Goal: Task Accomplishment & Management: Manage account settings

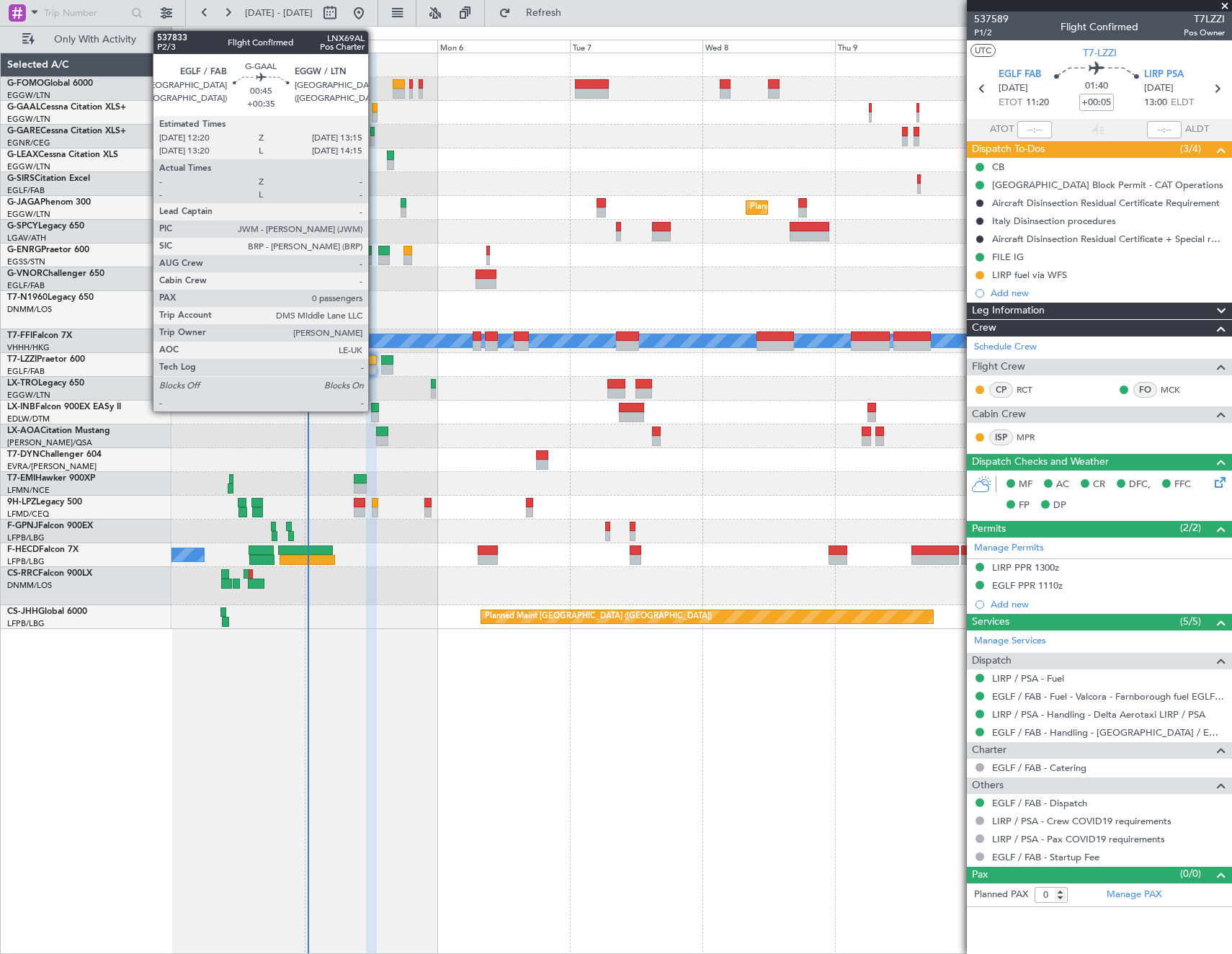
click at [375, 108] on div at bounding box center [375, 108] width 6 height 10
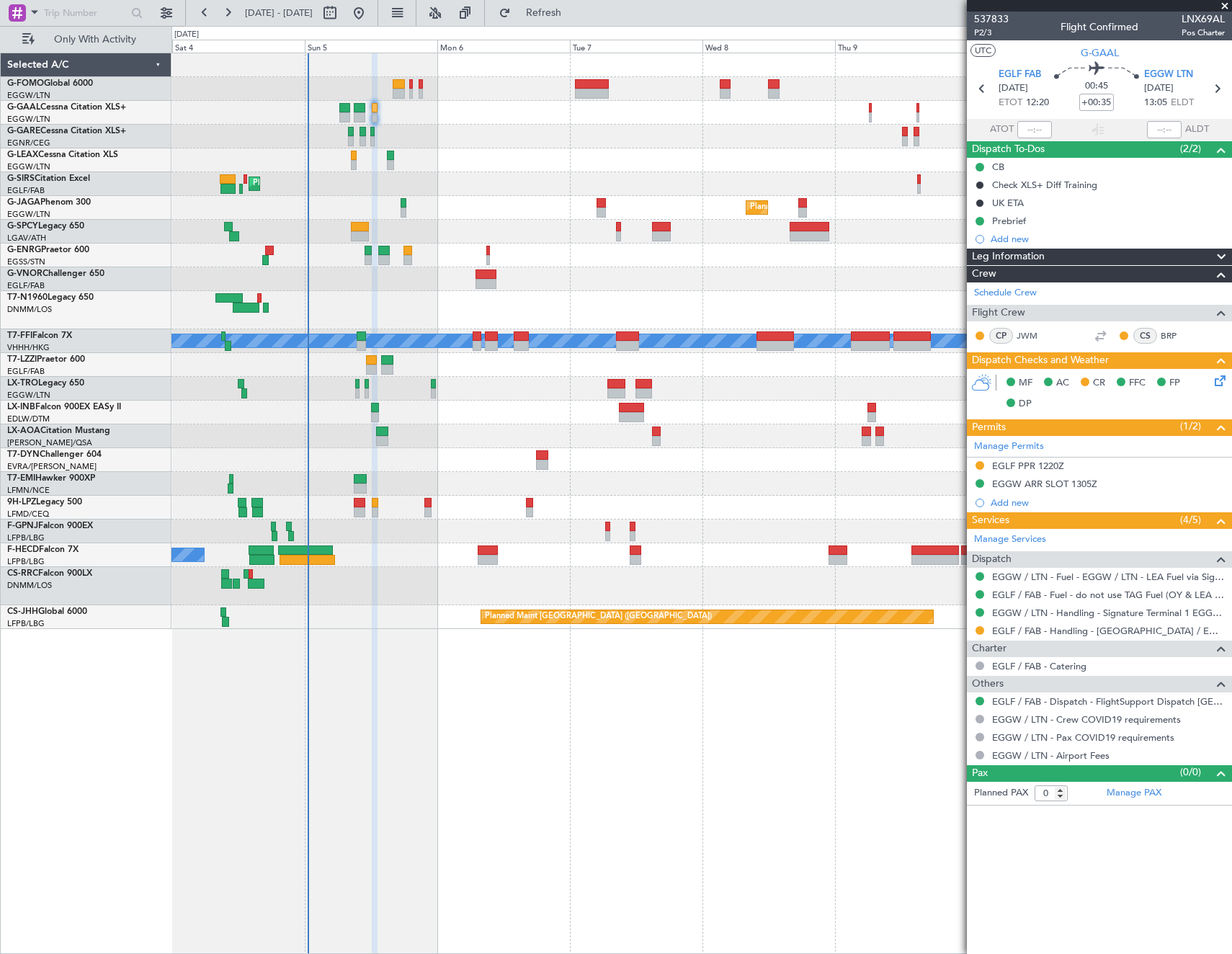
click at [1219, 384] on icon at bounding box center [1218, 378] width 11 height 11
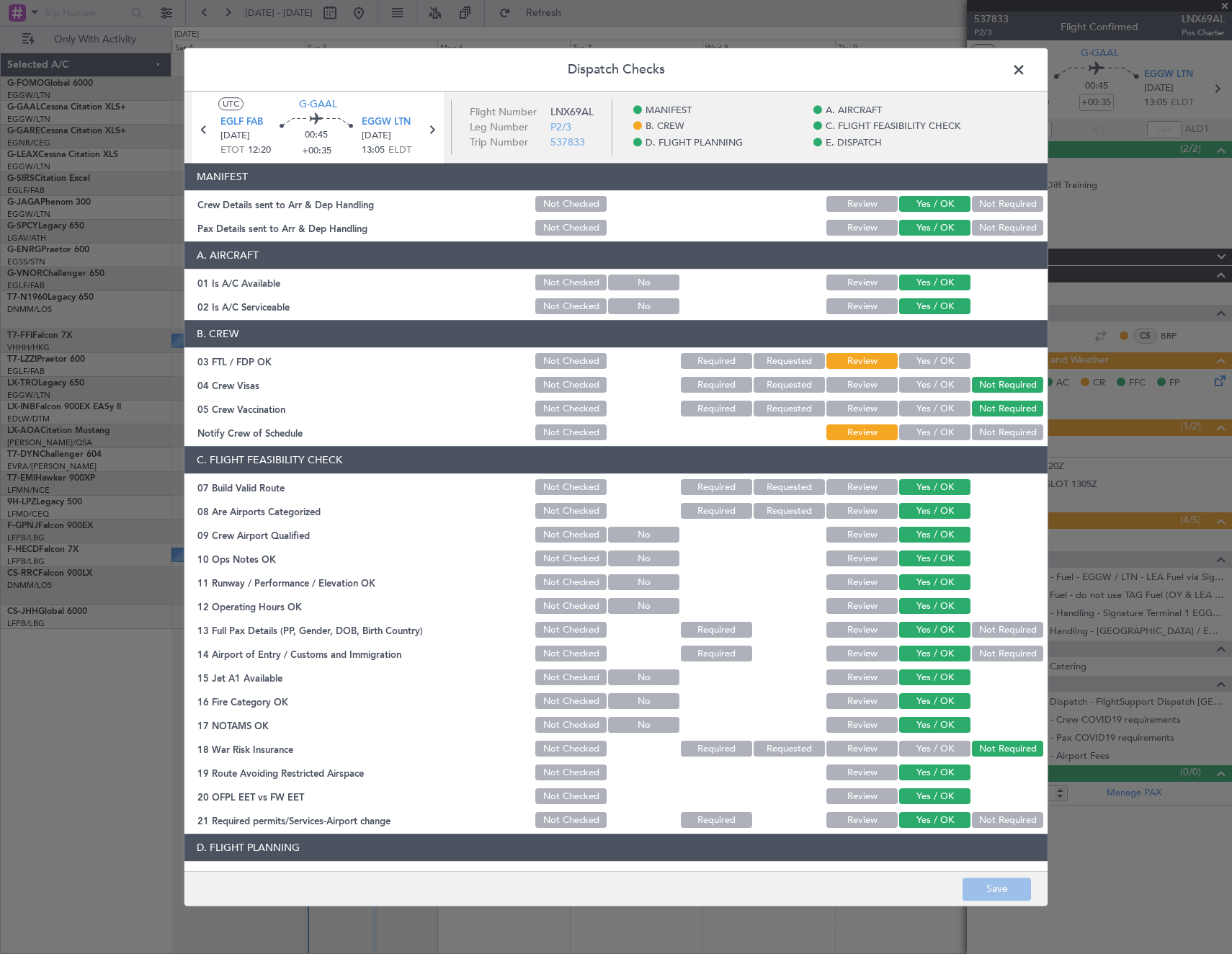
click at [1026, 71] on span at bounding box center [1026, 73] width 0 height 29
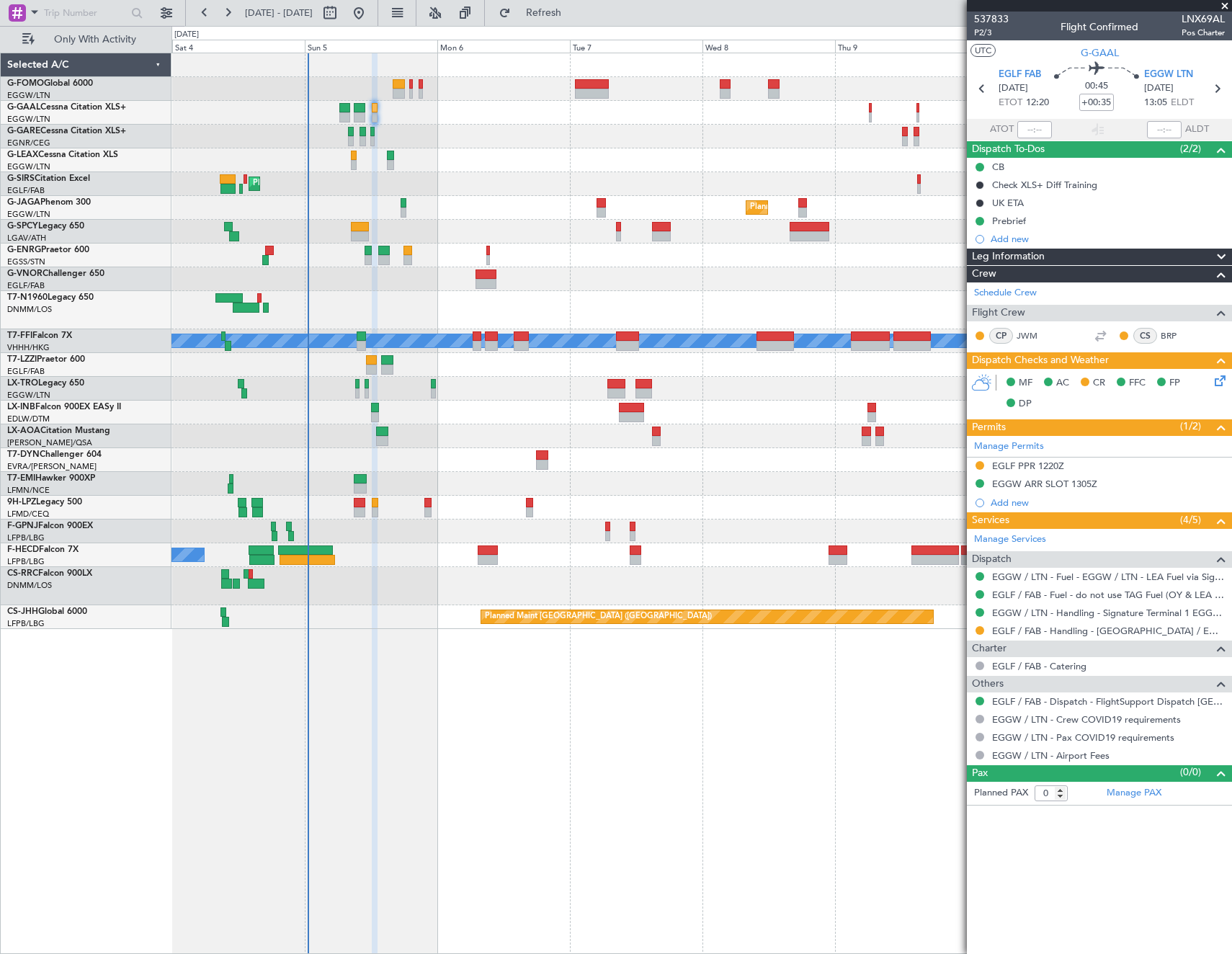
click at [1217, 379] on icon at bounding box center [1218, 378] width 11 height 11
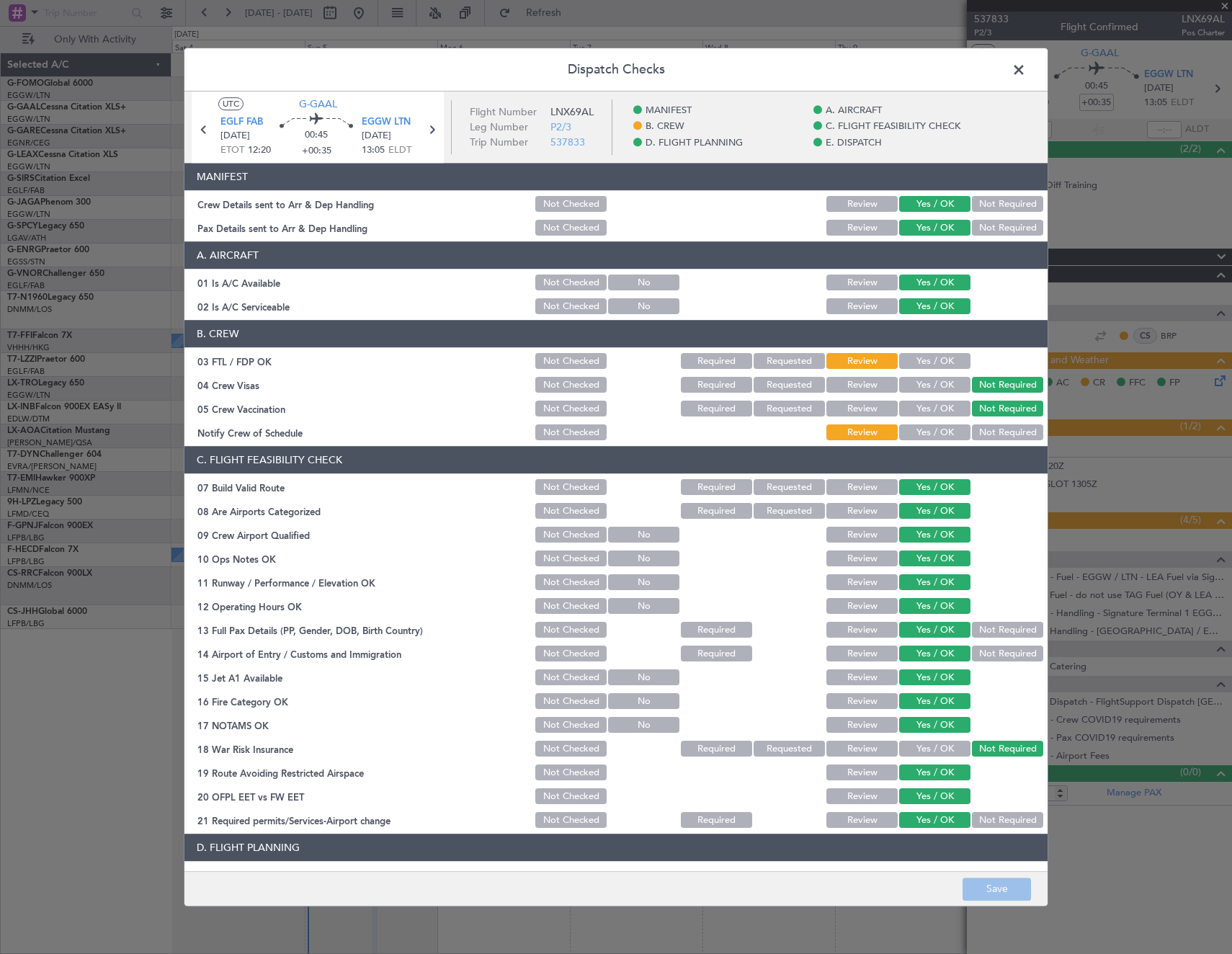
click at [920, 355] on button "Yes / OK" at bounding box center [935, 361] width 72 height 16
click at [925, 434] on button "Yes / OK" at bounding box center [935, 433] width 72 height 16
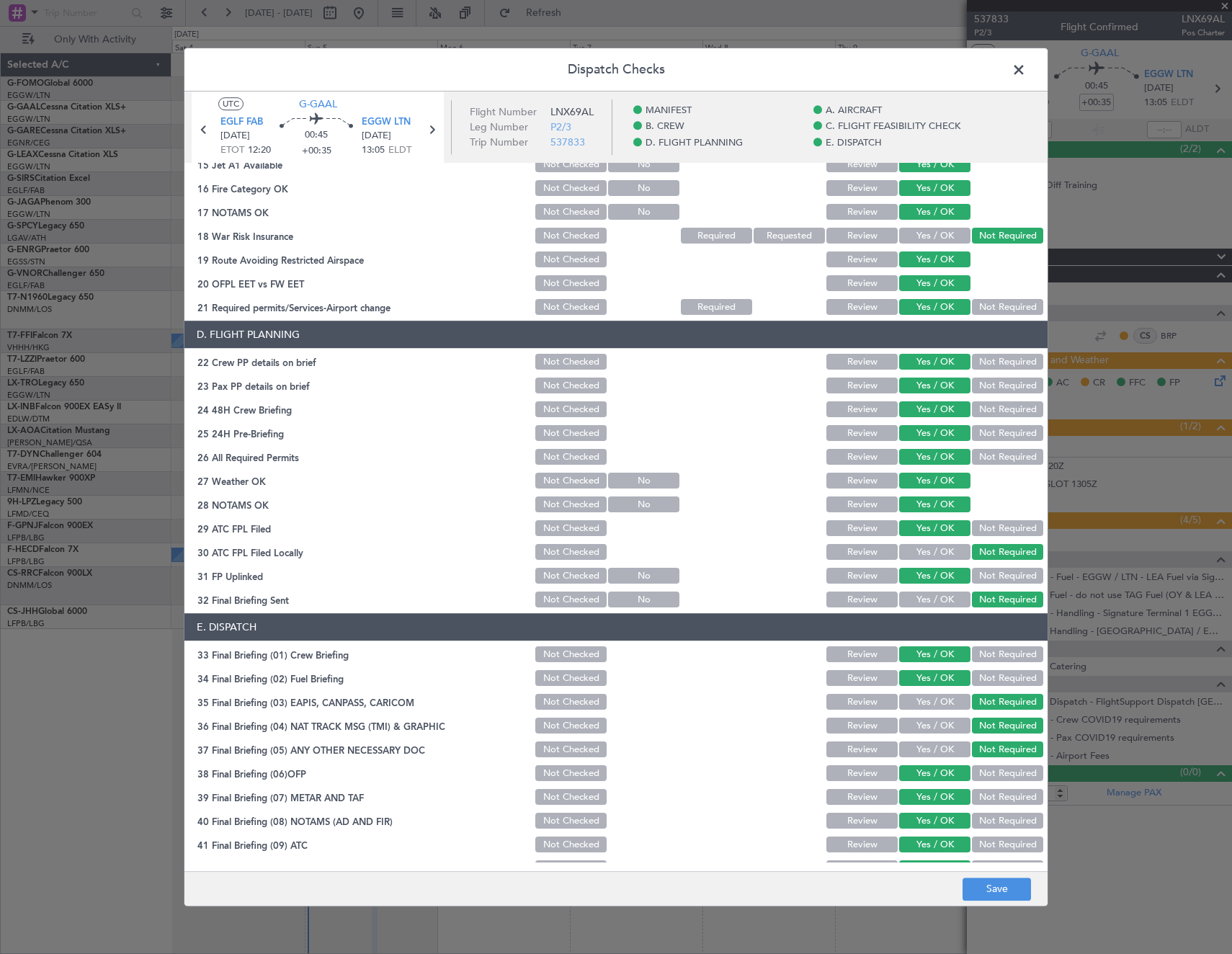
scroll to position [581, 0]
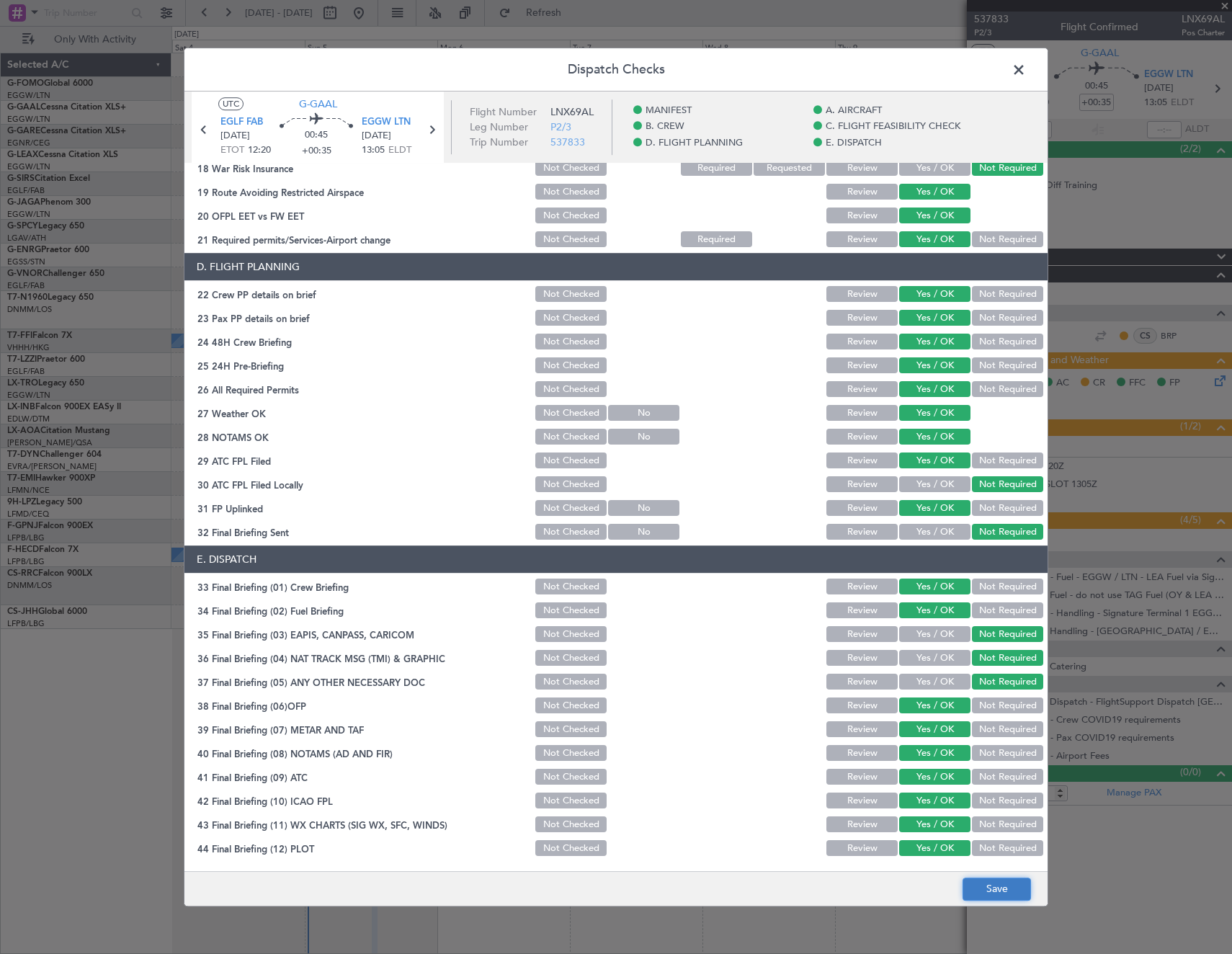
click at [1013, 899] on button "Save" at bounding box center [996, 889] width 69 height 23
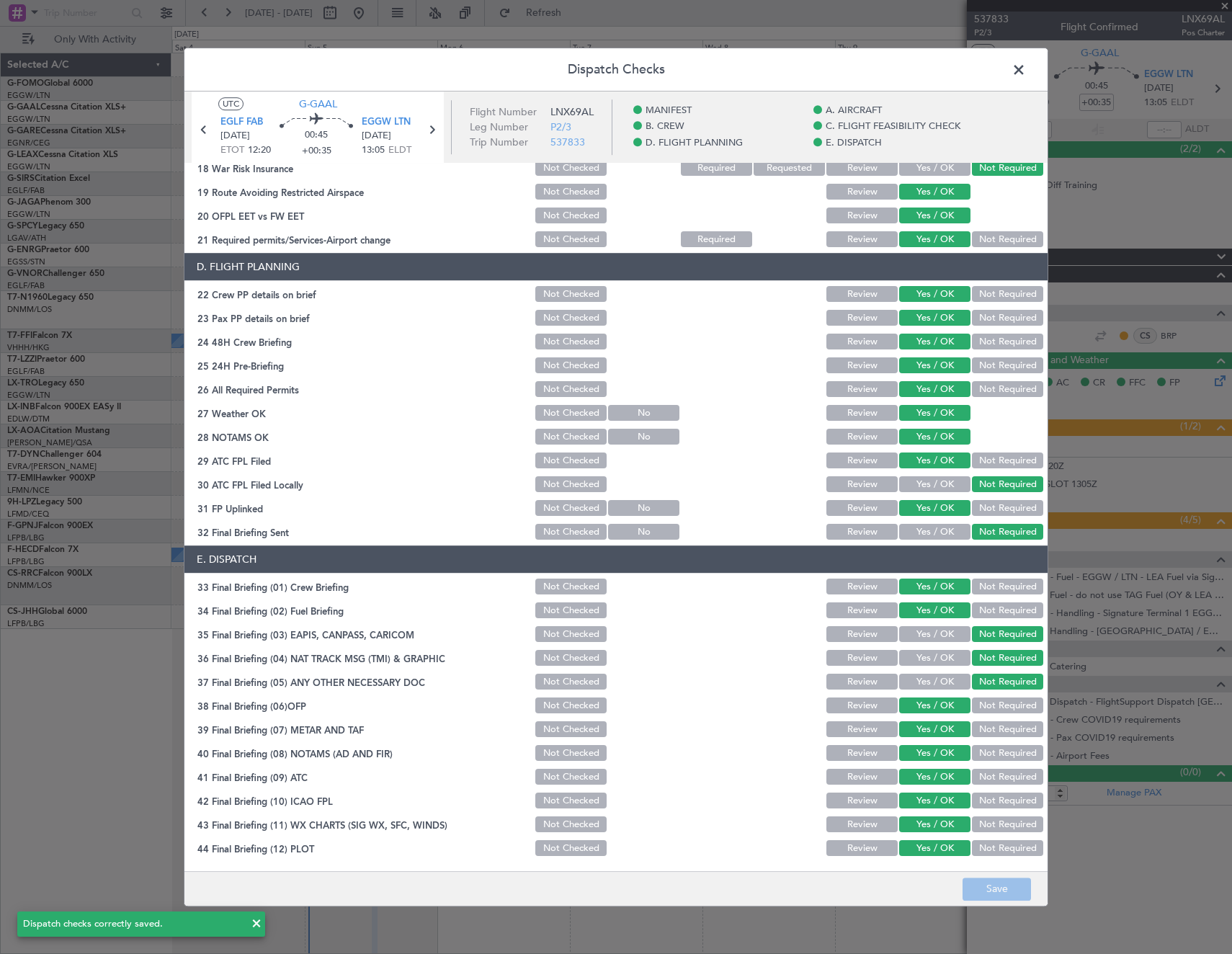
click at [1026, 75] on span at bounding box center [1026, 73] width 0 height 29
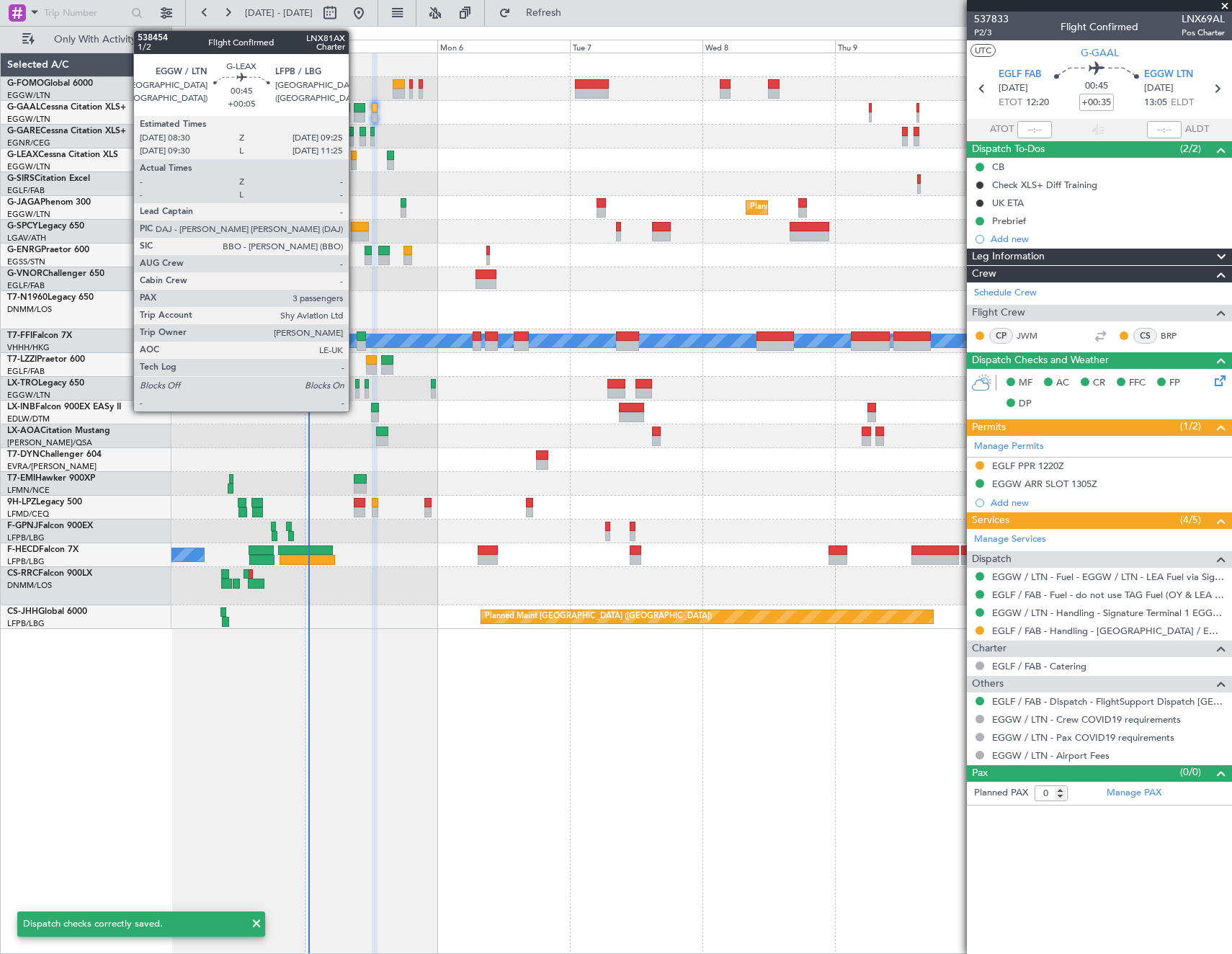
click at [355, 160] on div at bounding box center [354, 164] width 6 height 10
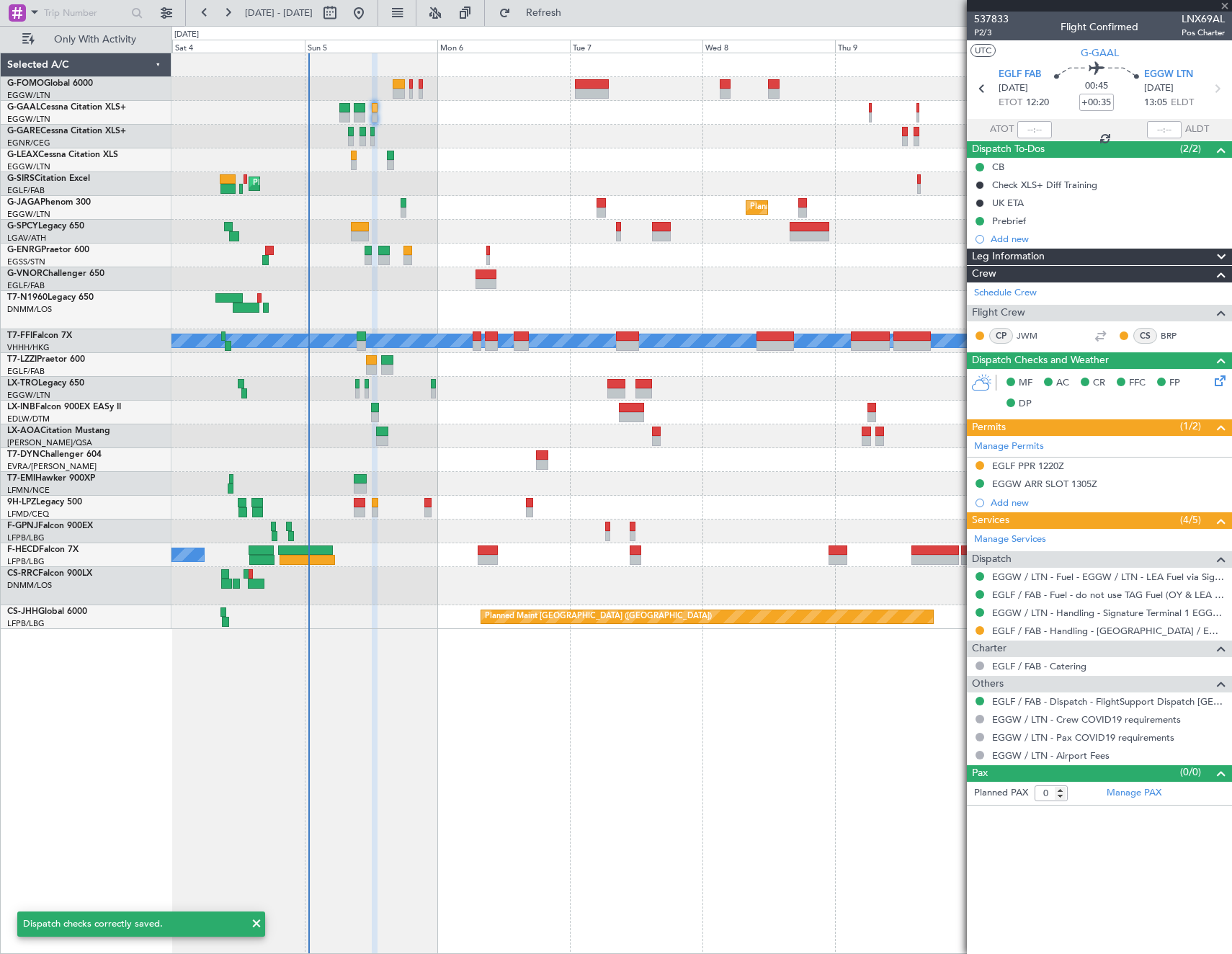
type input "+00:05"
type input "3"
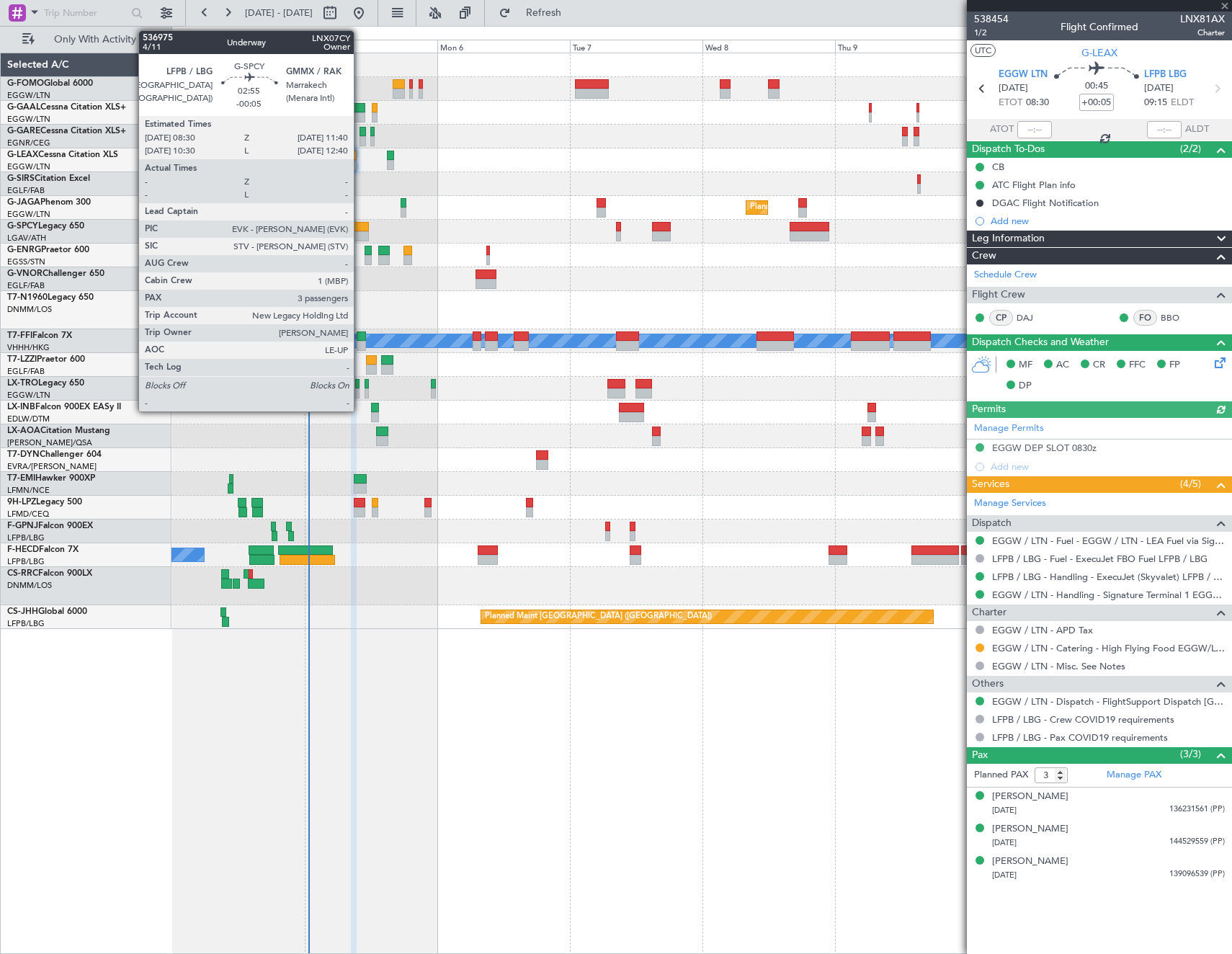
click at [360, 230] on div at bounding box center [360, 227] width 18 height 10
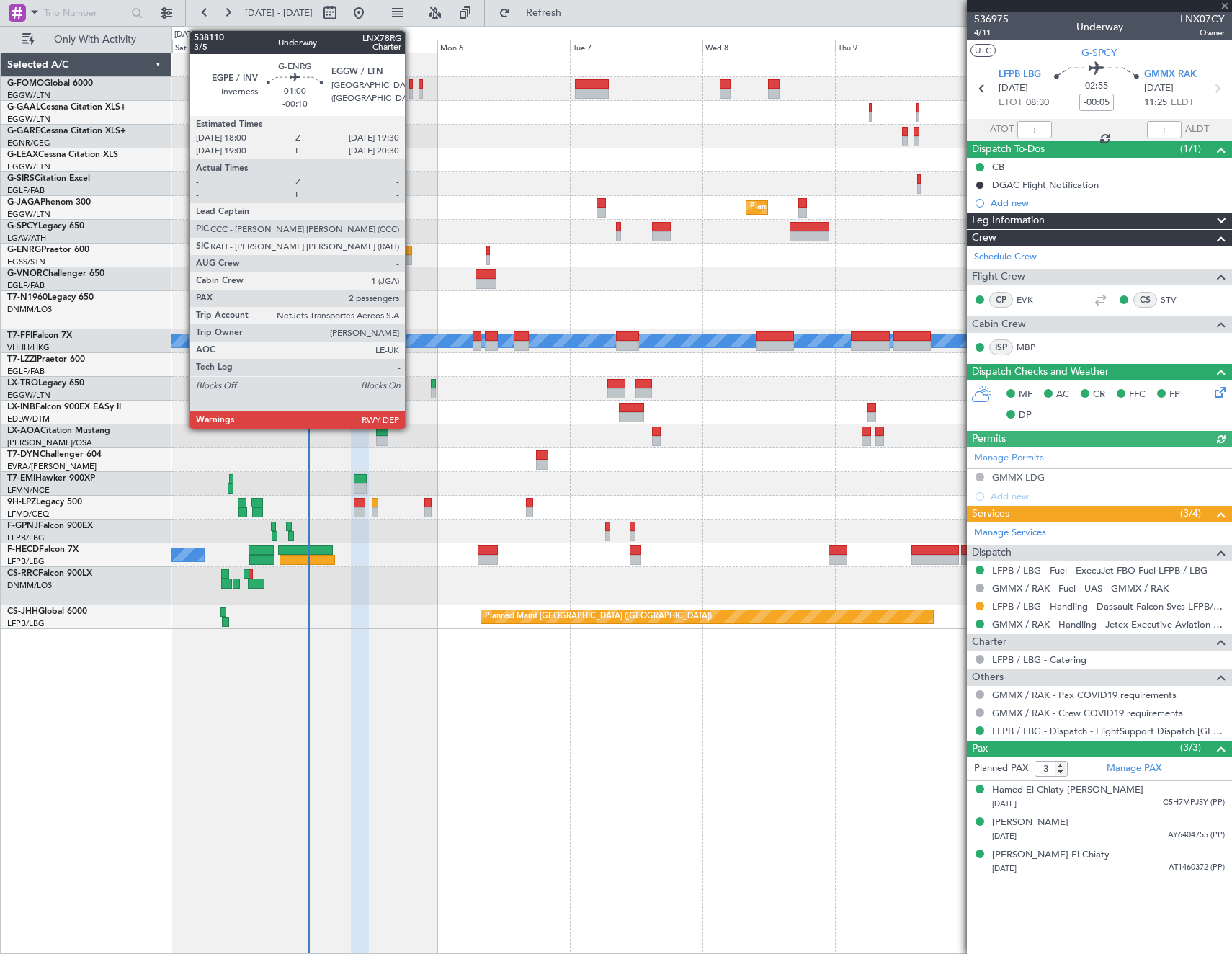
click at [411, 254] on div at bounding box center [407, 250] width 8 height 10
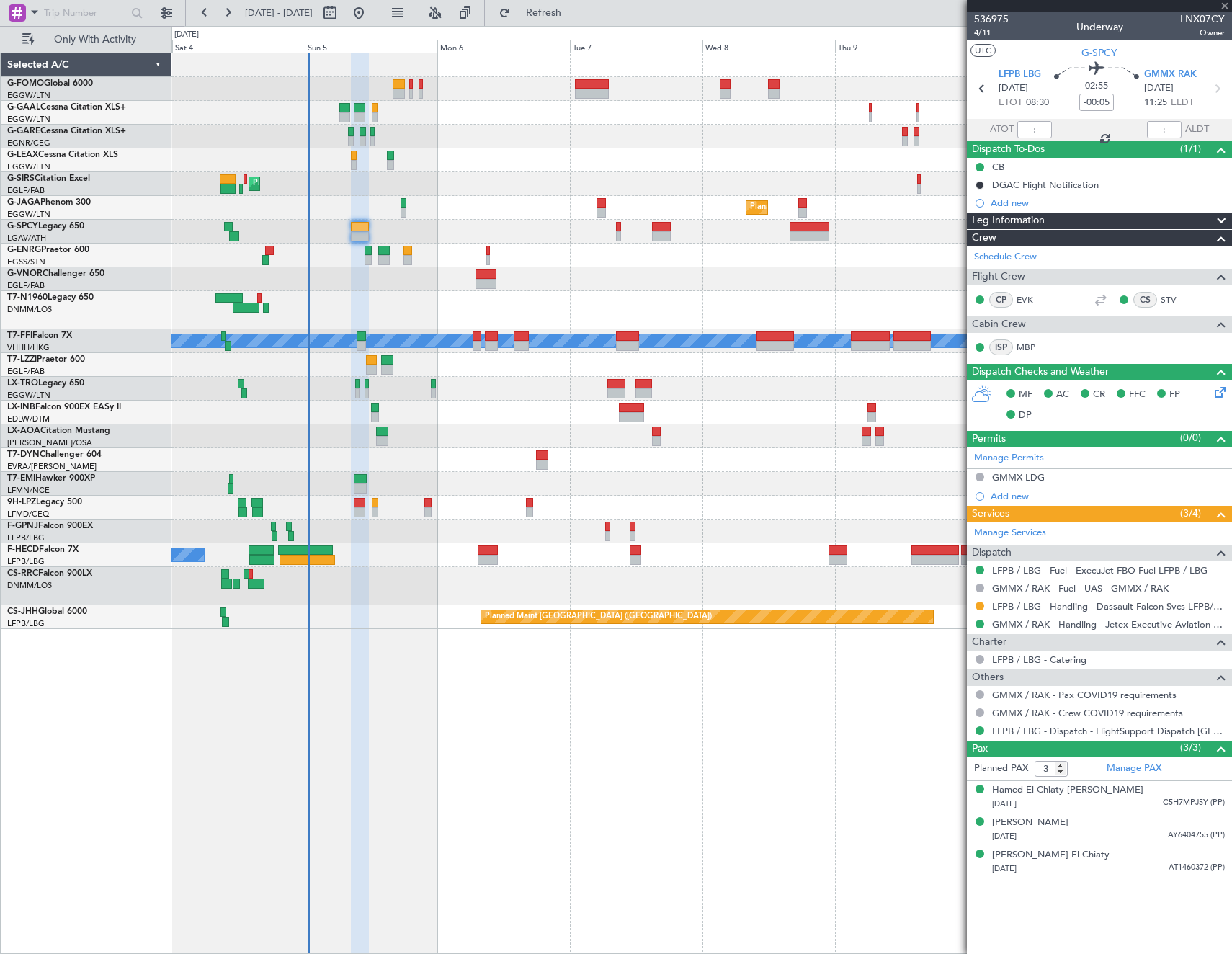
type input "-00:10"
type input "2"
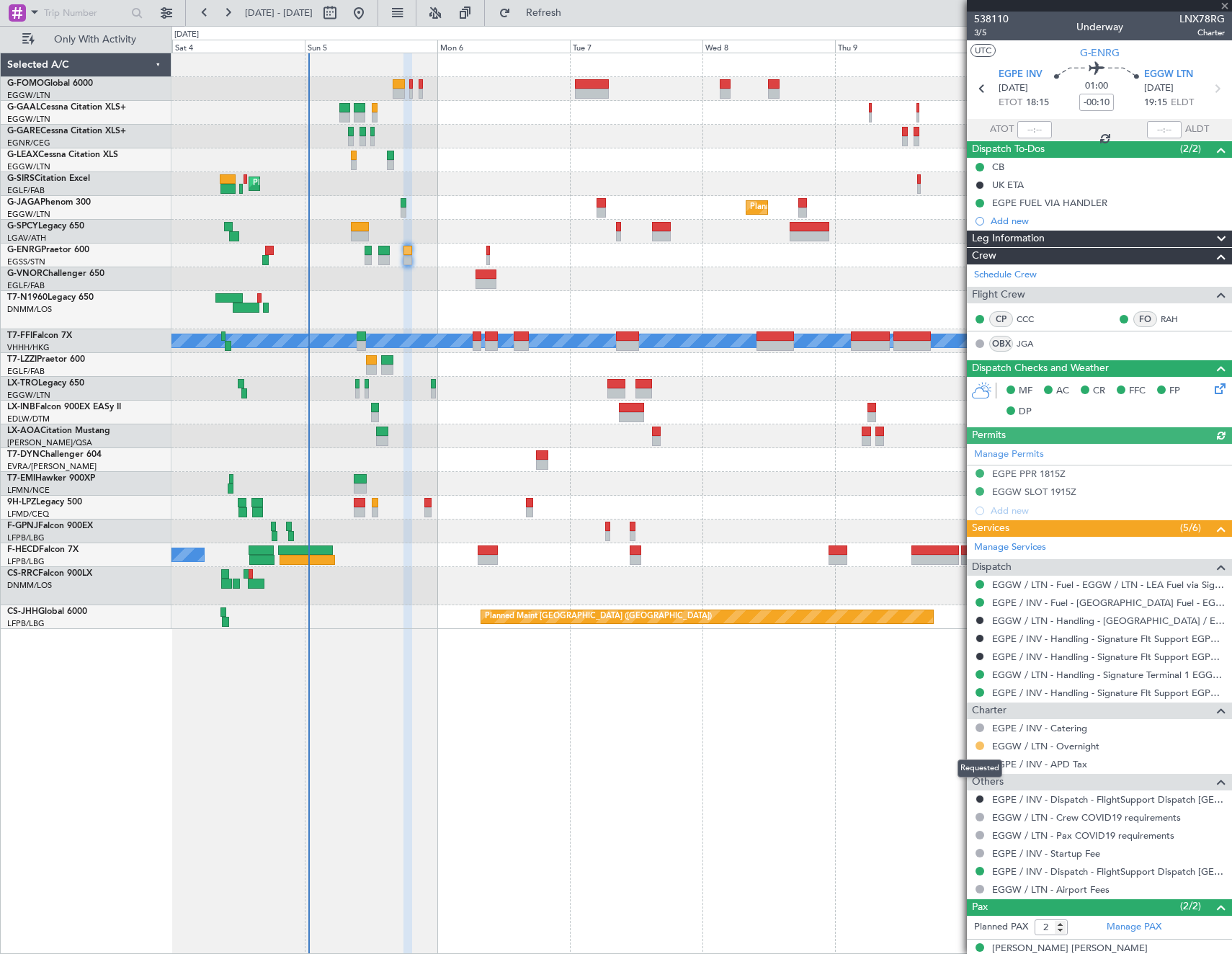
click at [979, 745] on button at bounding box center [980, 745] width 8 height 8
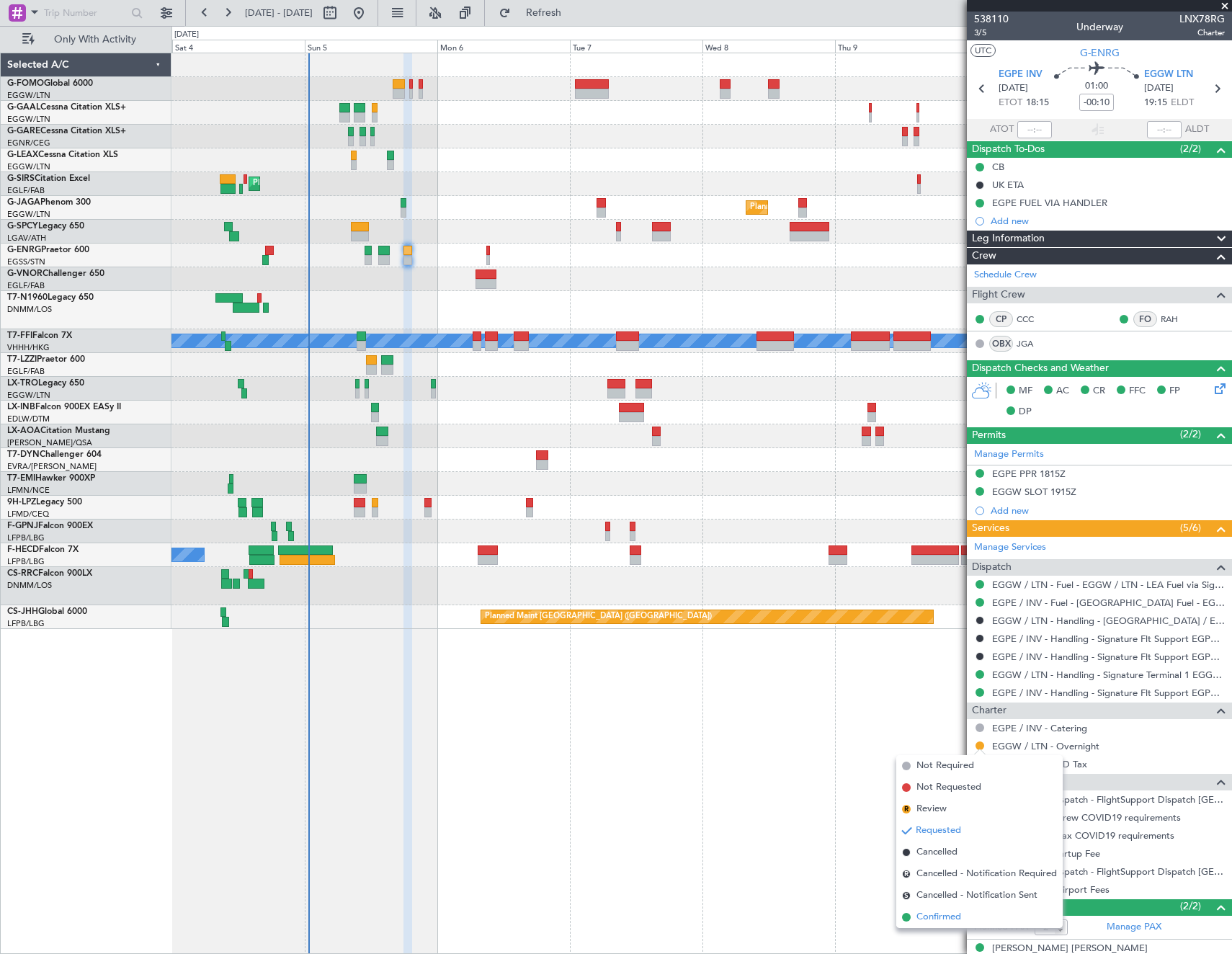
click at [958, 914] on span "Confirmed" at bounding box center [938, 917] width 44 height 14
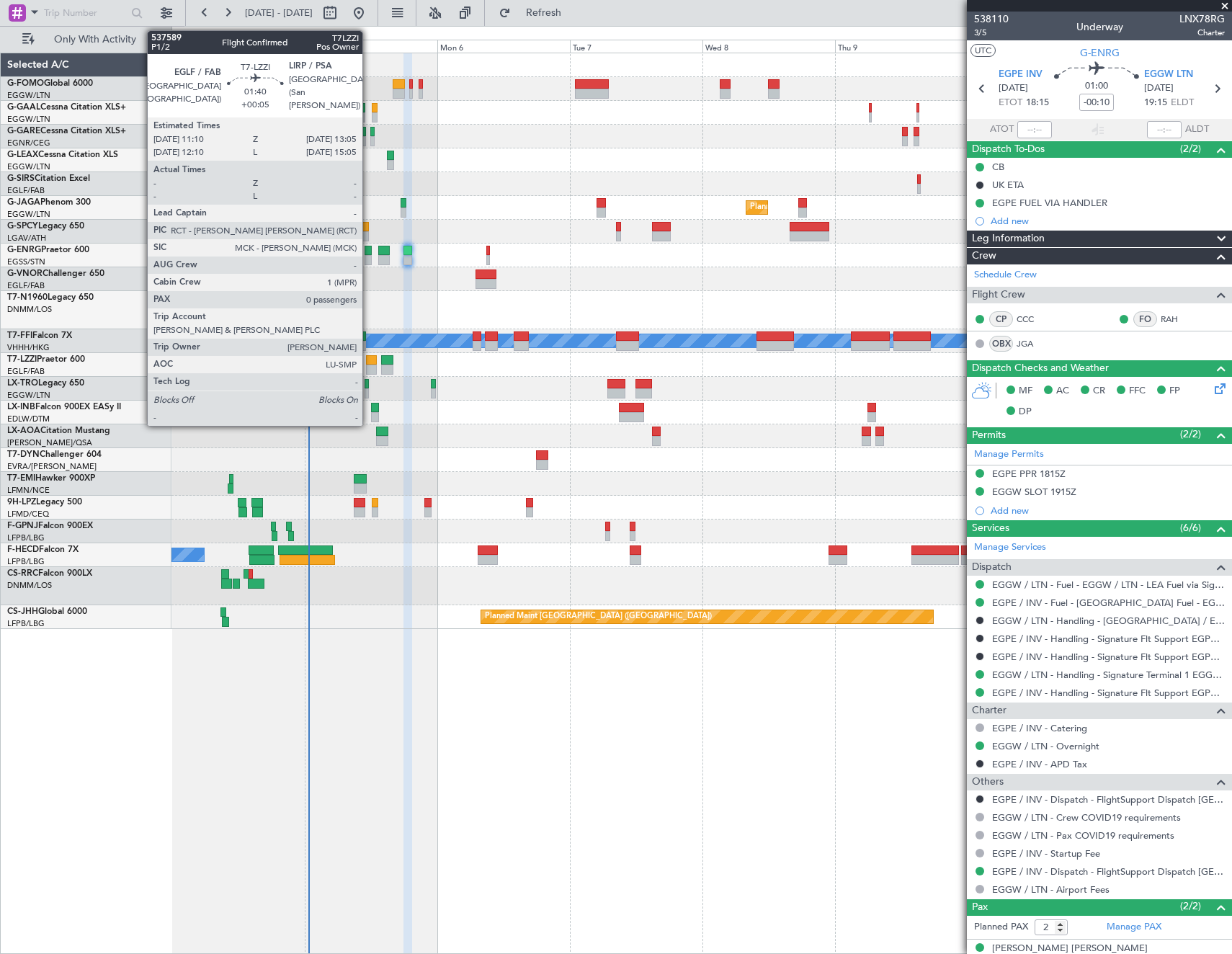
click at [369, 362] on div at bounding box center [371, 360] width 11 height 10
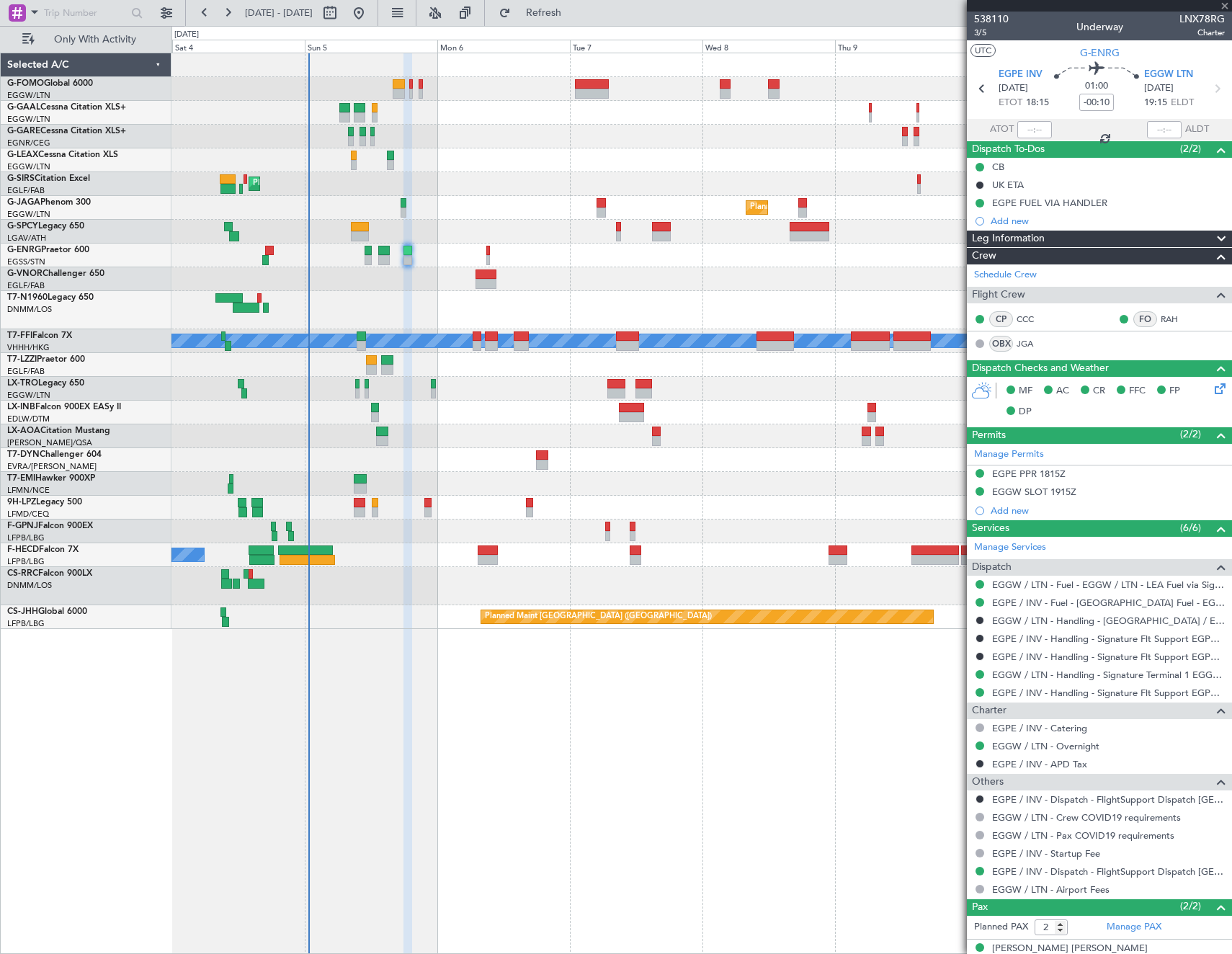
type input "+00:05"
type input "0"
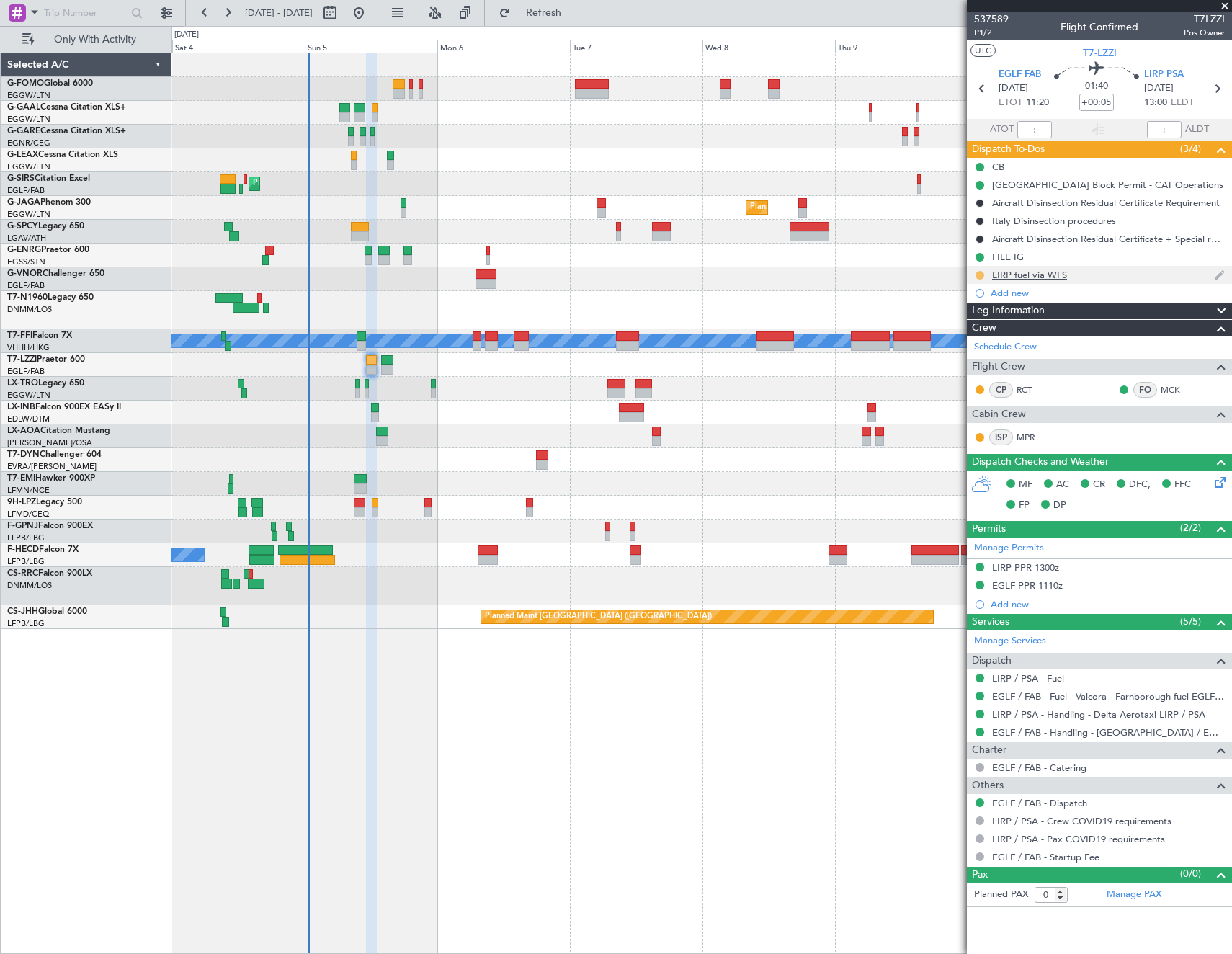
click at [977, 272] on button at bounding box center [980, 275] width 8 height 8
click at [987, 343] on span "Completed" at bounding box center [986, 338] width 47 height 14
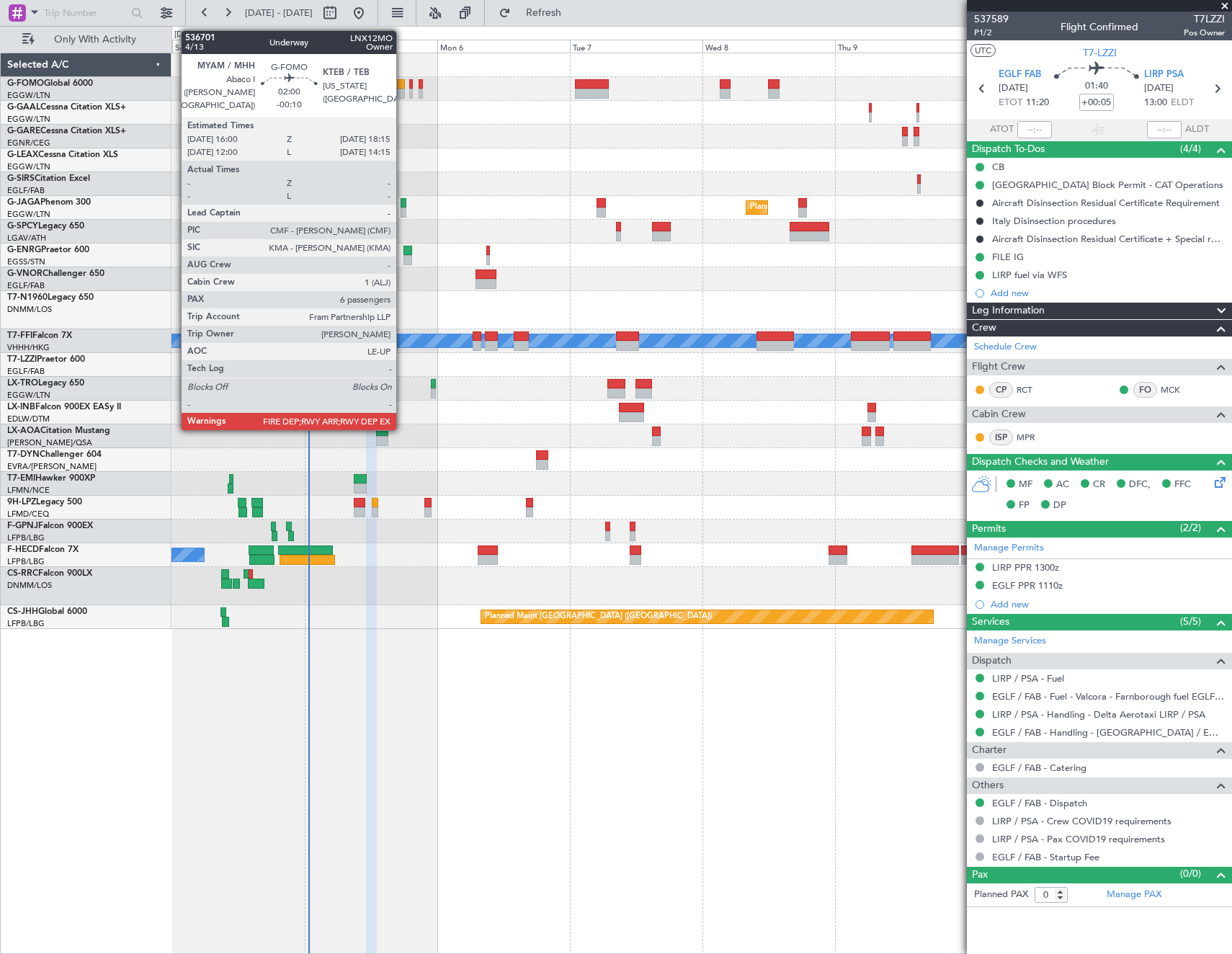
click at [403, 87] on div at bounding box center [399, 84] width 13 height 10
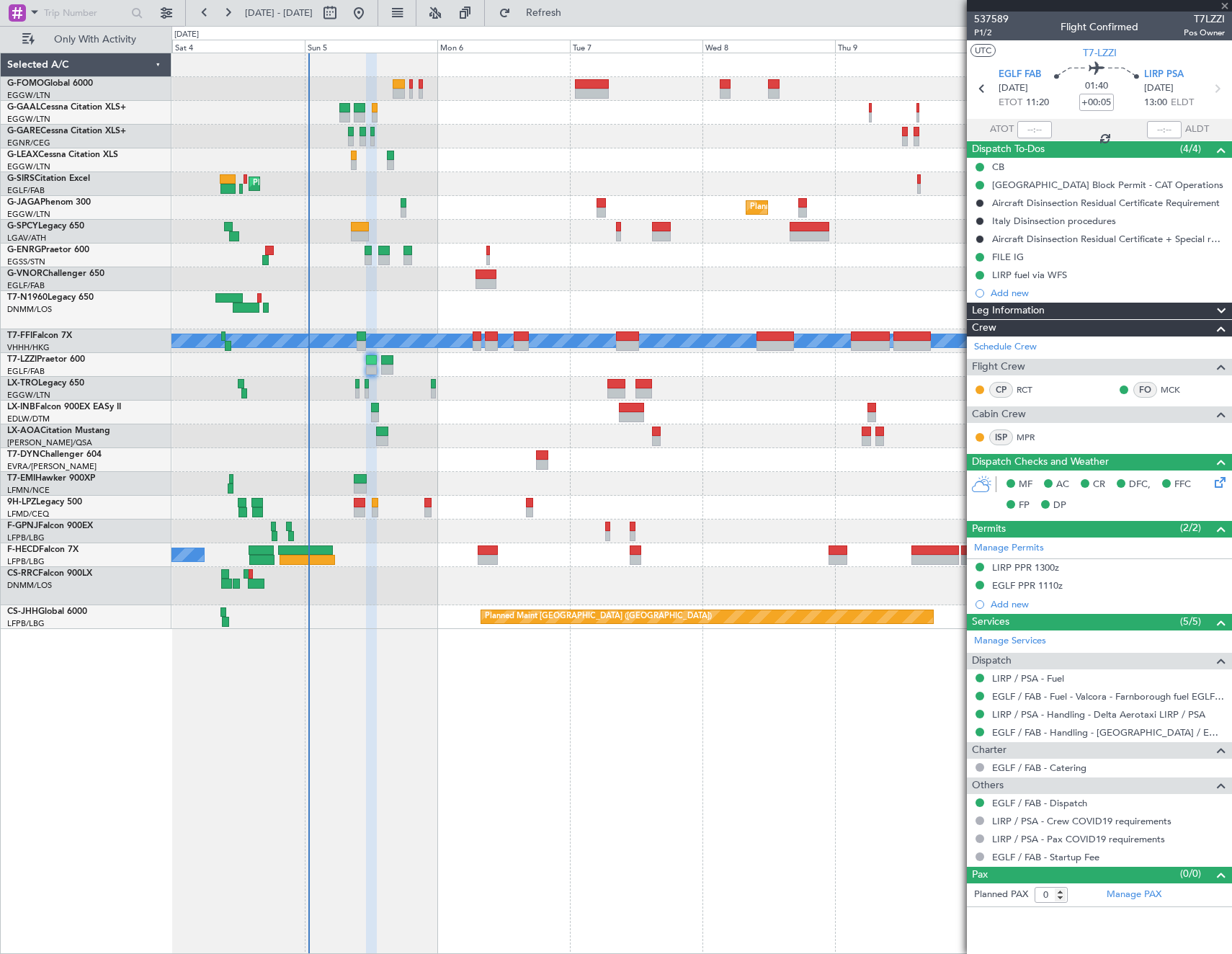
type input "-00:10"
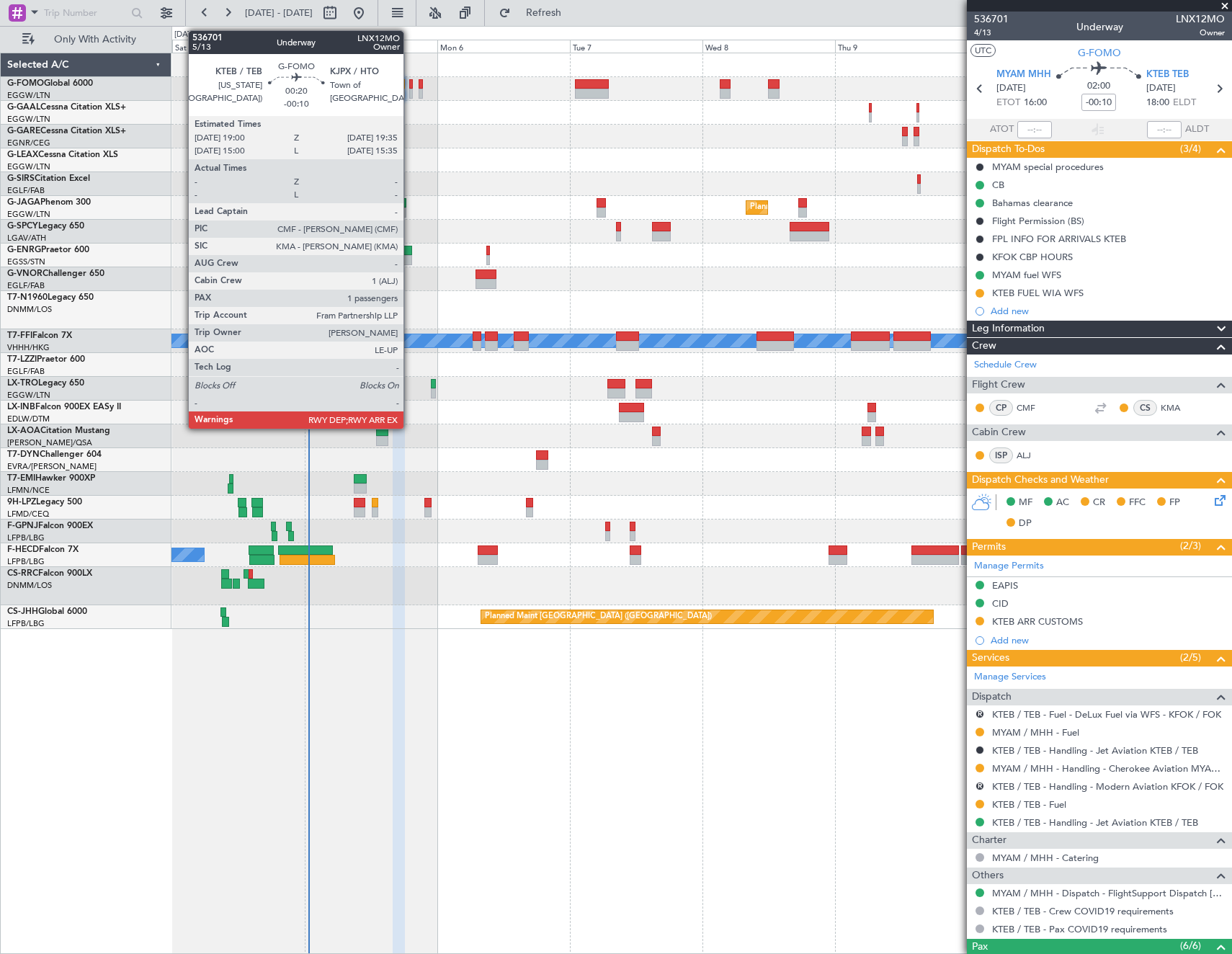
click at [410, 81] on div at bounding box center [411, 84] width 4 height 10
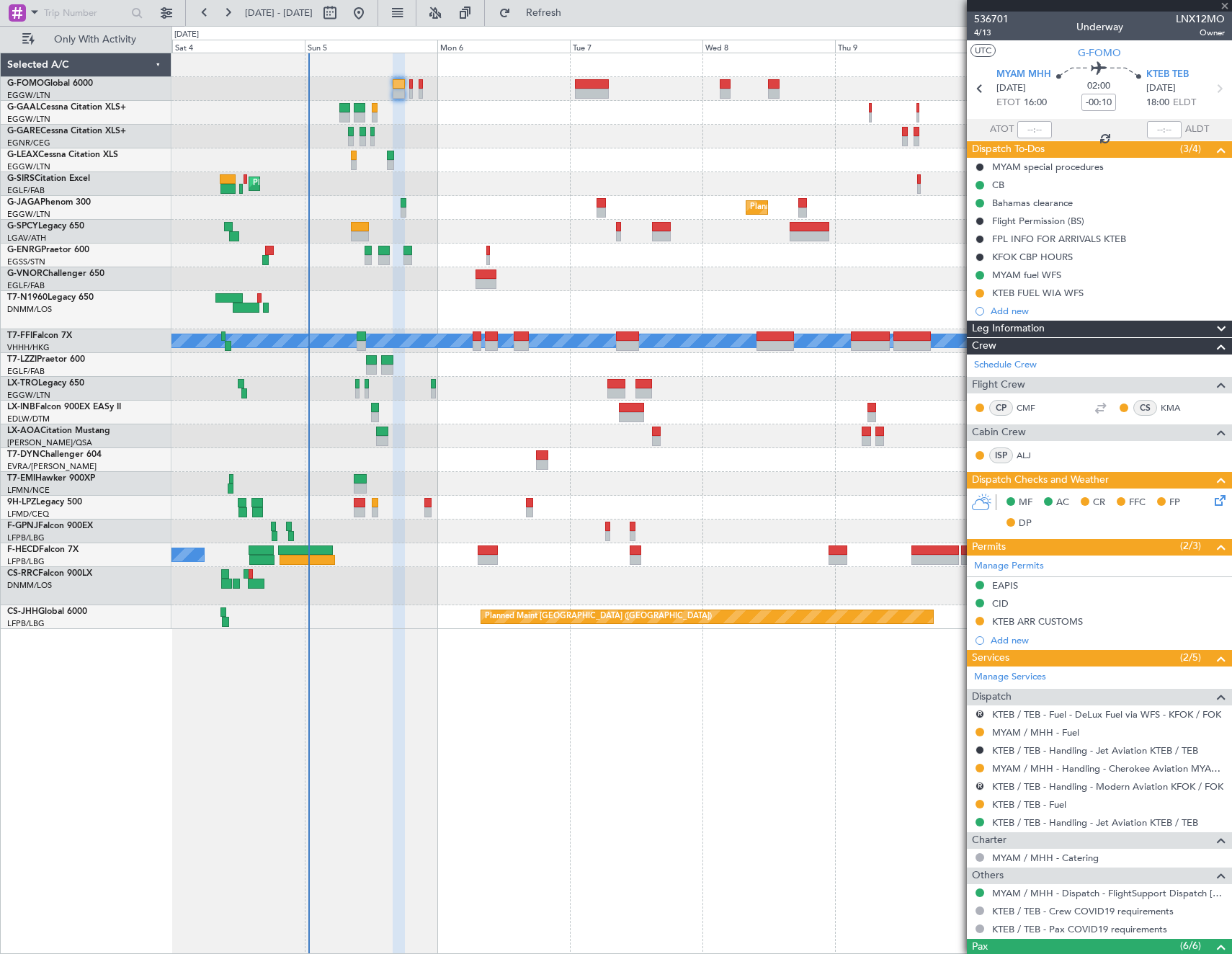
type input "1"
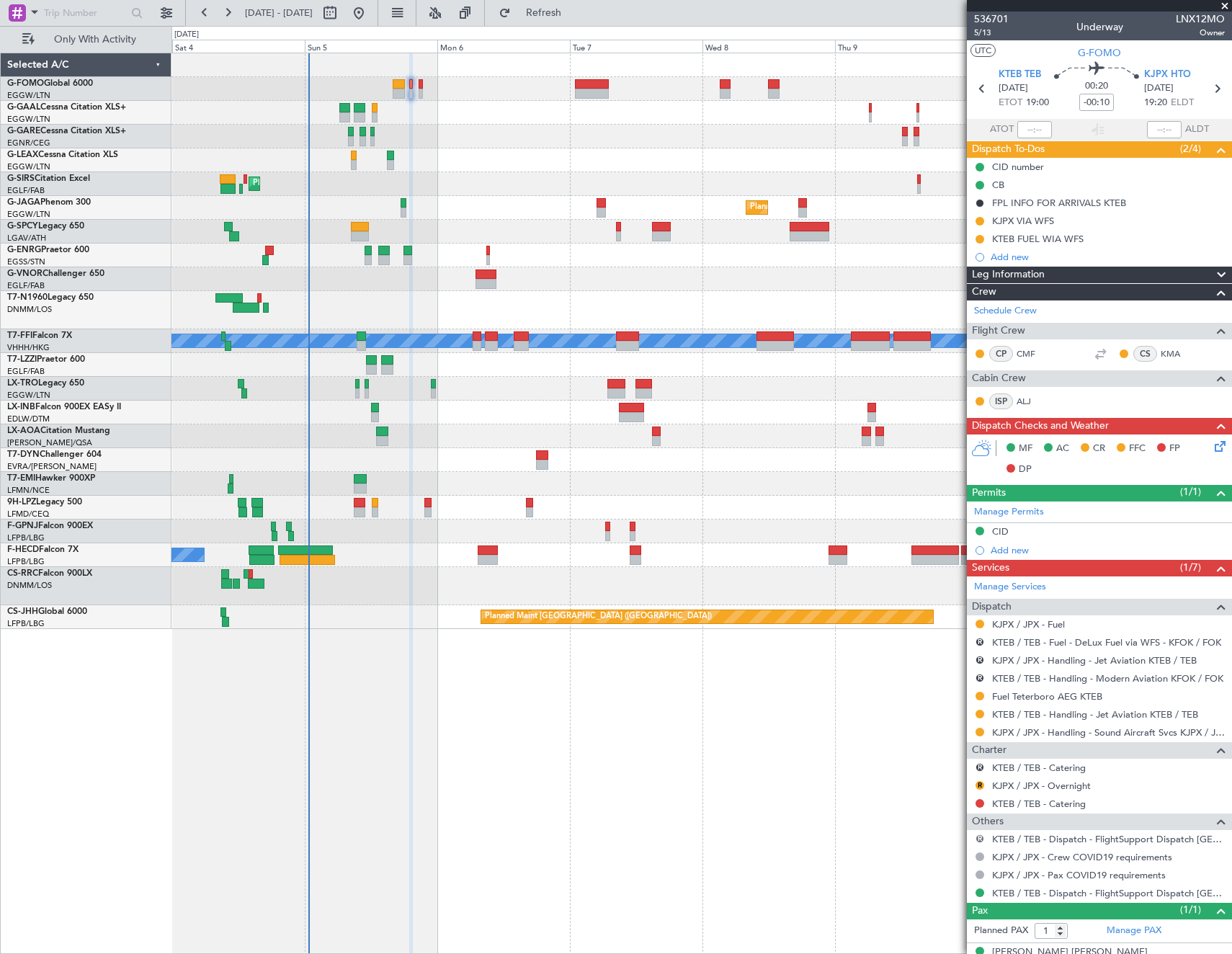
click at [983, 835] on button "R" at bounding box center [980, 838] width 8 height 8
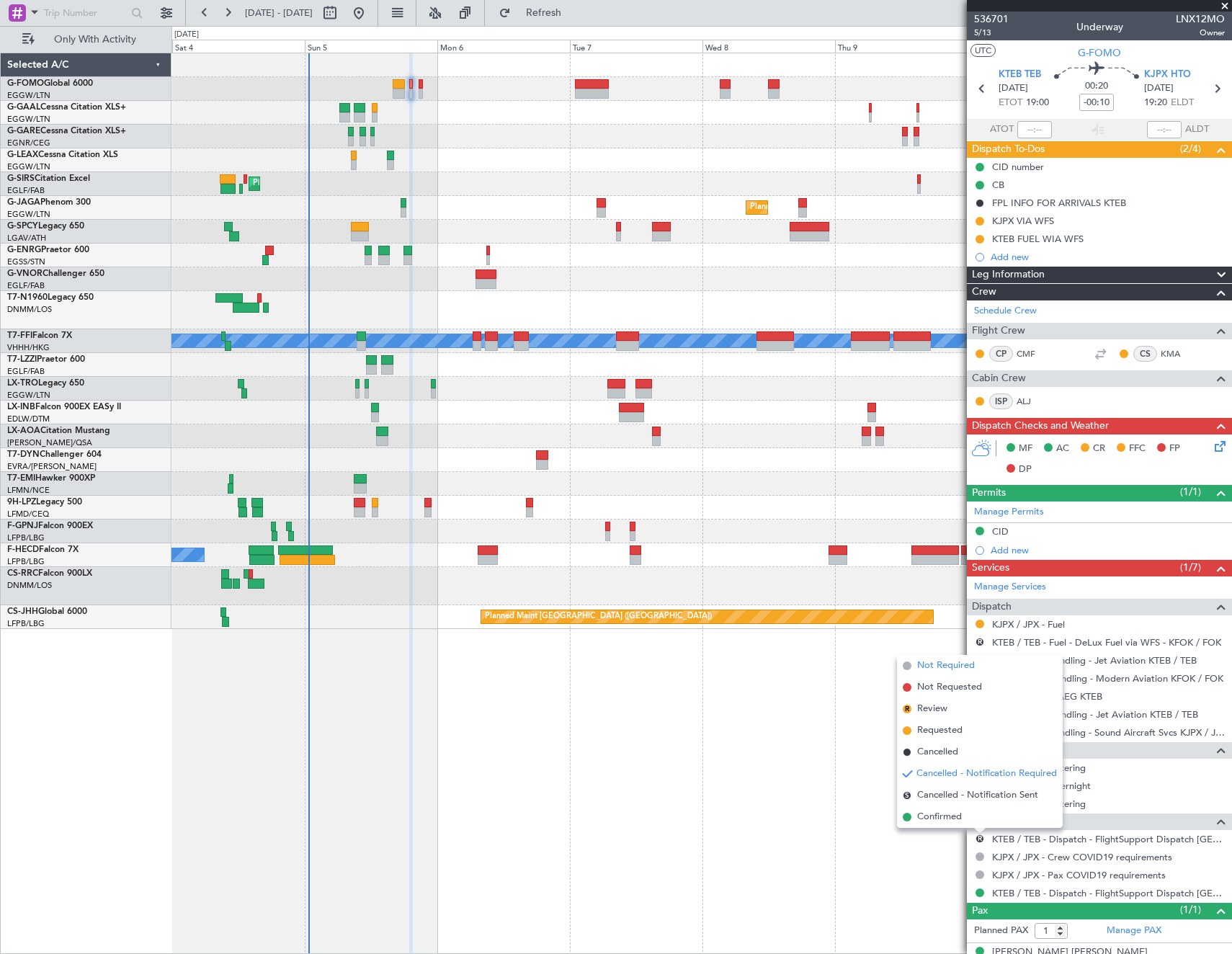
click at [942, 666] on span "Not Required" at bounding box center [946, 666] width 58 height 14
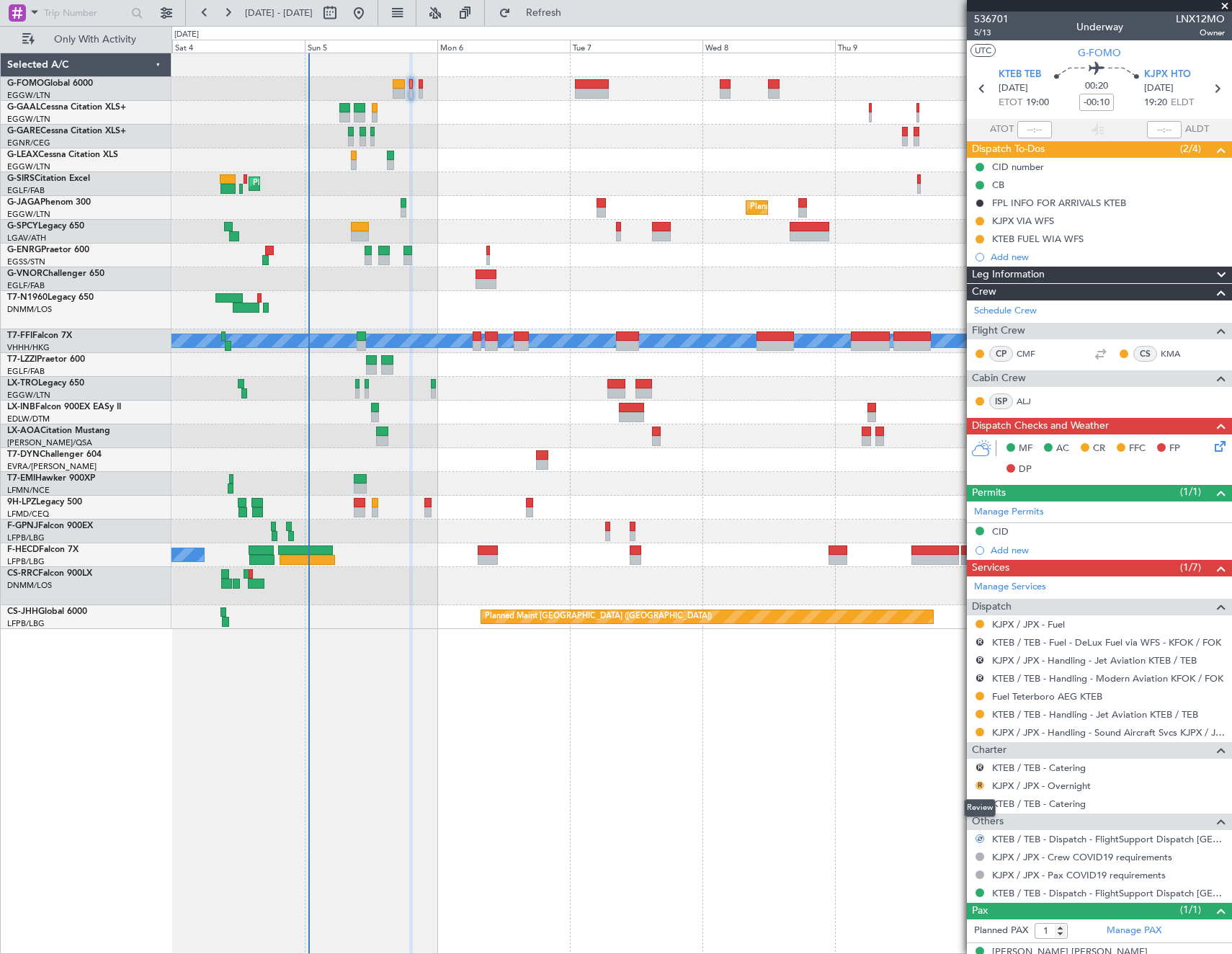
click at [979, 785] on button "R" at bounding box center [980, 785] width 8 height 8
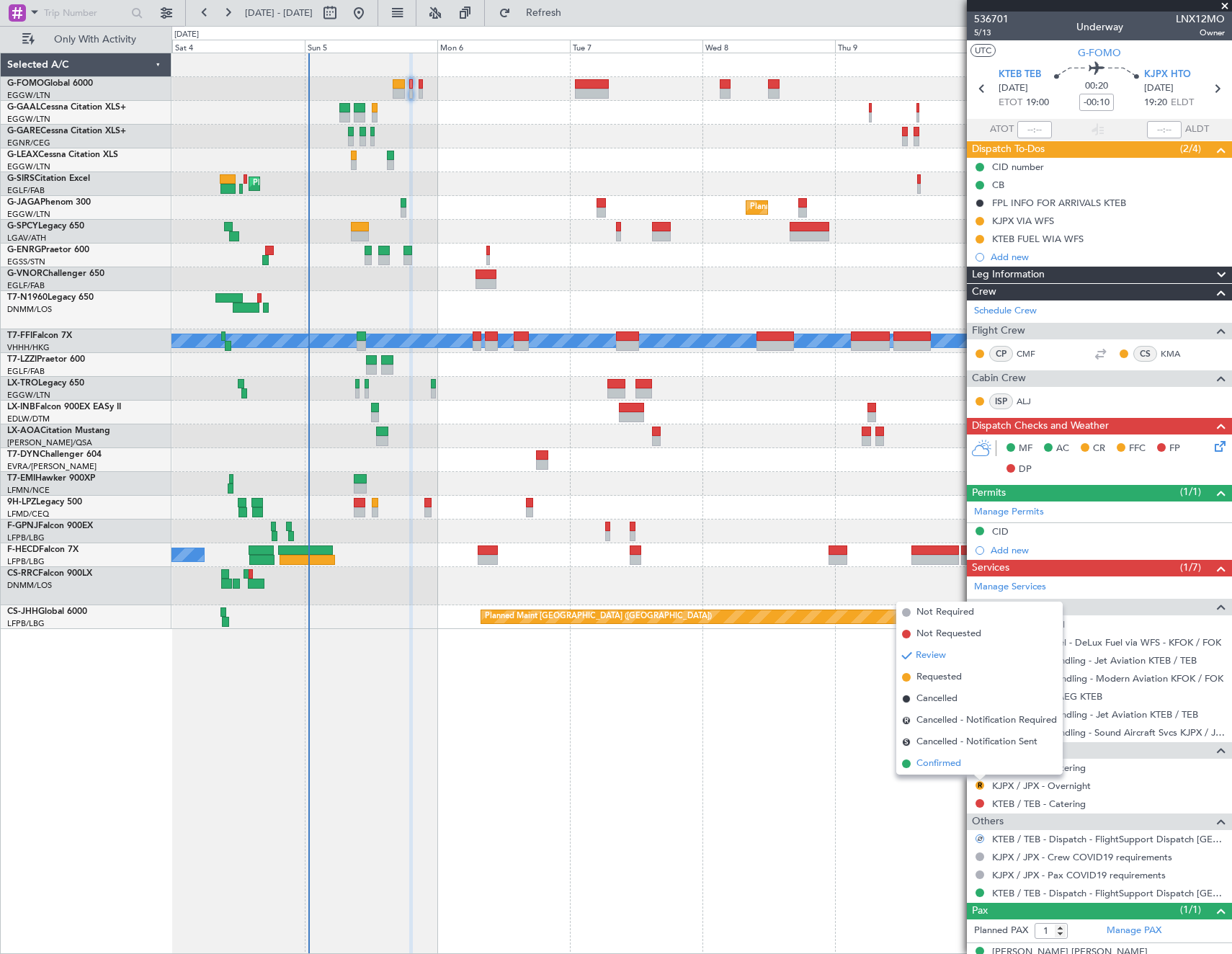
click at [950, 770] on span "Confirmed" at bounding box center [938, 764] width 44 height 14
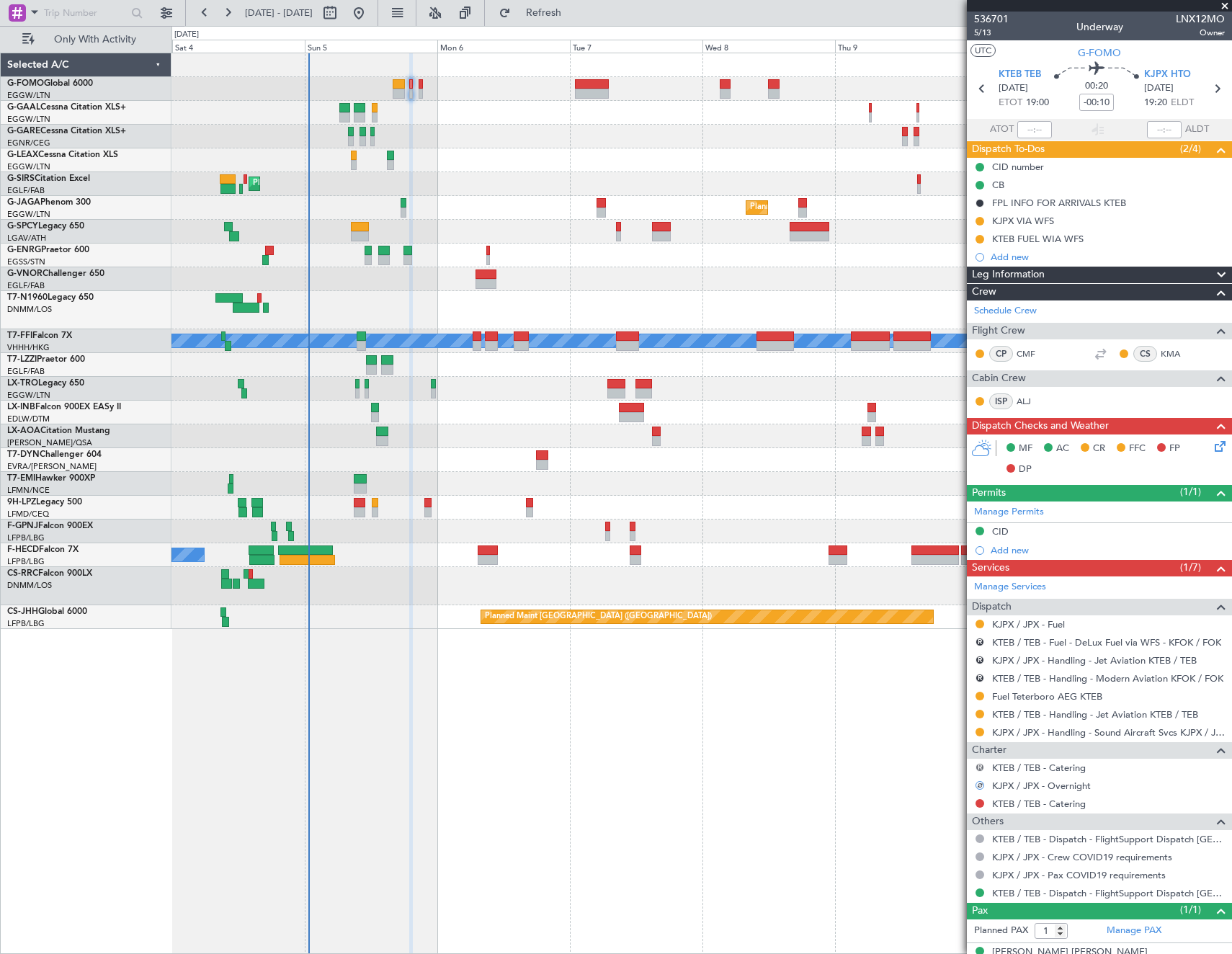
click at [980, 767] on button "R" at bounding box center [980, 767] width 8 height 8
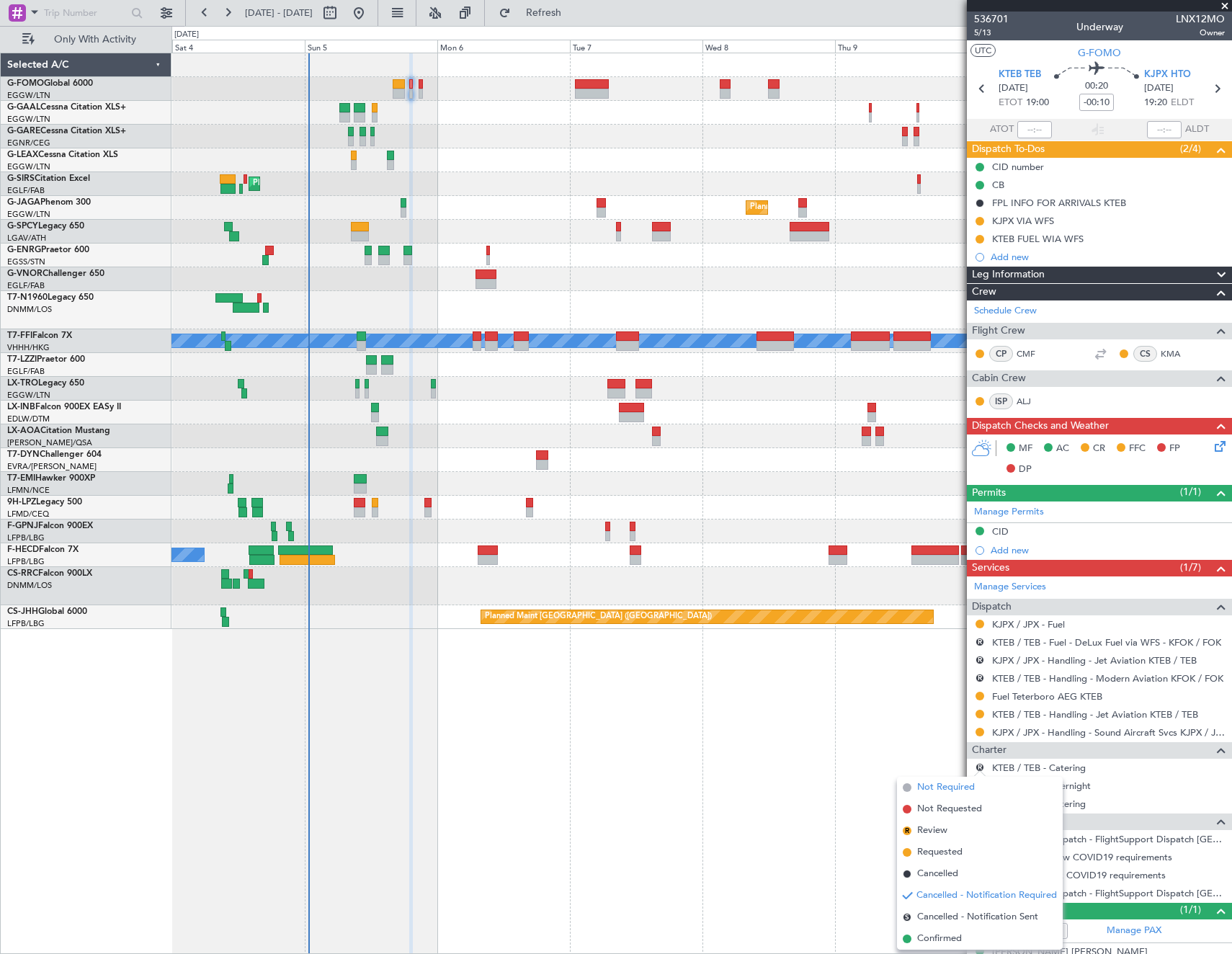
click at [944, 786] on span "Not Required" at bounding box center [946, 787] width 58 height 14
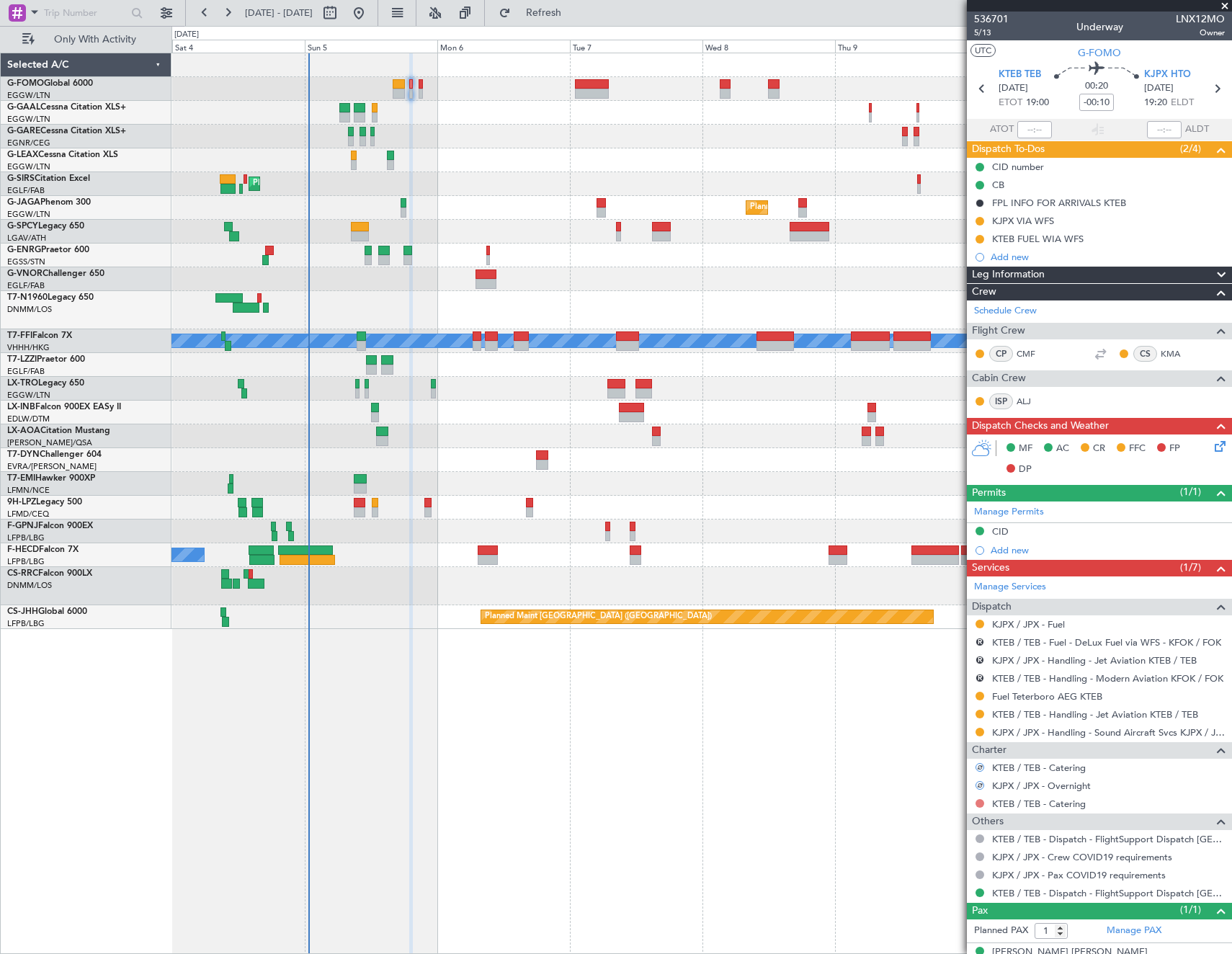
click at [979, 799] on button at bounding box center [980, 803] width 8 height 8
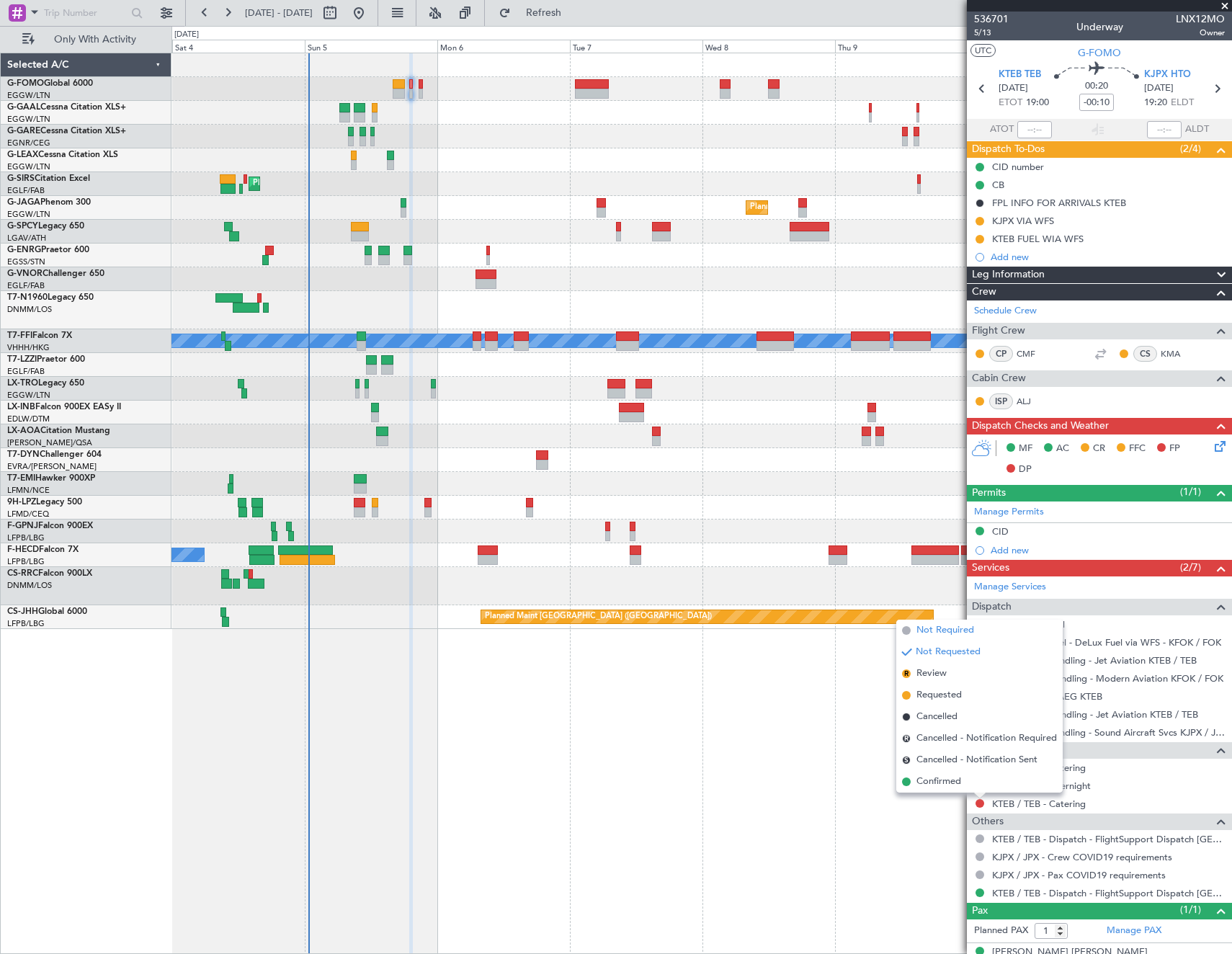
click at [935, 631] on span "Not Required" at bounding box center [945, 630] width 58 height 14
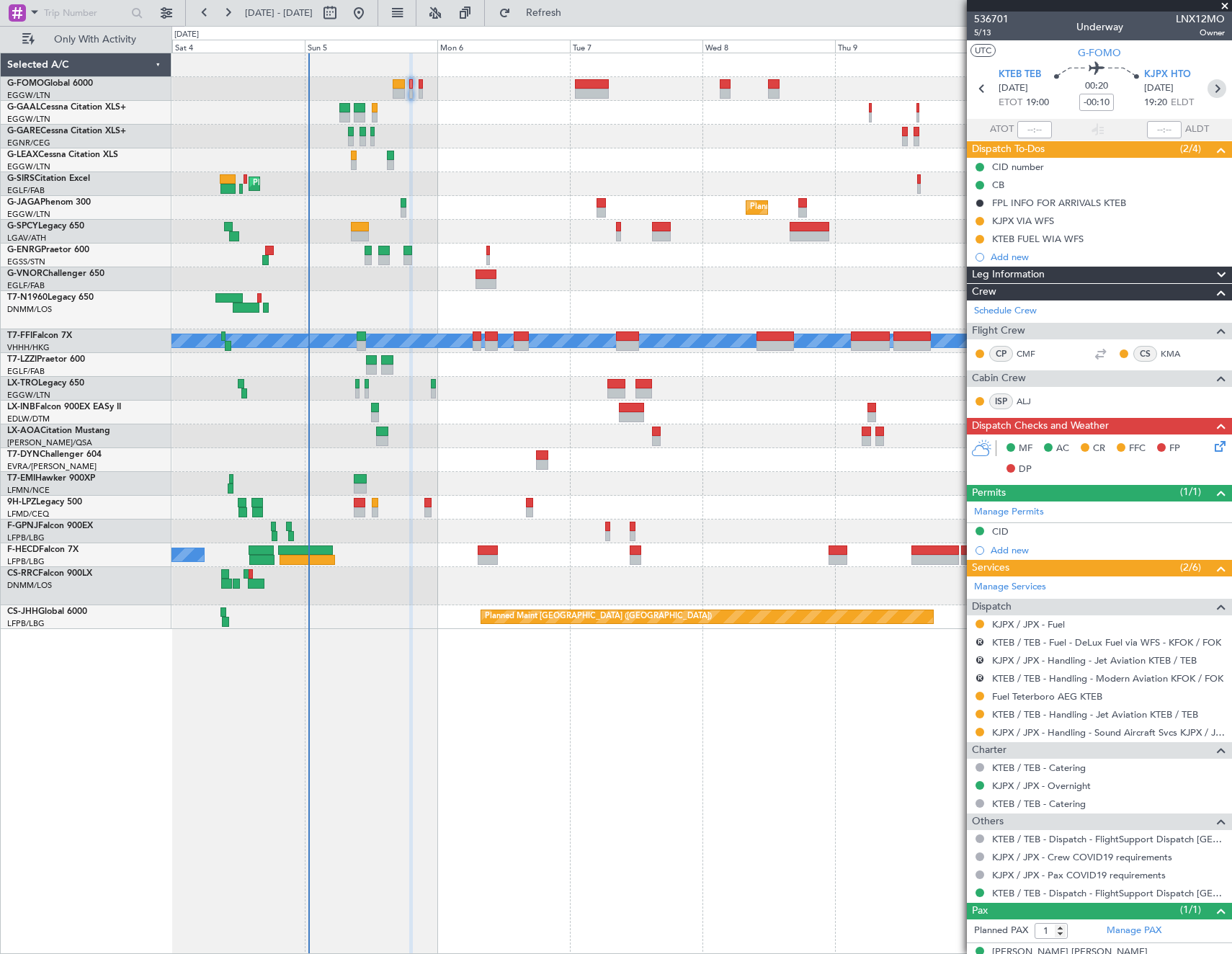
click at [1209, 91] on icon at bounding box center [1217, 88] width 19 height 19
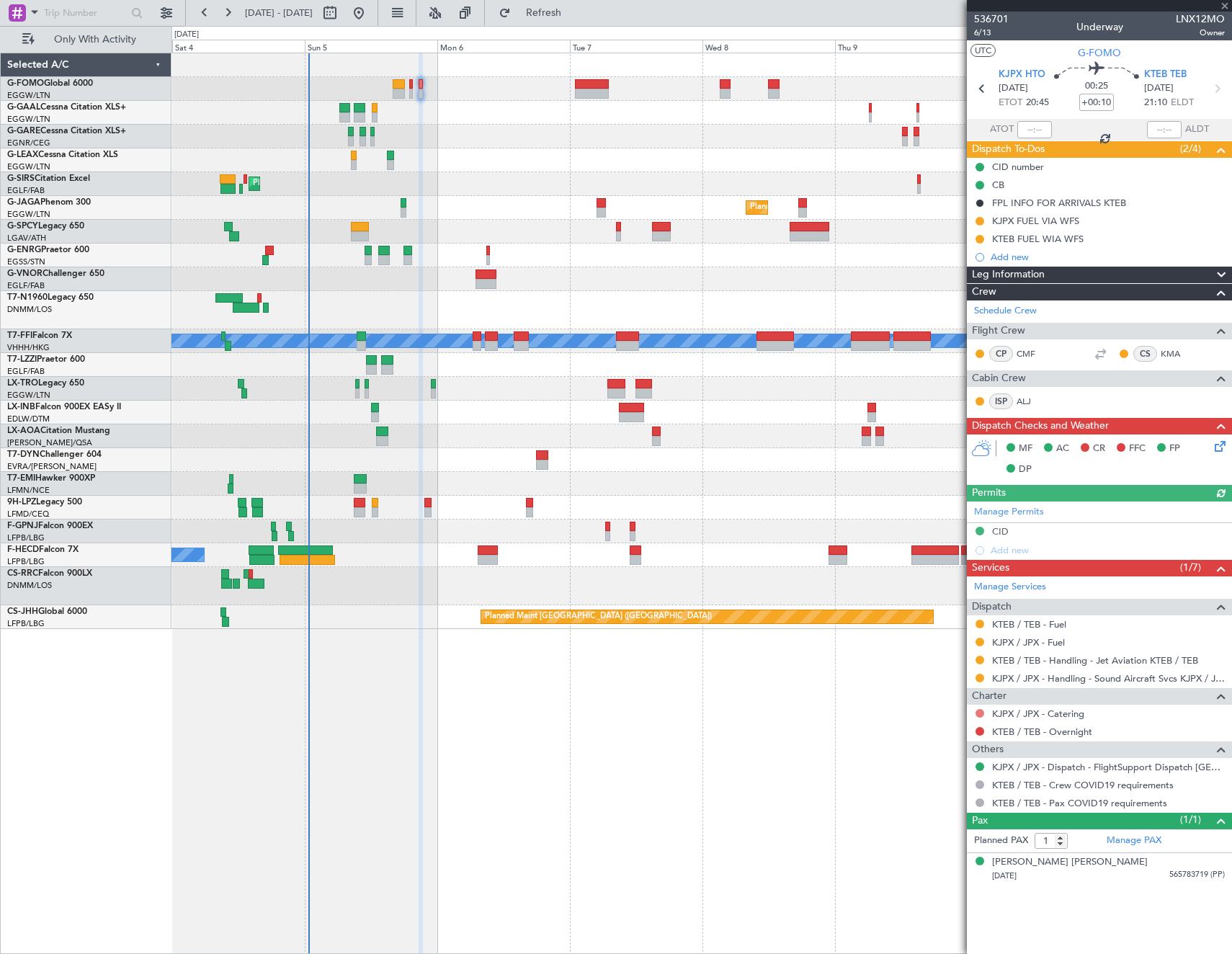
click at [979, 714] on button at bounding box center [980, 713] width 8 height 8
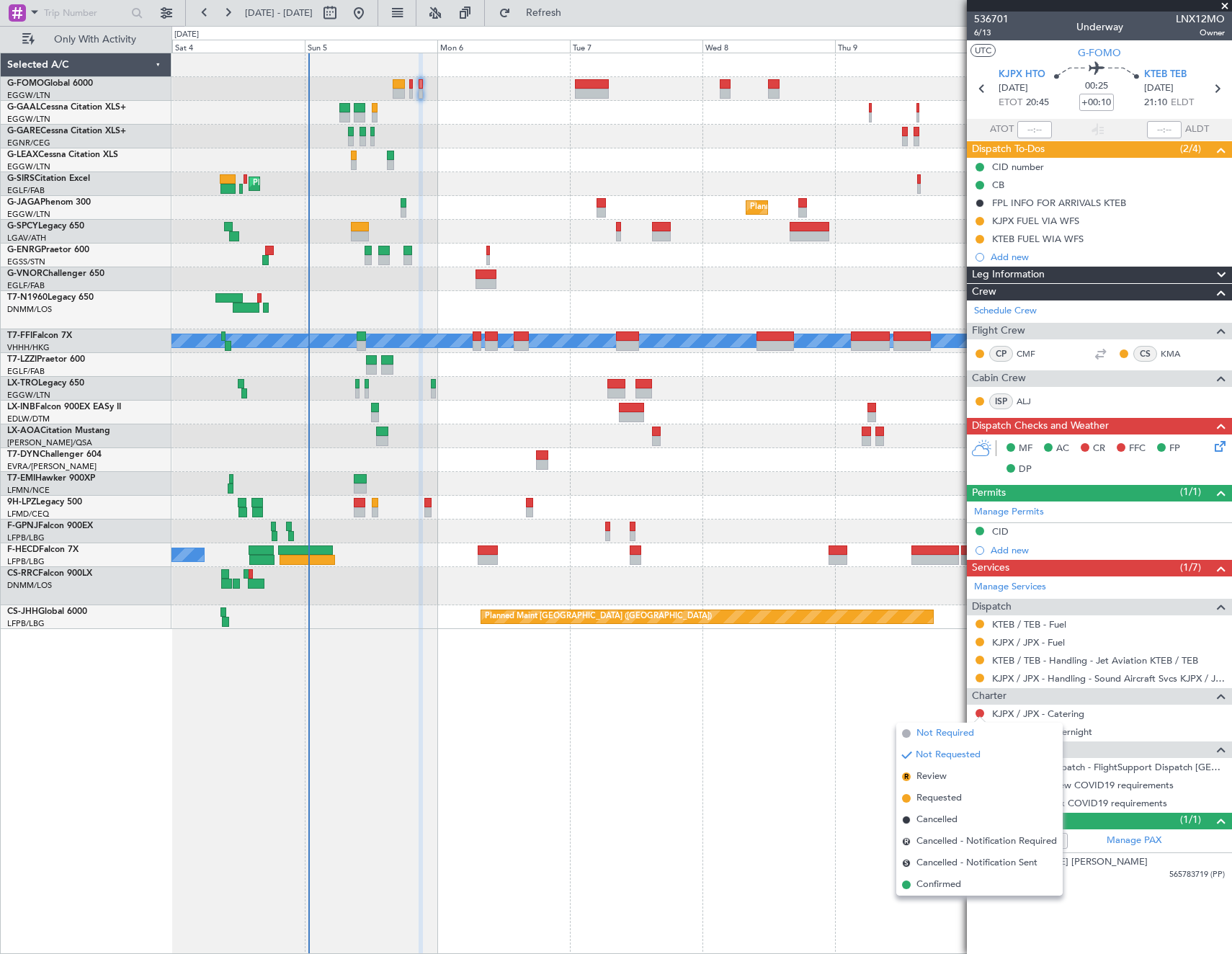
click at [935, 732] on span "Not Required" at bounding box center [945, 733] width 58 height 14
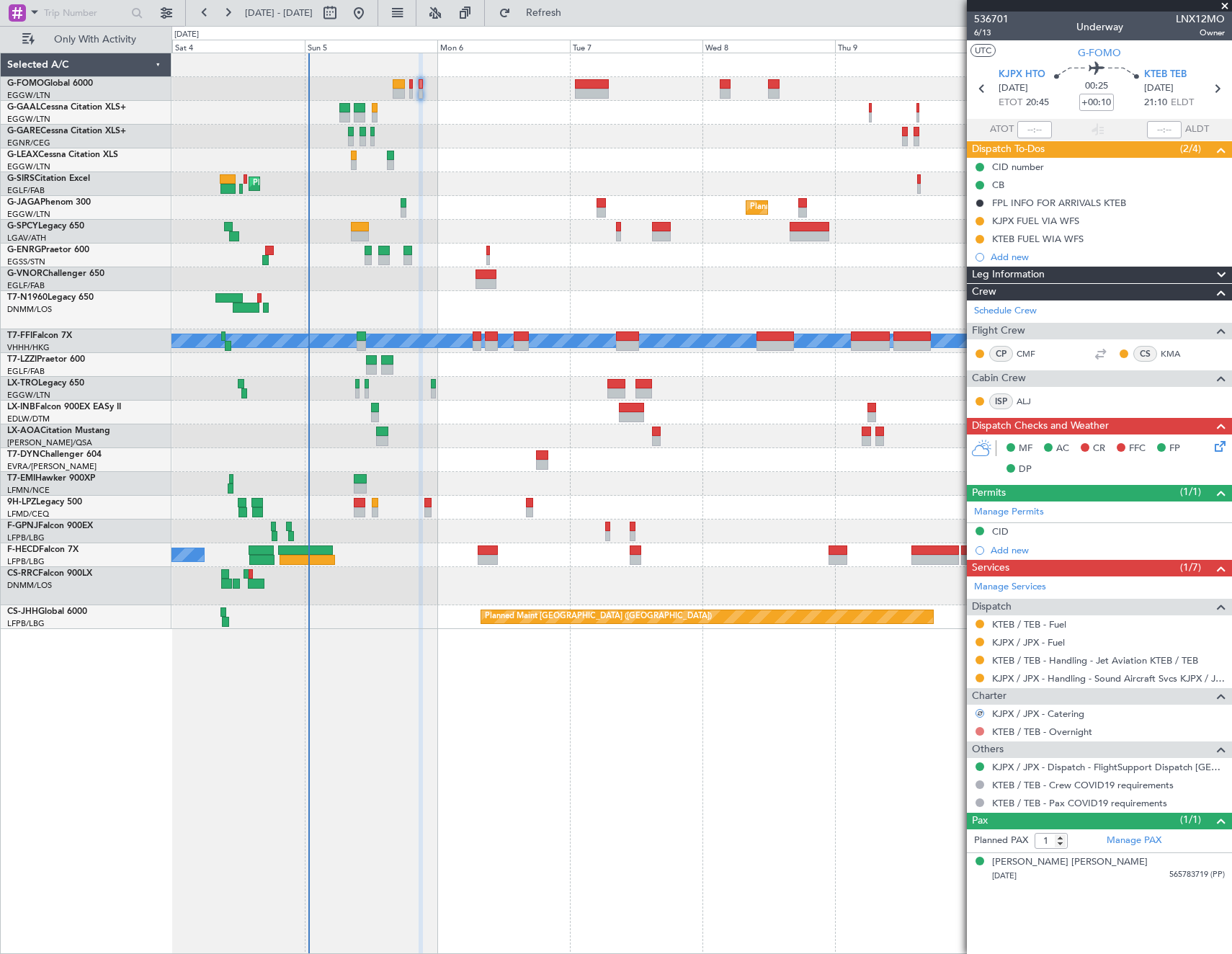
click at [978, 727] on button at bounding box center [980, 731] width 8 height 8
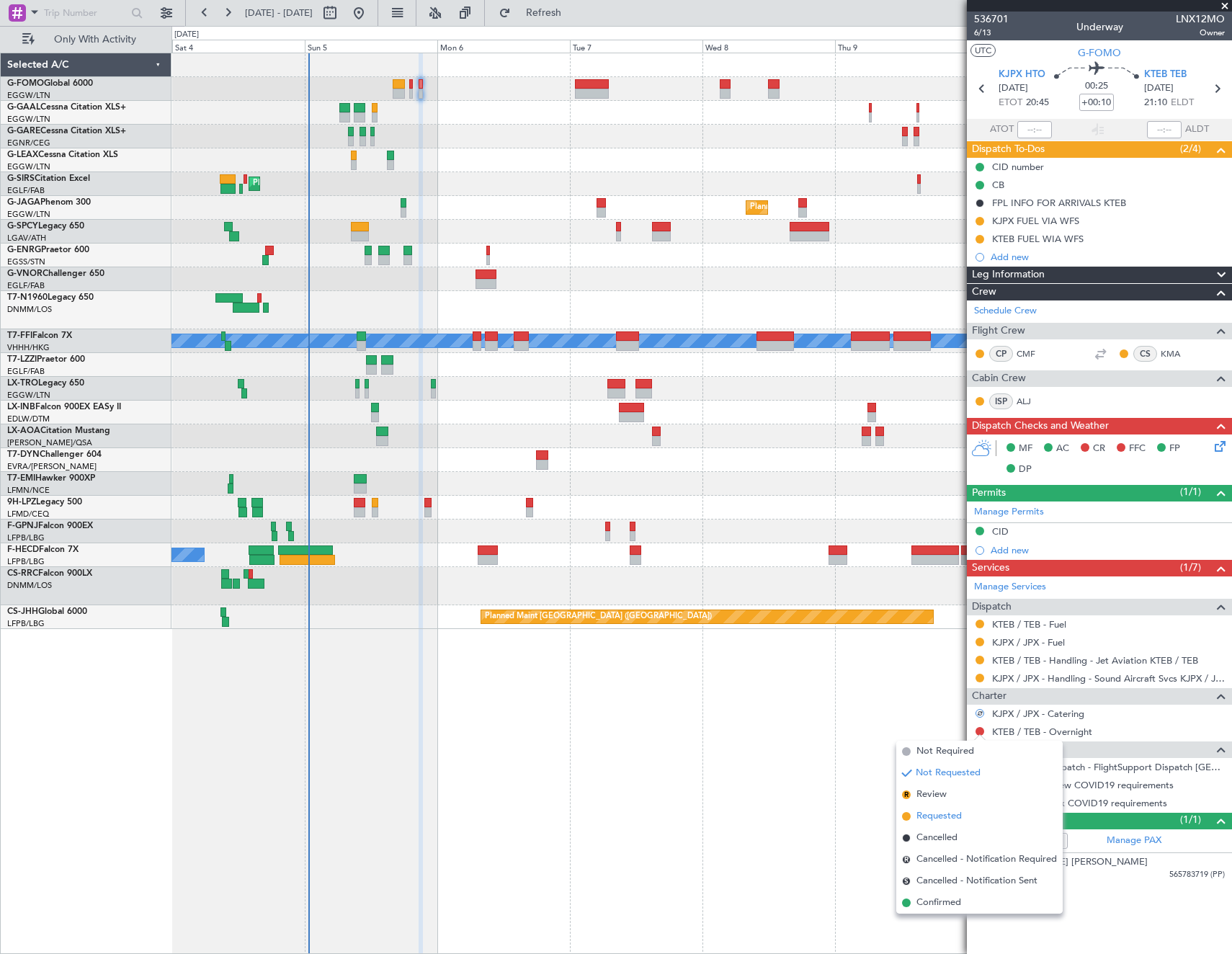
click at [948, 812] on span "Requested" at bounding box center [939, 816] width 45 height 14
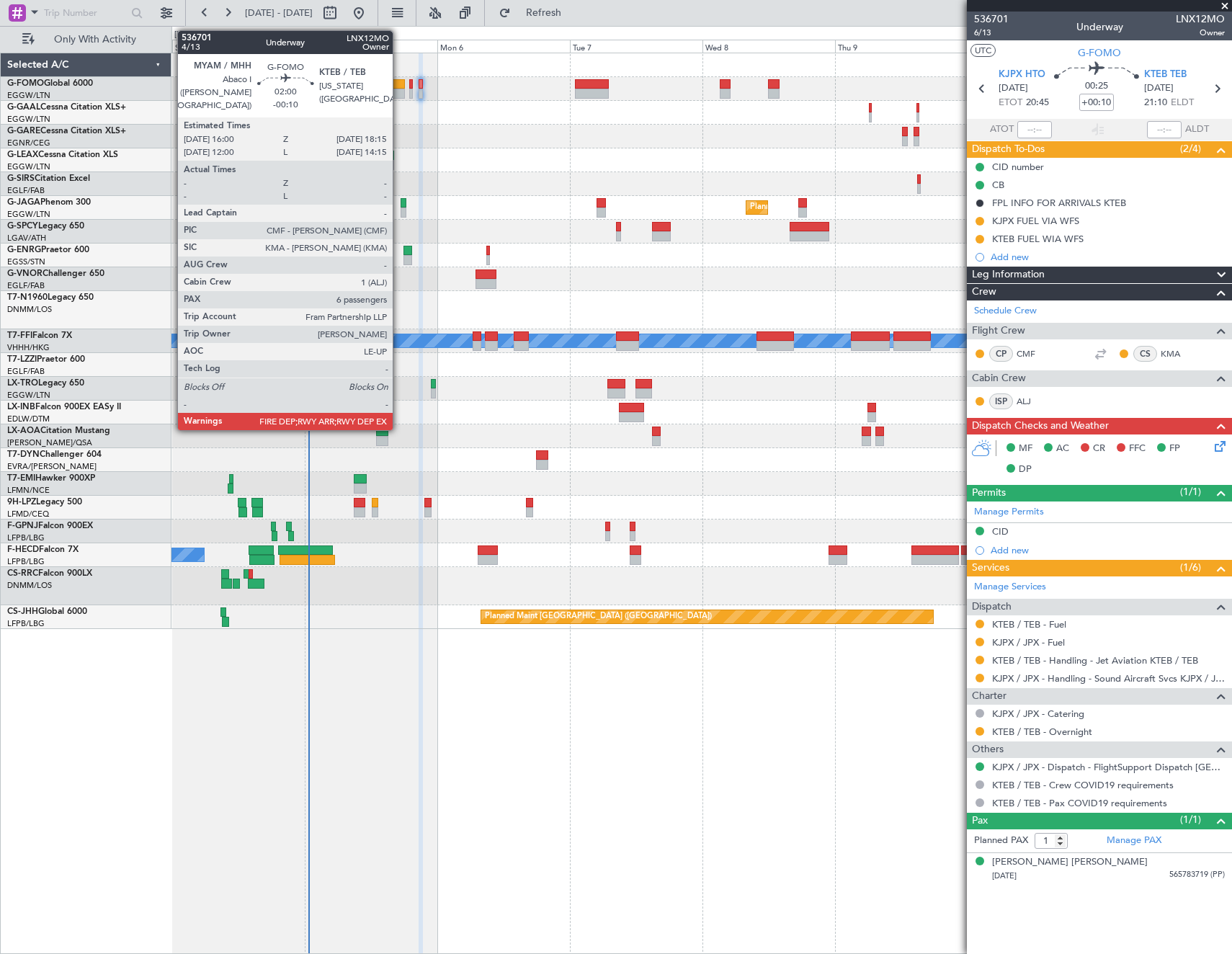
click at [399, 90] on div at bounding box center [399, 93] width 13 height 10
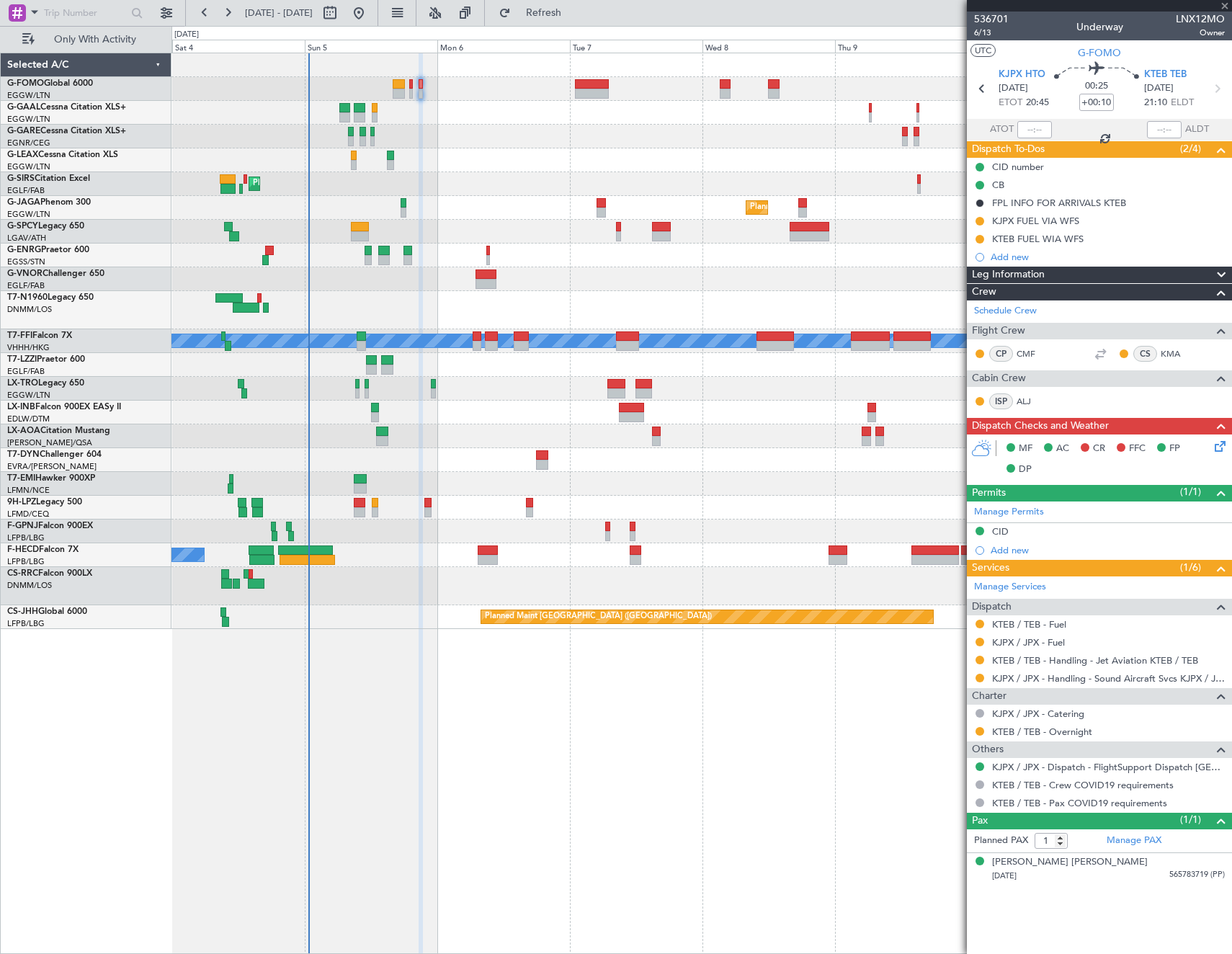
type input "-00:10"
type input "6"
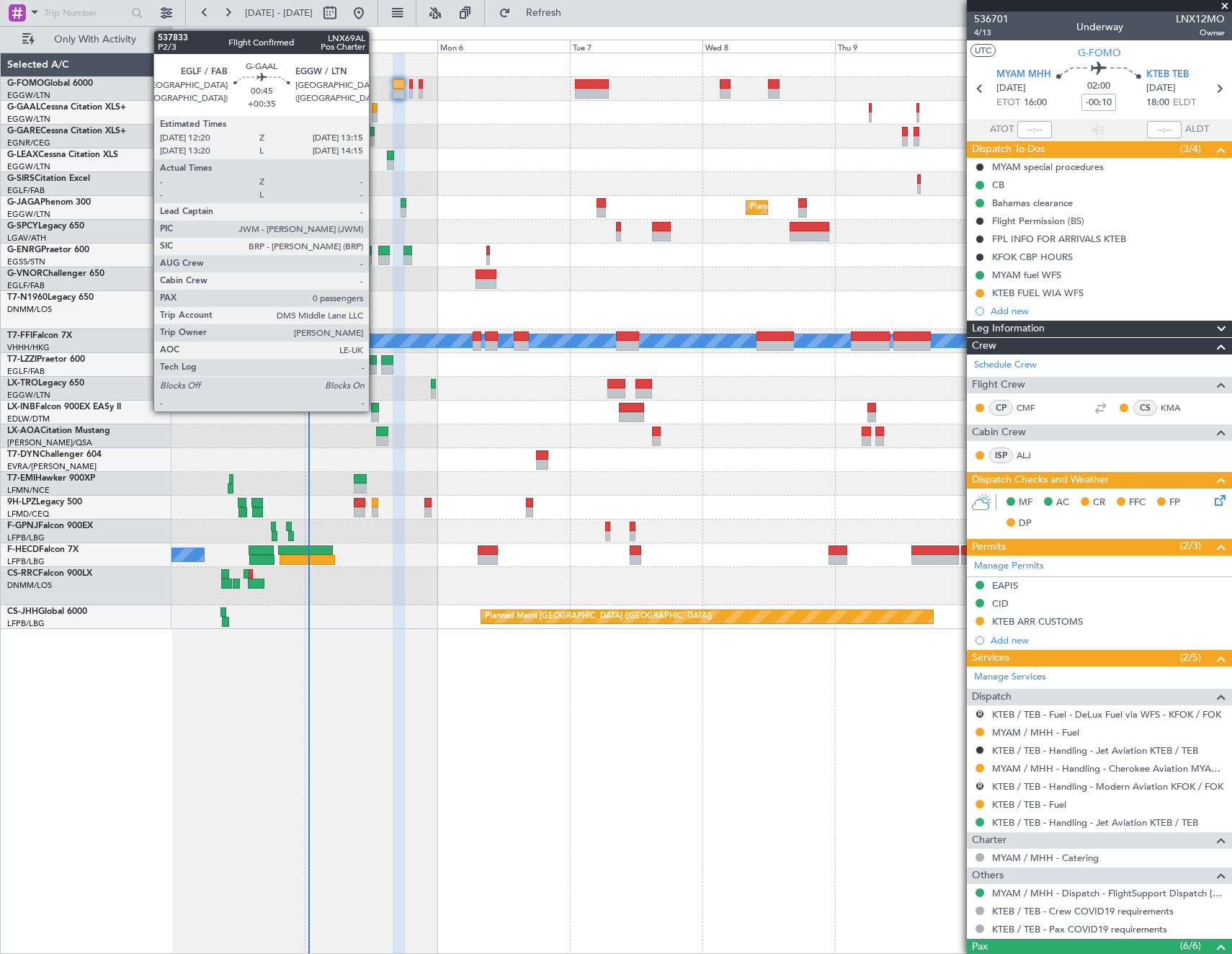
click at [376, 113] on div at bounding box center [375, 117] width 6 height 10
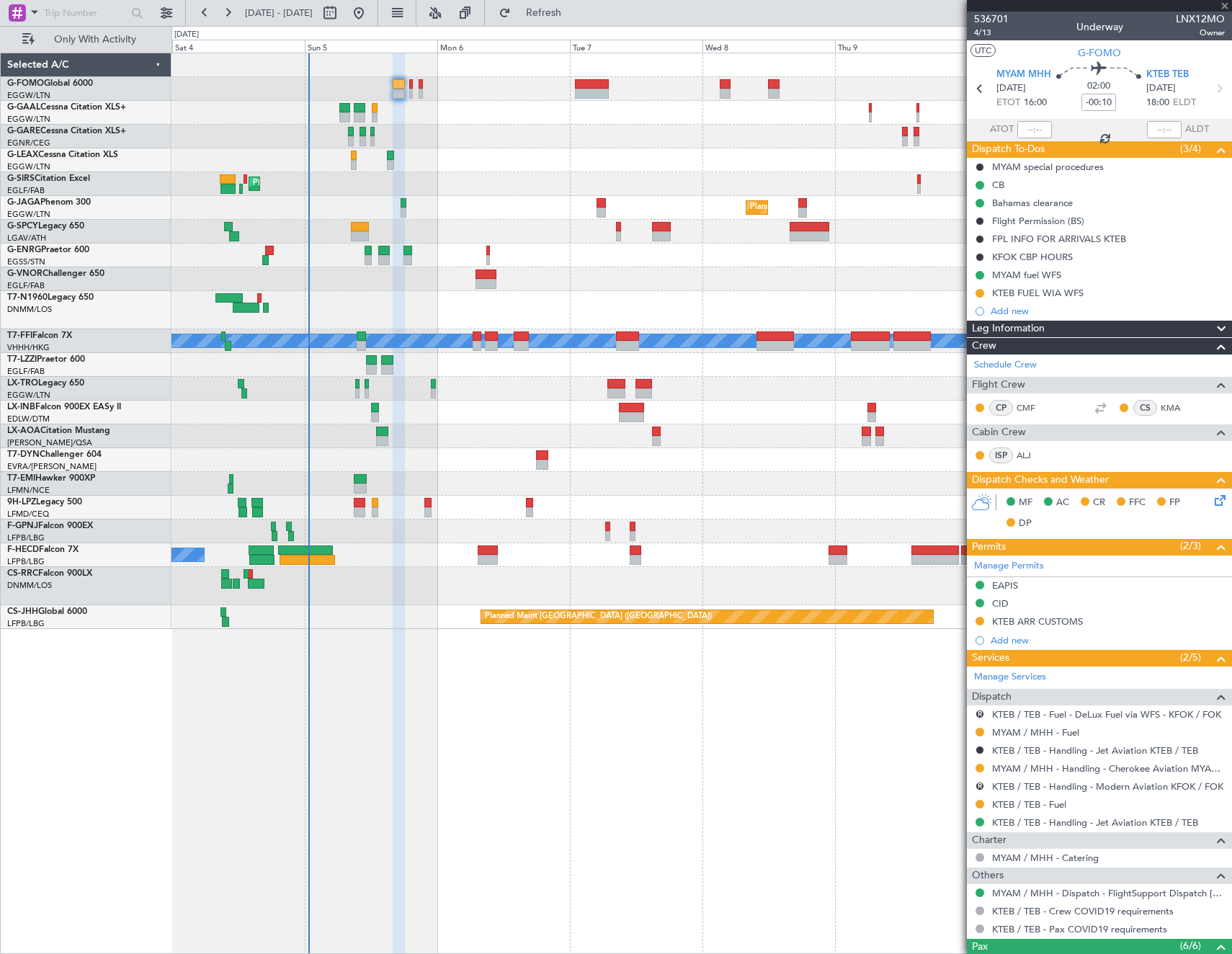
type input "+00:35"
type input "0"
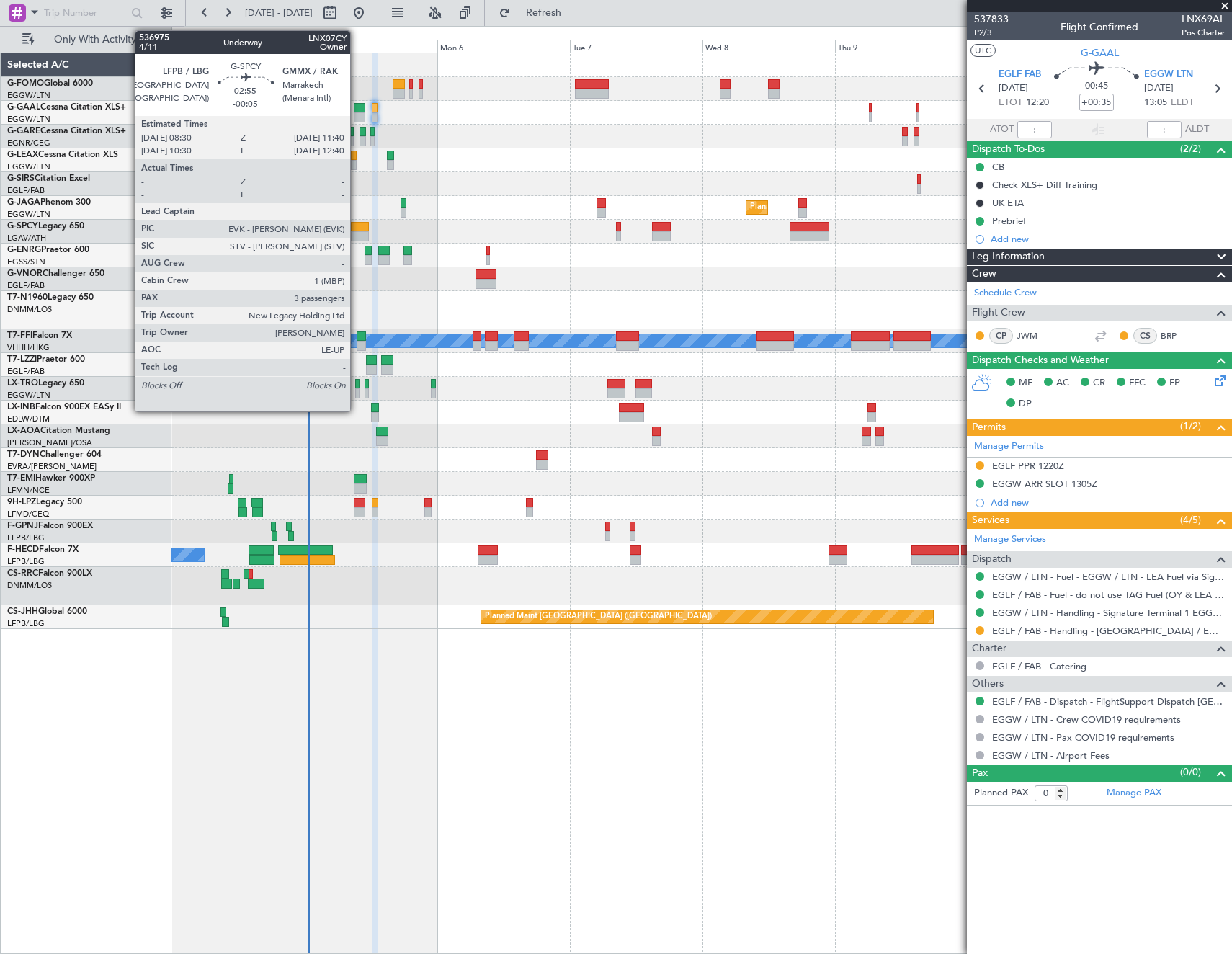
click at [357, 226] on div at bounding box center [360, 227] width 18 height 10
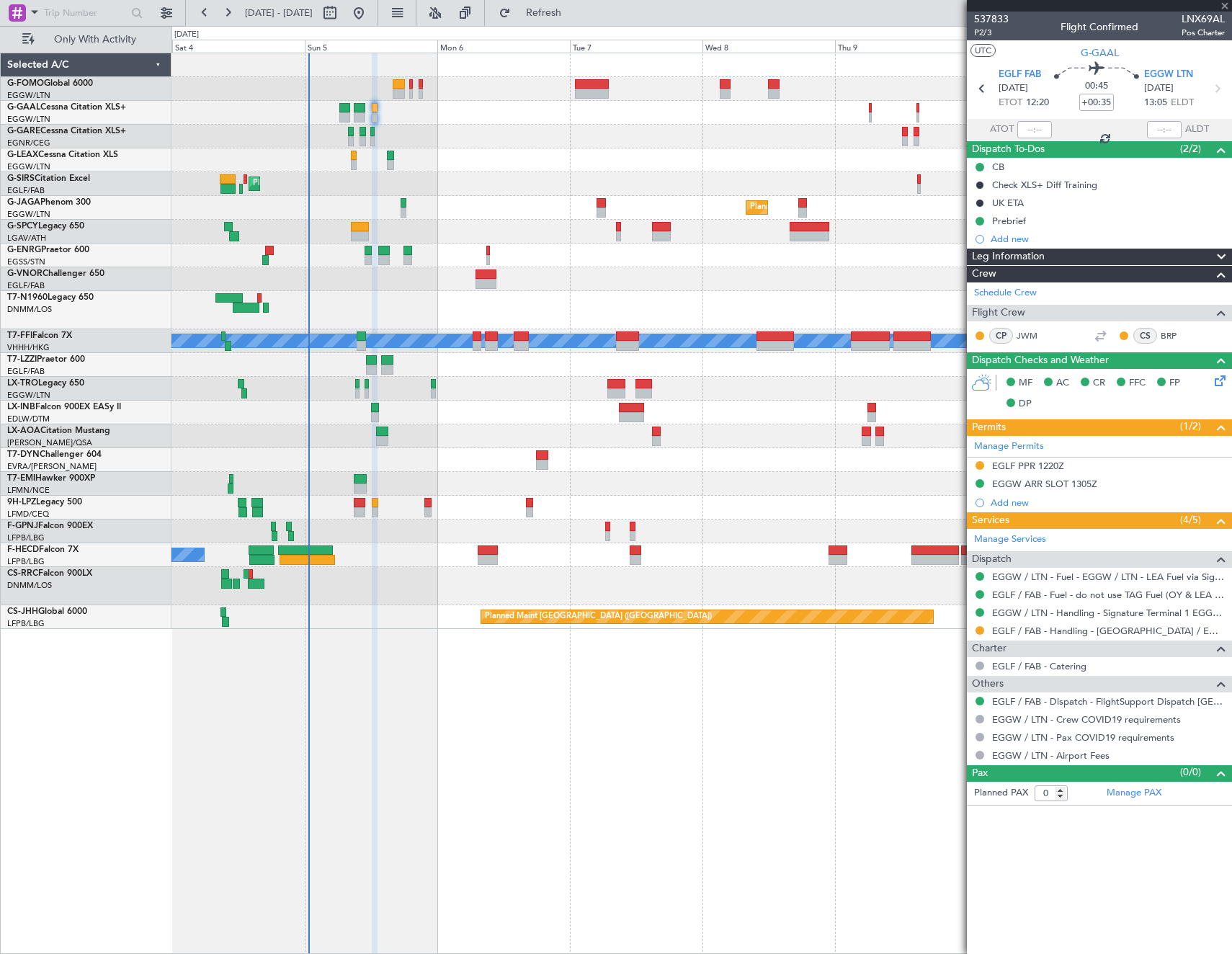
type input "-00:05"
type input "3"
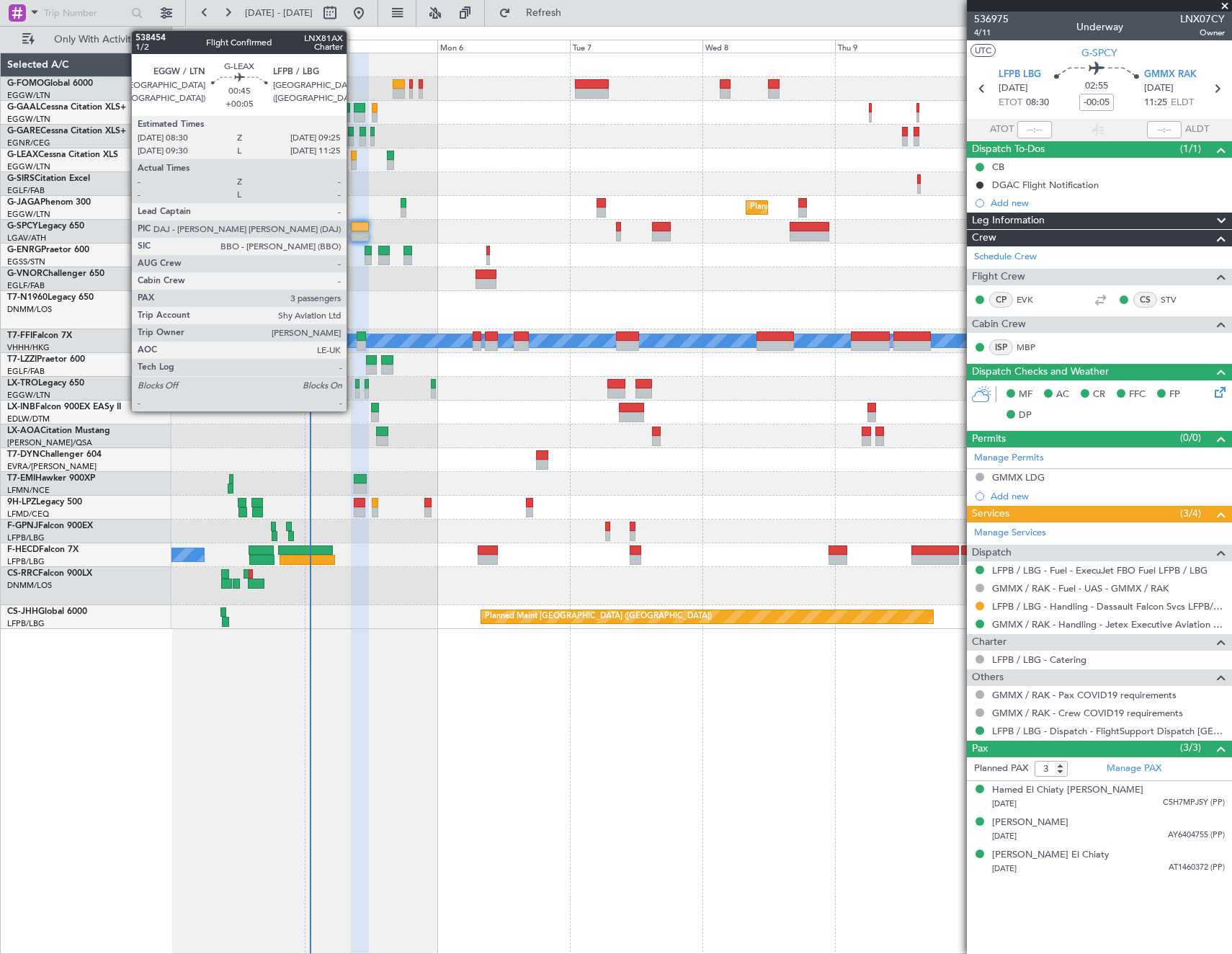
click at [353, 159] on div at bounding box center [354, 155] width 6 height 10
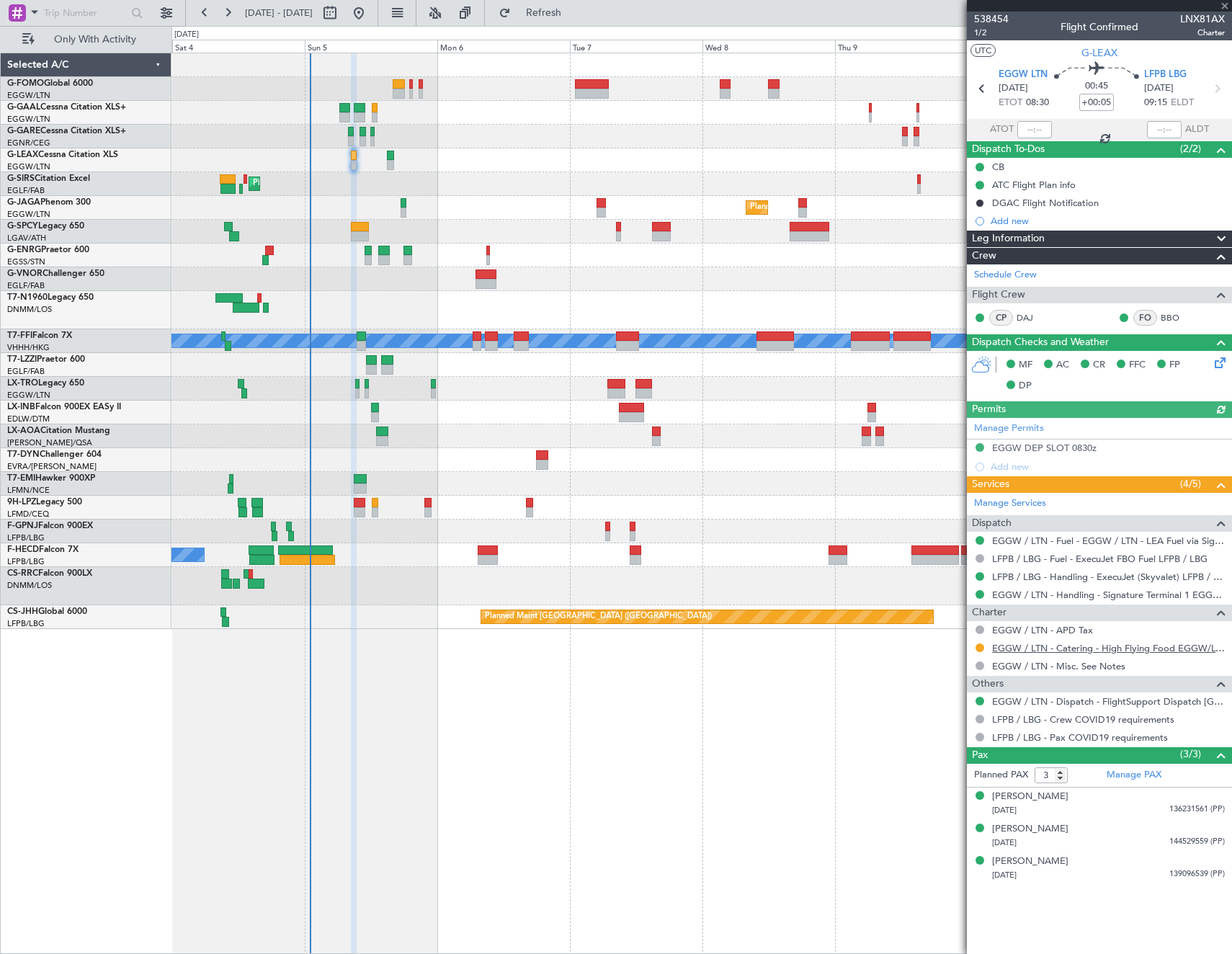
click at [1126, 652] on link "EGGW / LTN - Catering - High Flying Food EGGW/LTN" at bounding box center [1108, 648] width 233 height 12
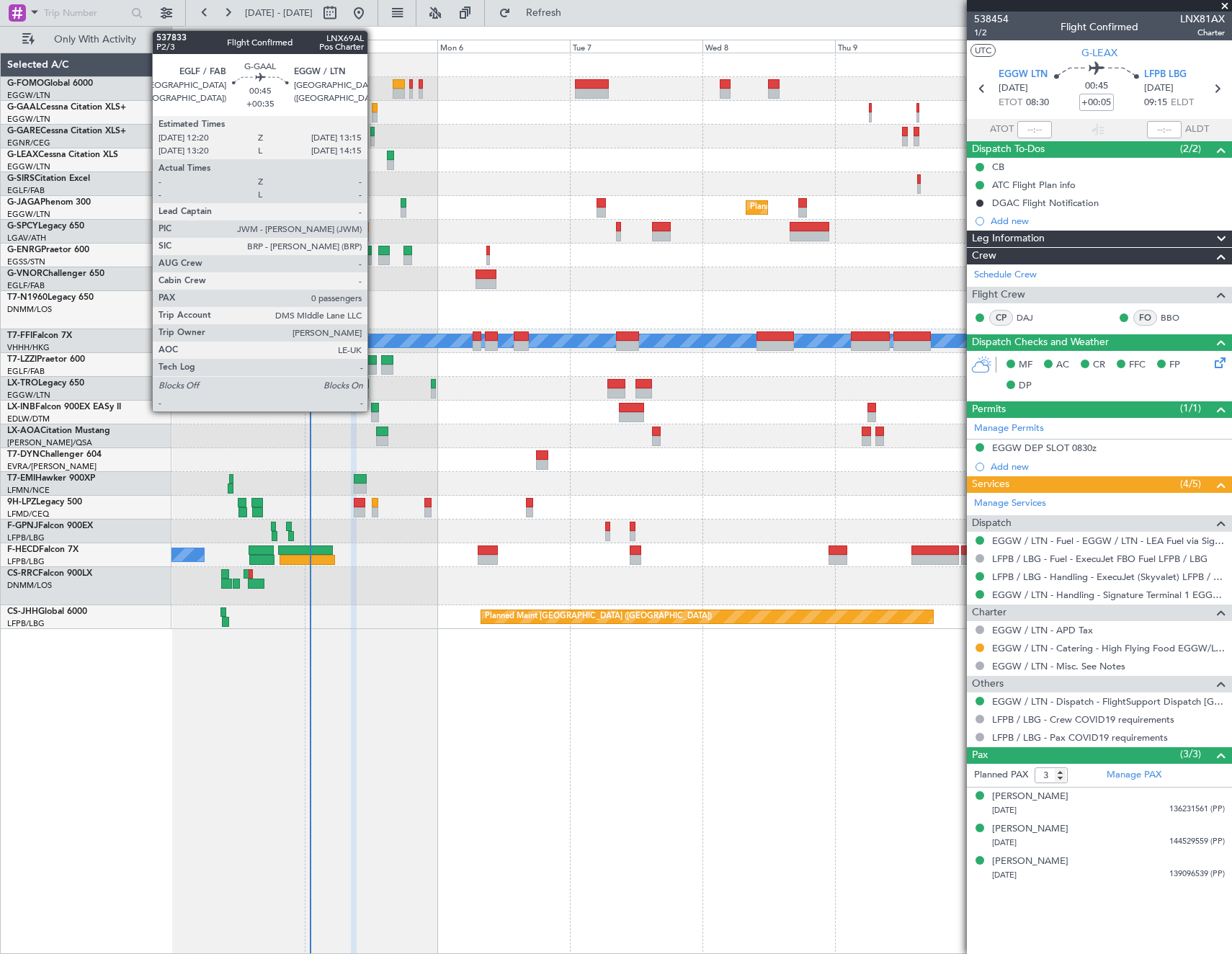
click at [374, 107] on div at bounding box center [375, 108] width 6 height 10
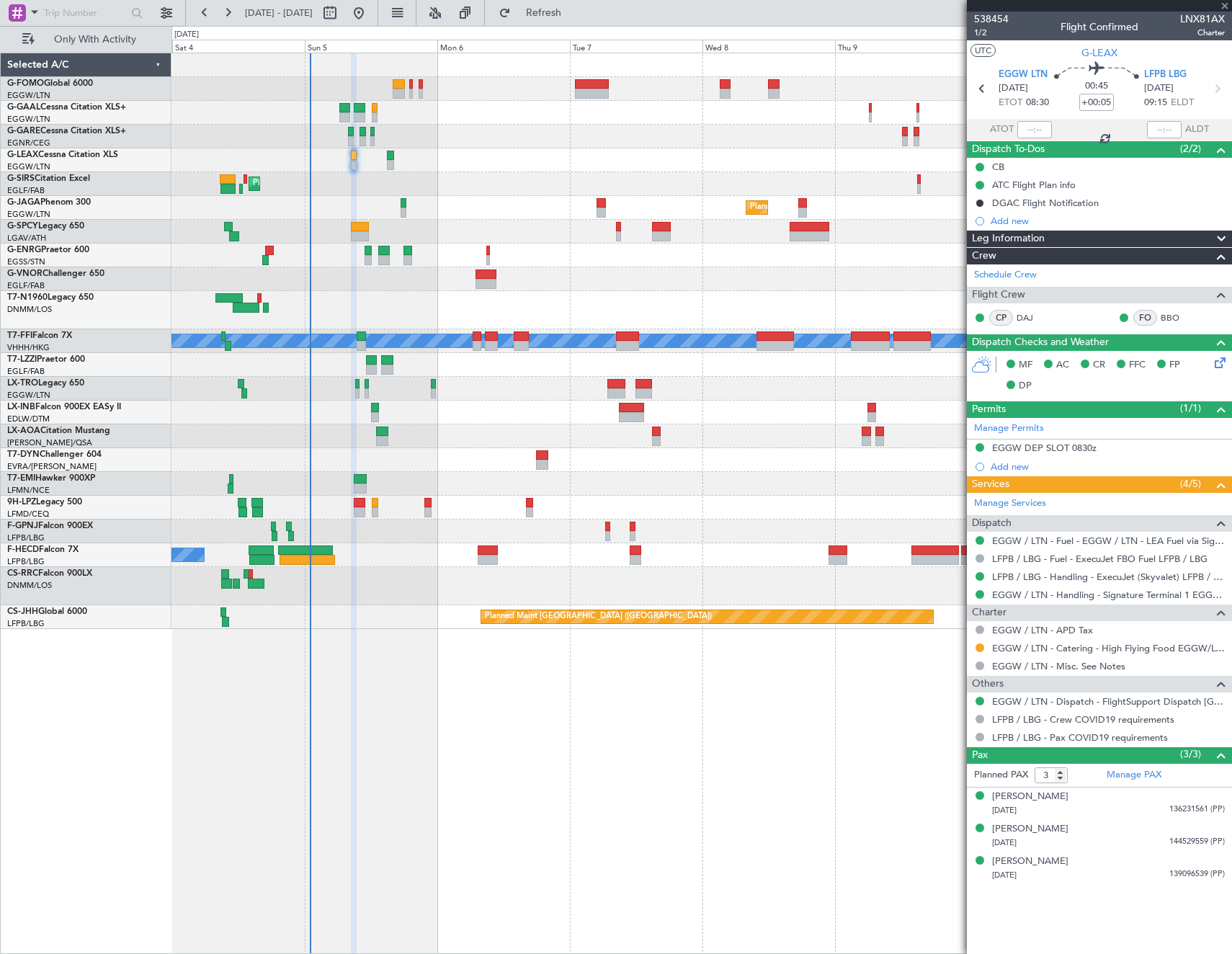
type input "+00:35"
type input "0"
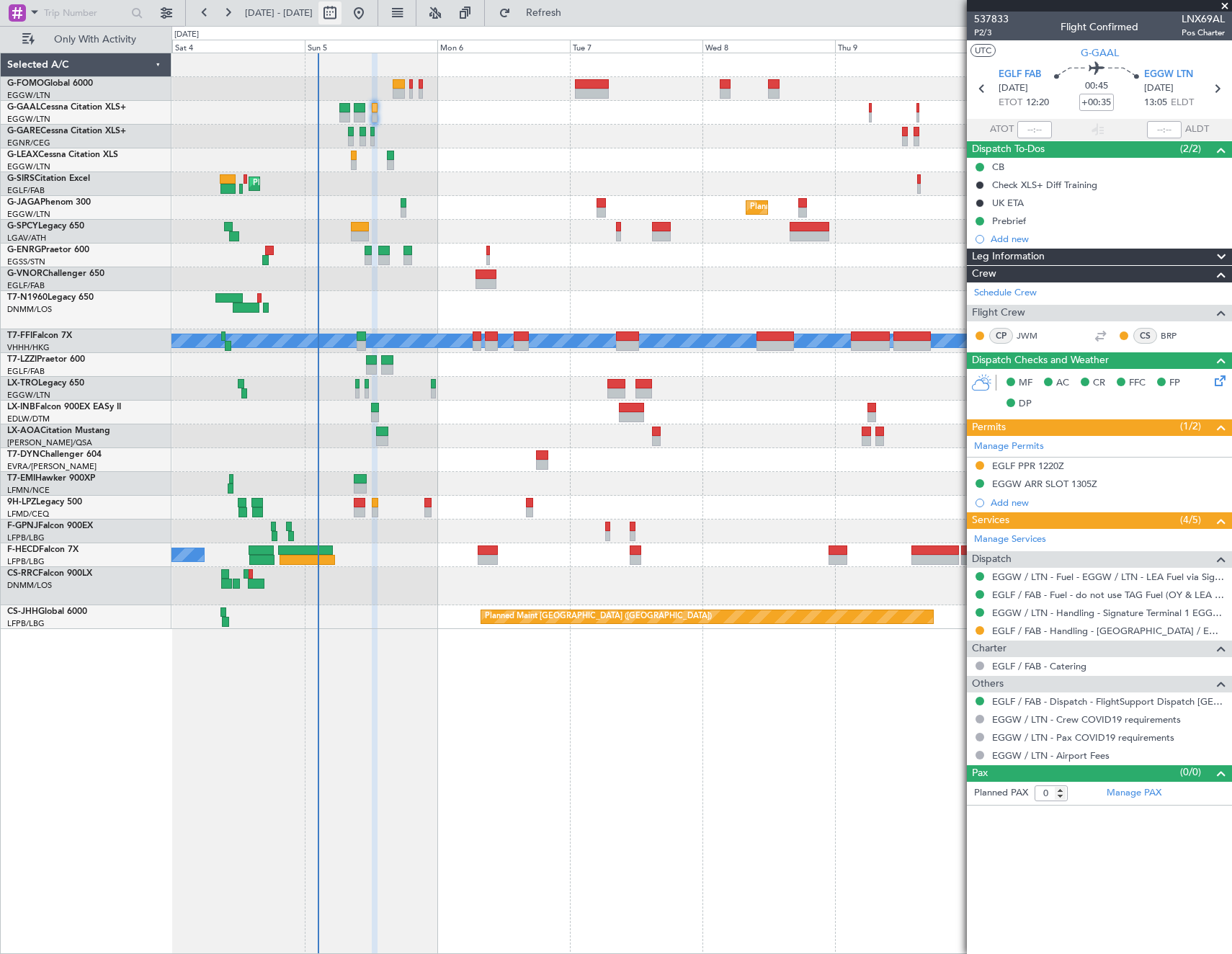
click at [342, 14] on button at bounding box center [330, 13] width 23 height 23
select select "10"
select select "2025"
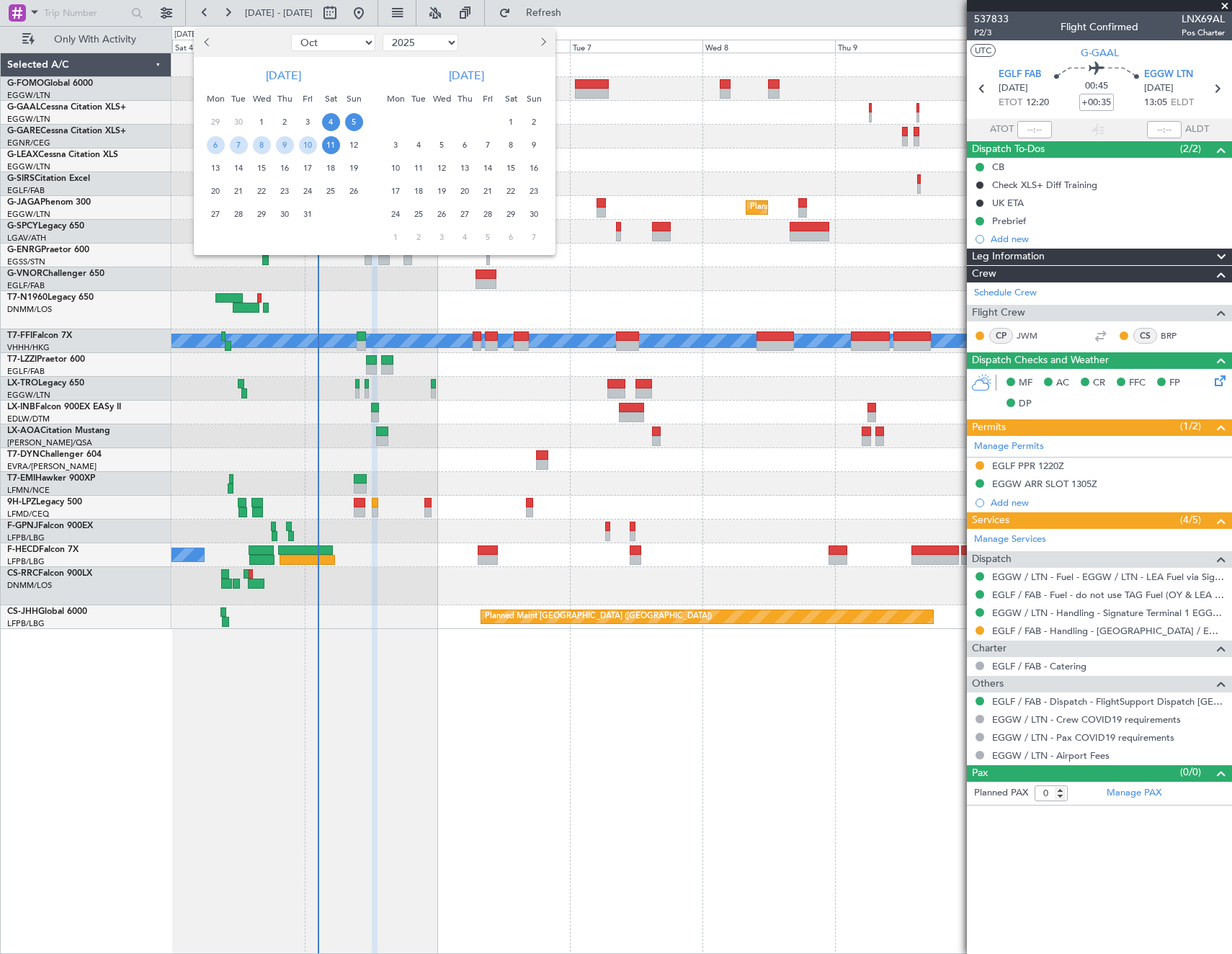
click at [356, 123] on span "5" at bounding box center [354, 122] width 18 height 18
click at [352, 145] on span "12" at bounding box center [354, 145] width 18 height 18
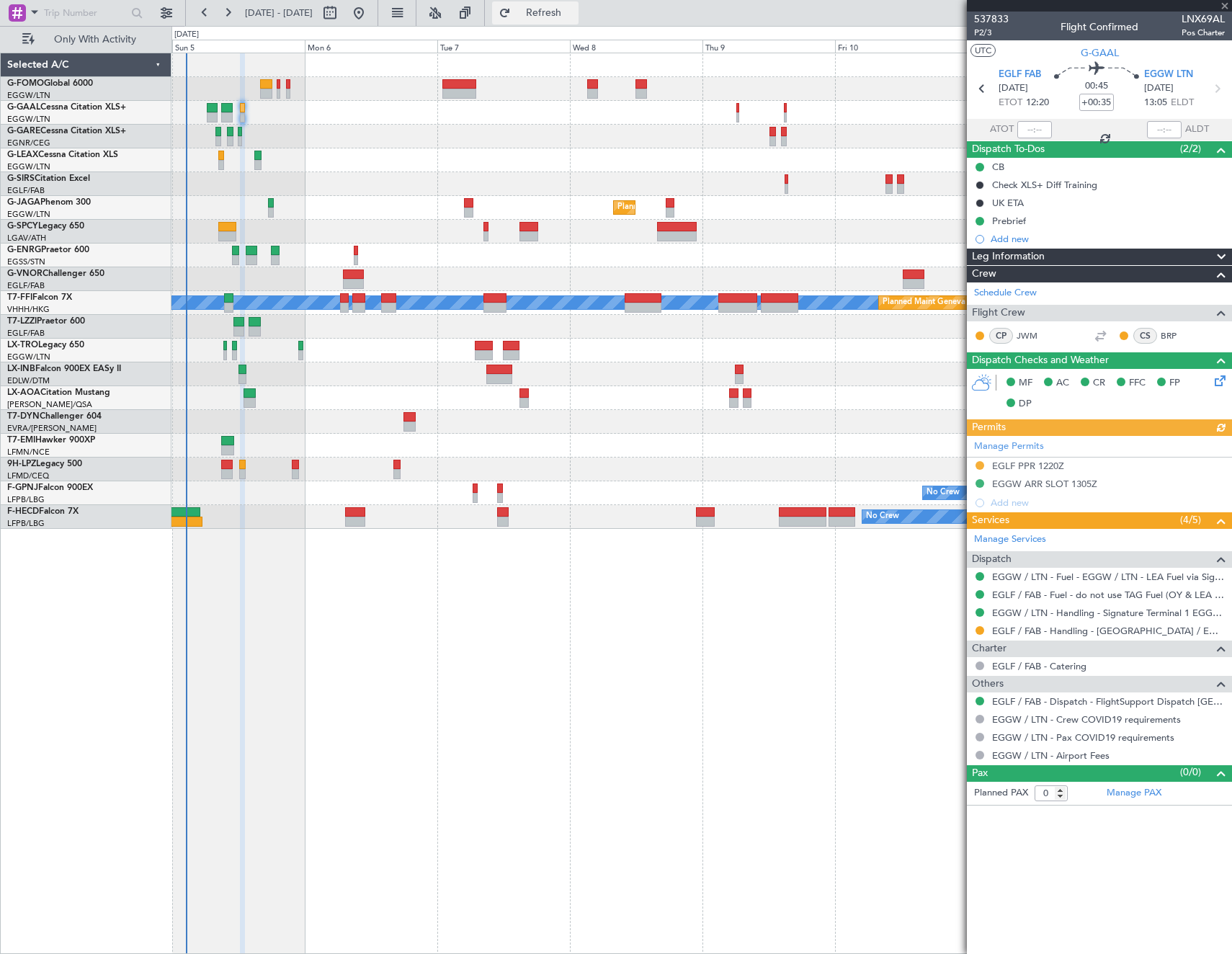
click at [575, 15] on span "Refresh" at bounding box center [544, 13] width 60 height 10
click at [575, 8] on span "Refresh" at bounding box center [544, 13] width 60 height 10
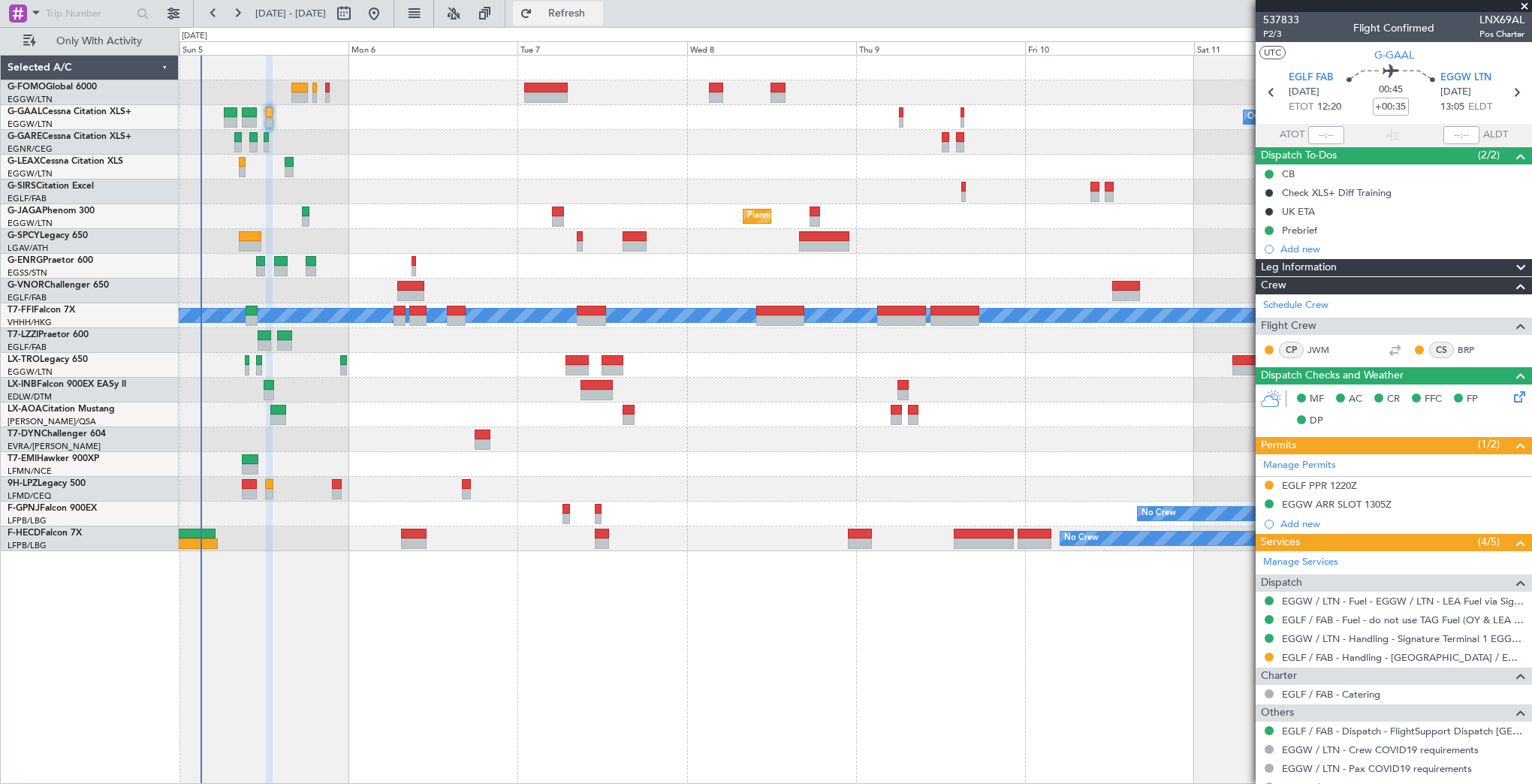
click at [599, 15] on span "Refresh" at bounding box center [567, 13] width 63 height 10
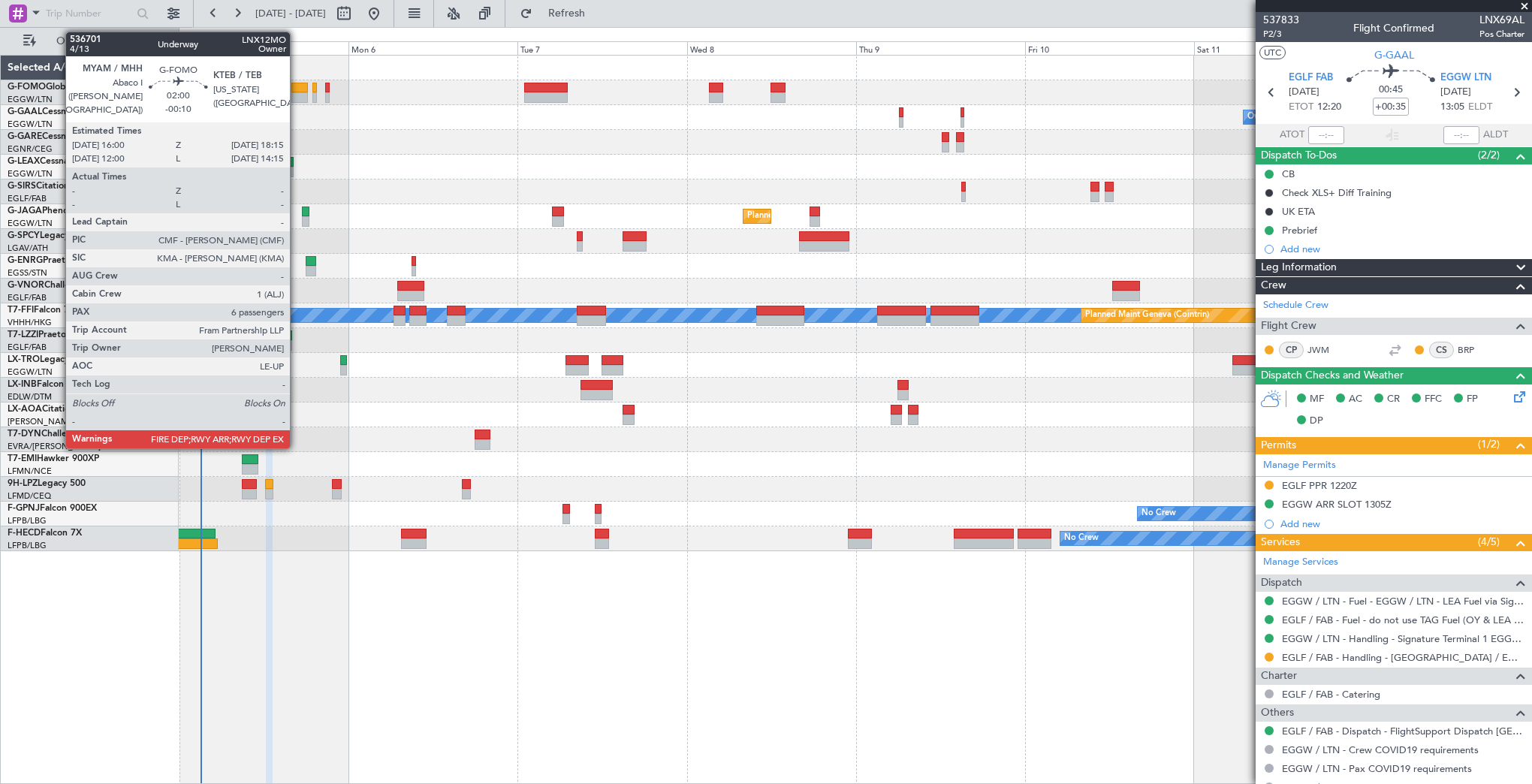
click at [297, 86] on div at bounding box center [299, 87] width 16 height 10
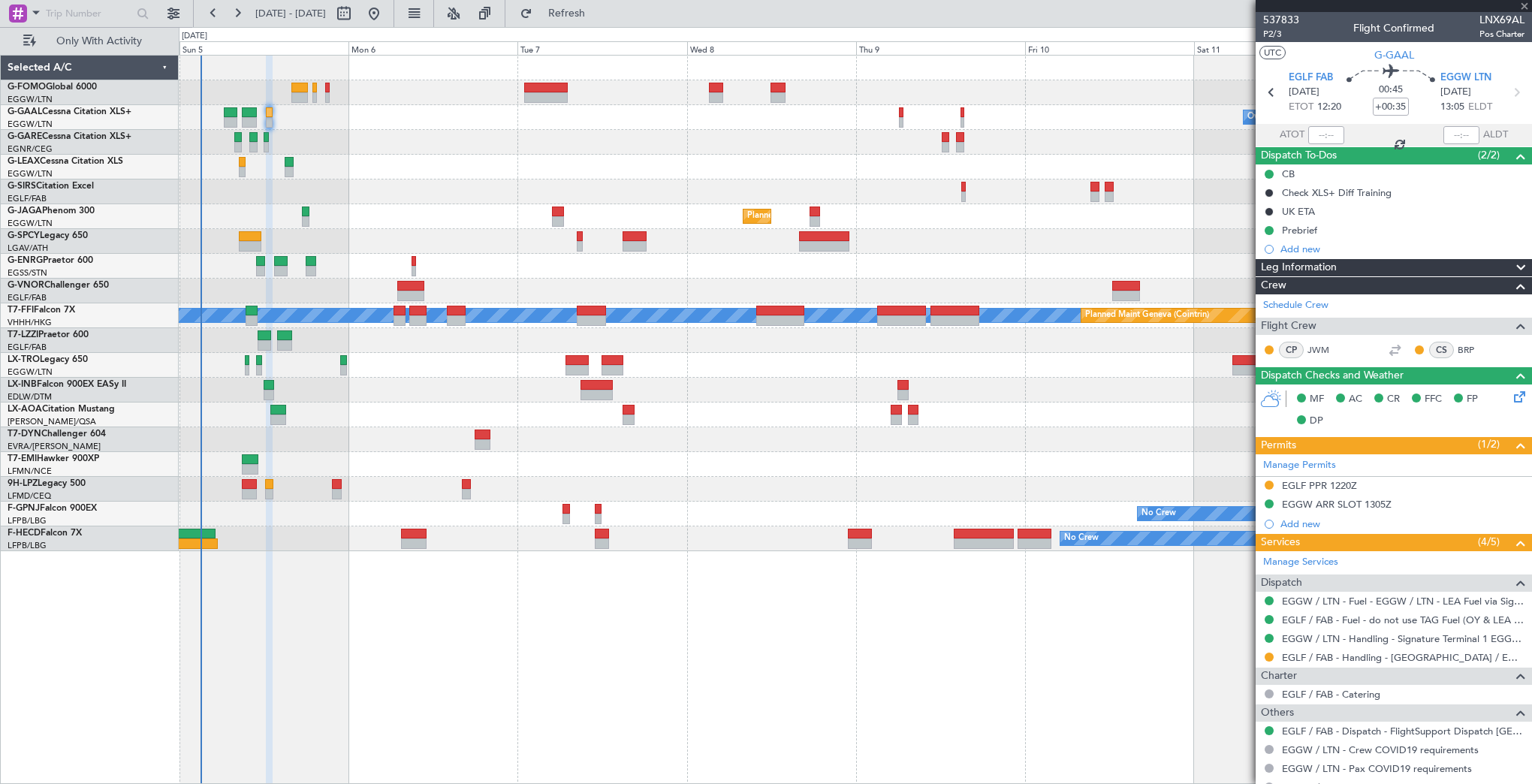
type input "-00:10"
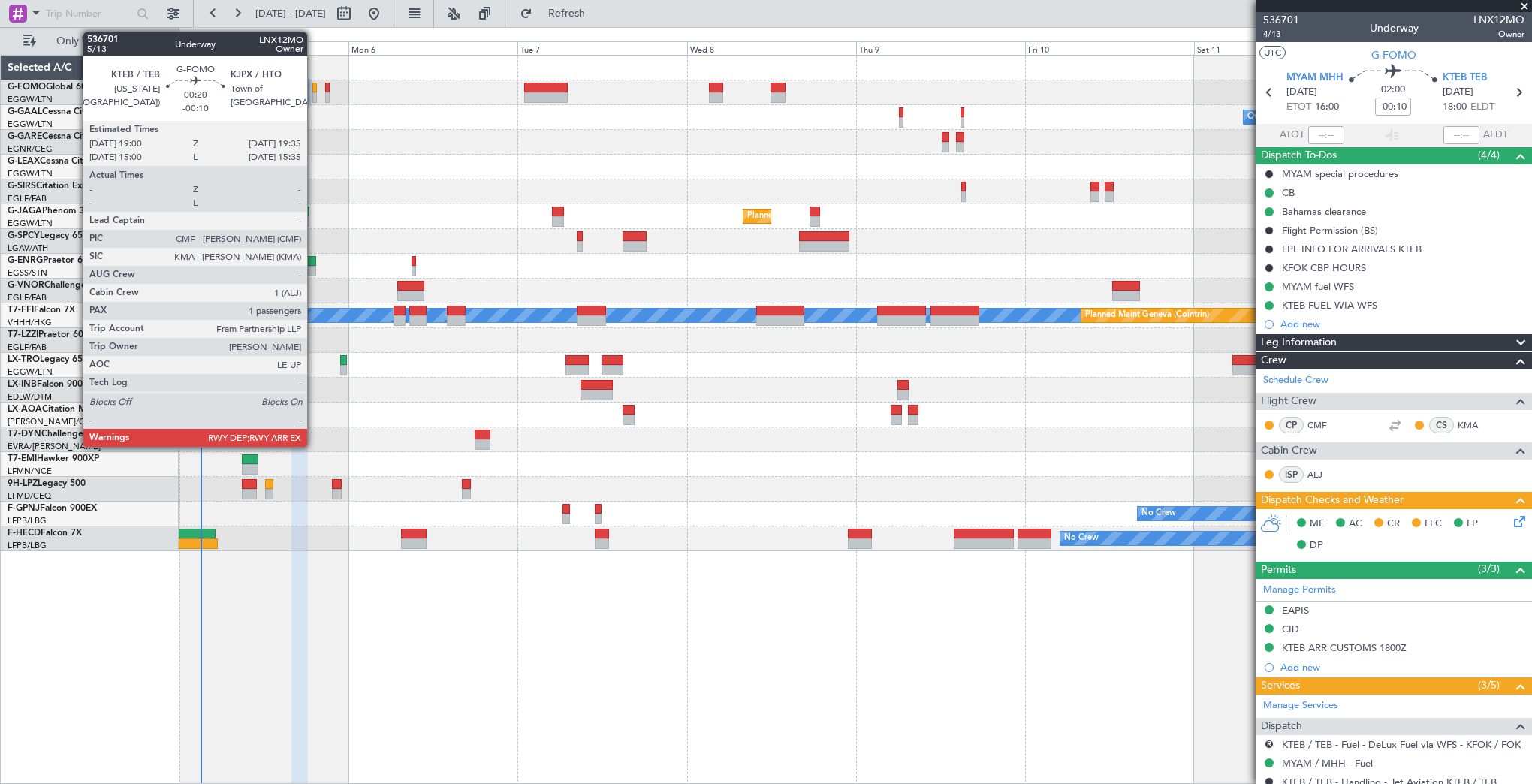
click at [314, 86] on div at bounding box center [315, 87] width 5 height 10
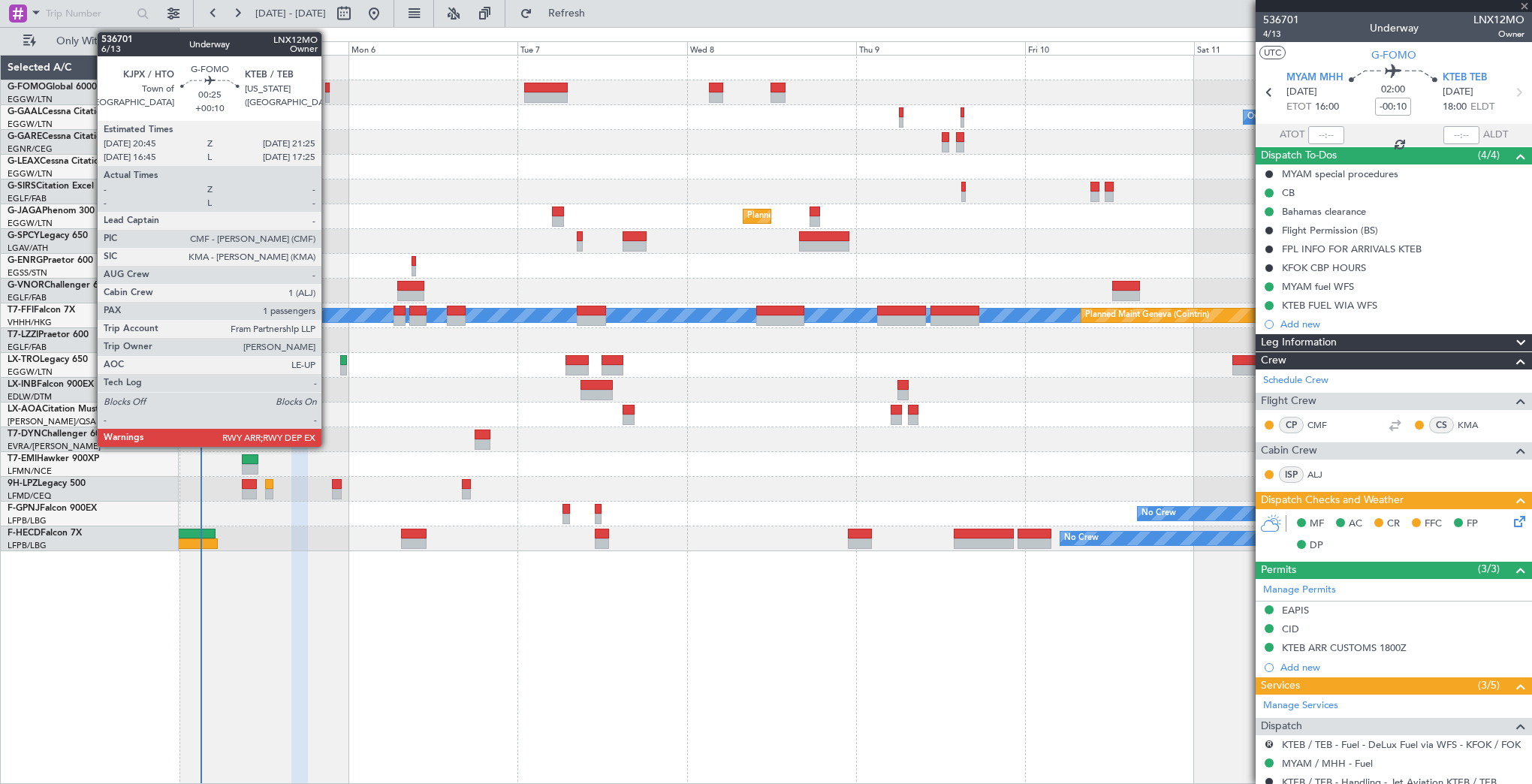
type input "1"
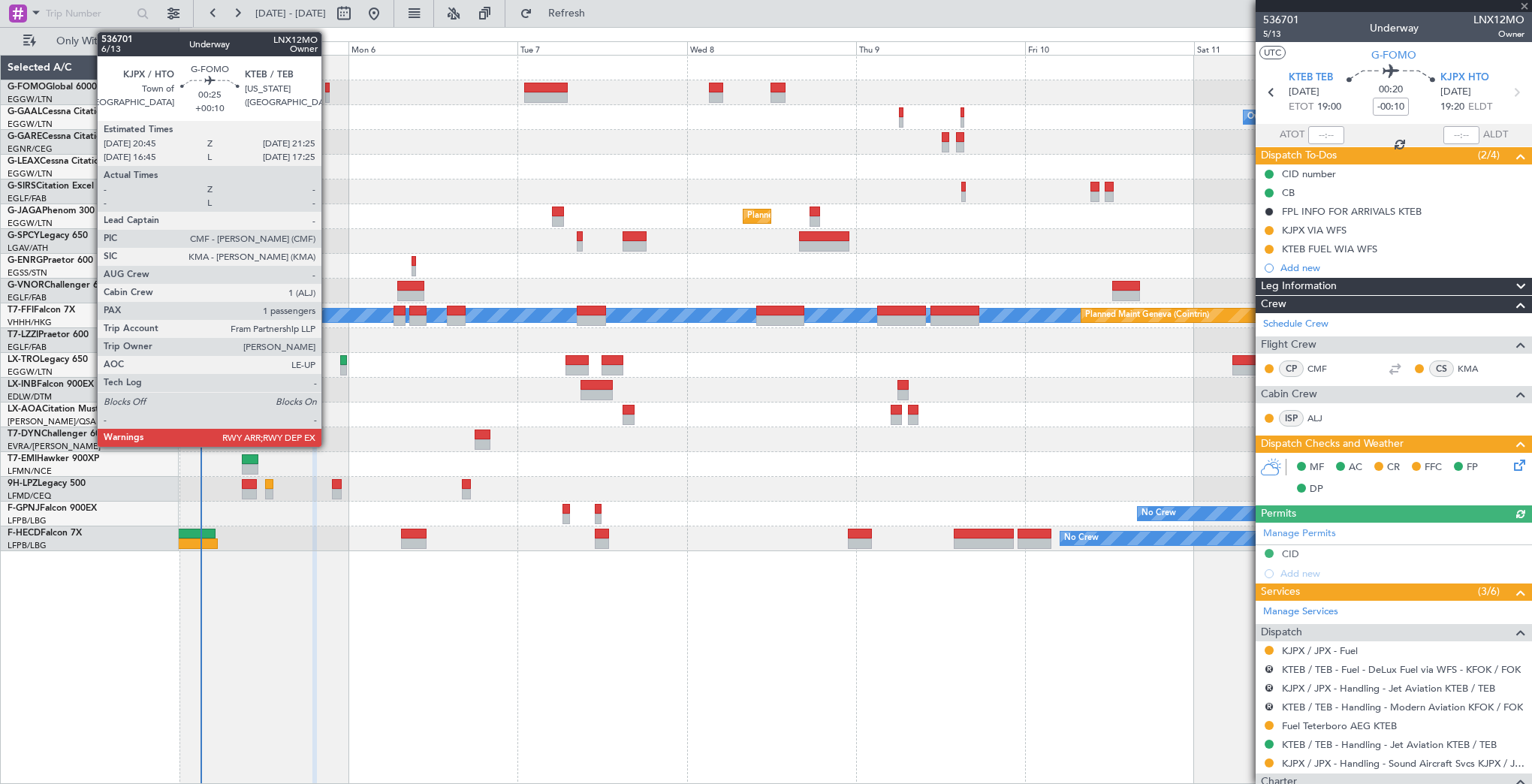
click at [328, 89] on div at bounding box center [327, 87] width 5 height 10
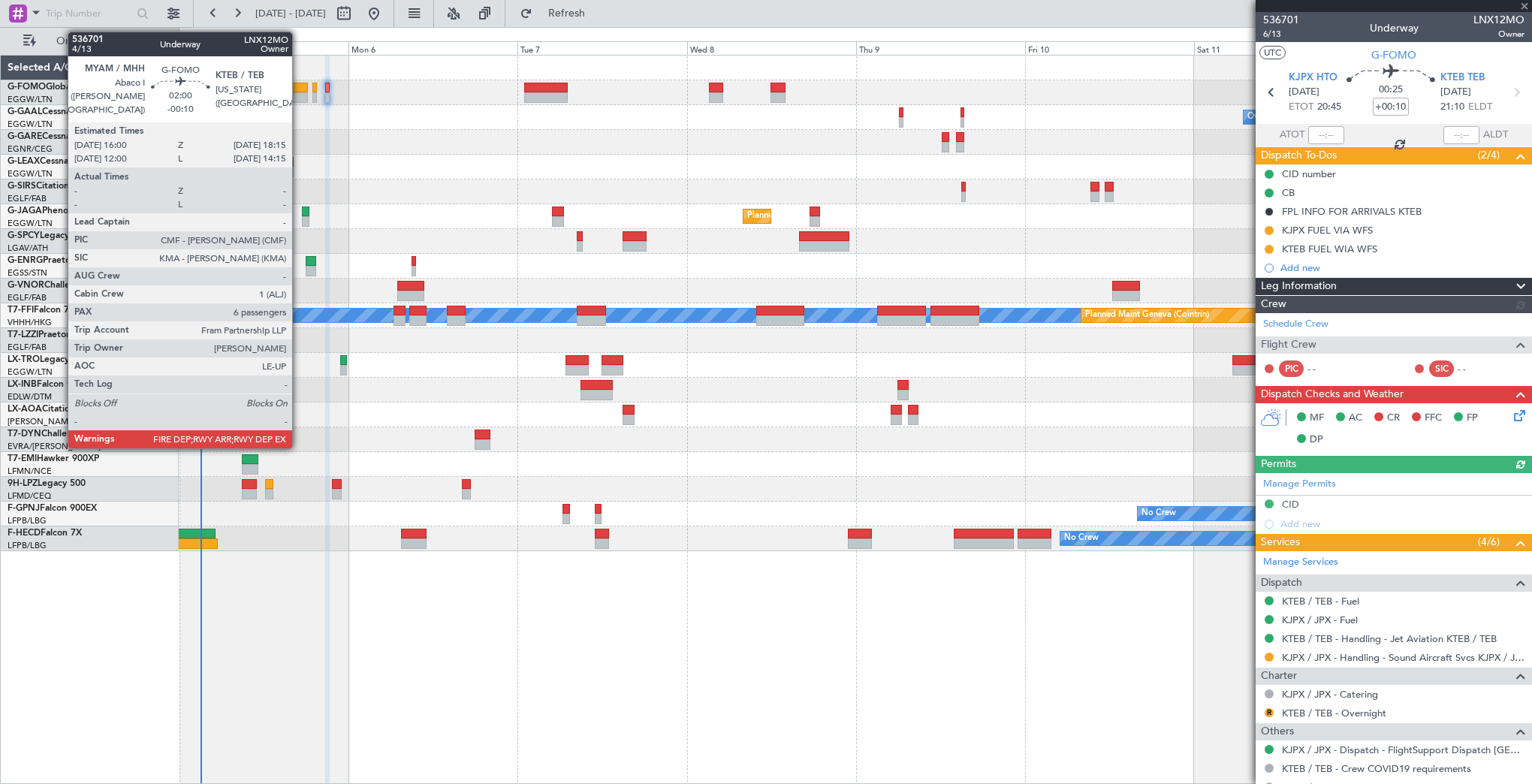
click at [299, 91] on div at bounding box center [299, 87] width 16 height 10
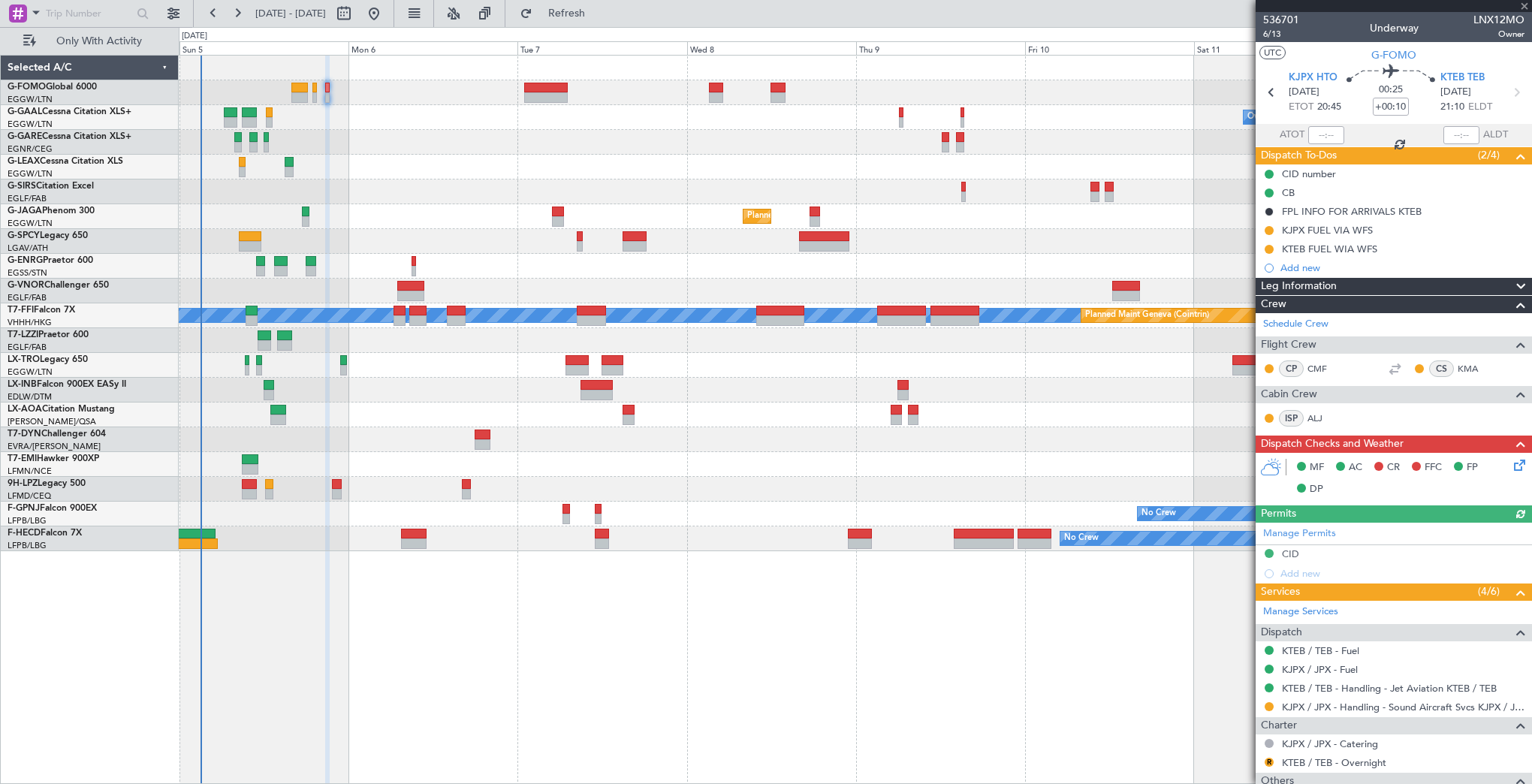
type input "-00:10"
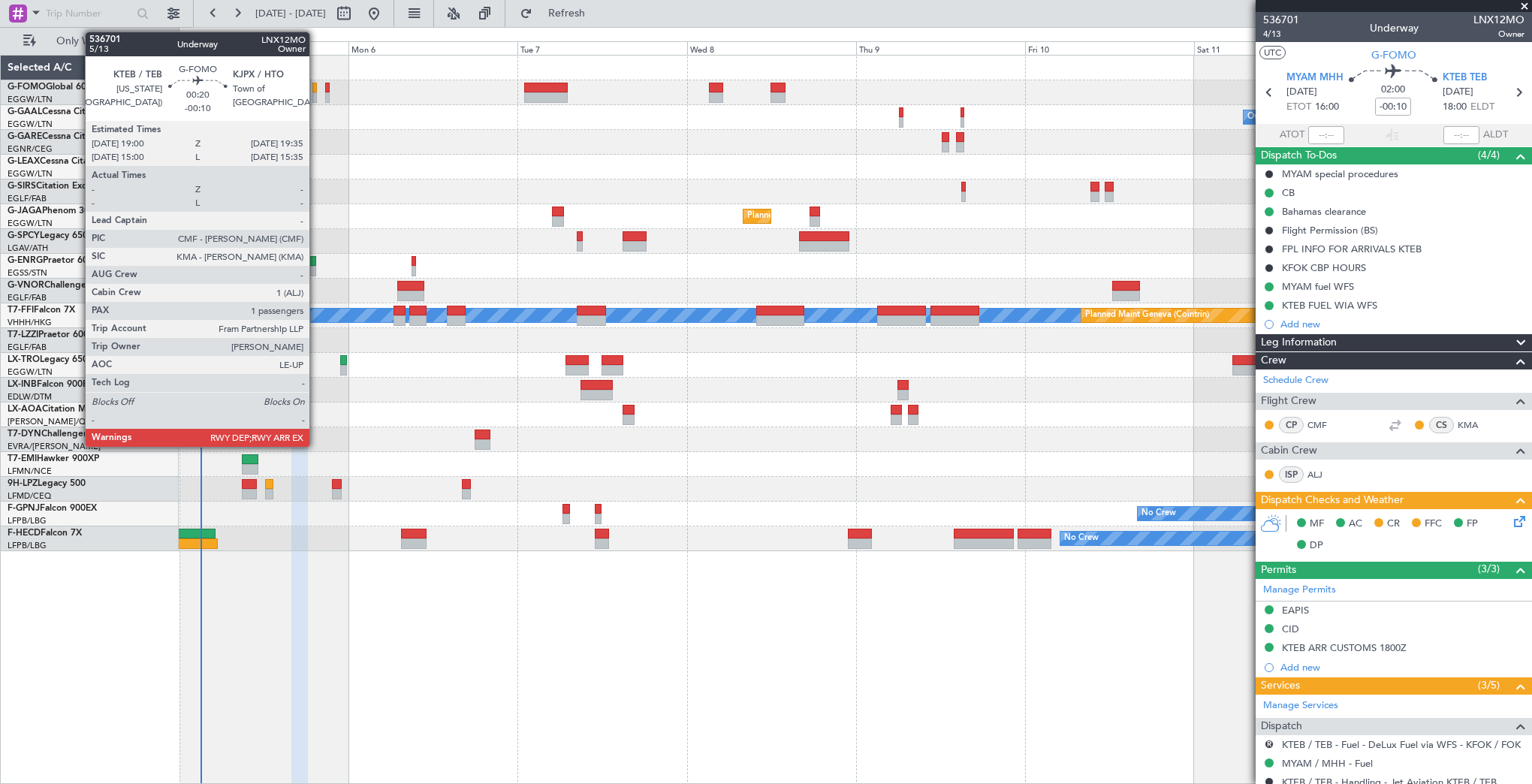
click at [316, 88] on div at bounding box center [315, 87] width 5 height 10
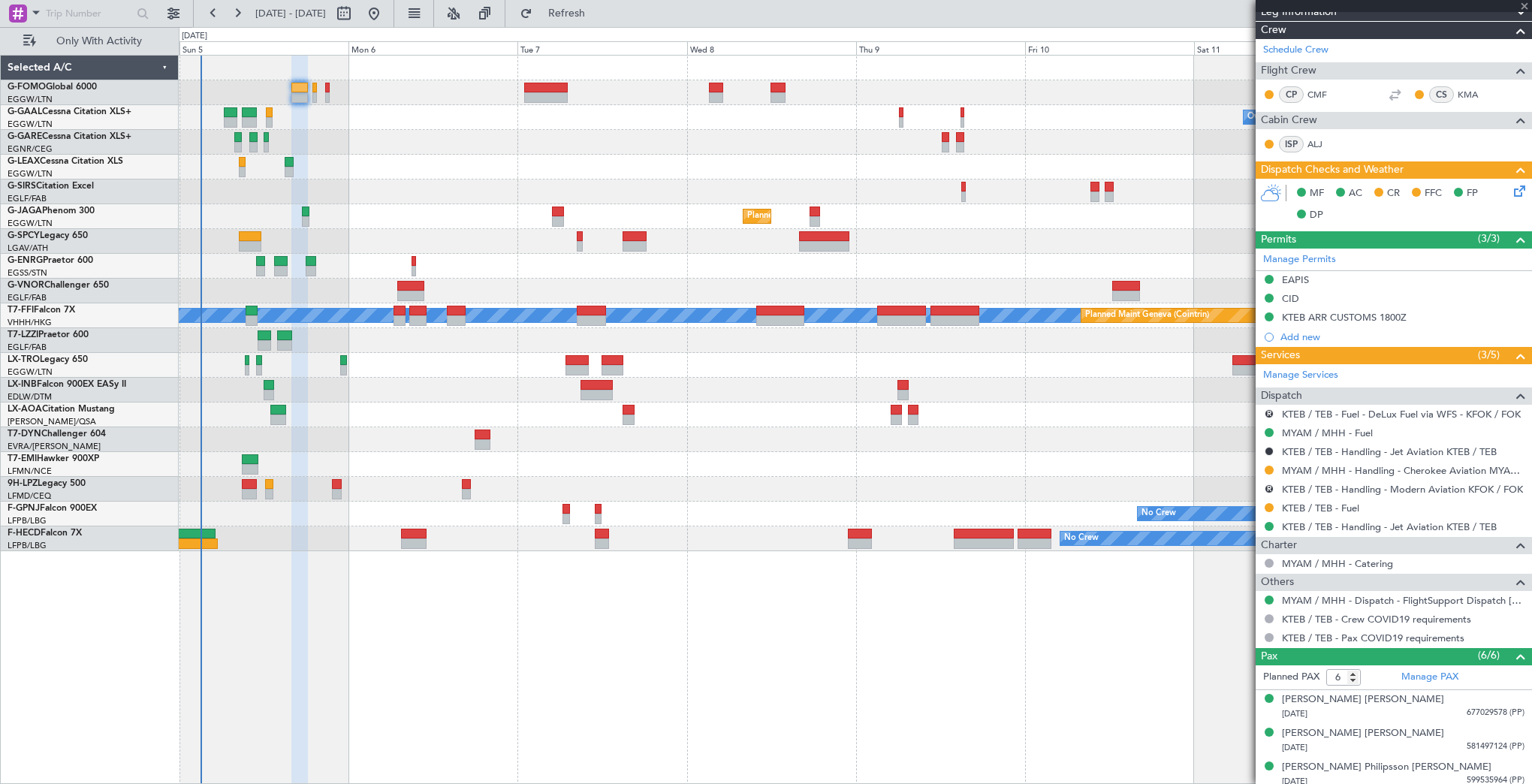
scroll to position [375, 0]
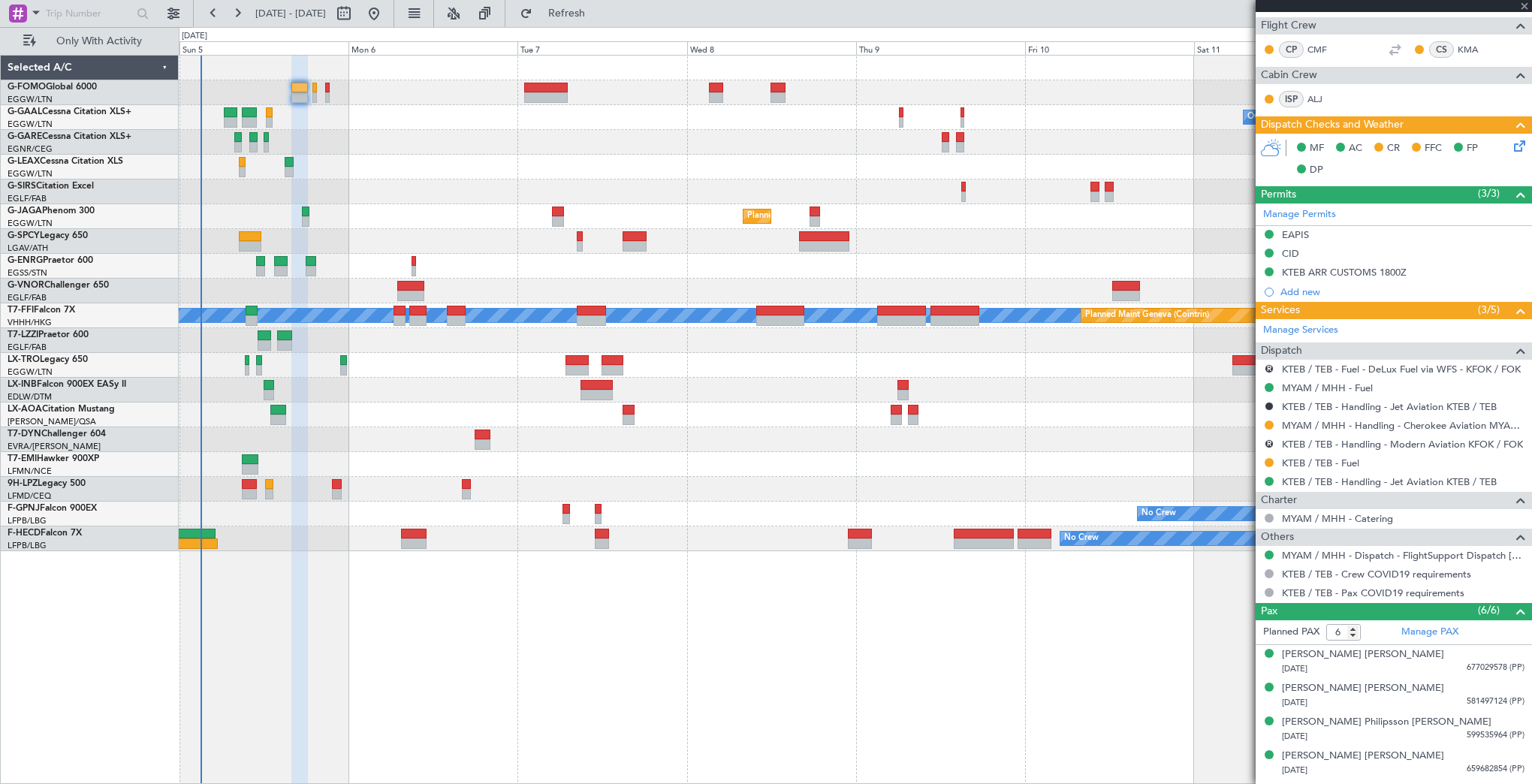
type input "1"
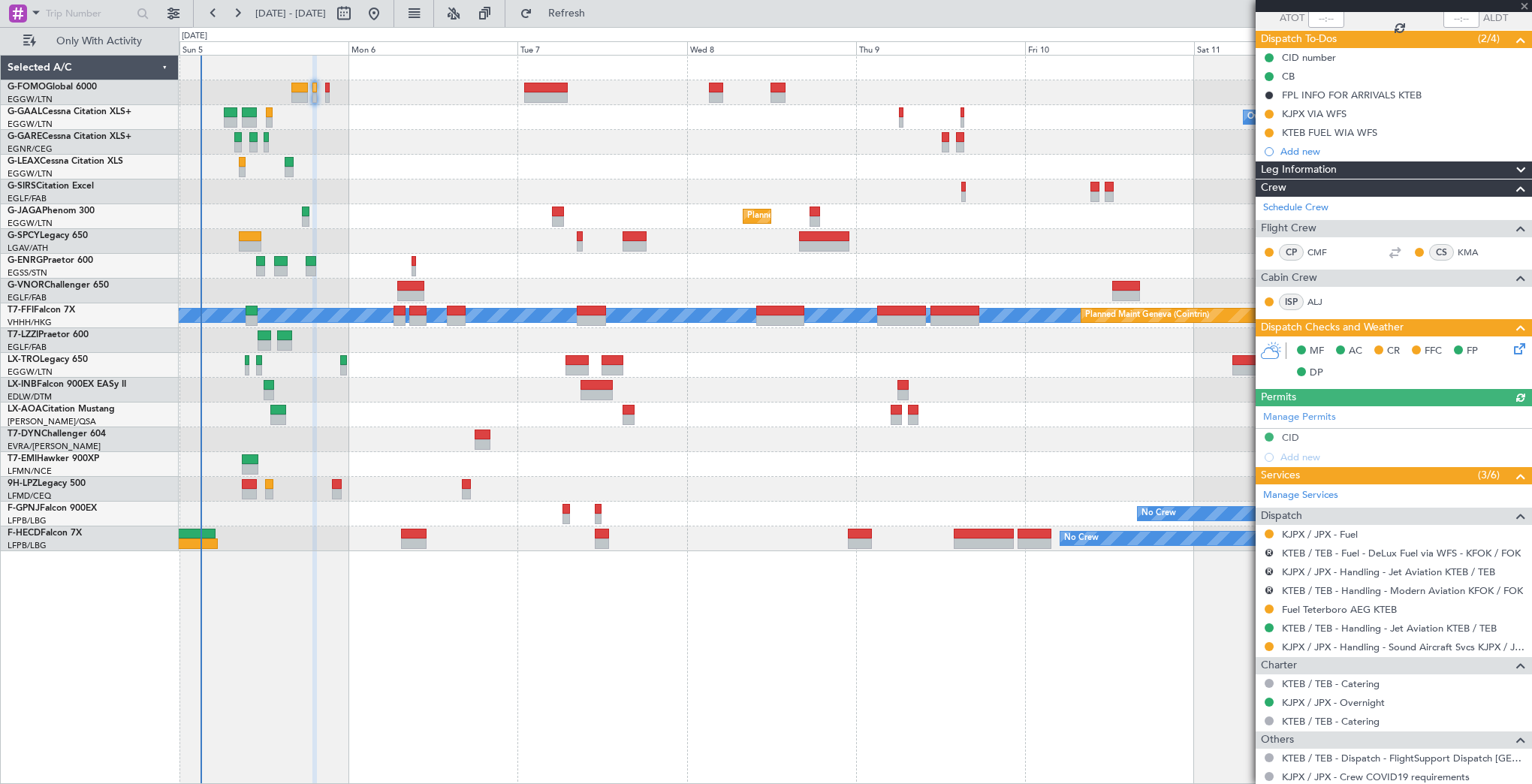
scroll to position [230, 0]
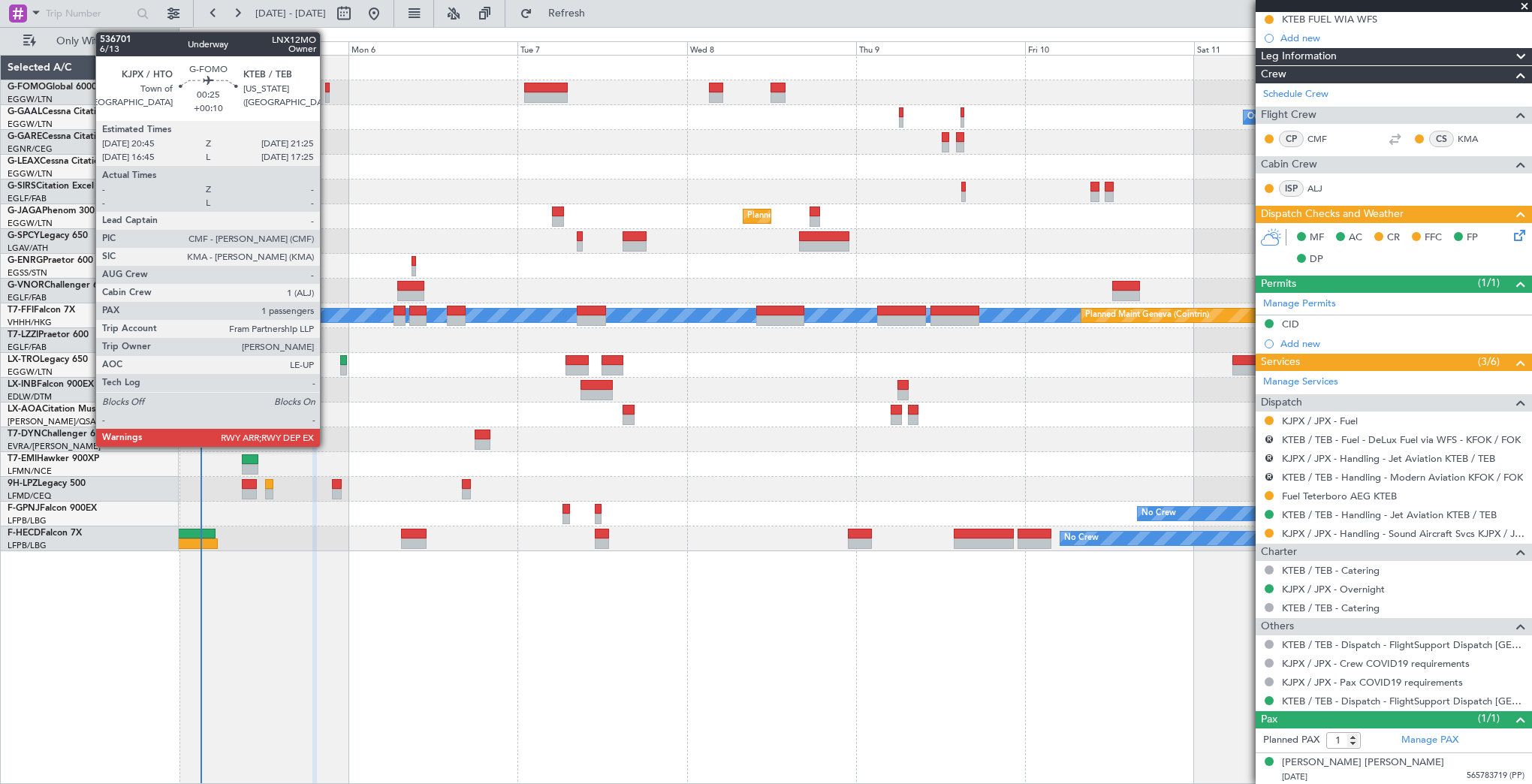
click at [326, 86] on div at bounding box center [327, 87] width 5 height 10
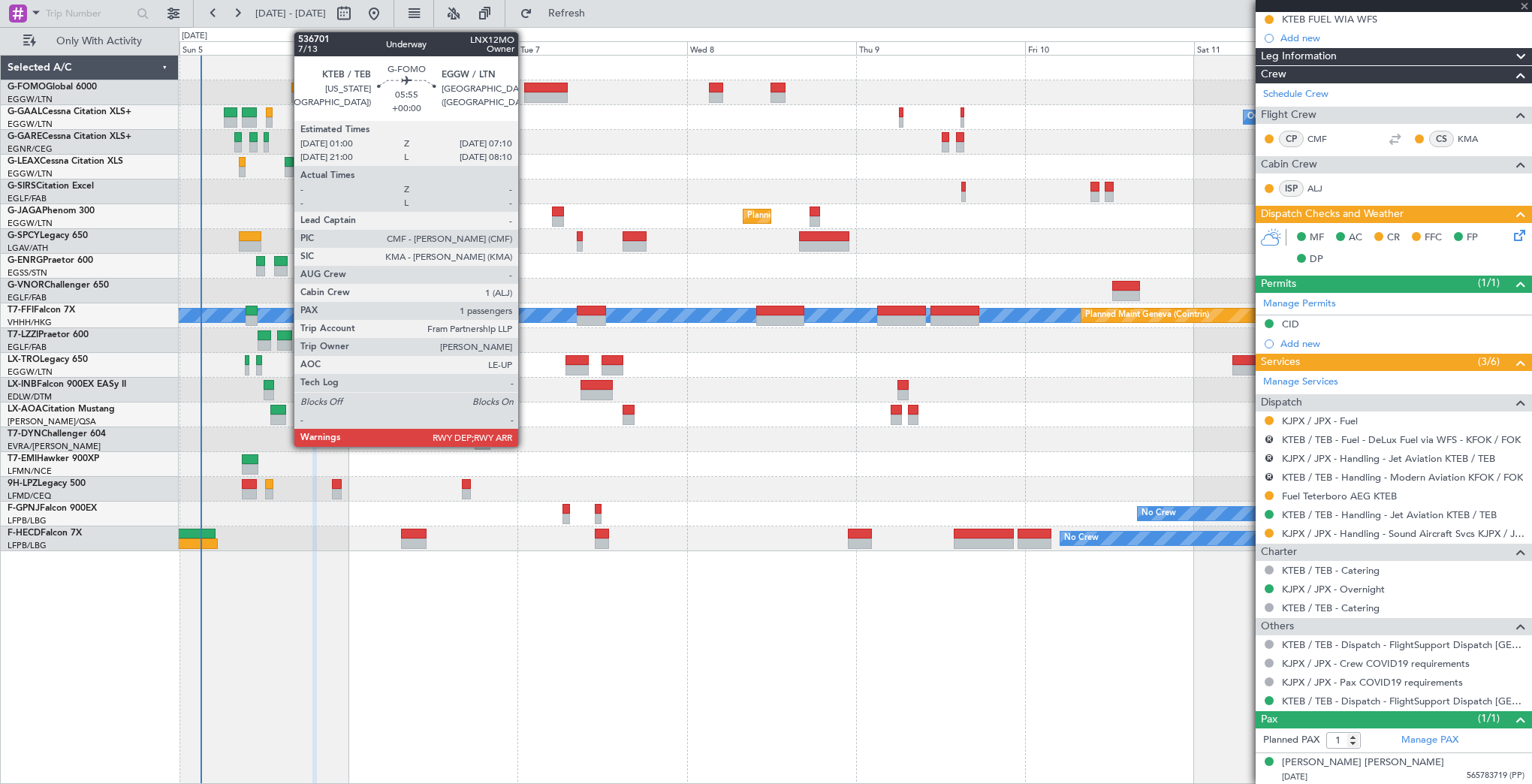
scroll to position [0, 0]
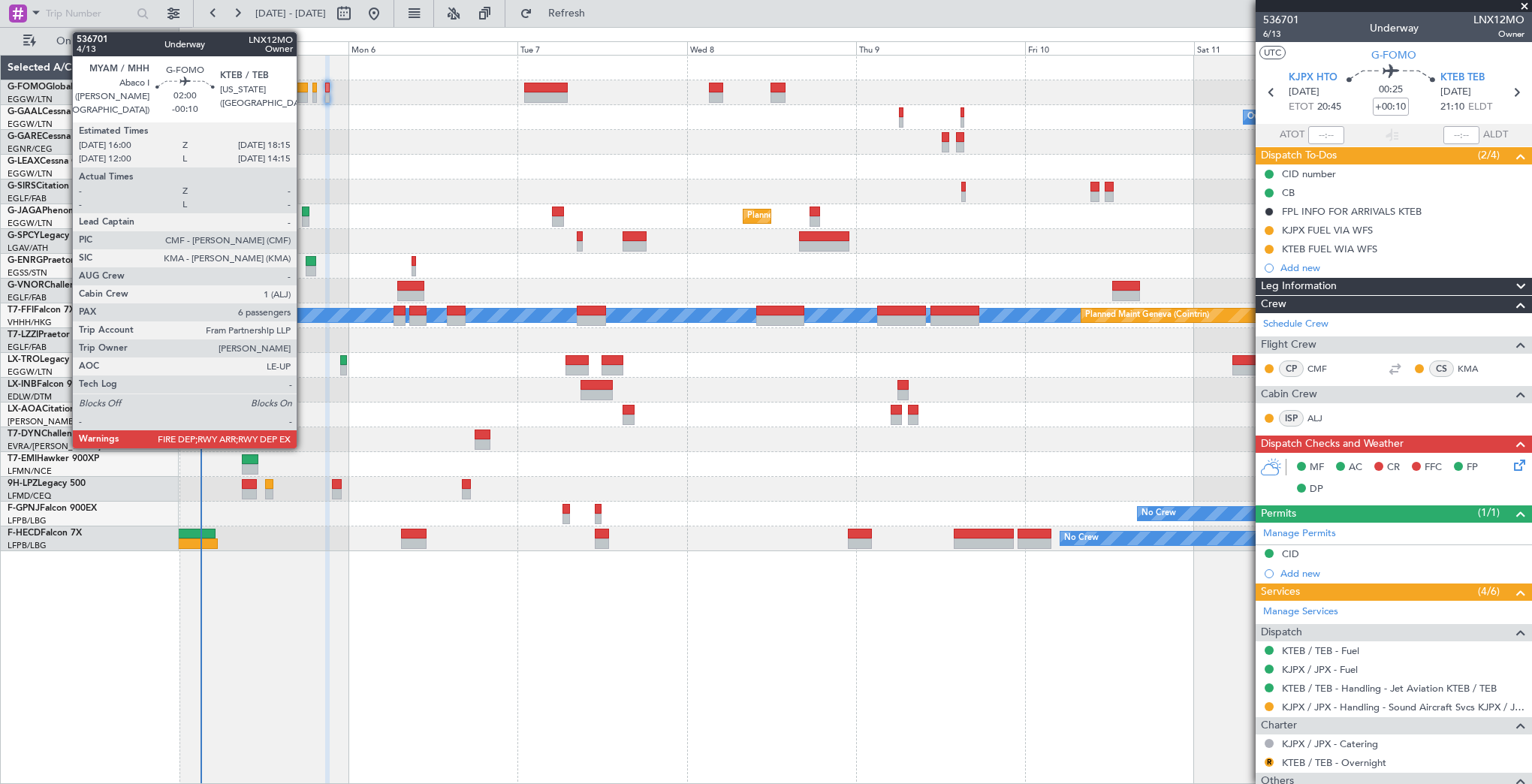
click at [304, 87] on div at bounding box center [299, 87] width 16 height 10
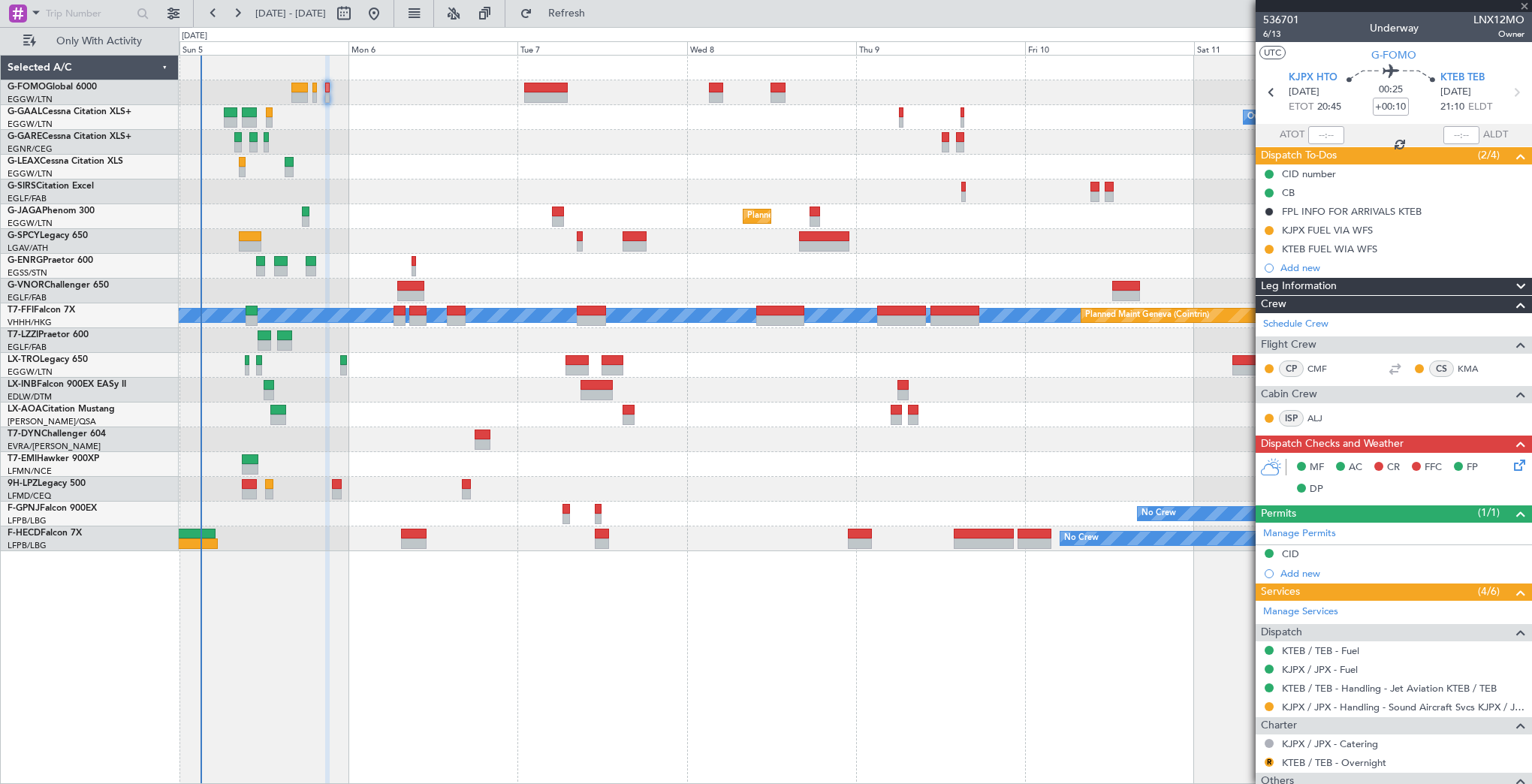
type input "-00:10"
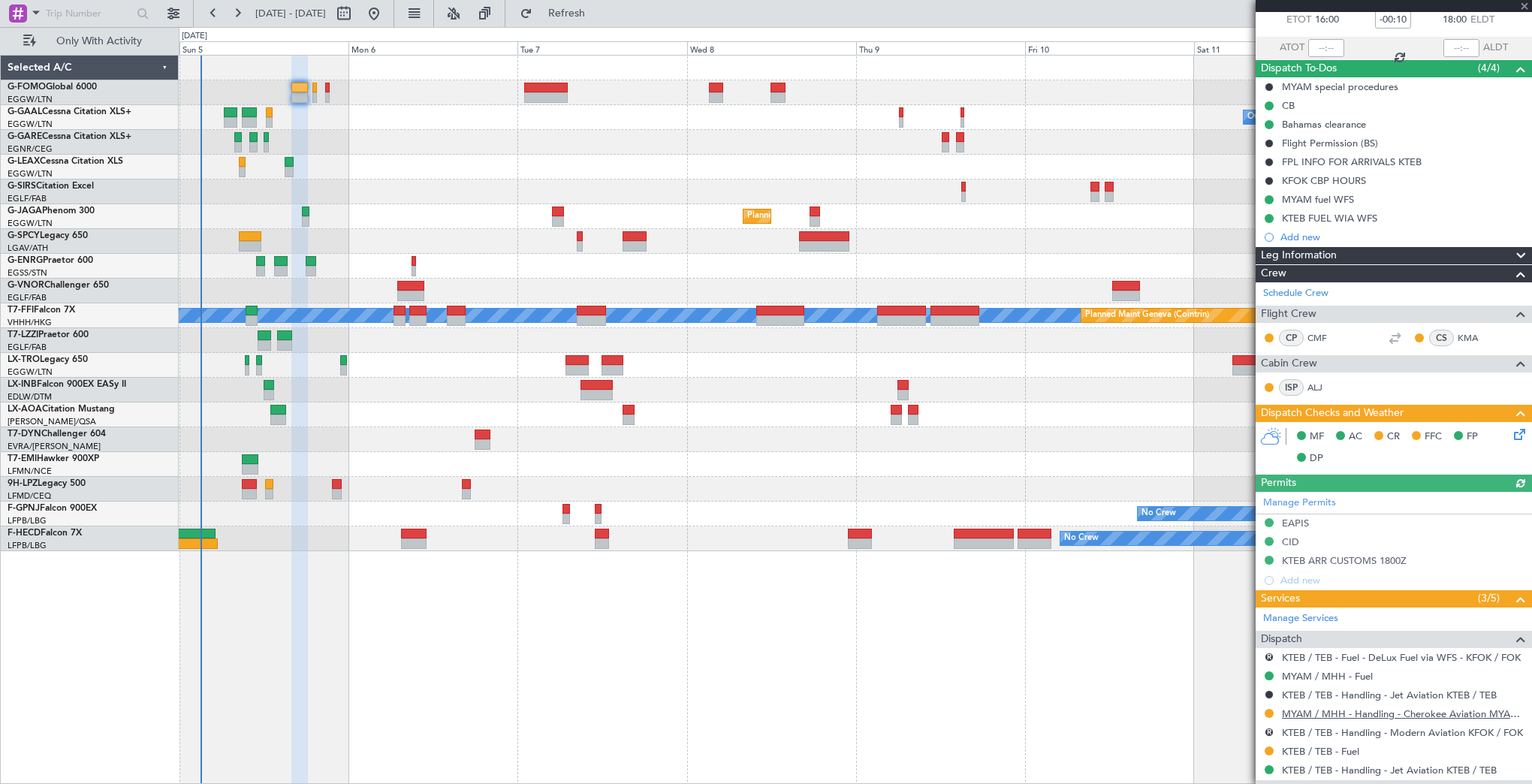
scroll to position [150, 0]
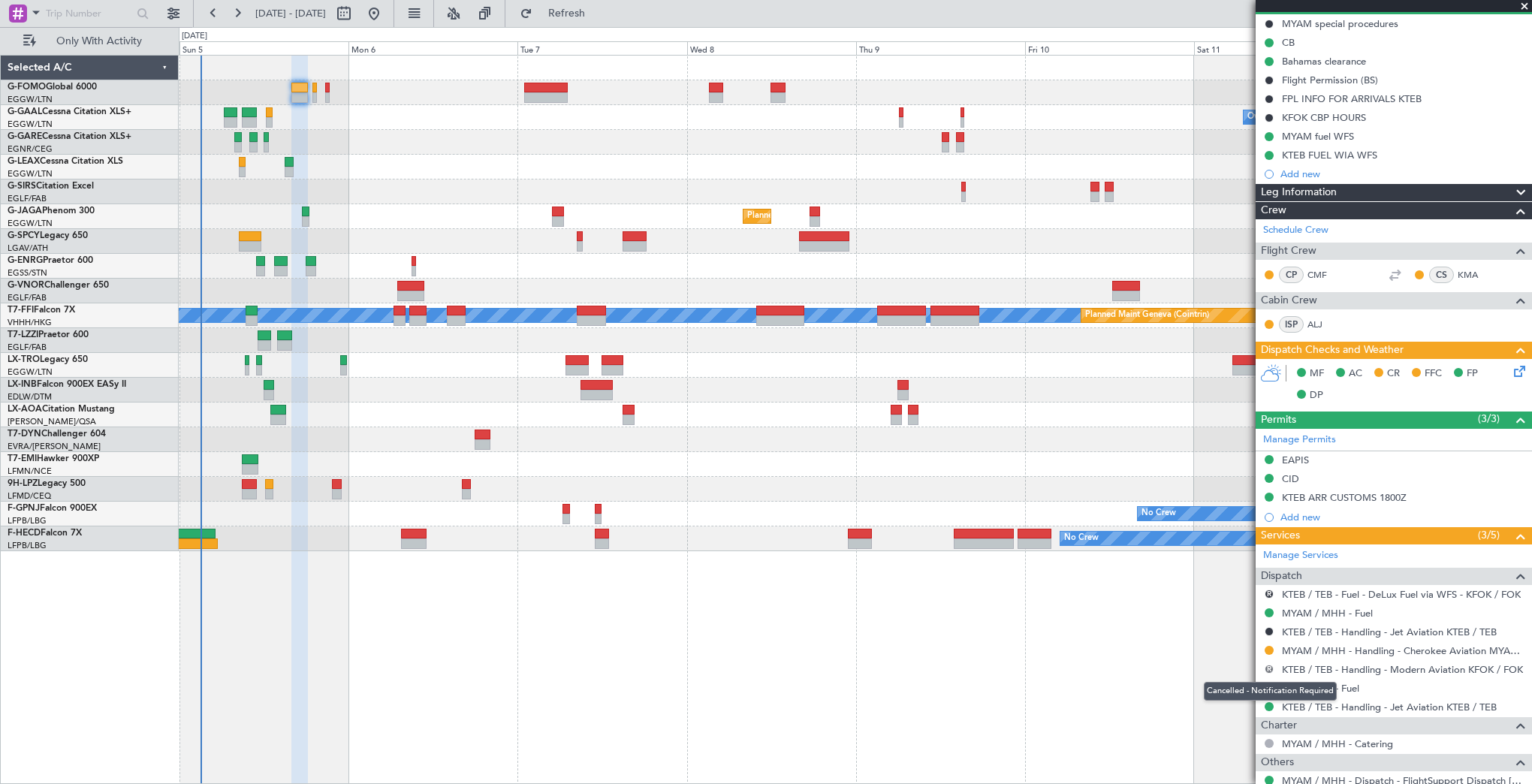
click at [1270, 665] on button "R" at bounding box center [1268, 669] width 9 height 9
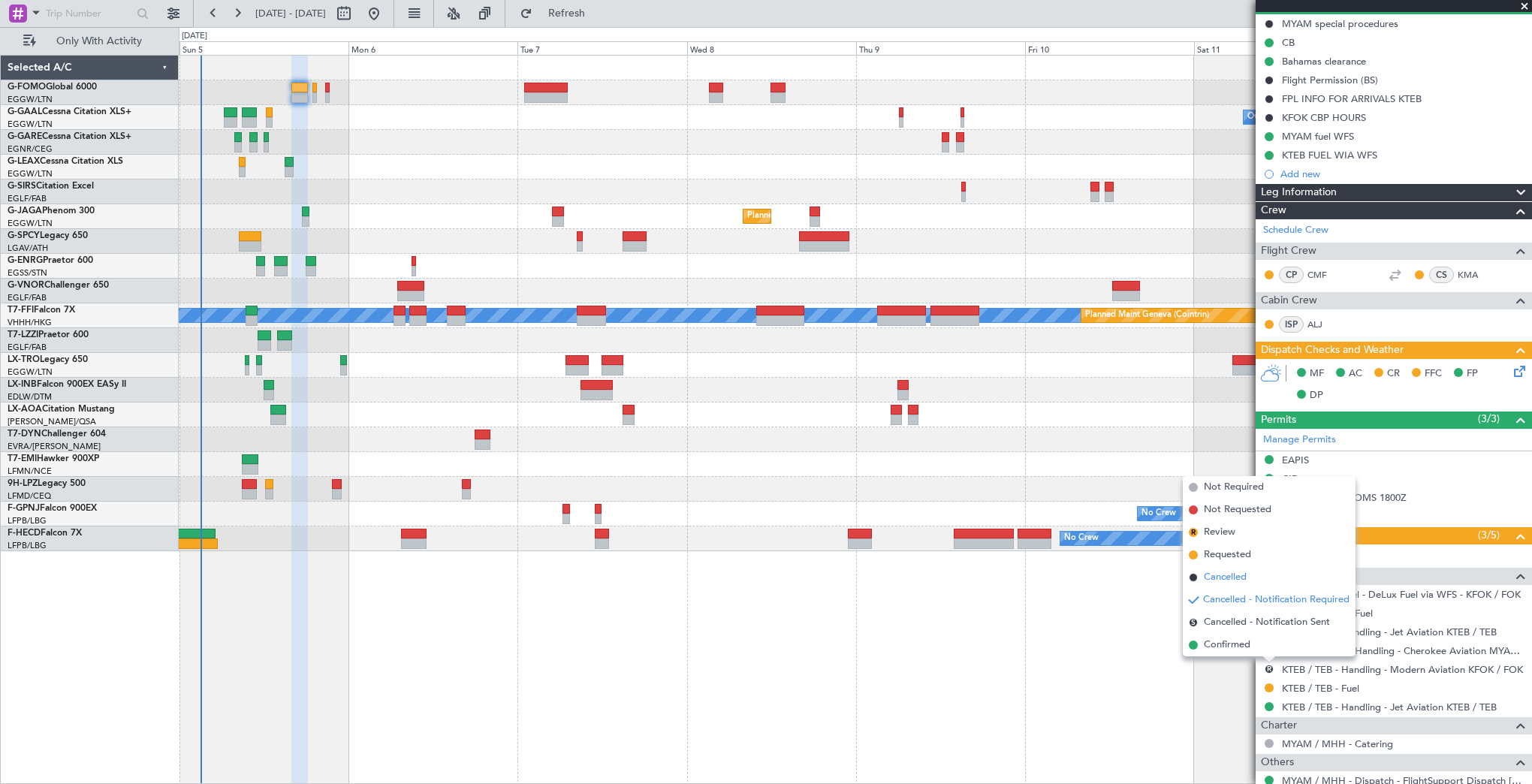
click at [1232, 576] on span "Cancelled" at bounding box center [1225, 577] width 43 height 15
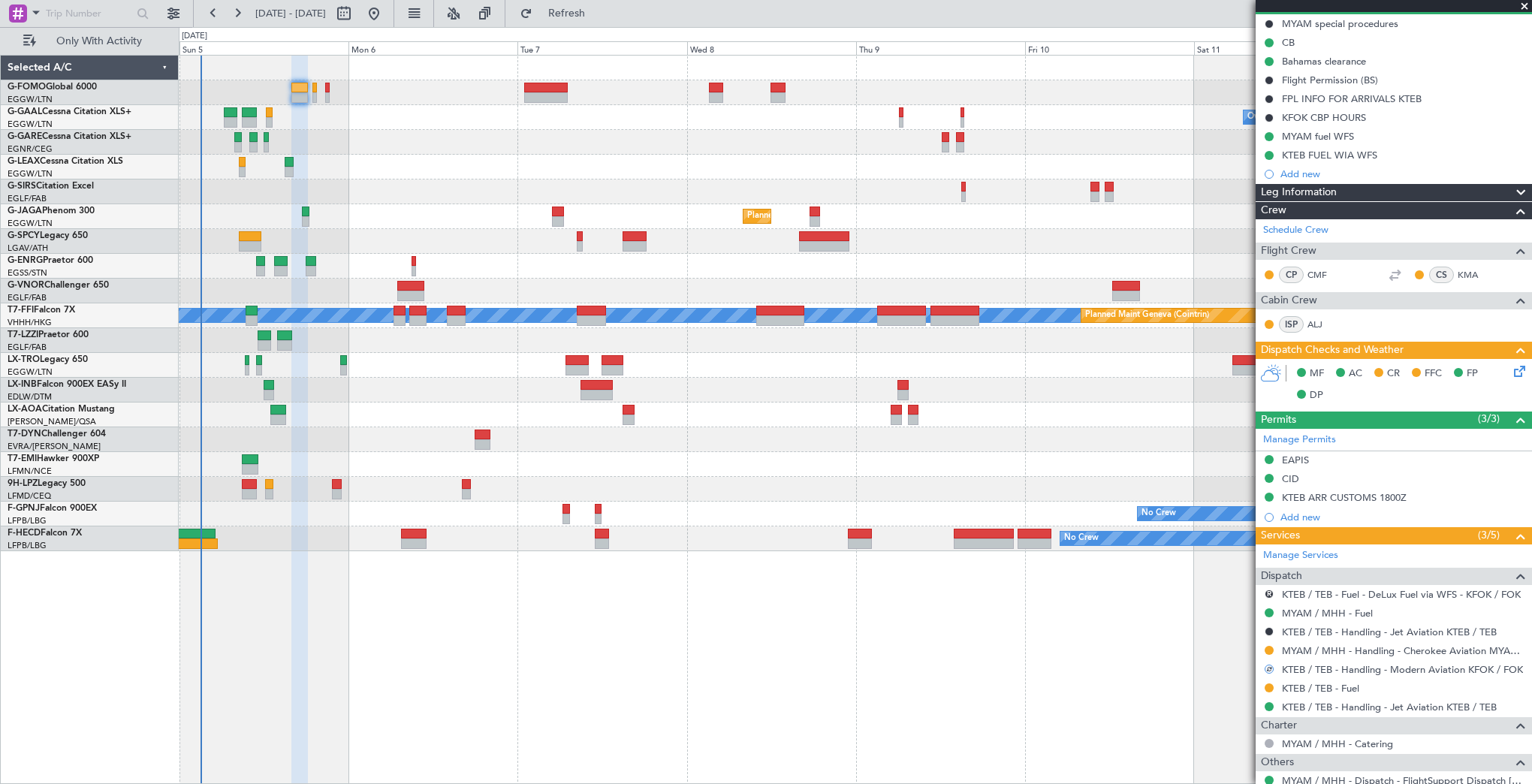
click at [308, 89] on div at bounding box center [855, 93] width 1352 height 25
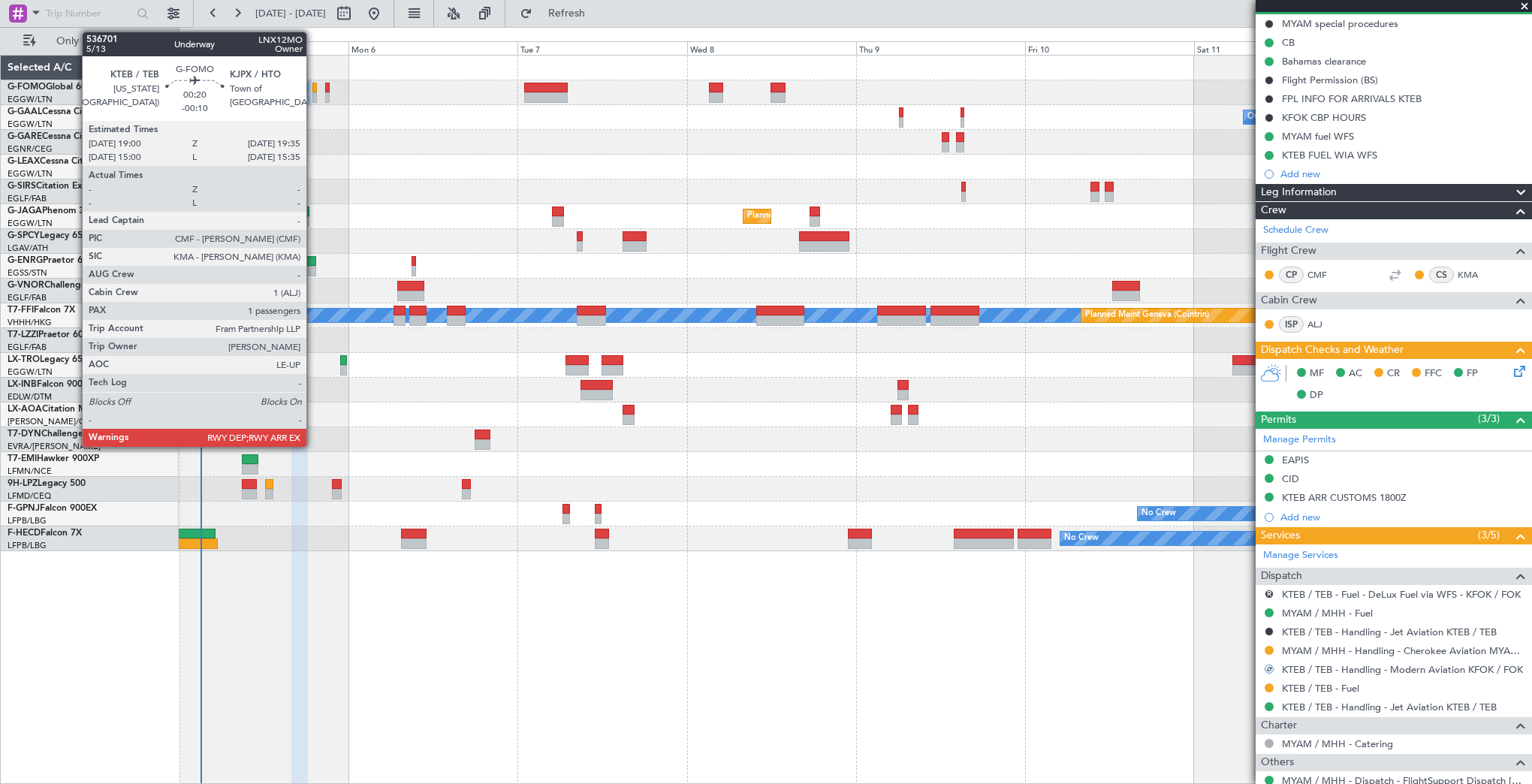
click at [313, 88] on div at bounding box center [315, 87] width 5 height 10
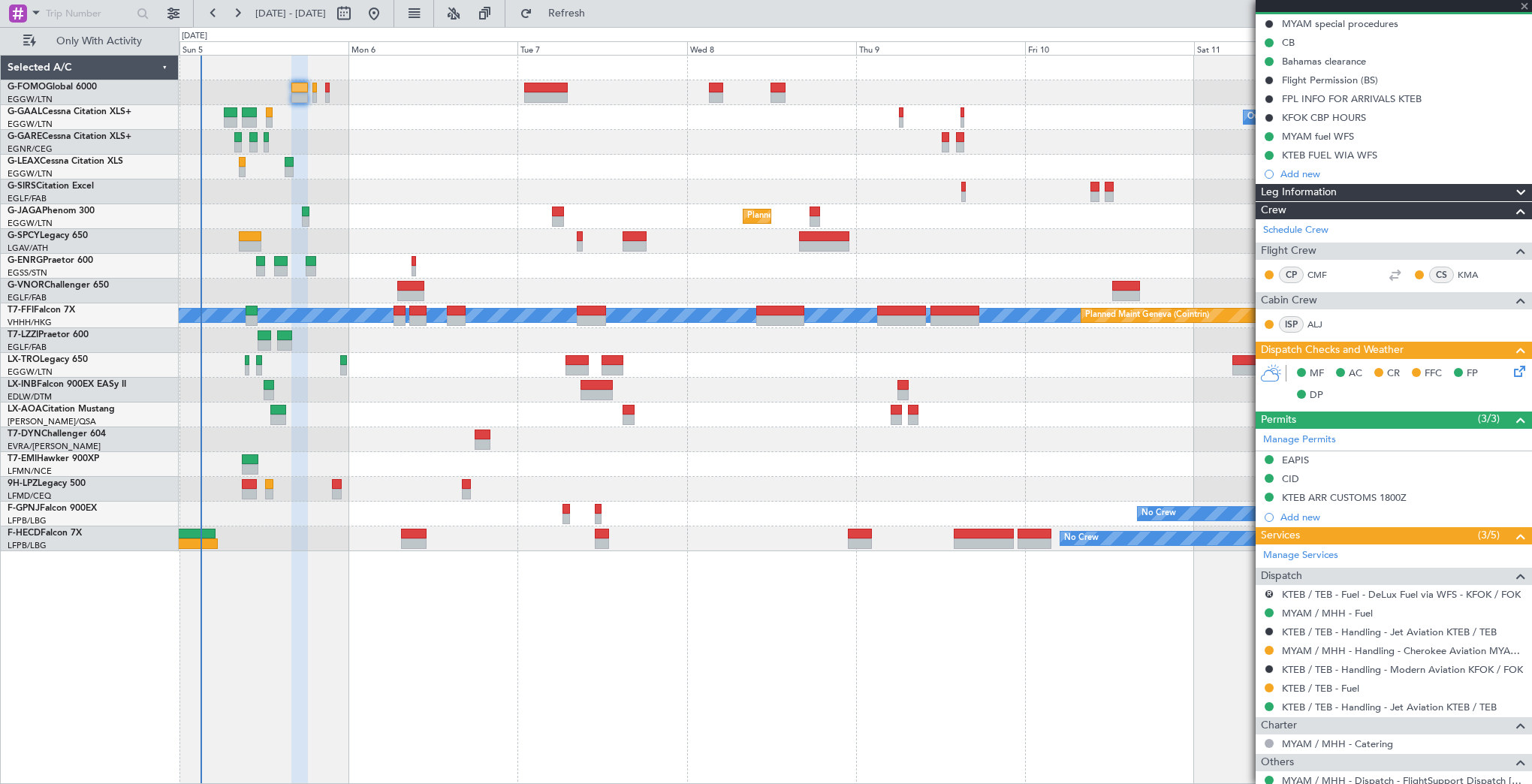
type input "1"
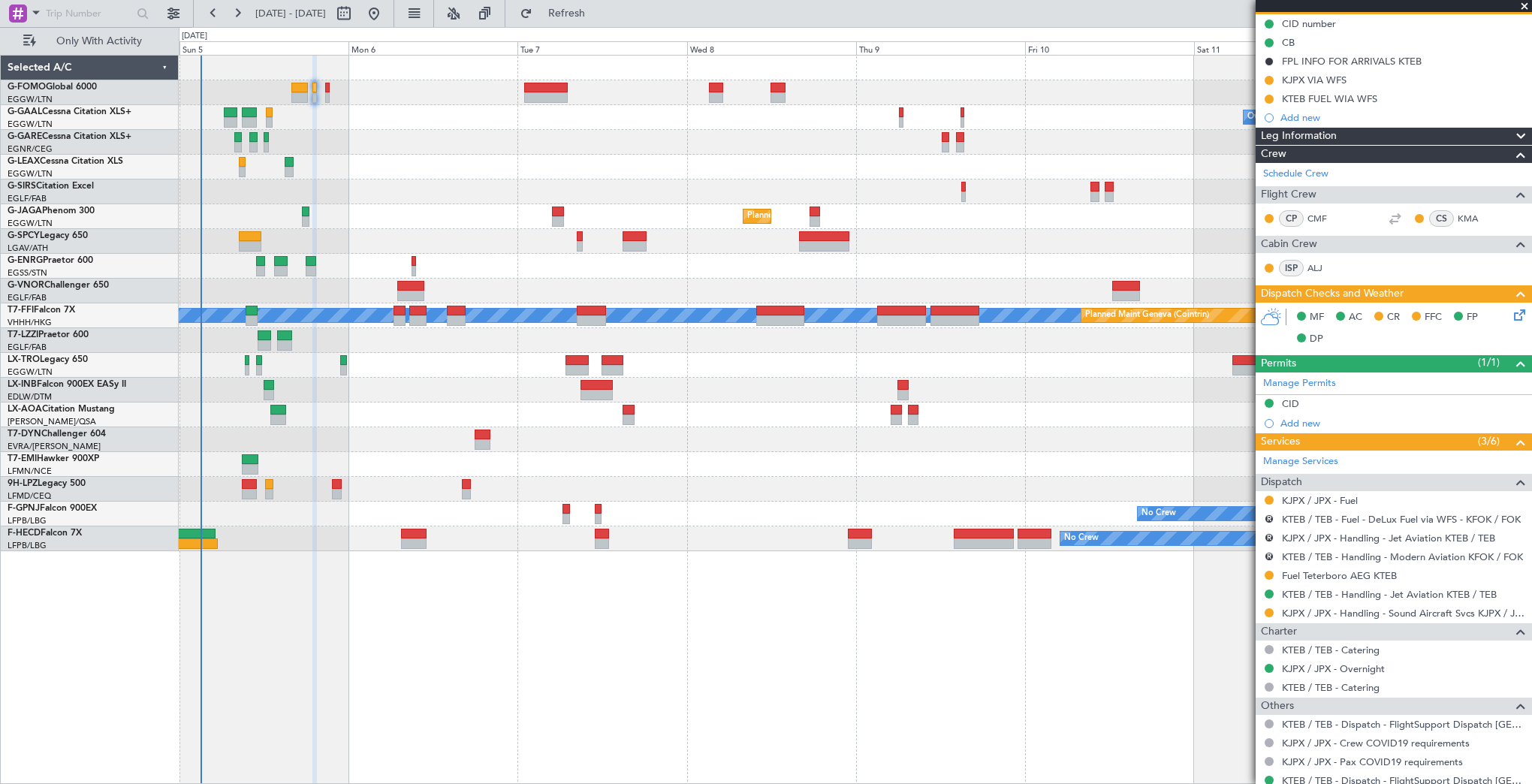
click at [1264, 552] on nimbus-traffic-light "R" at bounding box center [1269, 556] width 12 height 12
click at [1265, 552] on button "R" at bounding box center [1268, 556] width 9 height 9
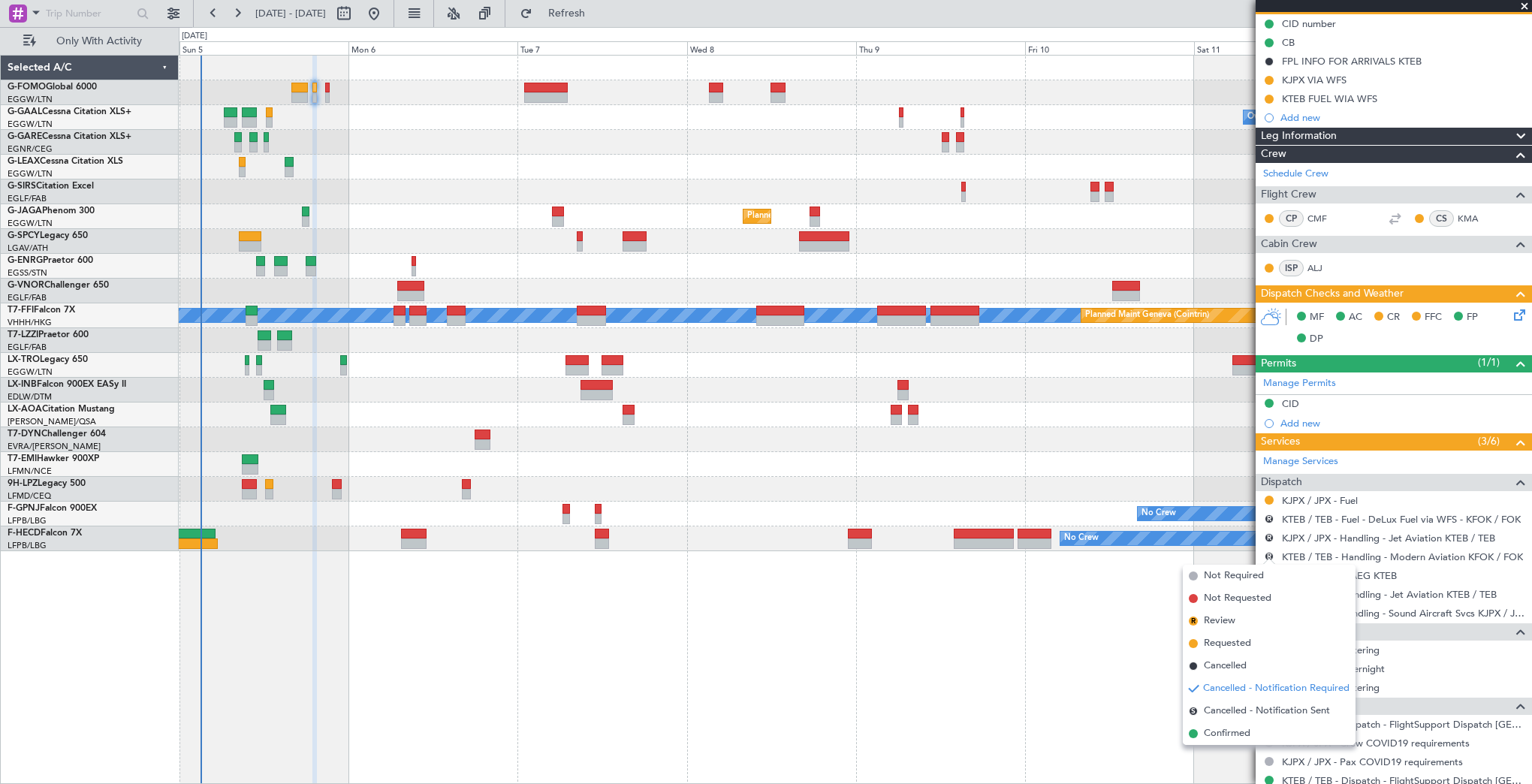
drag, startPoint x: 1236, startPoint y: 659, endPoint x: 1249, endPoint y: 643, distance: 20.6
click at [1238, 659] on span "Cancelled" at bounding box center [1225, 665] width 43 height 15
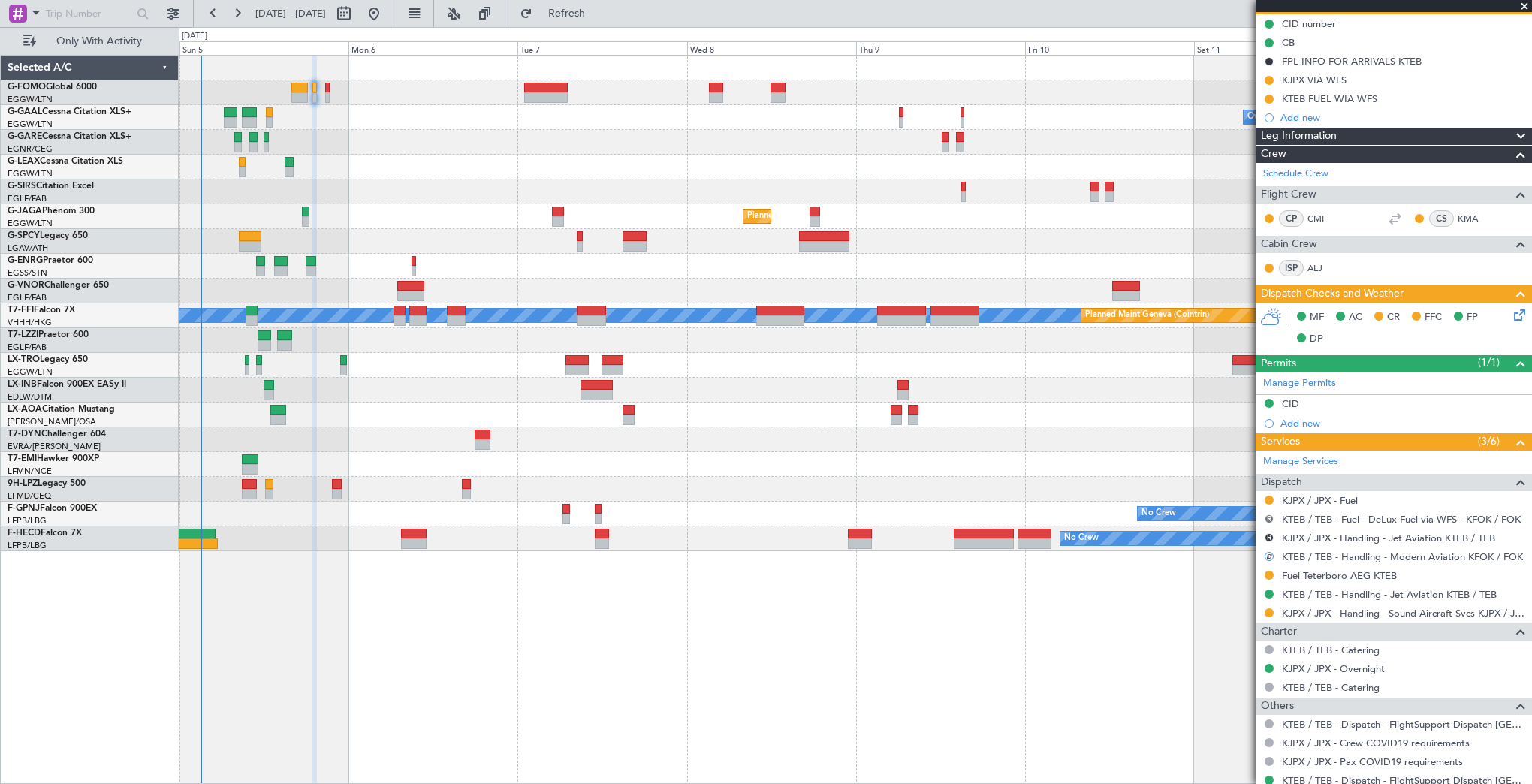
click at [1268, 515] on button "R" at bounding box center [1268, 519] width 9 height 9
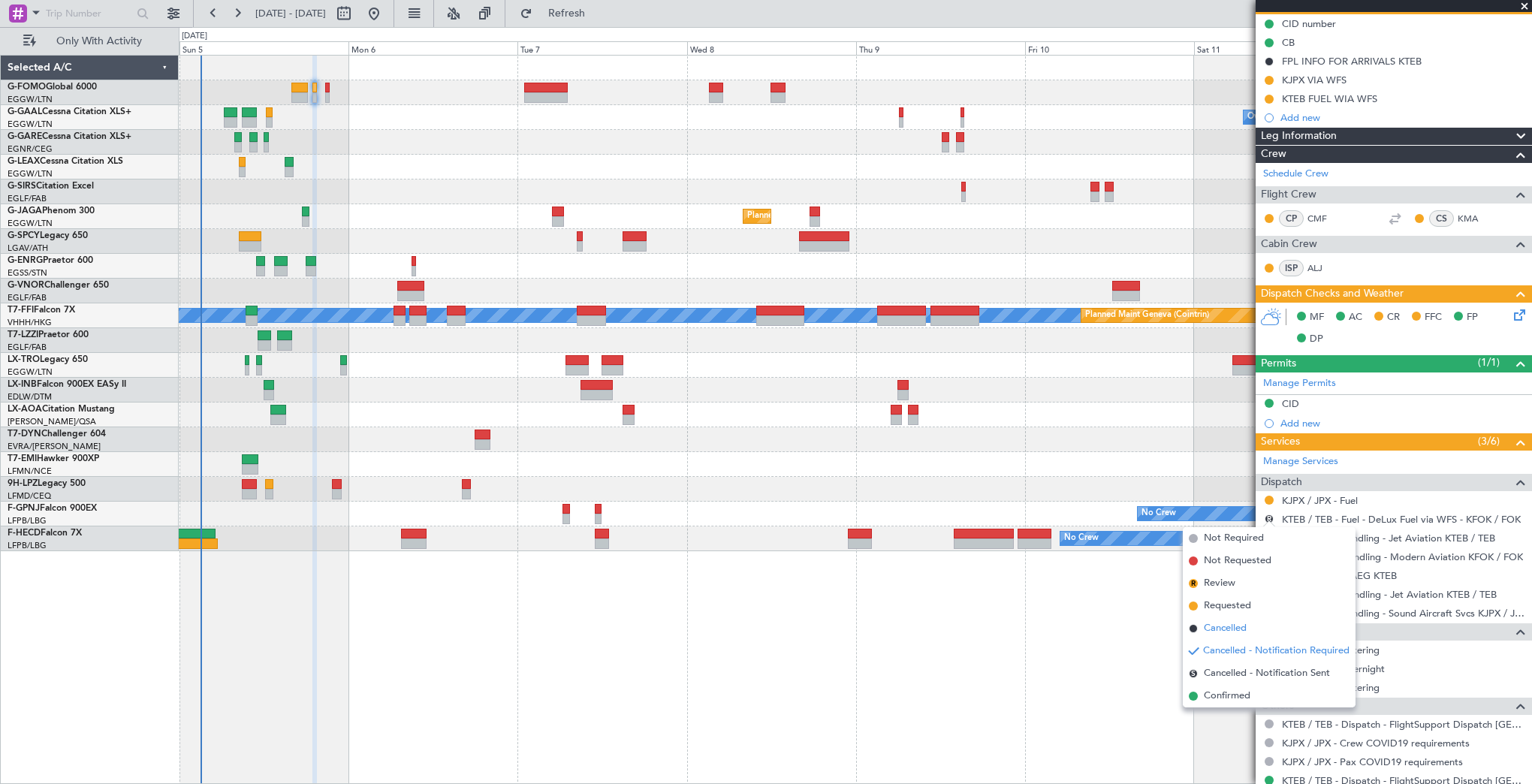
click at [1231, 625] on span "Cancelled" at bounding box center [1225, 628] width 43 height 15
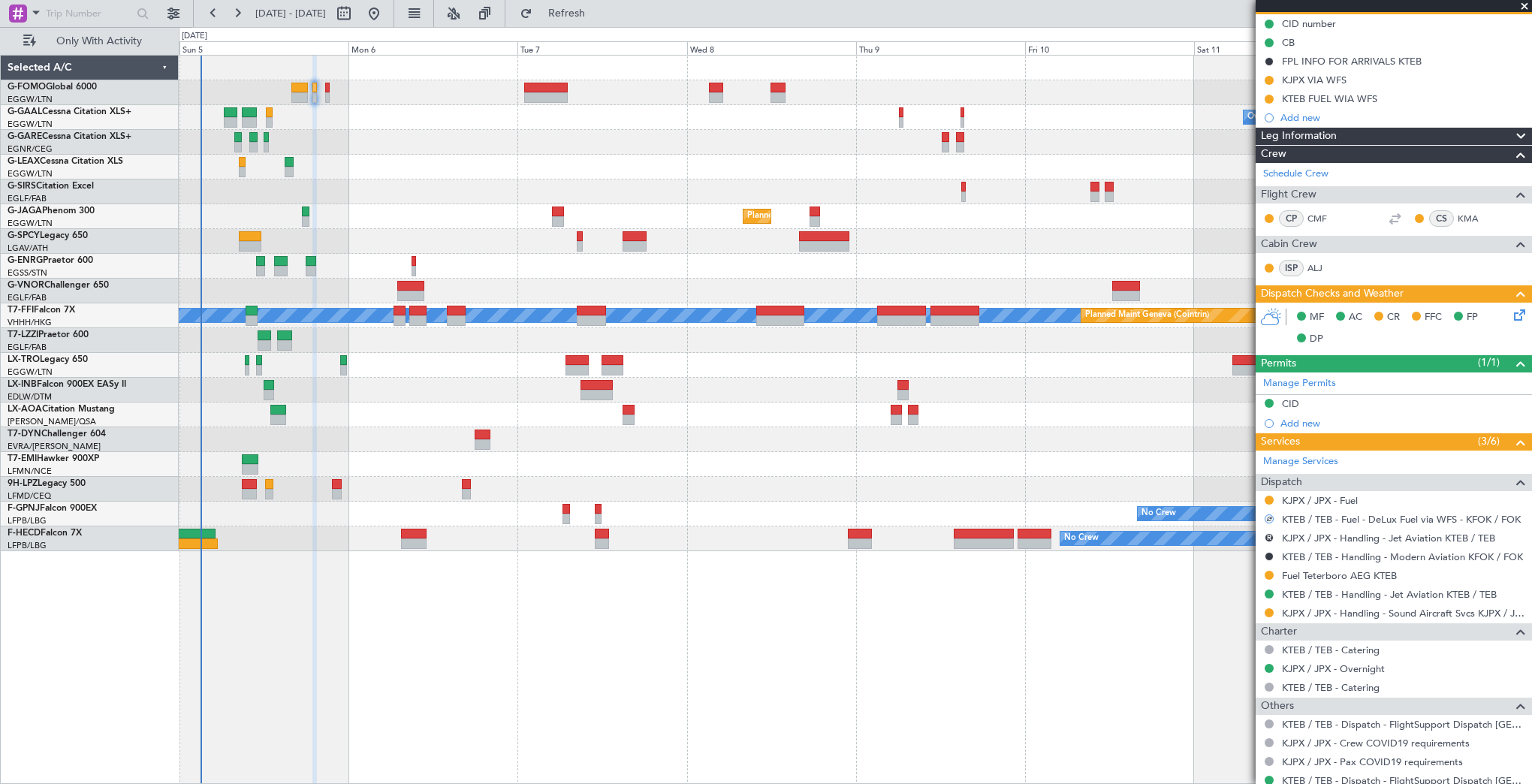
click at [1268, 532] on div "R" at bounding box center [1269, 538] width 12 height 12
click at [1270, 533] on button "R" at bounding box center [1268, 537] width 9 height 9
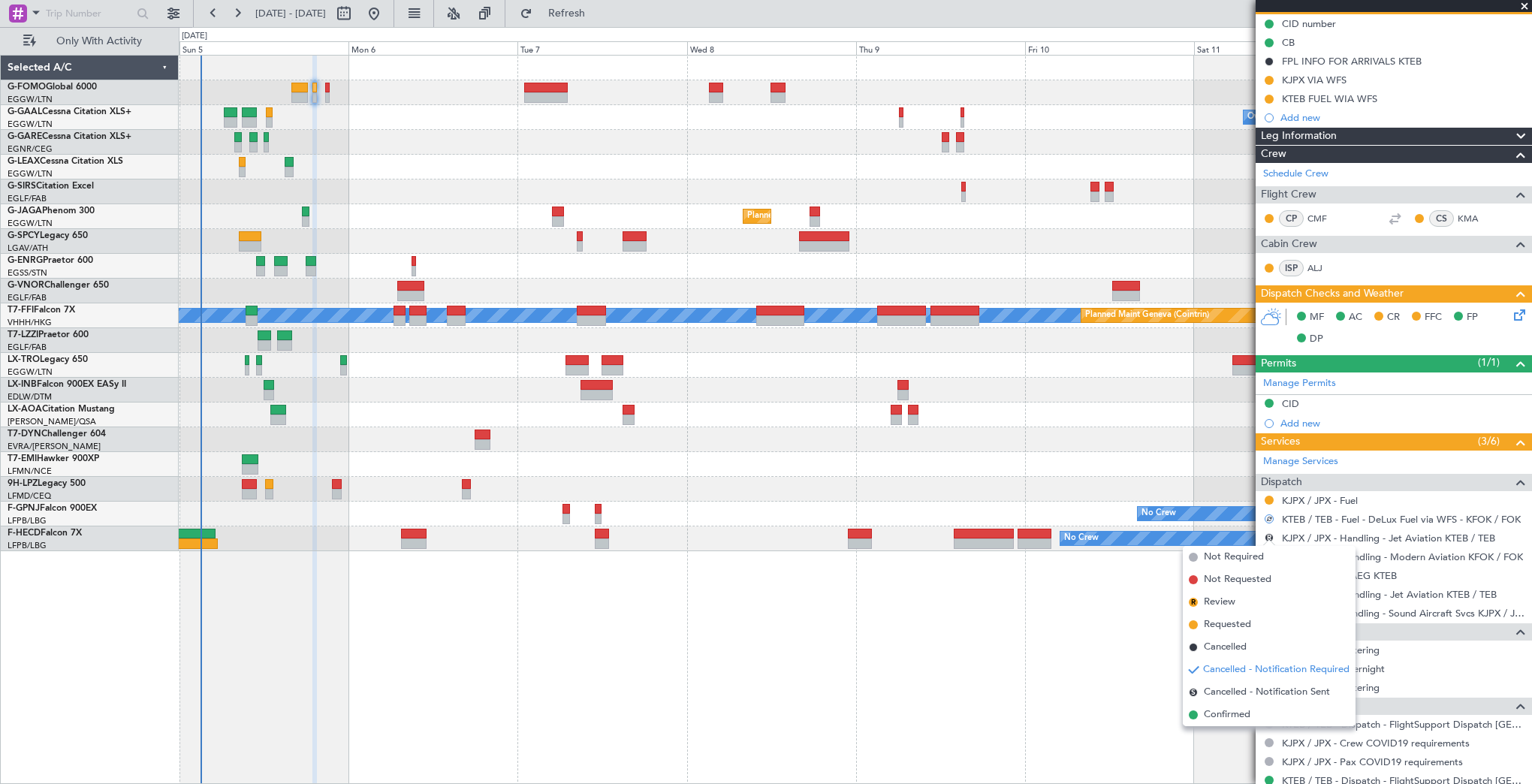
click at [1238, 640] on span "Cancelled" at bounding box center [1225, 647] width 43 height 15
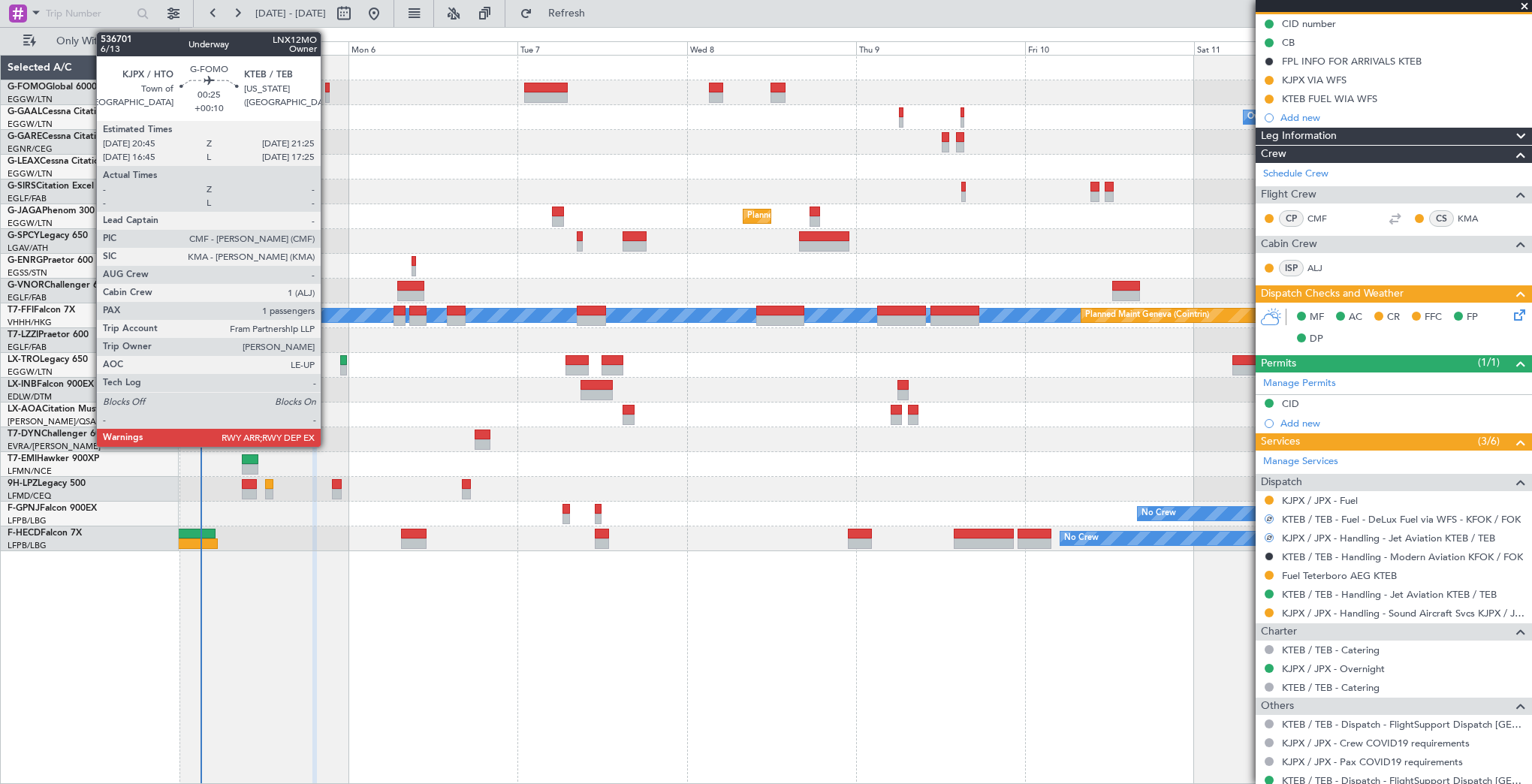
click at [327, 87] on div at bounding box center [327, 87] width 5 height 10
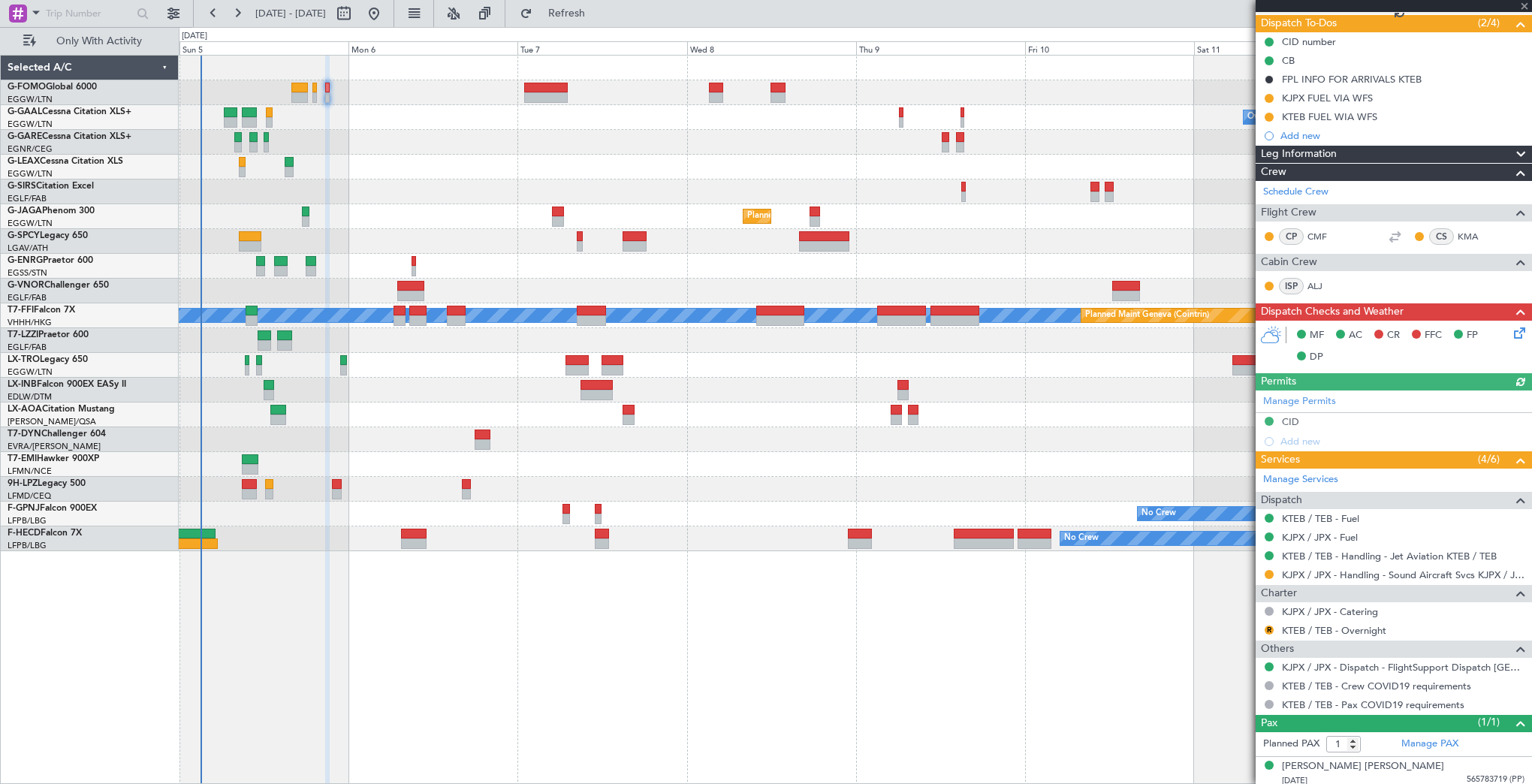
scroll to position [135, 0]
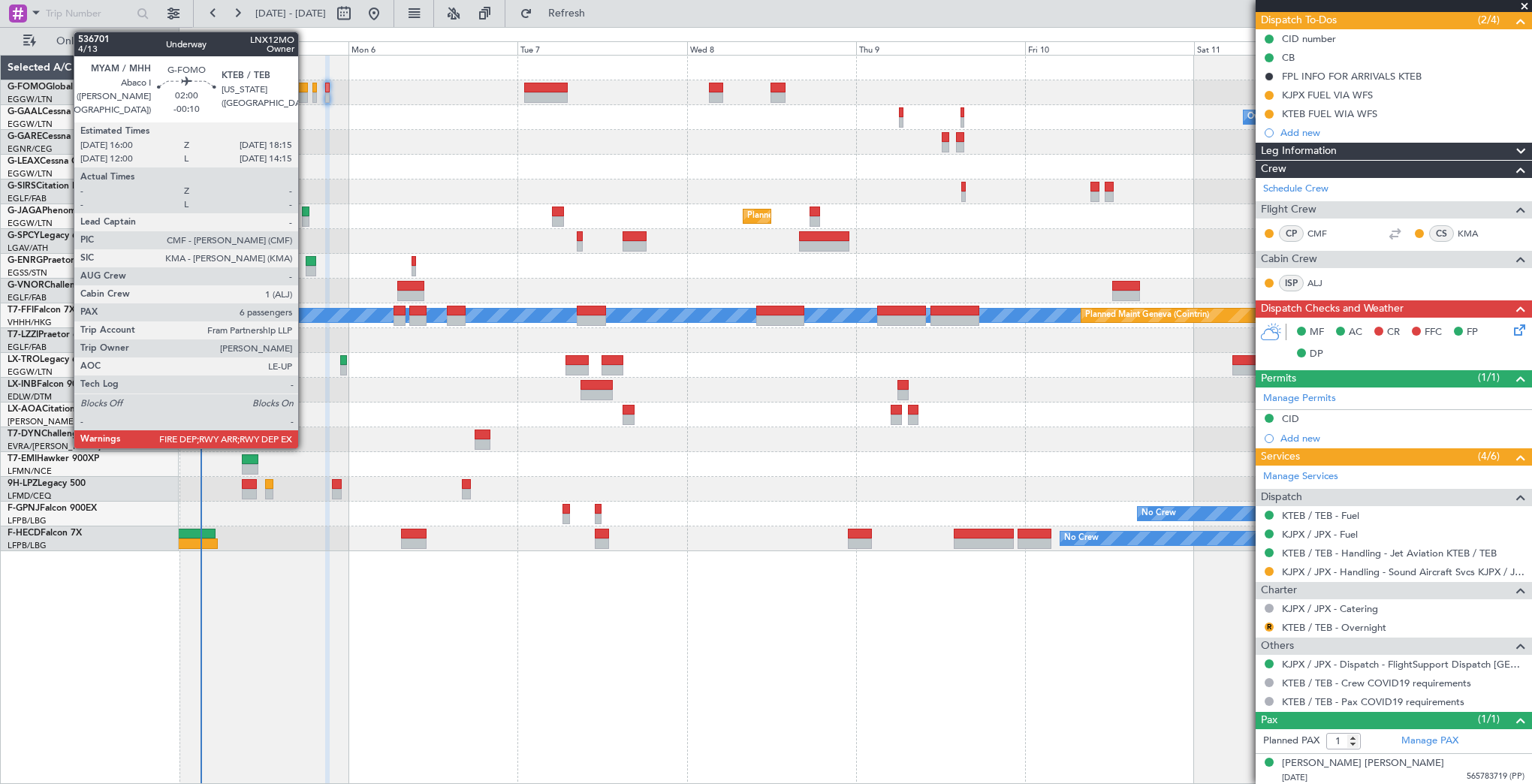
click at [305, 82] on div at bounding box center [299, 87] width 16 height 10
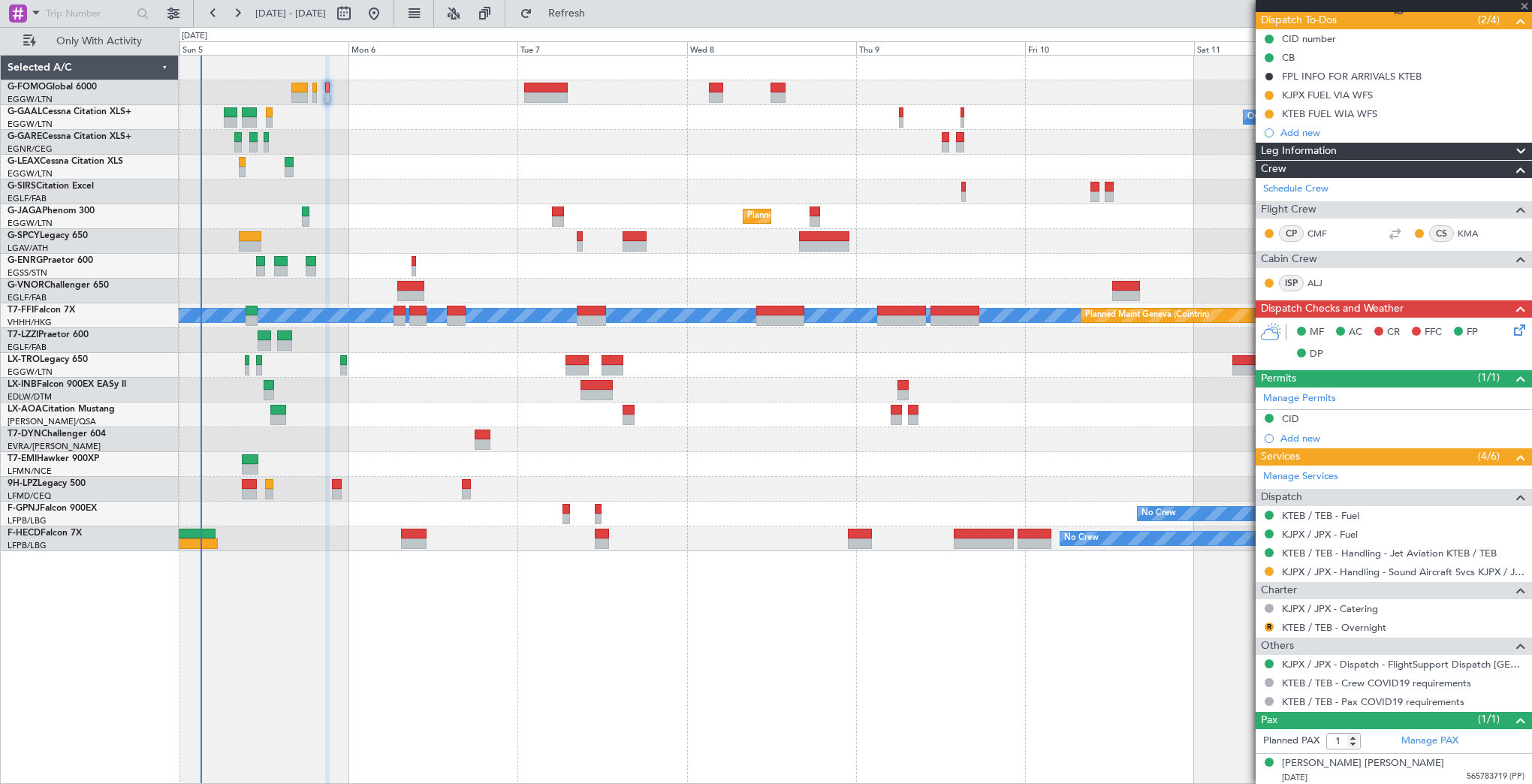
type input "-00:10"
type input "6"
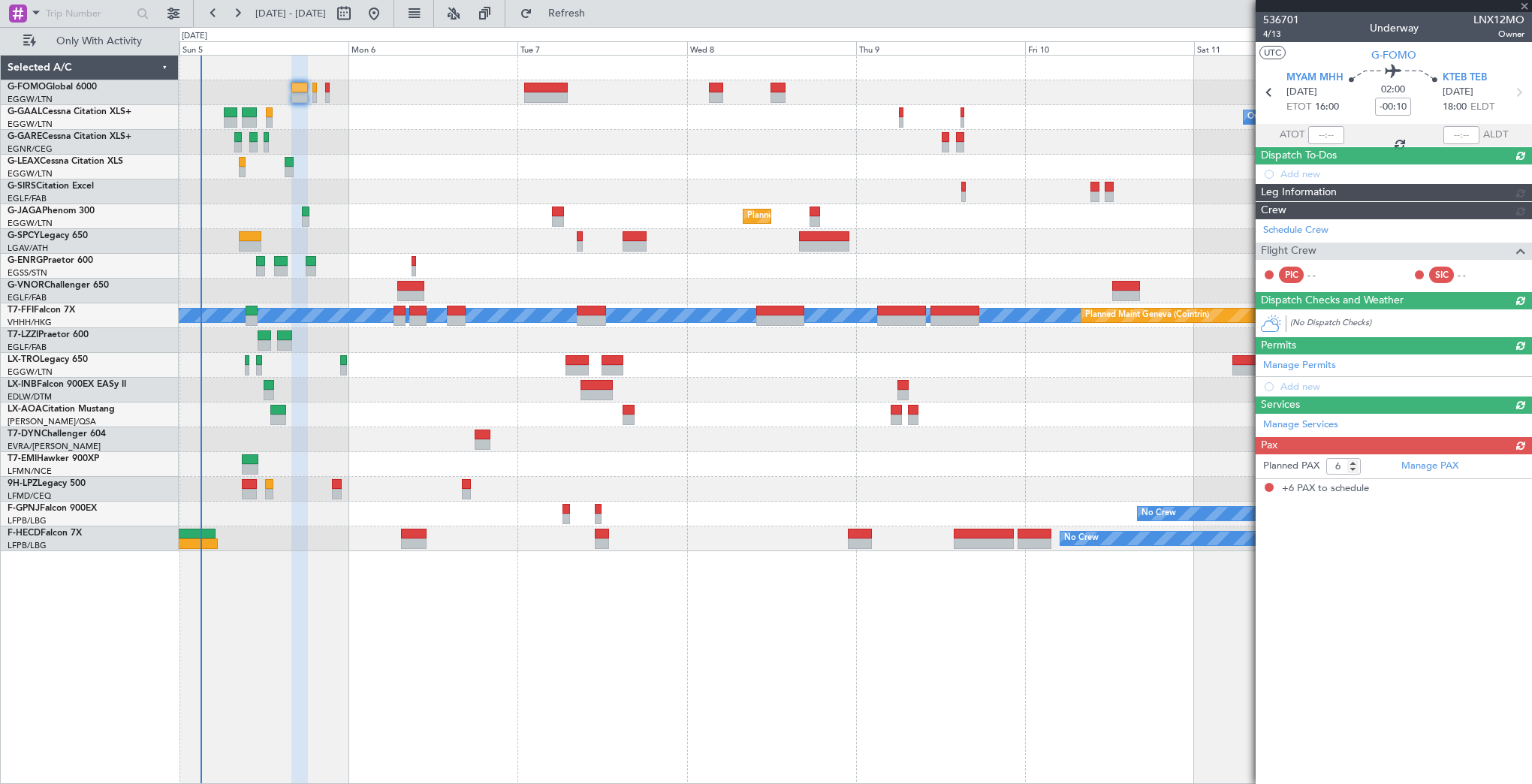
scroll to position [0, 0]
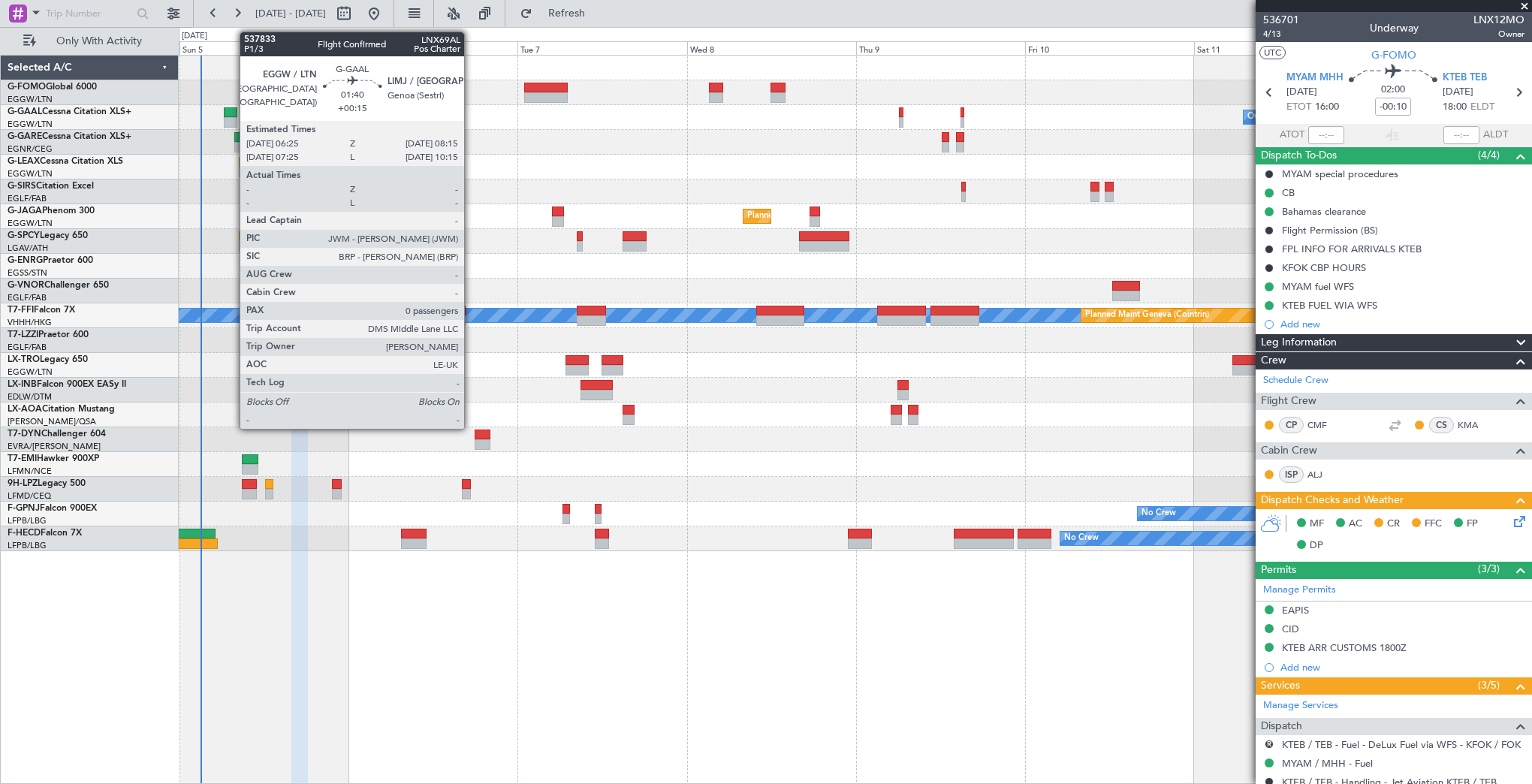
click at [232, 108] on div at bounding box center [230, 112] width 13 height 10
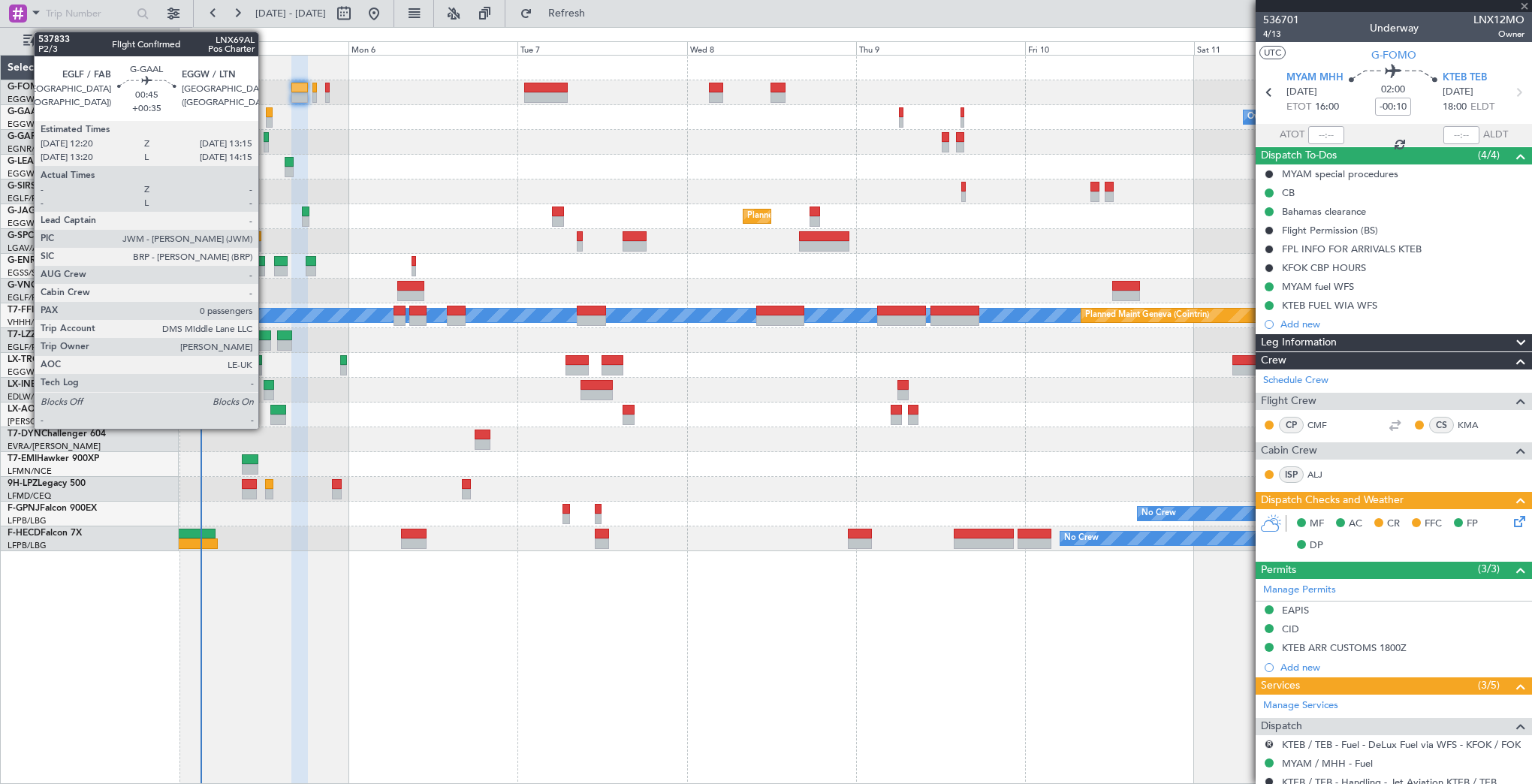
type input "+00:15"
type input "0"
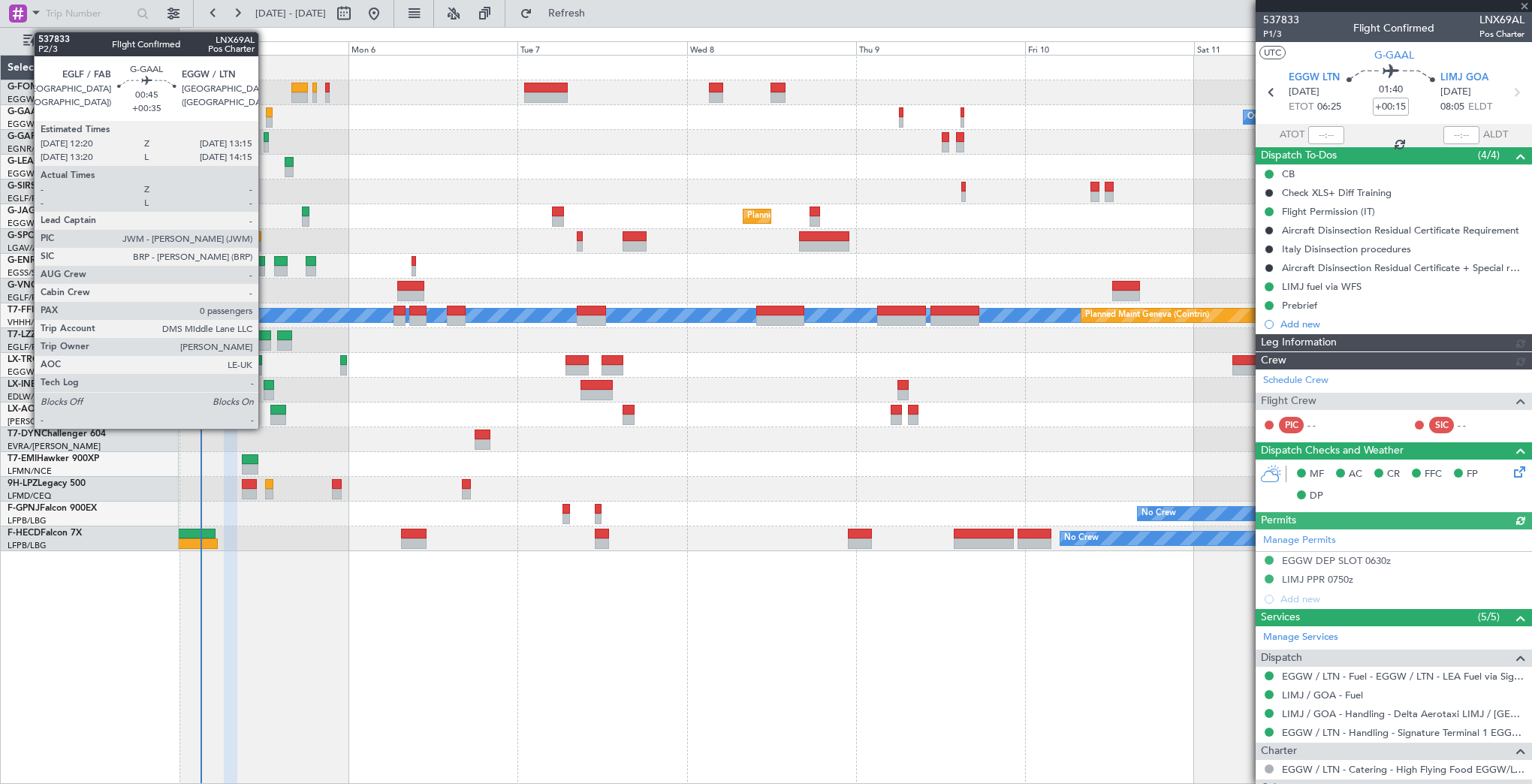
click at [266, 114] on div at bounding box center [269, 112] width 7 height 10
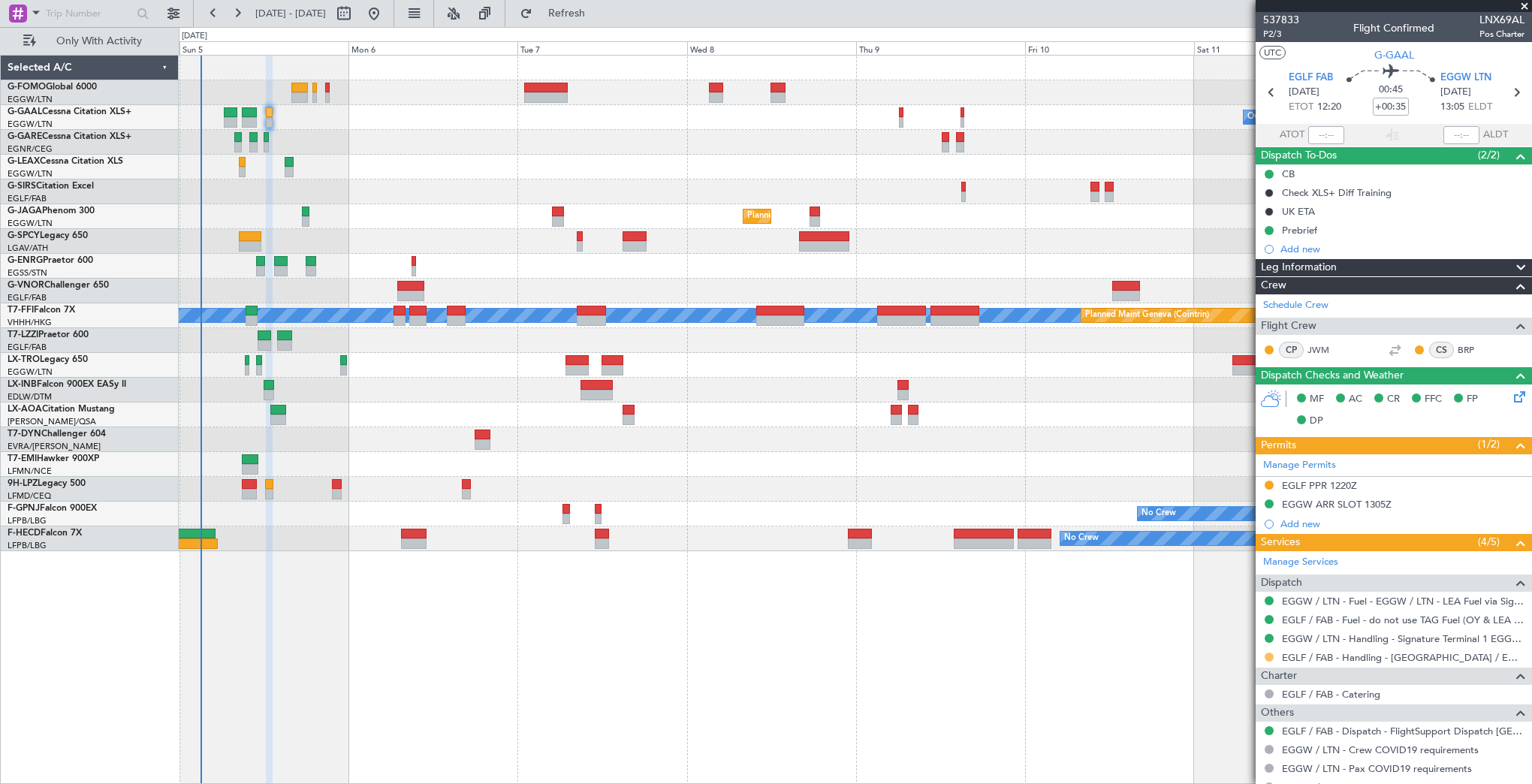
click at [1265, 657] on button at bounding box center [1268, 657] width 9 height 9
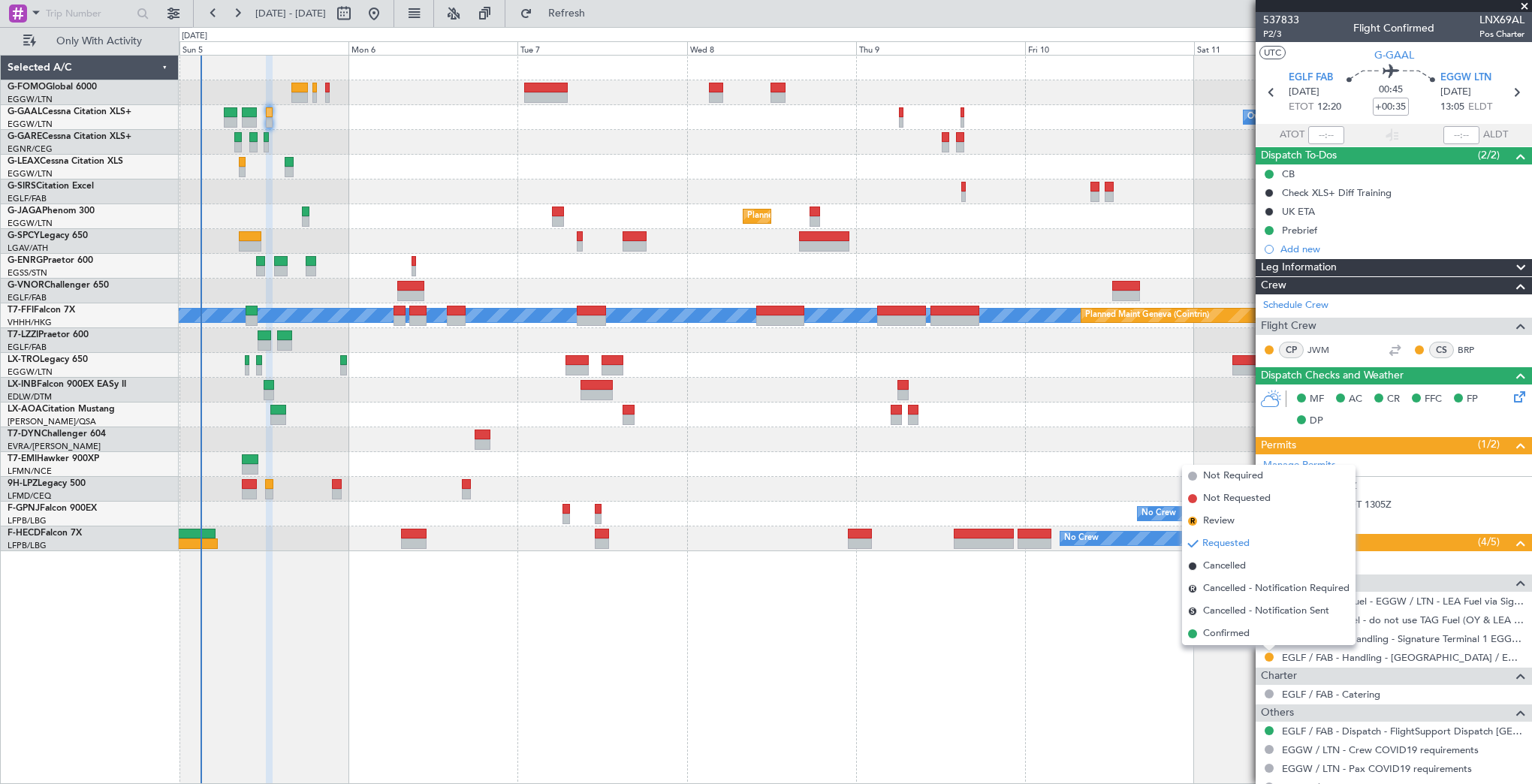
click at [1126, 666] on div "Owner No Crew Owner Planned Maint [GEOGRAPHIC_DATA] ([GEOGRAPHIC_DATA]) Planned…" at bounding box center [855, 419] width 1353 height 729
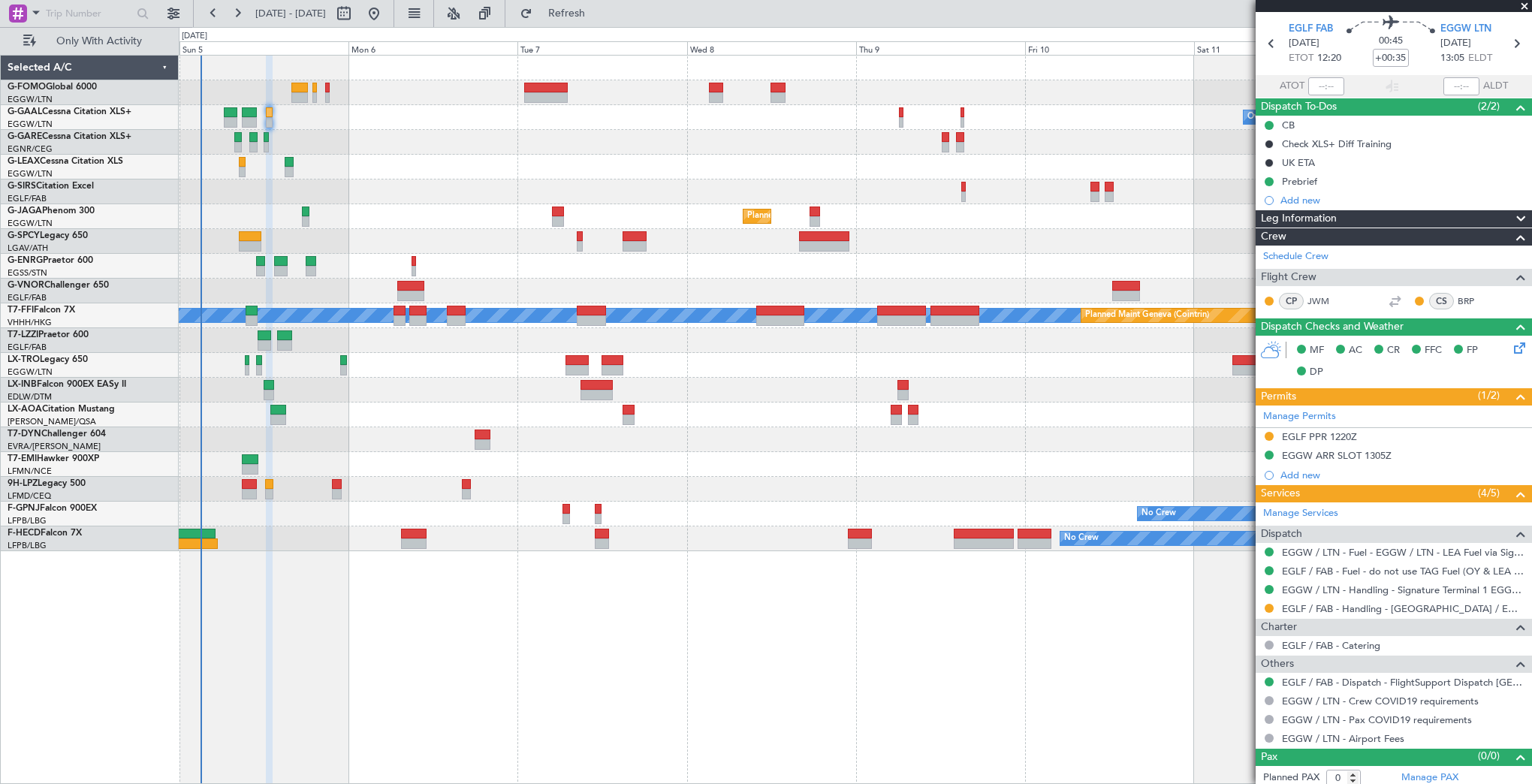
scroll to position [53, 0]
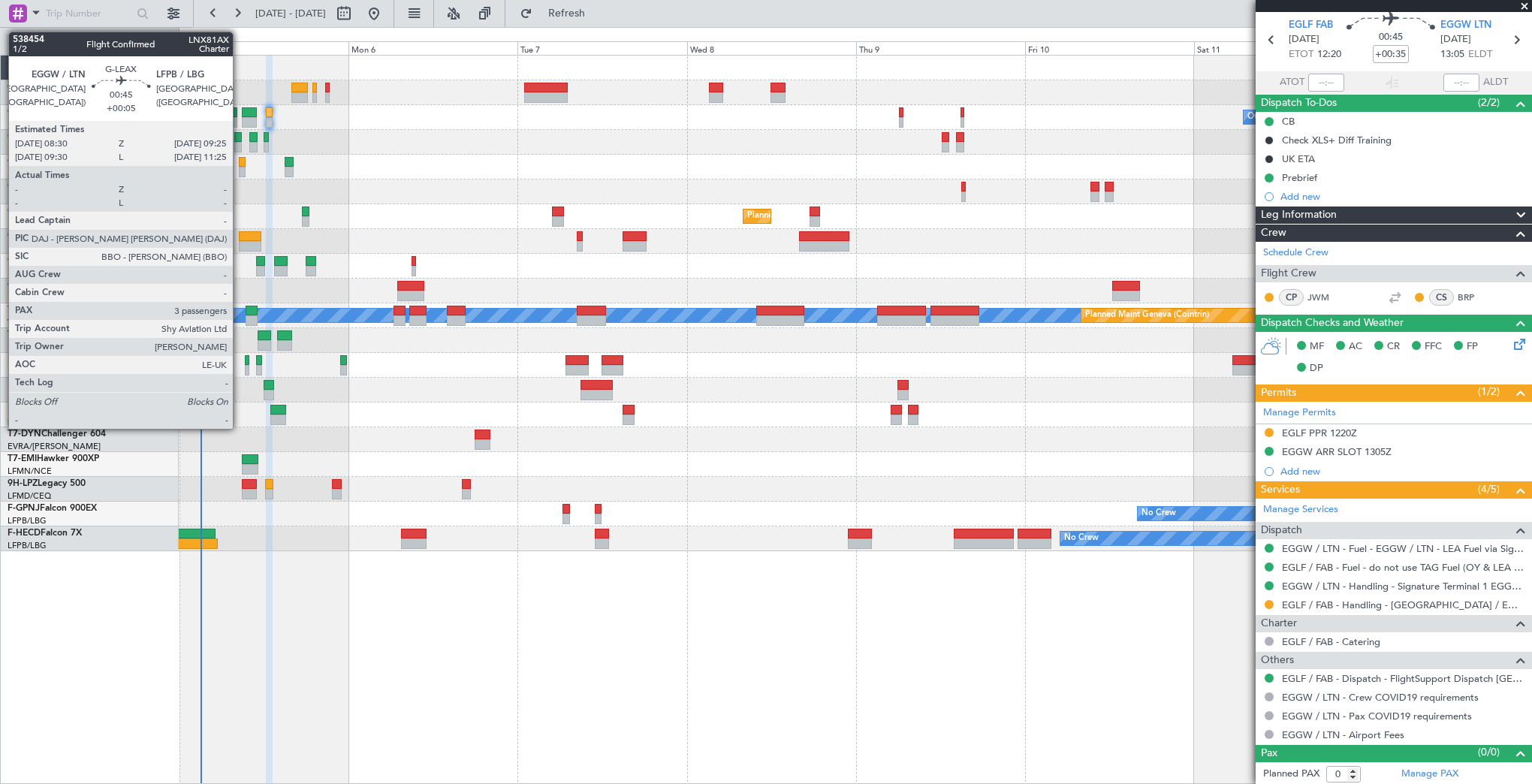
click at [239, 161] on div at bounding box center [242, 162] width 7 height 10
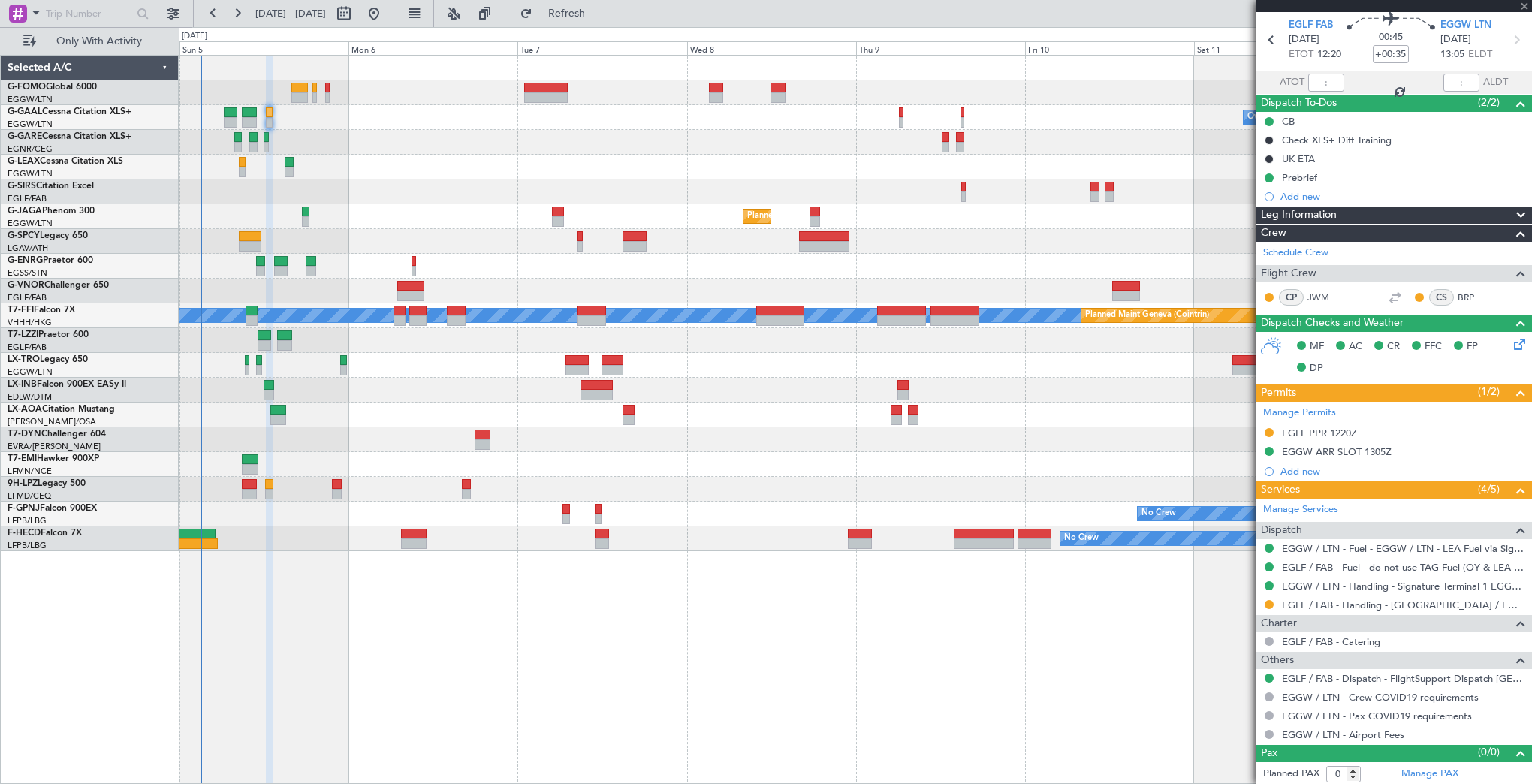
type input "+00:05"
type input "3"
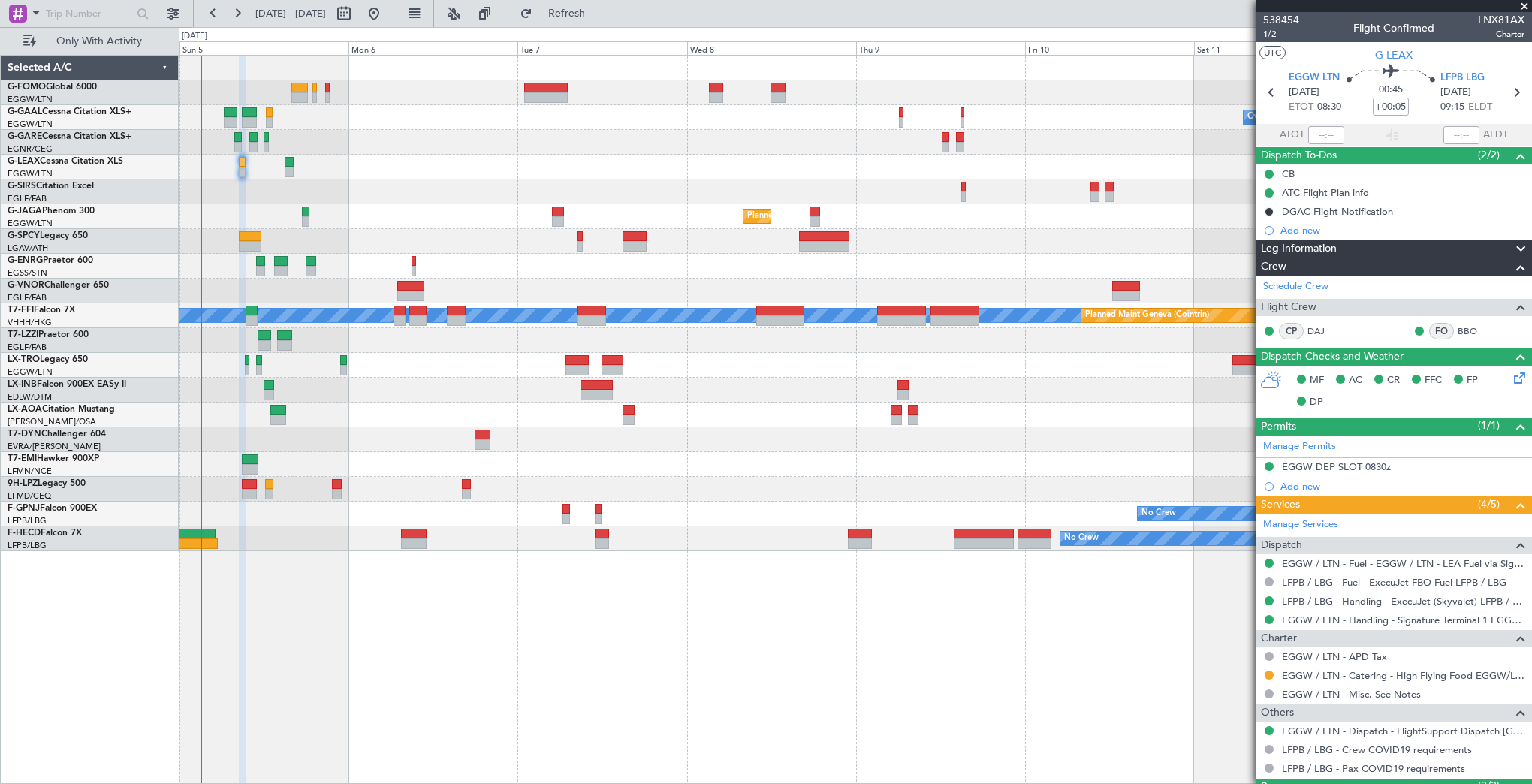
click at [293, 168] on div at bounding box center [289, 171] width 9 height 10
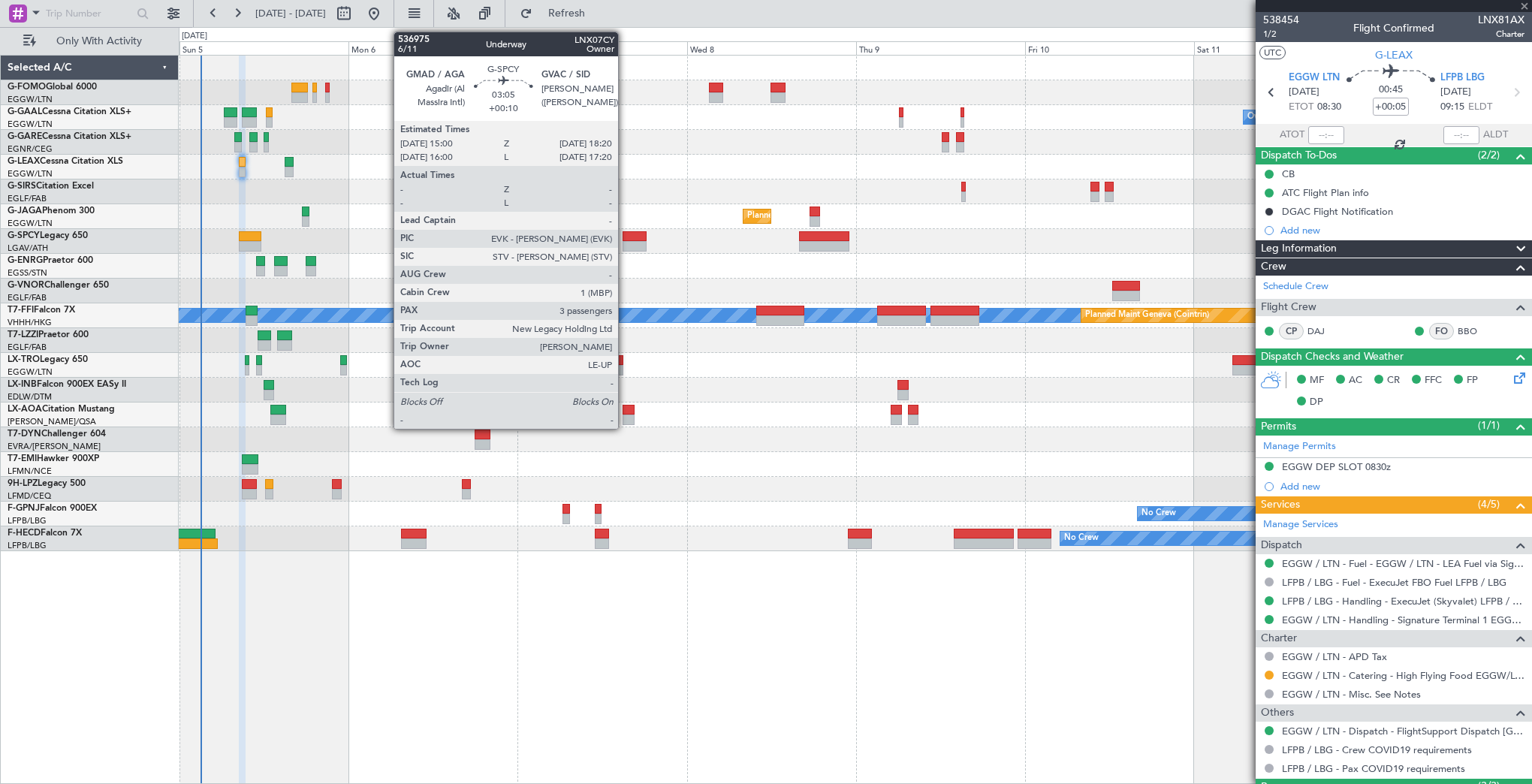
type input "+00:25"
type input "5"
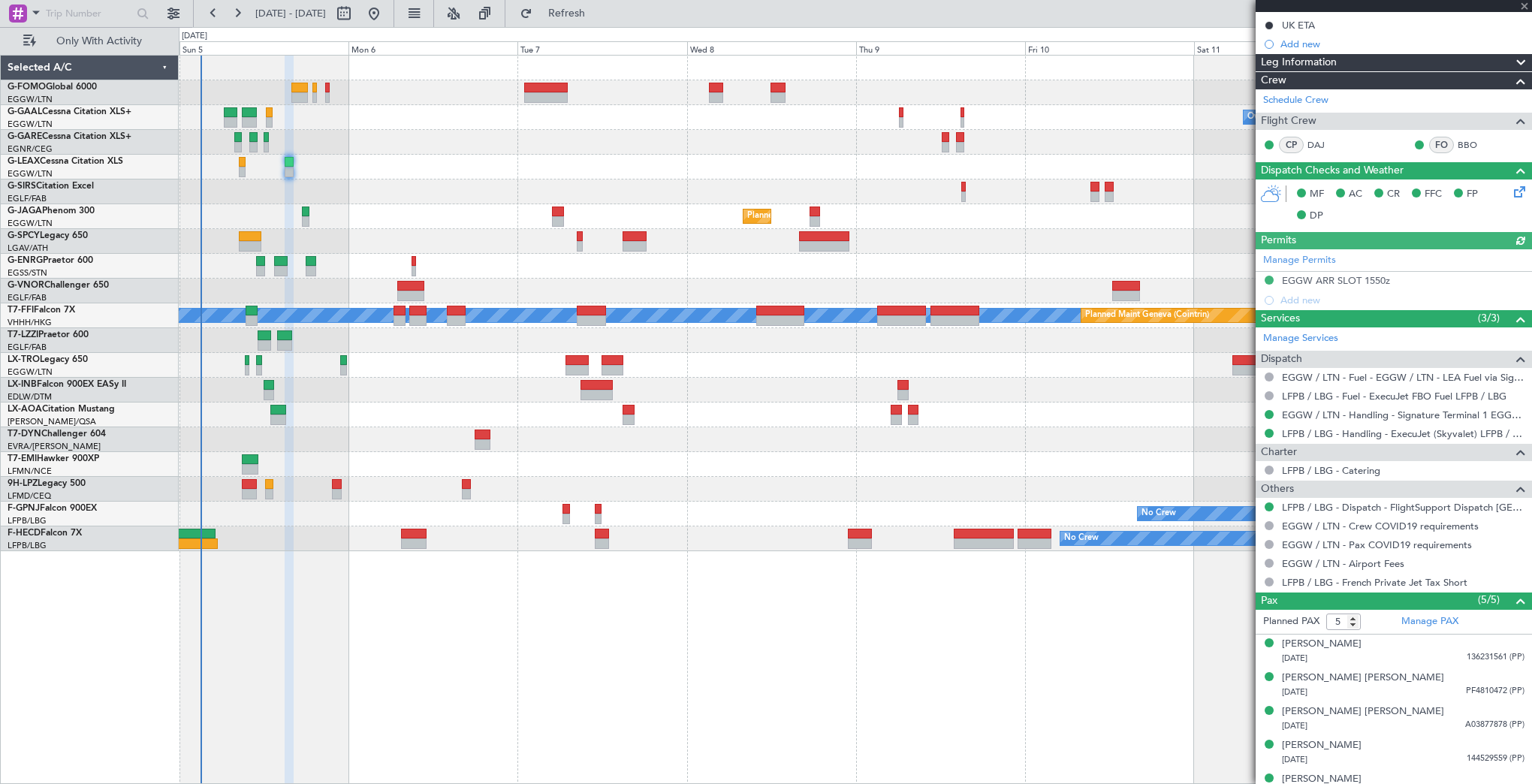
scroll to position [202, 0]
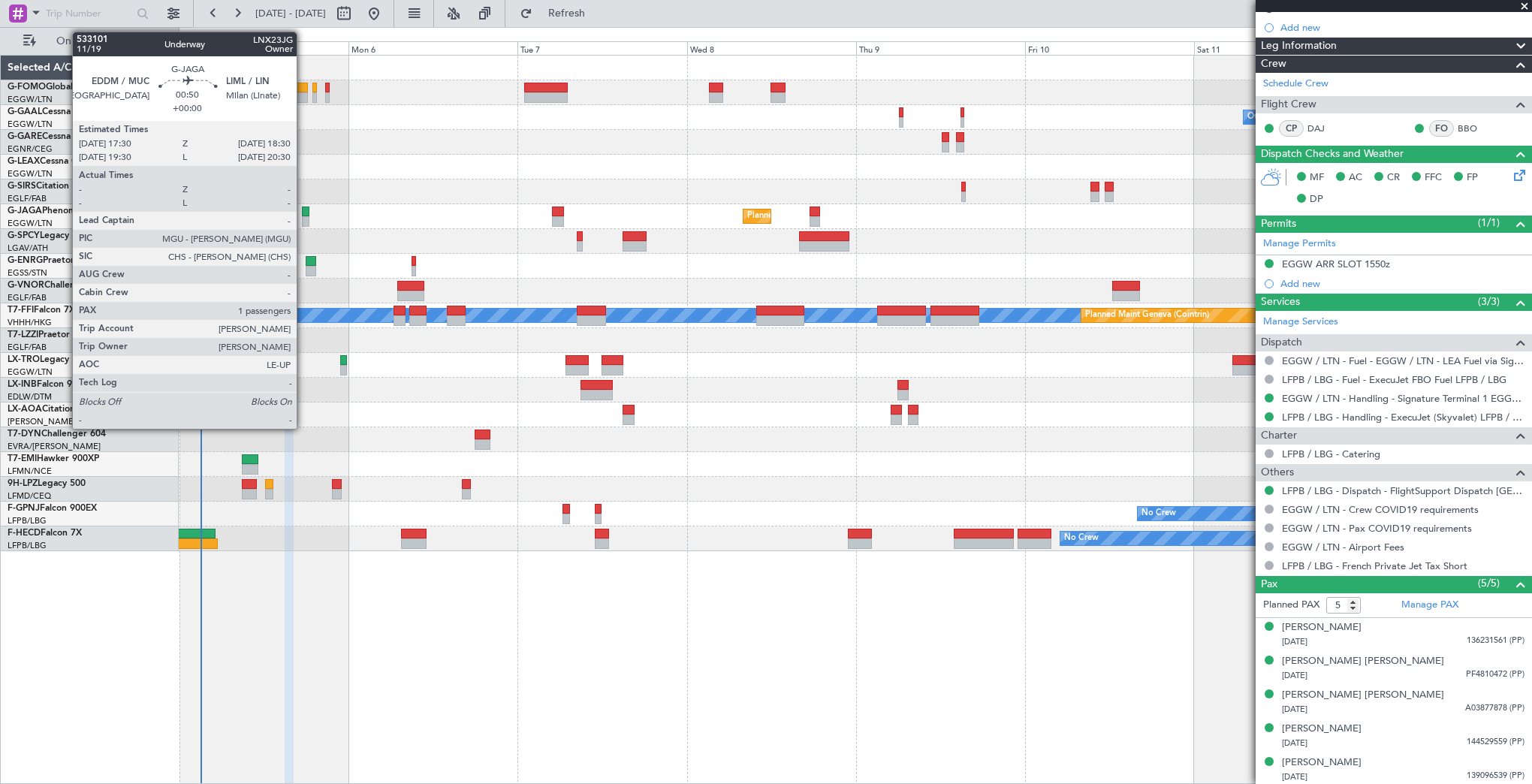
click at [304, 207] on div at bounding box center [306, 211] width 8 height 10
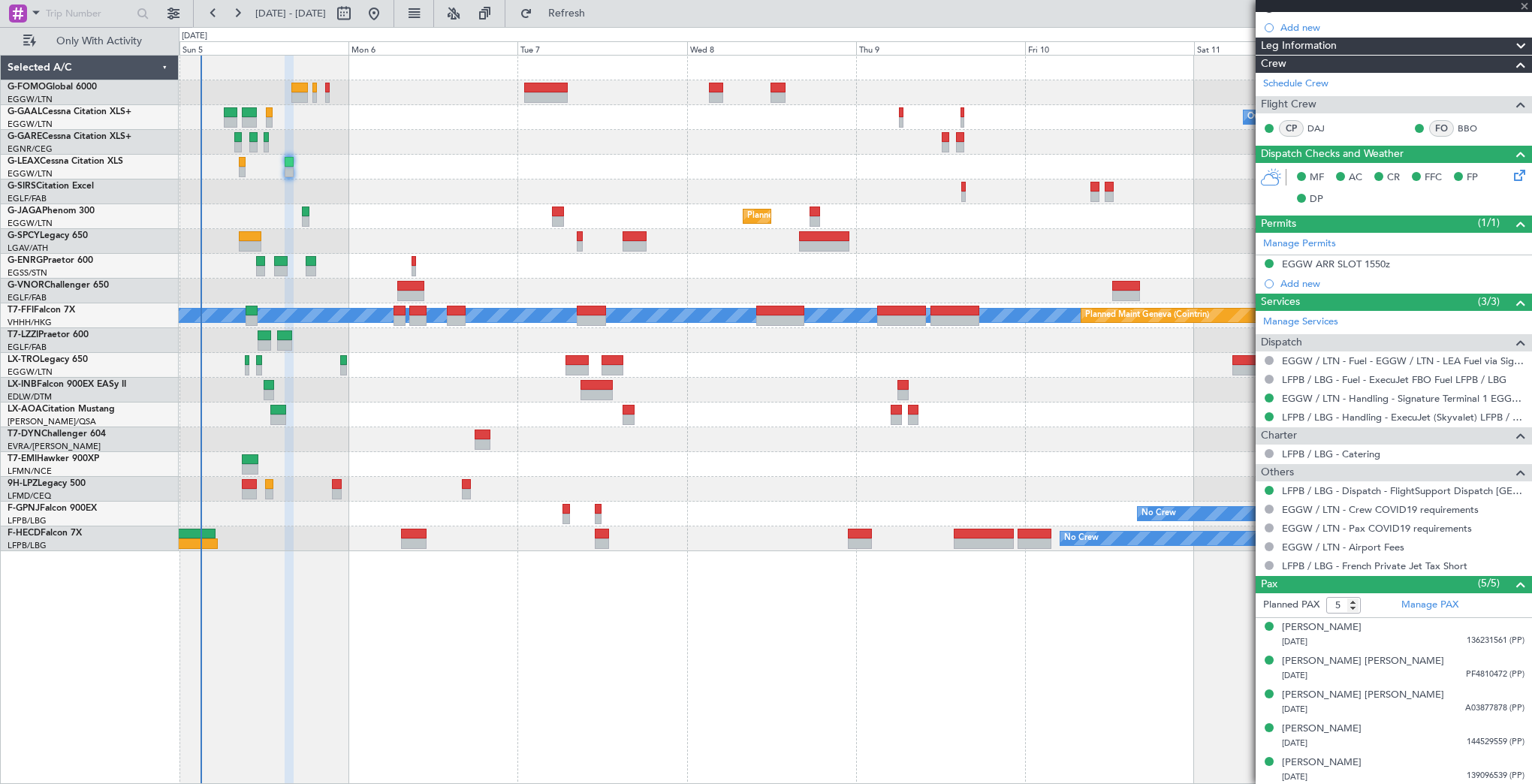
type input "1"
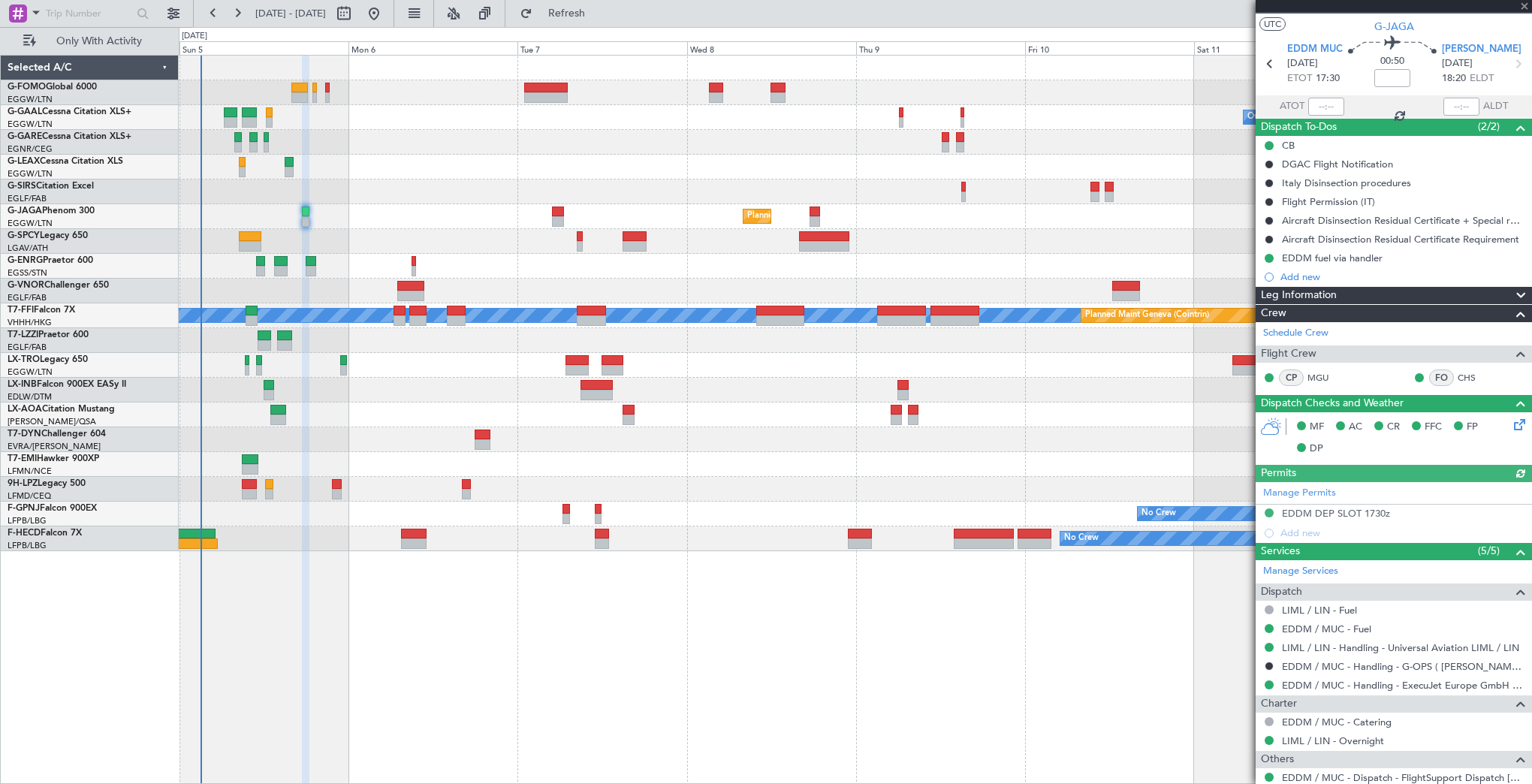
scroll to position [0, 0]
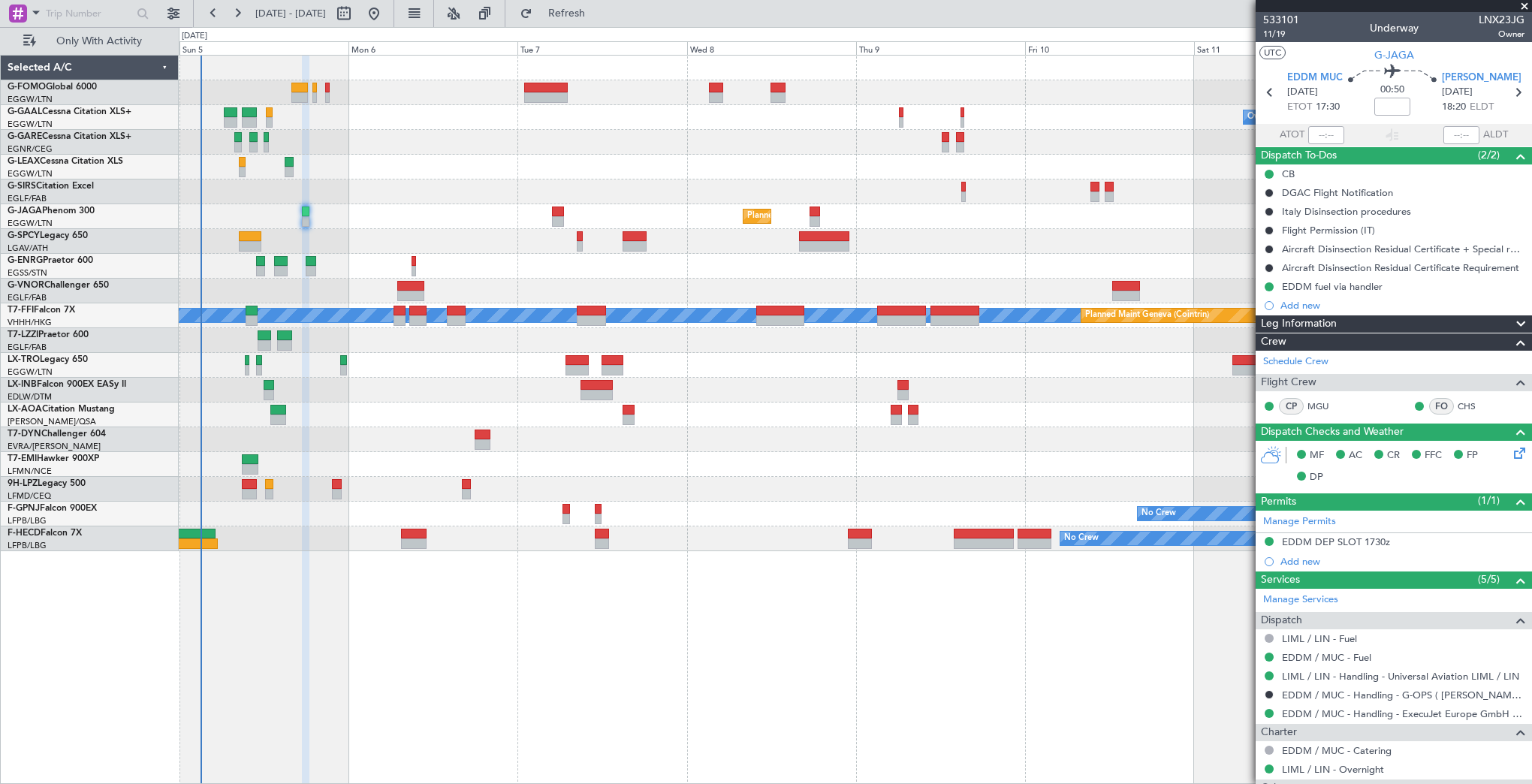
click at [243, 226] on div "Planned Maint [GEOGRAPHIC_DATA] ([GEOGRAPHIC_DATA])" at bounding box center [855, 217] width 1352 height 25
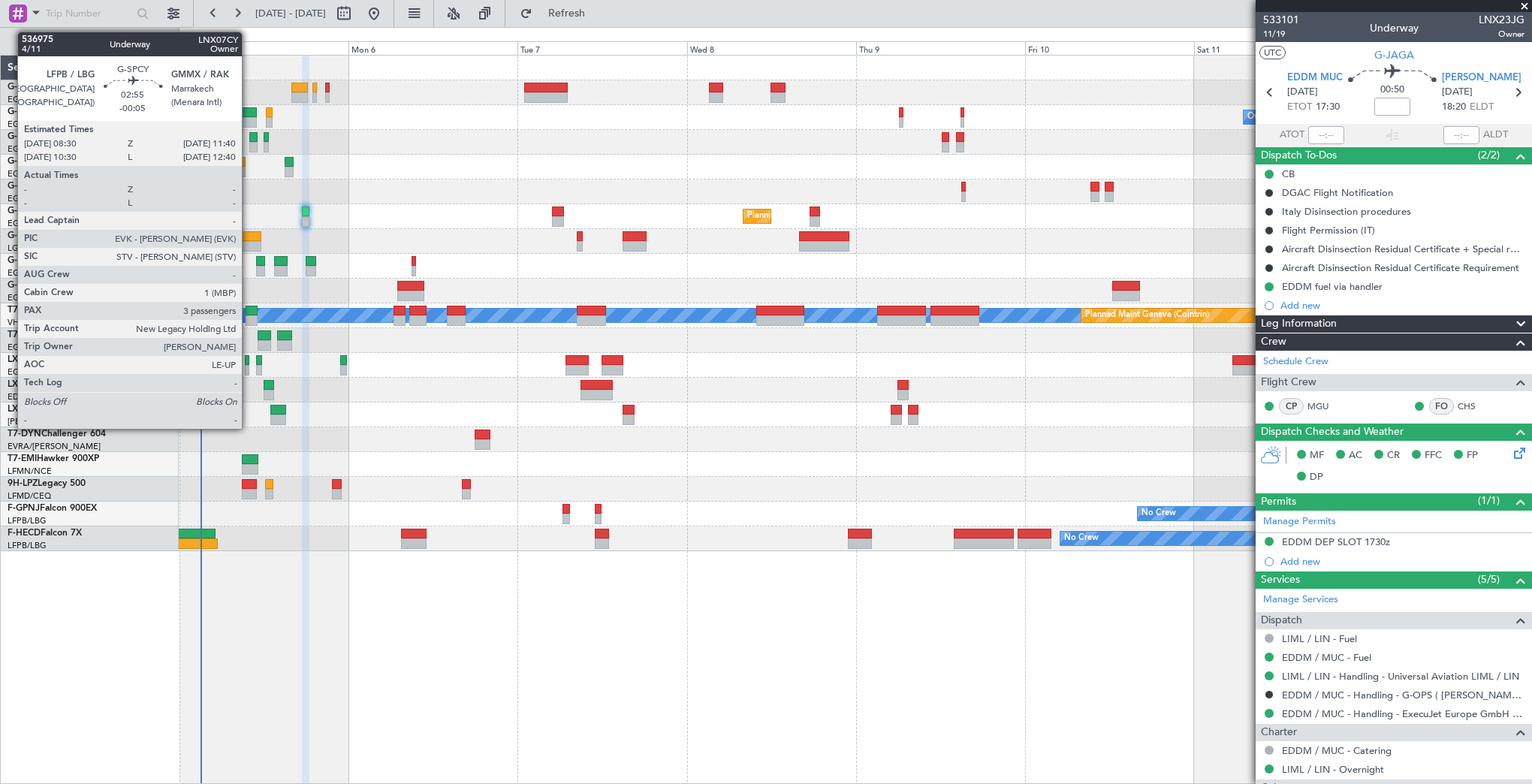
click at [249, 232] on div at bounding box center [250, 236] width 23 height 10
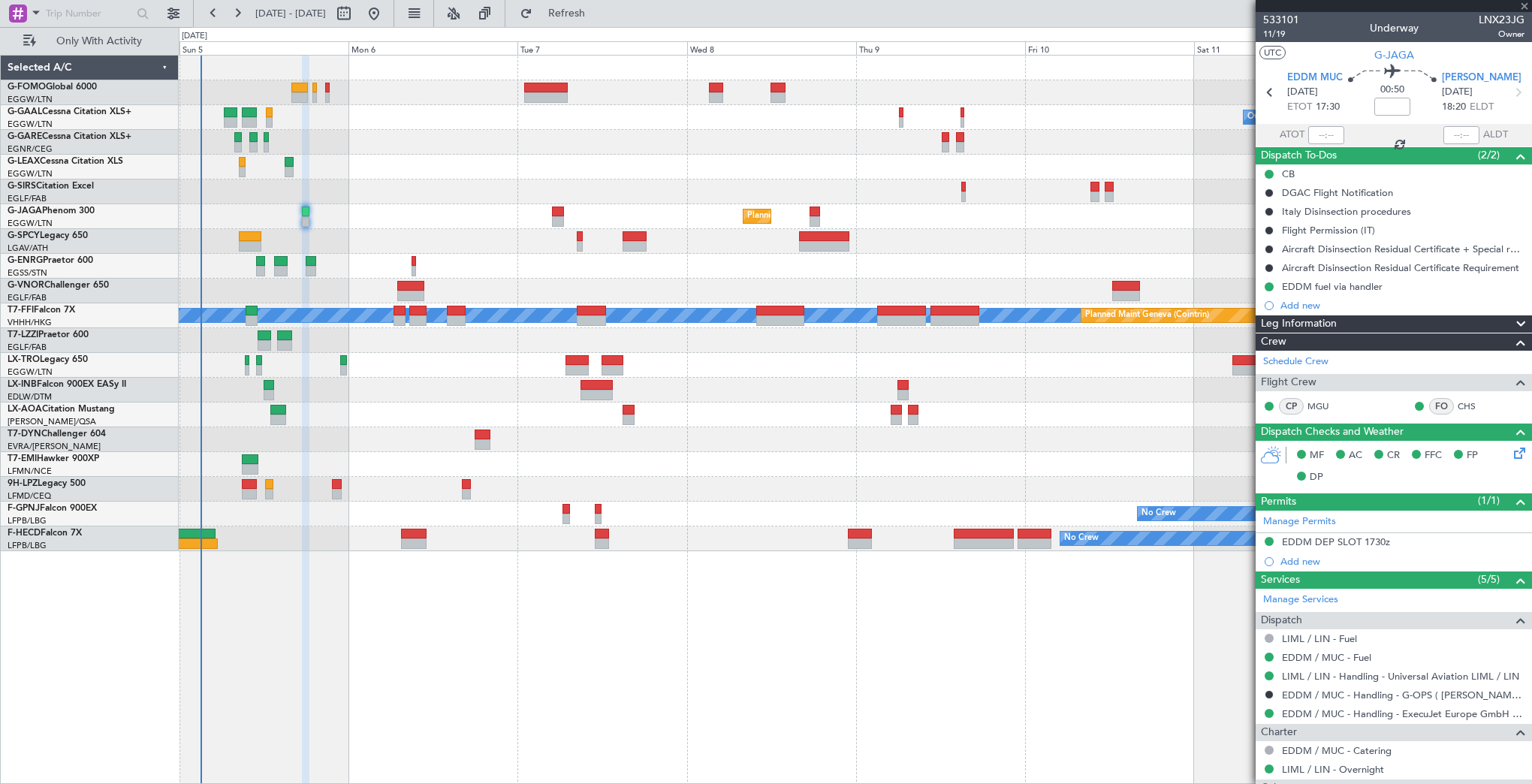
type input "-00:05"
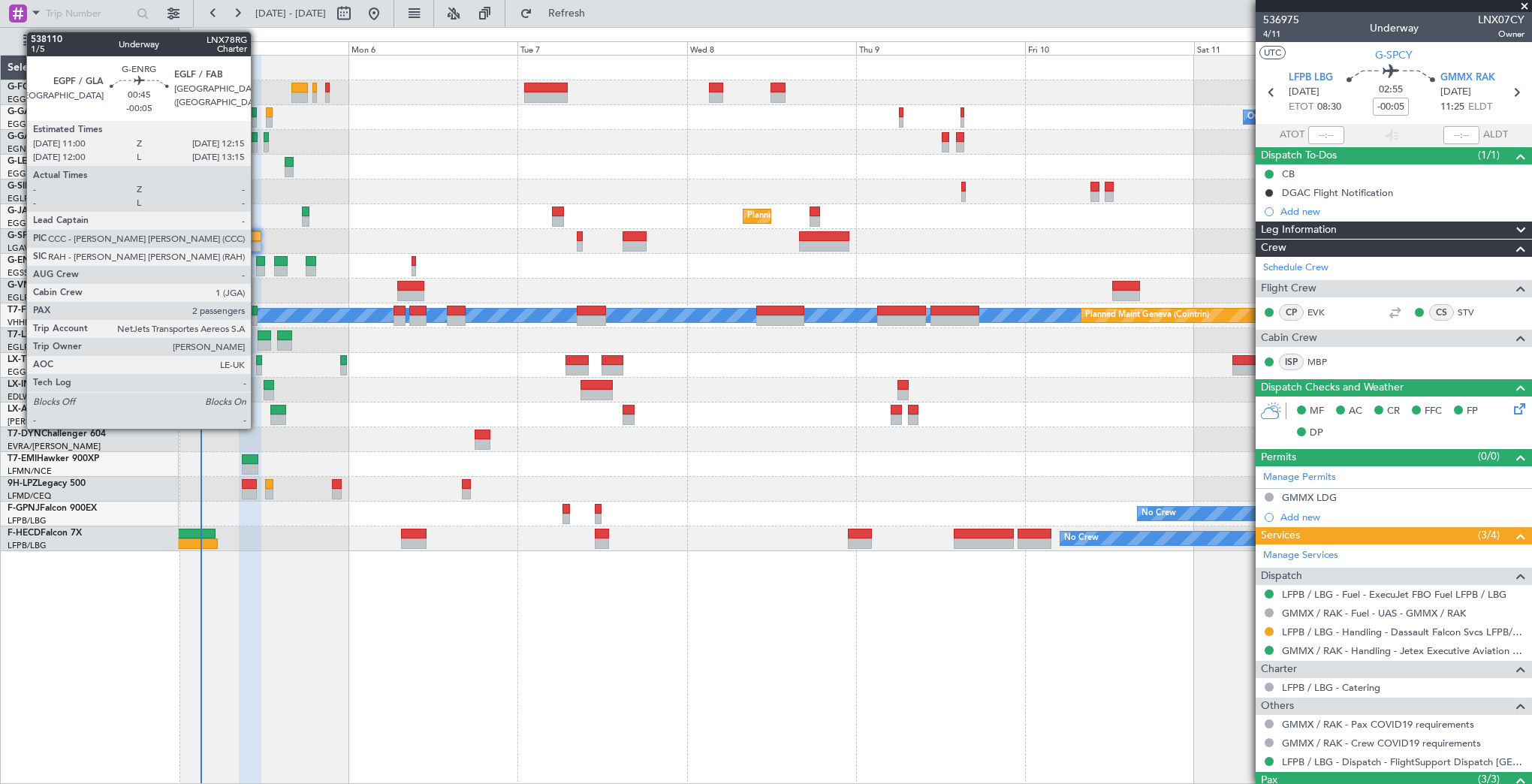
click at [257, 266] on div at bounding box center [260, 271] width 9 height 10
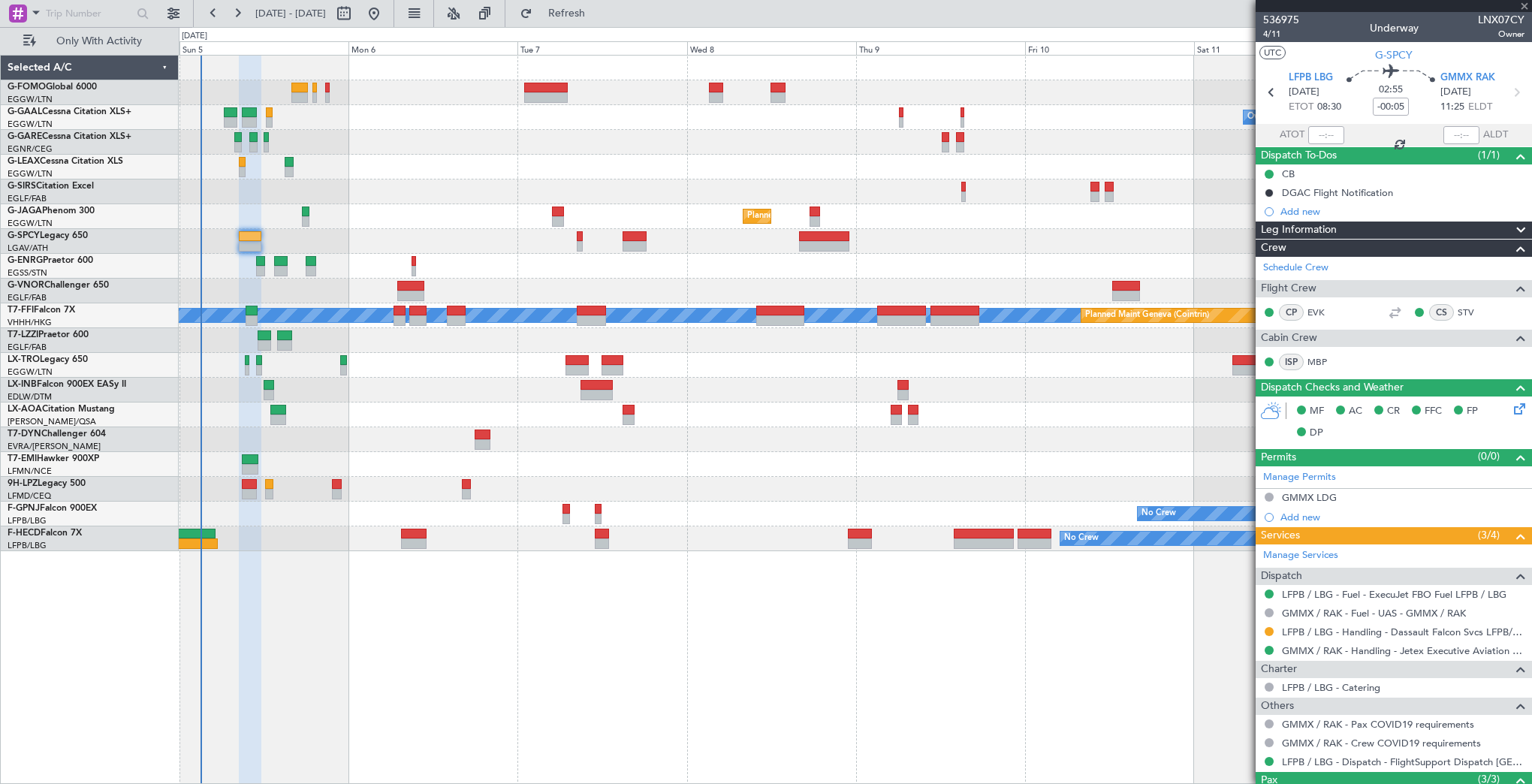
type input "2"
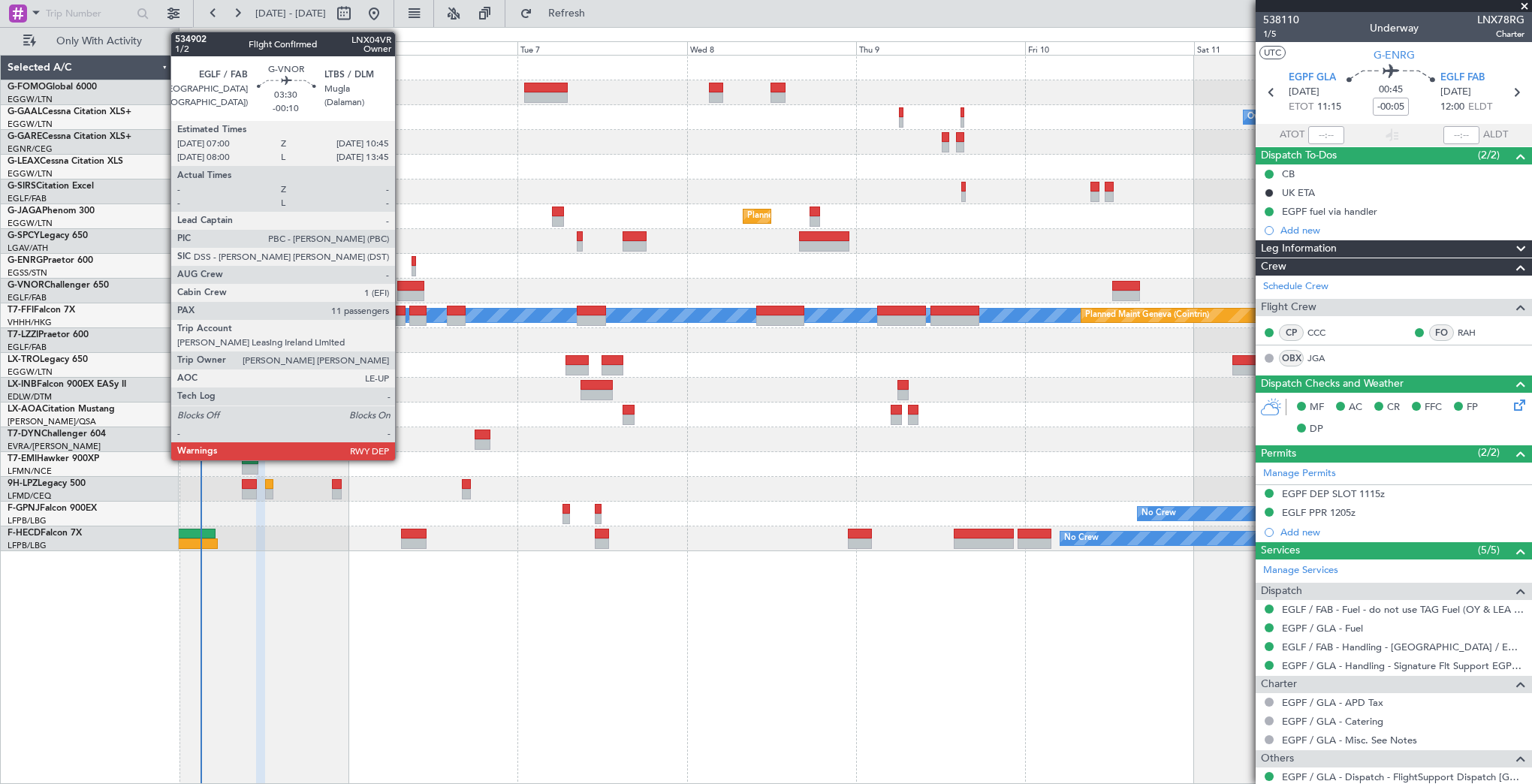
click at [402, 288] on div at bounding box center [410, 286] width 27 height 10
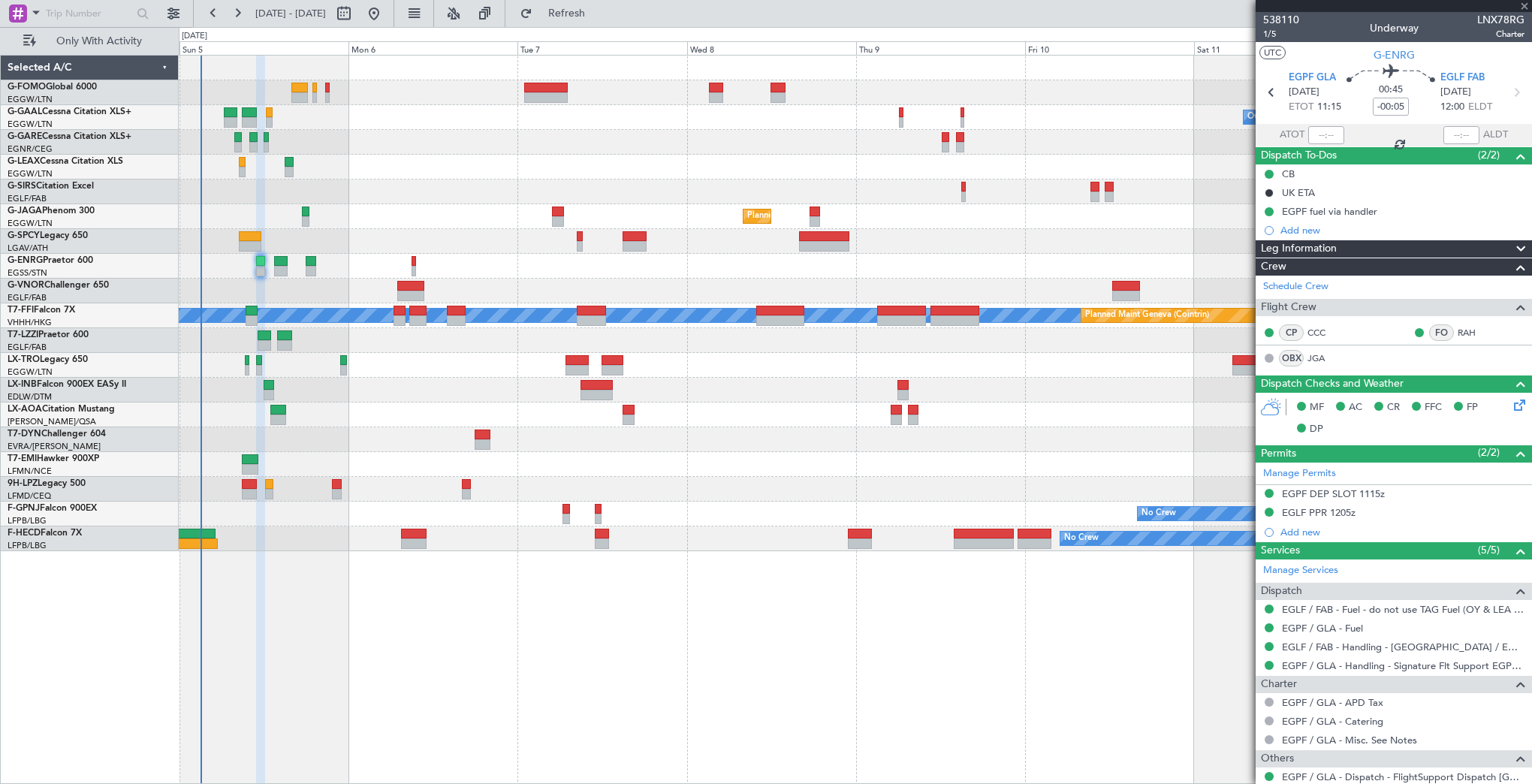
type input "-00:10"
type input "11"
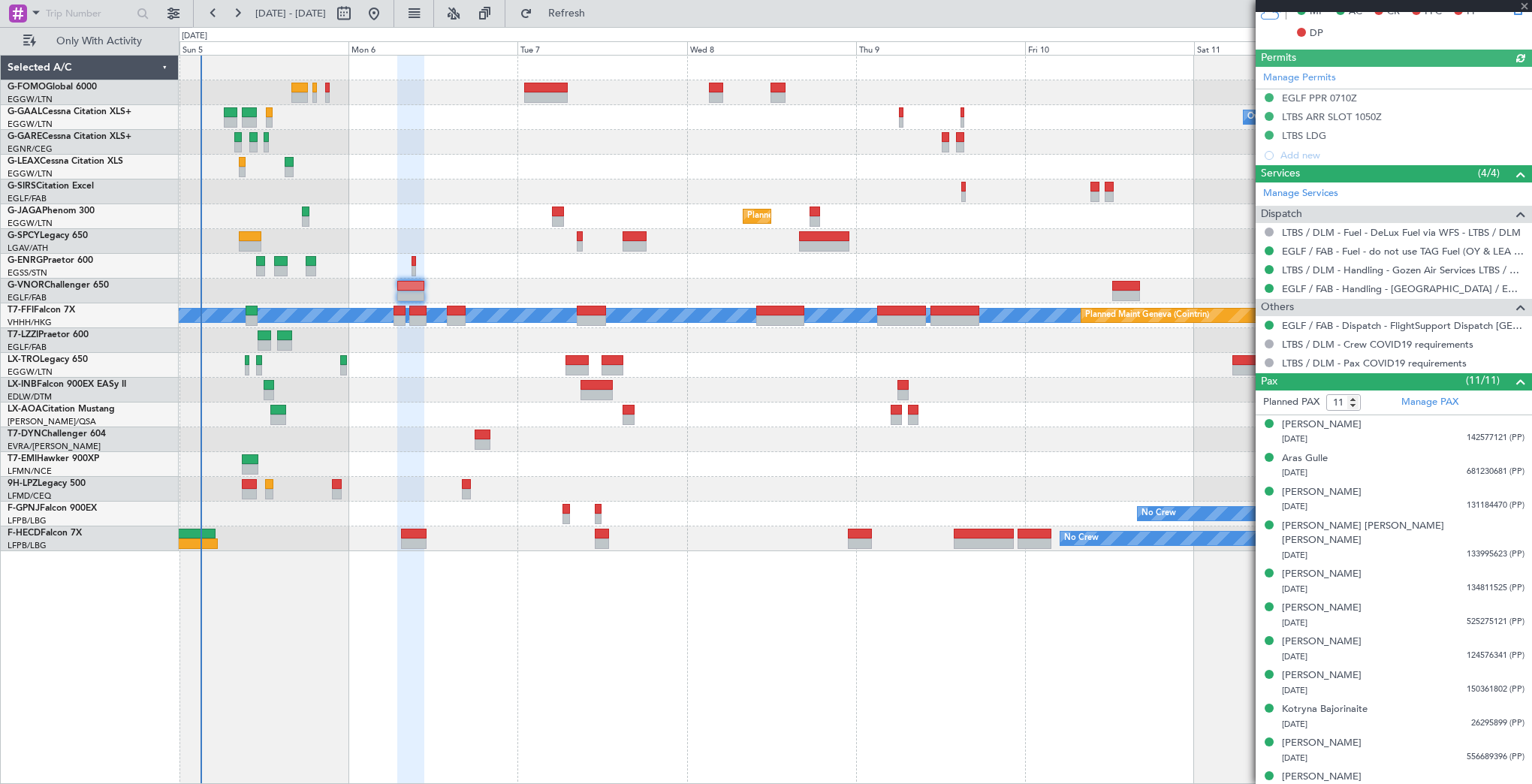
scroll to position [302, 0]
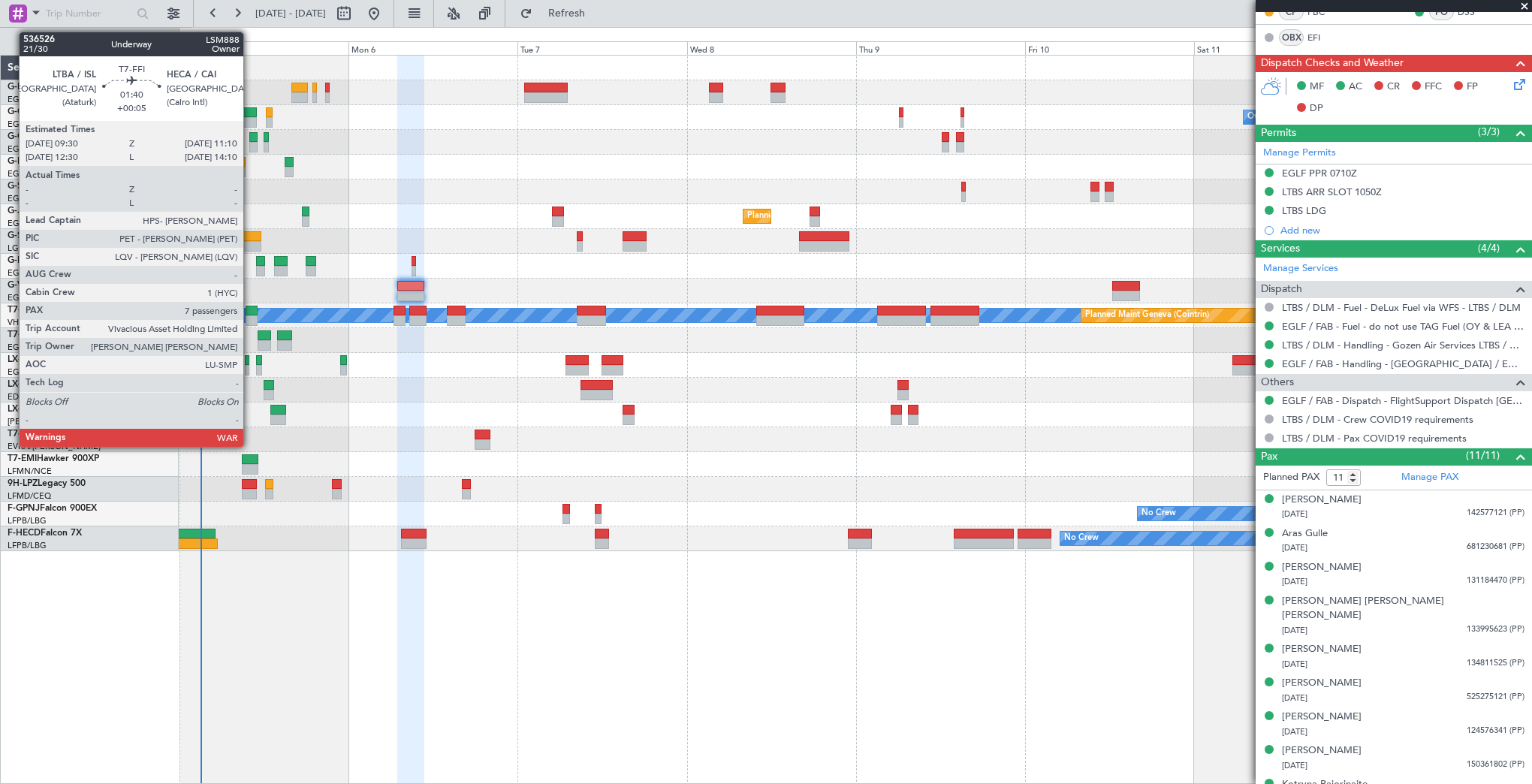
click at [250, 314] on div at bounding box center [251, 310] width 12 height 10
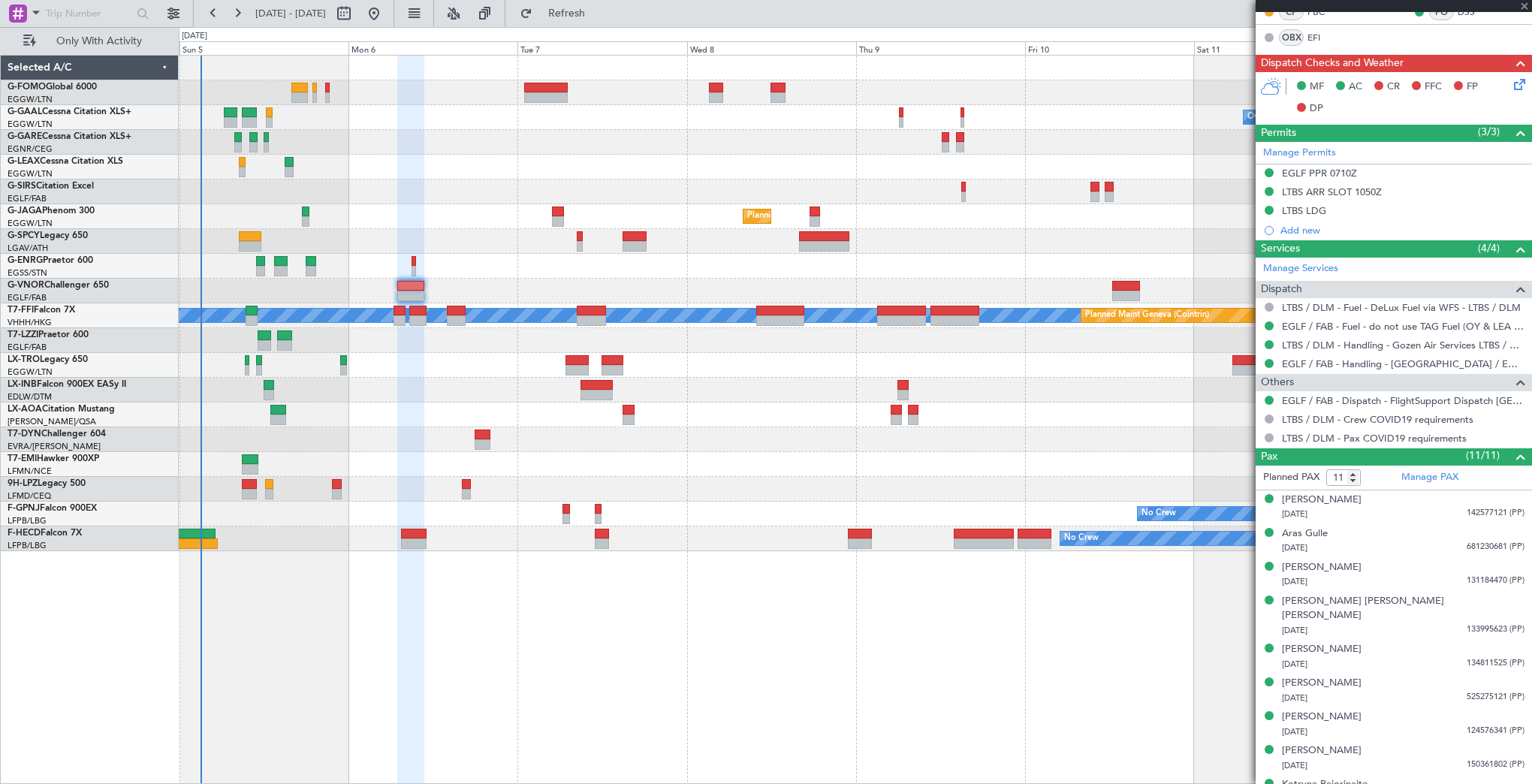
type input "+00:05"
type input "7"
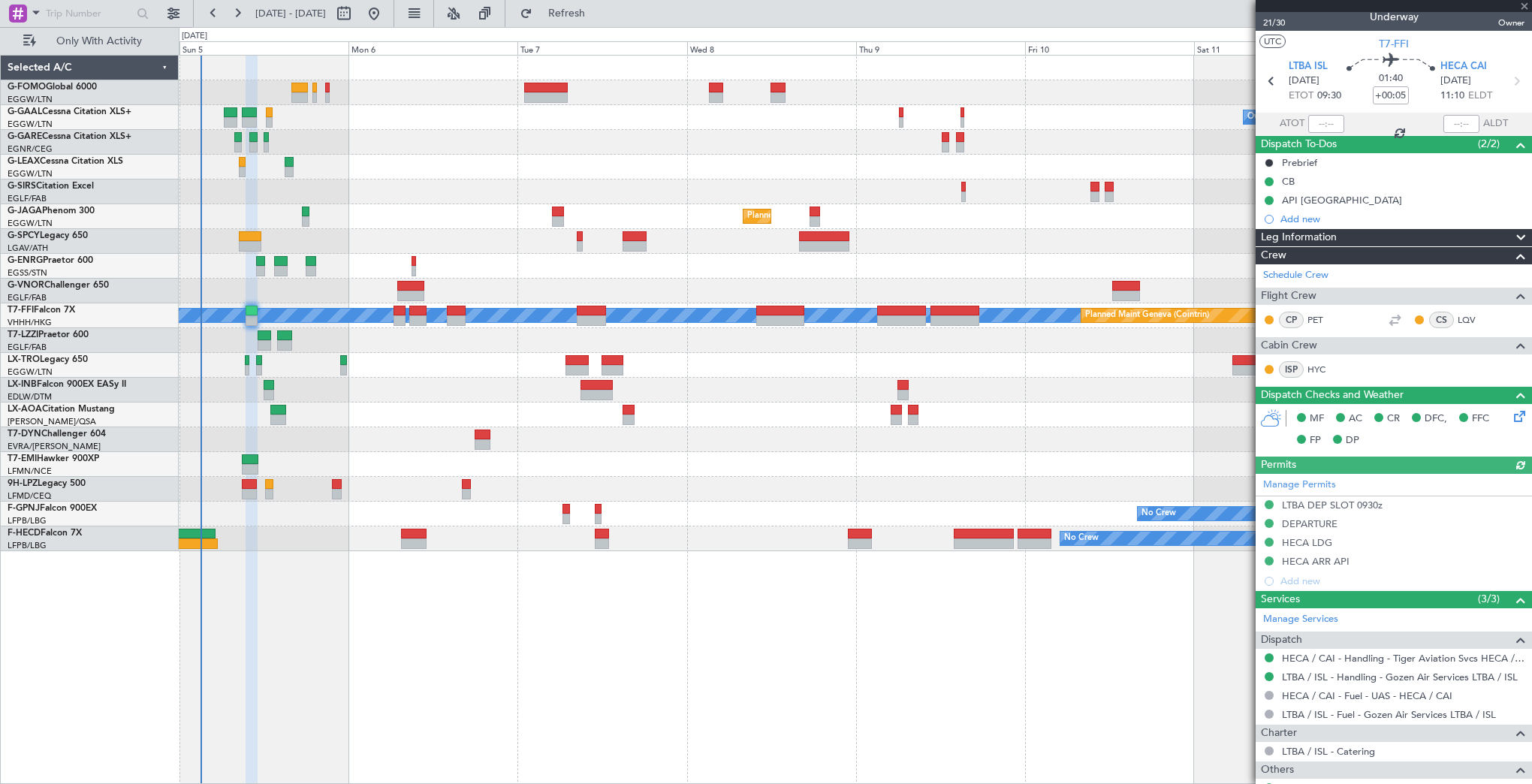
scroll to position [0, 0]
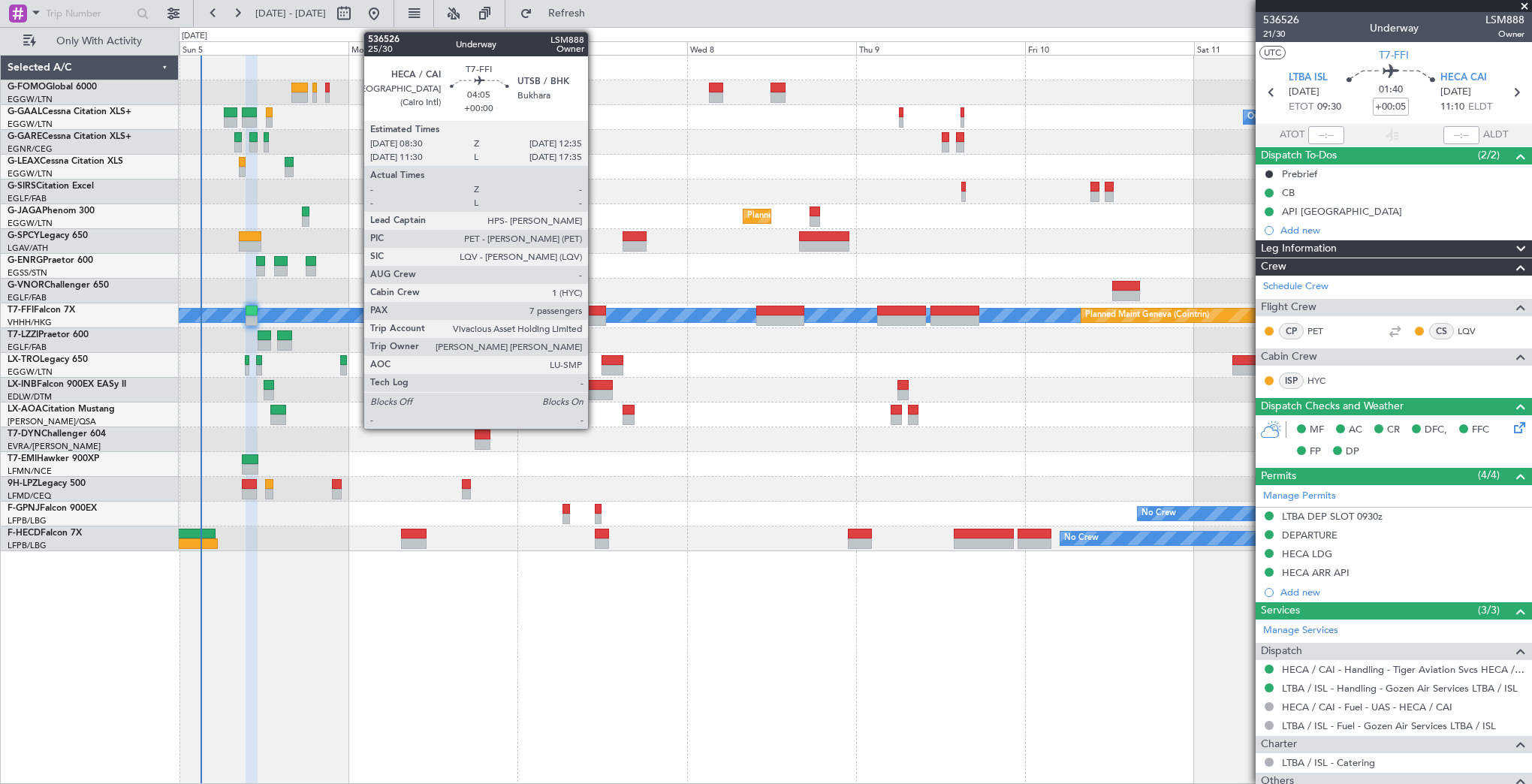
click at [595, 305] on div at bounding box center [591, 310] width 29 height 10
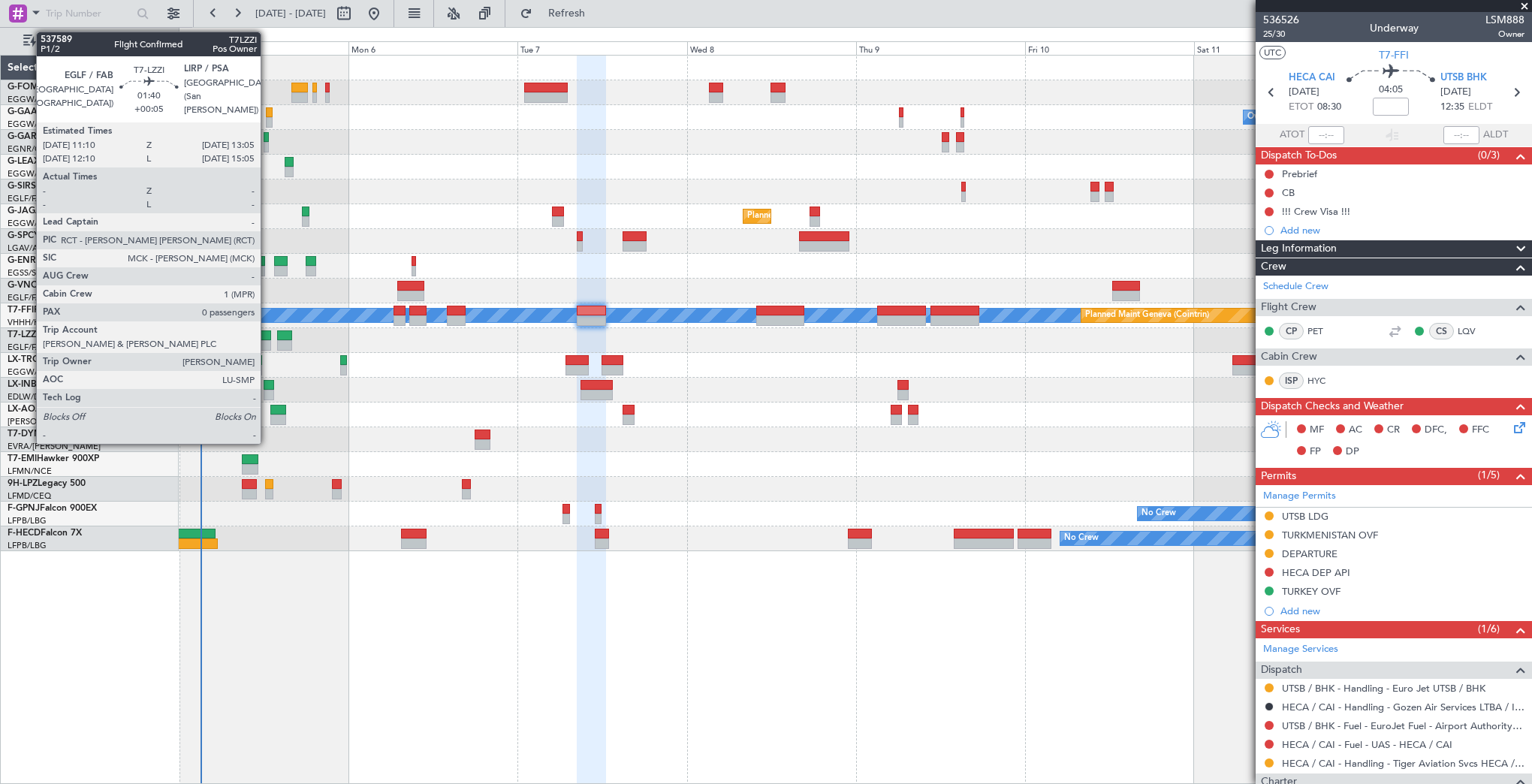
click at [267, 337] on div at bounding box center [264, 335] width 13 height 10
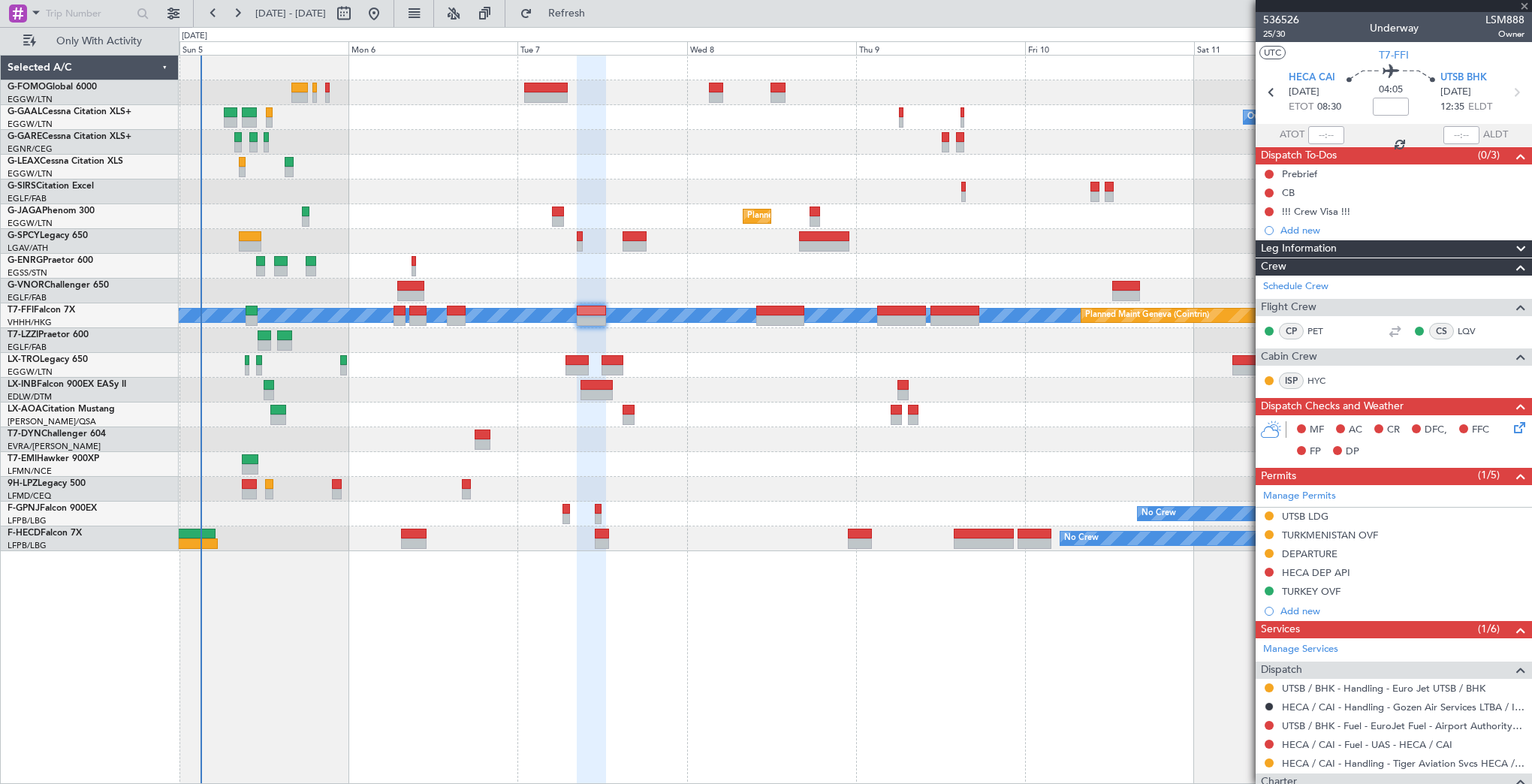
type input "+00:05"
type input "0"
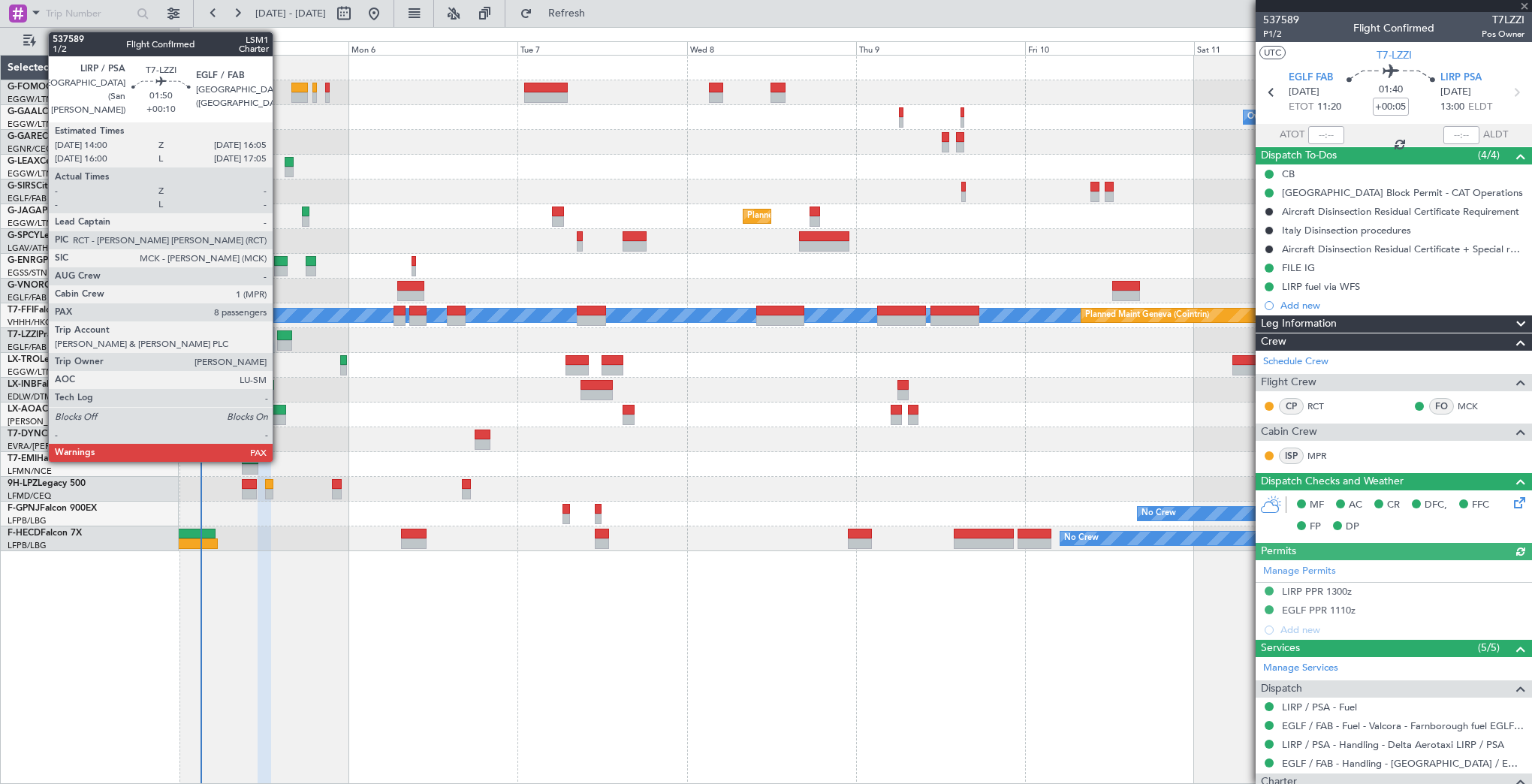
click at [279, 334] on div at bounding box center [284, 335] width 15 height 10
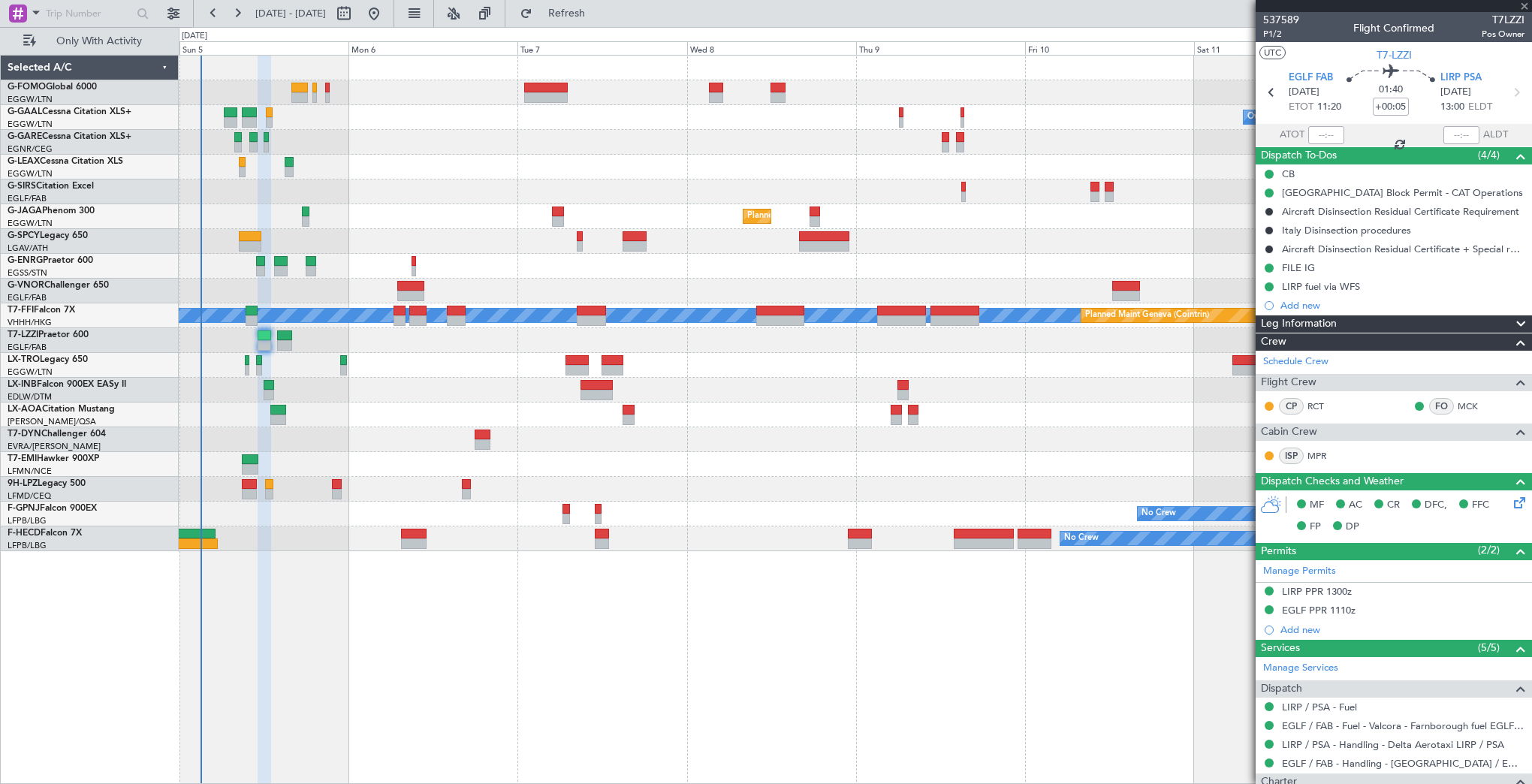
type input "+00:10"
type input "8"
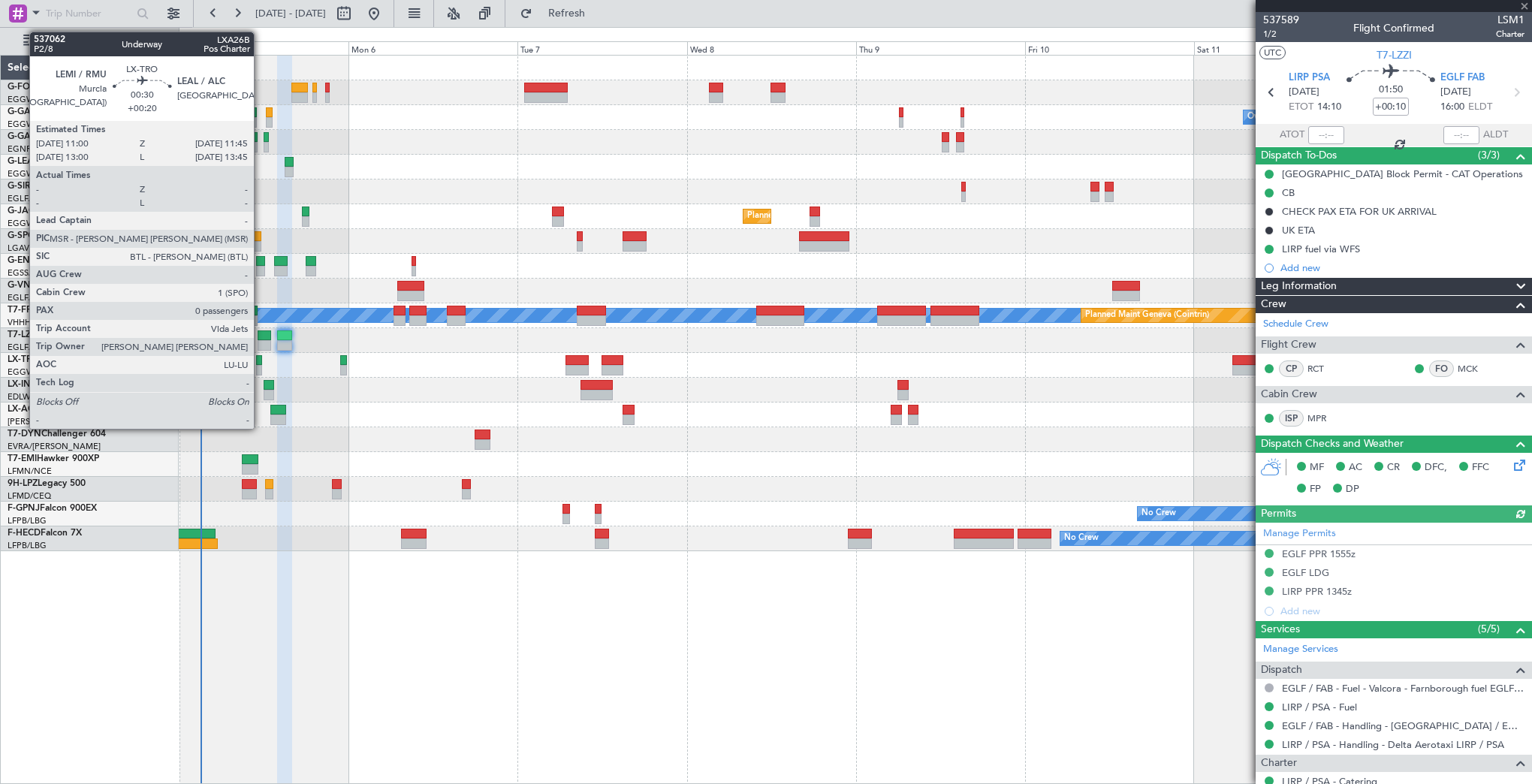
click at [259, 361] on div at bounding box center [259, 360] width 6 height 10
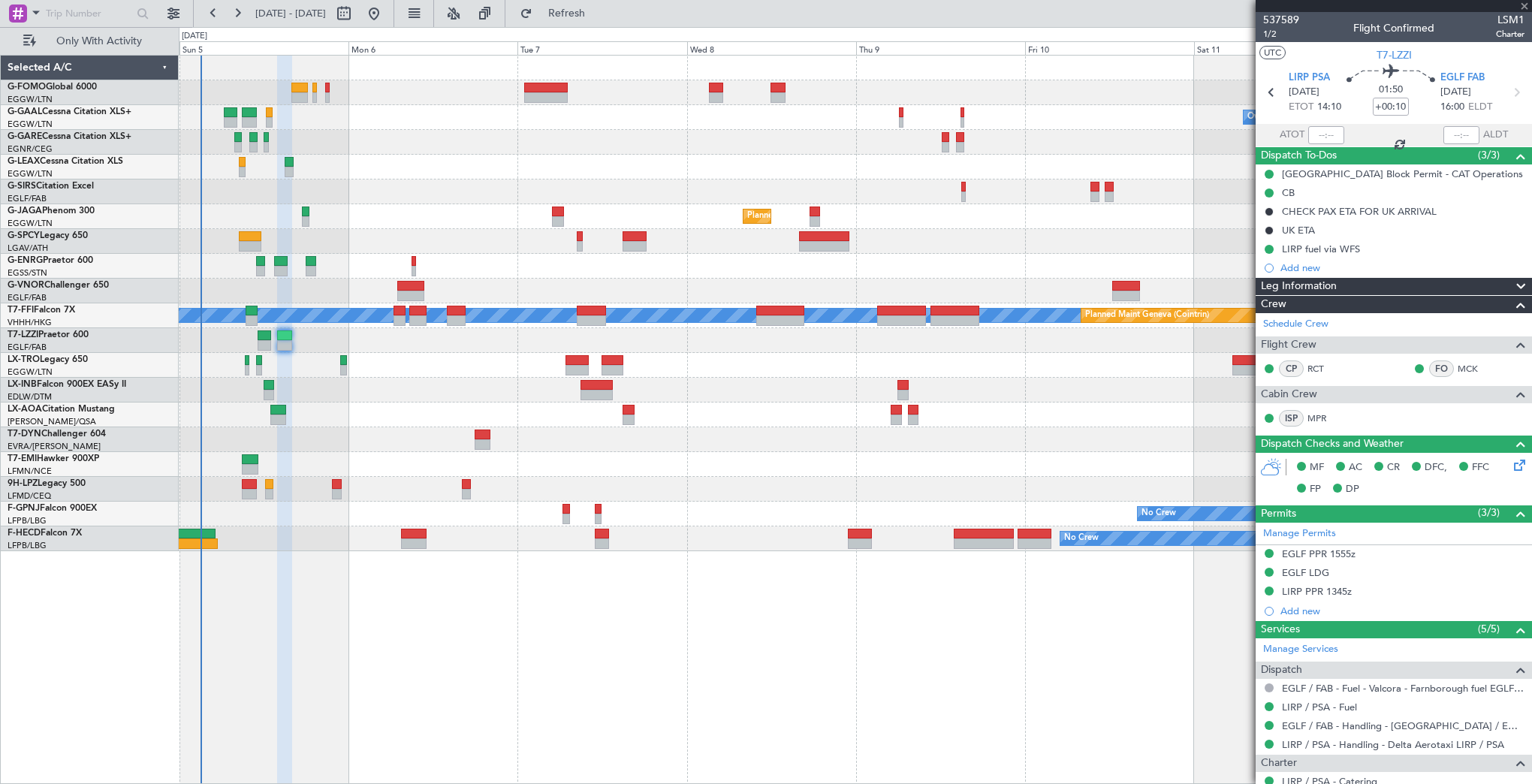
type input "+00:20"
type input "0"
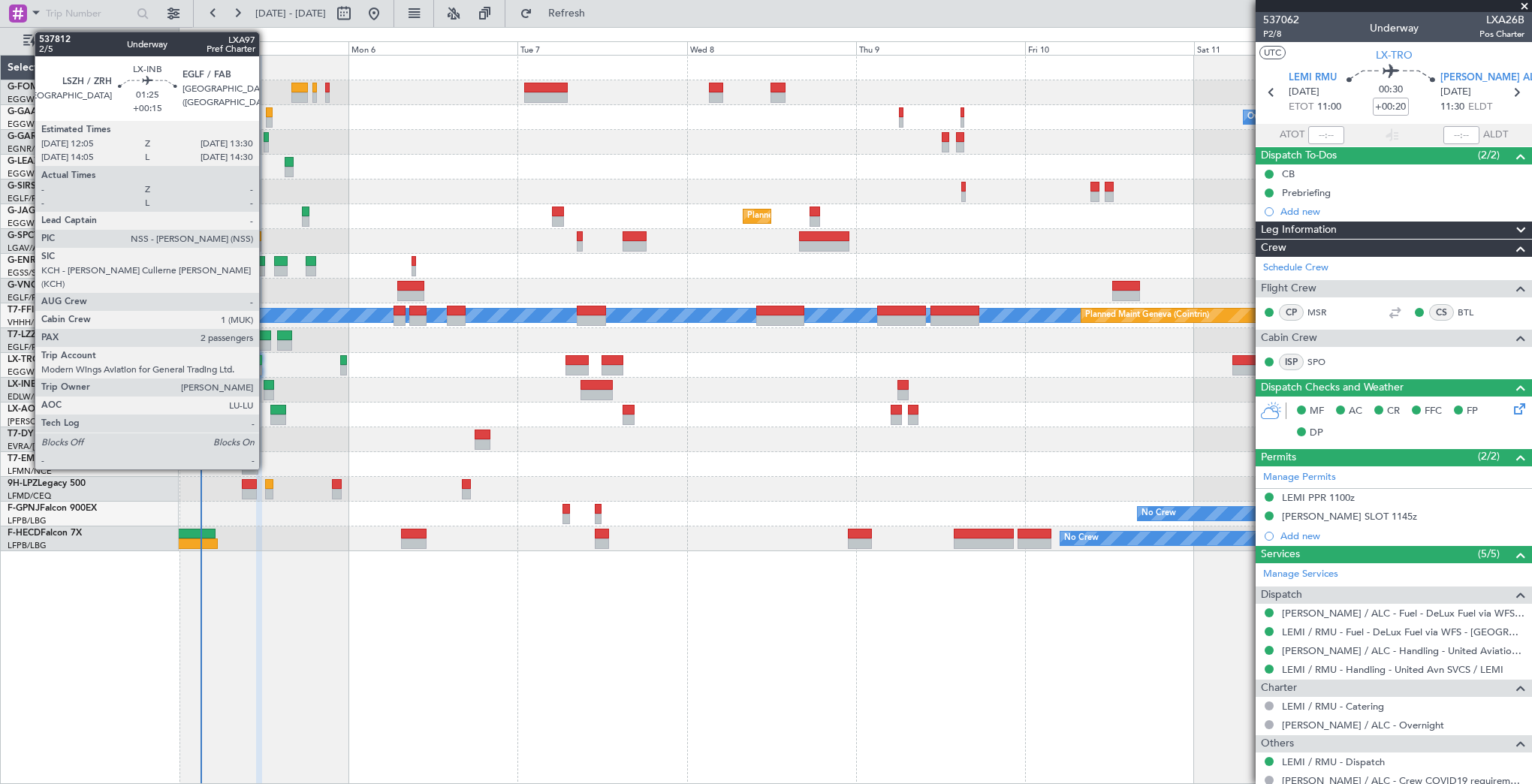
click at [266, 385] on div at bounding box center [268, 385] width 10 height 10
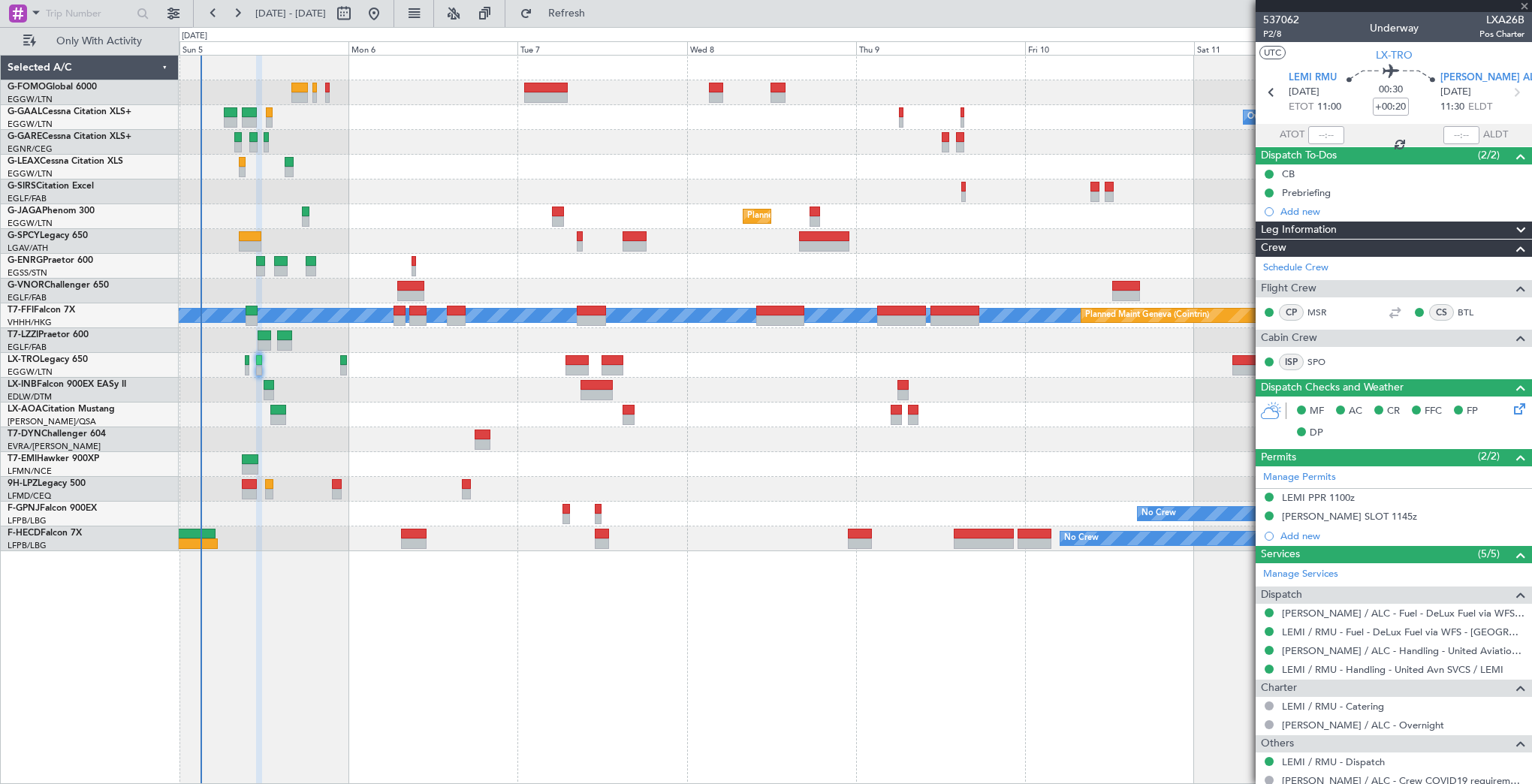
type input "+00:15"
type input "2"
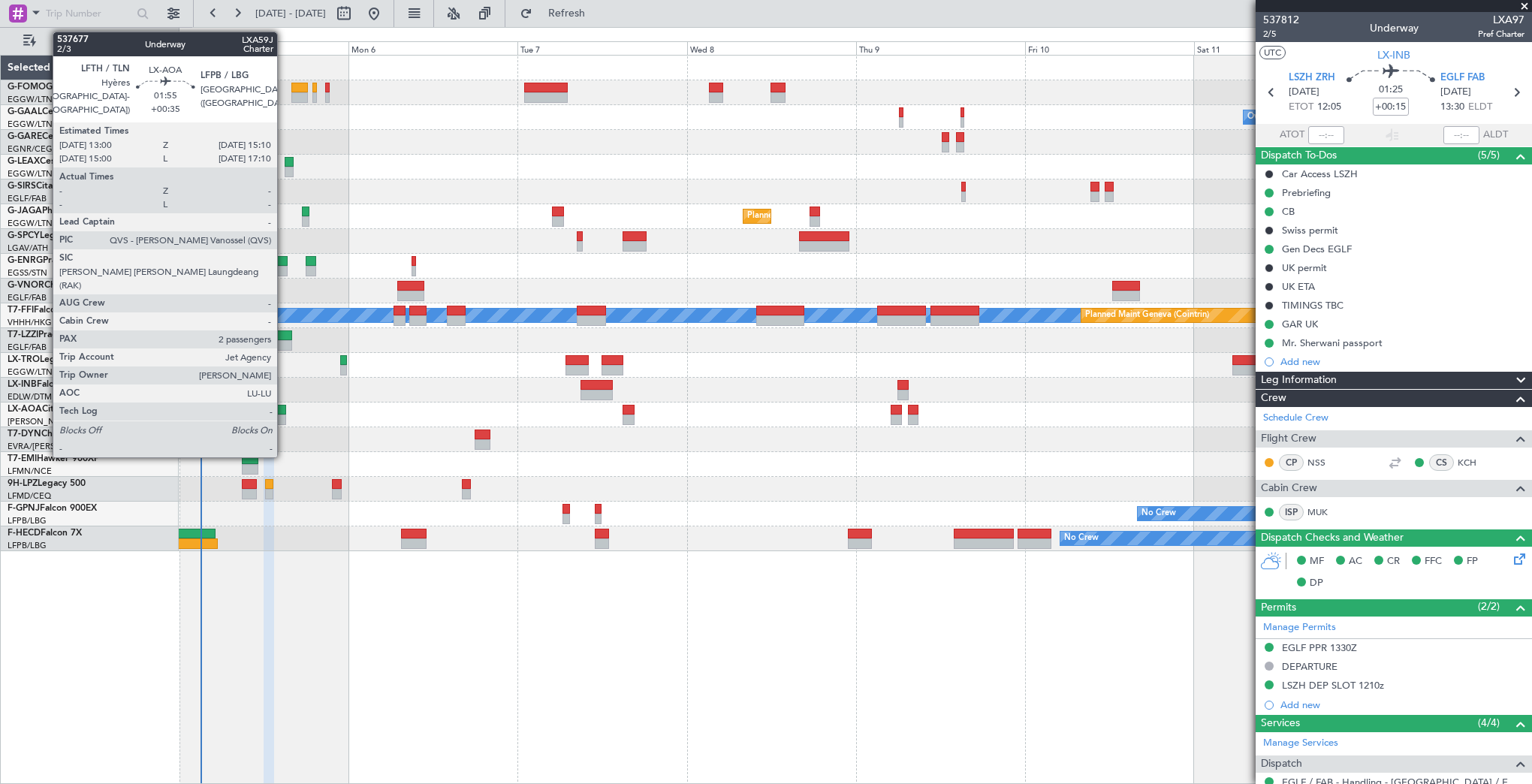
click at [284, 410] on div at bounding box center [278, 410] width 16 height 10
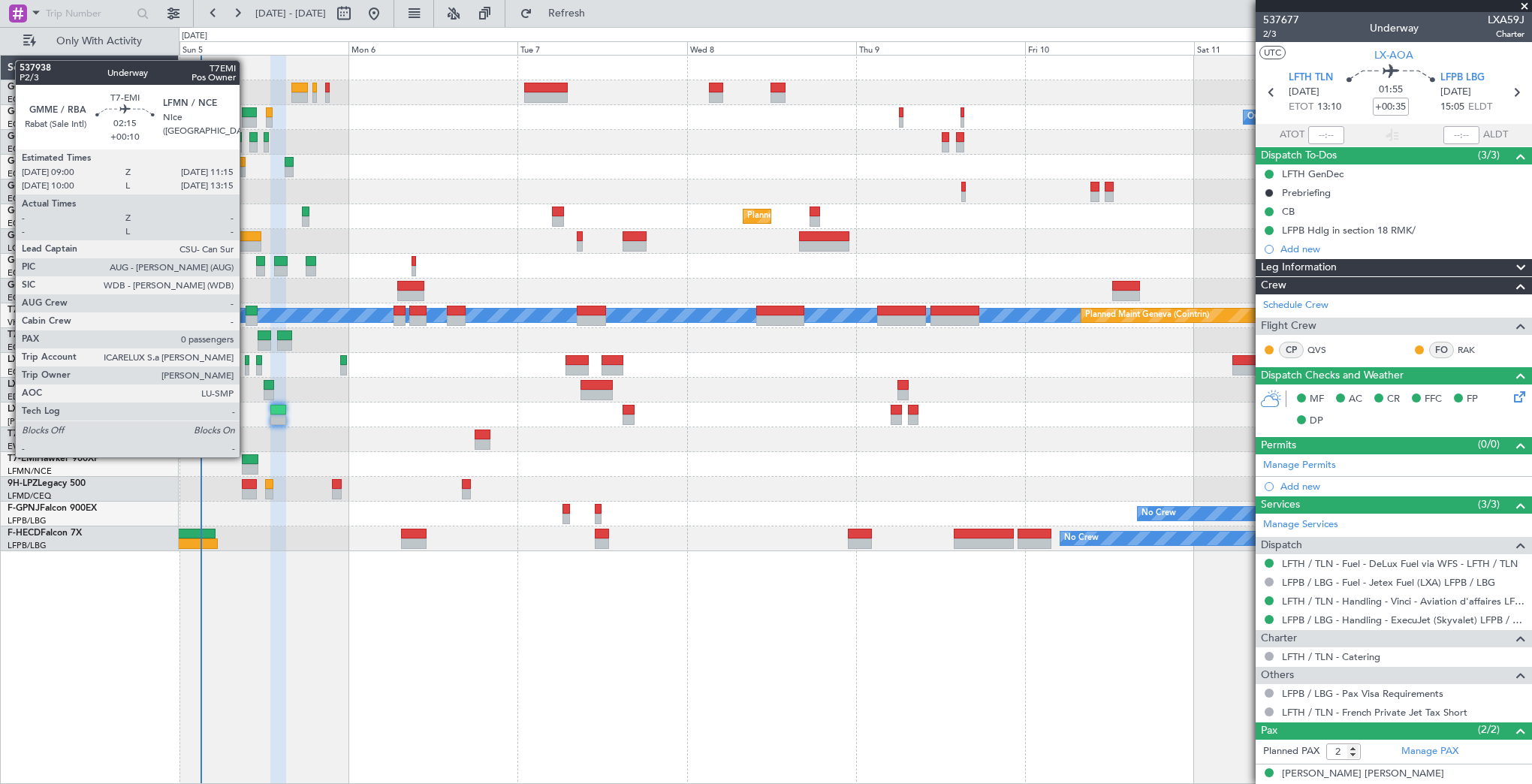
click at [246, 456] on div at bounding box center [250, 459] width 16 height 10
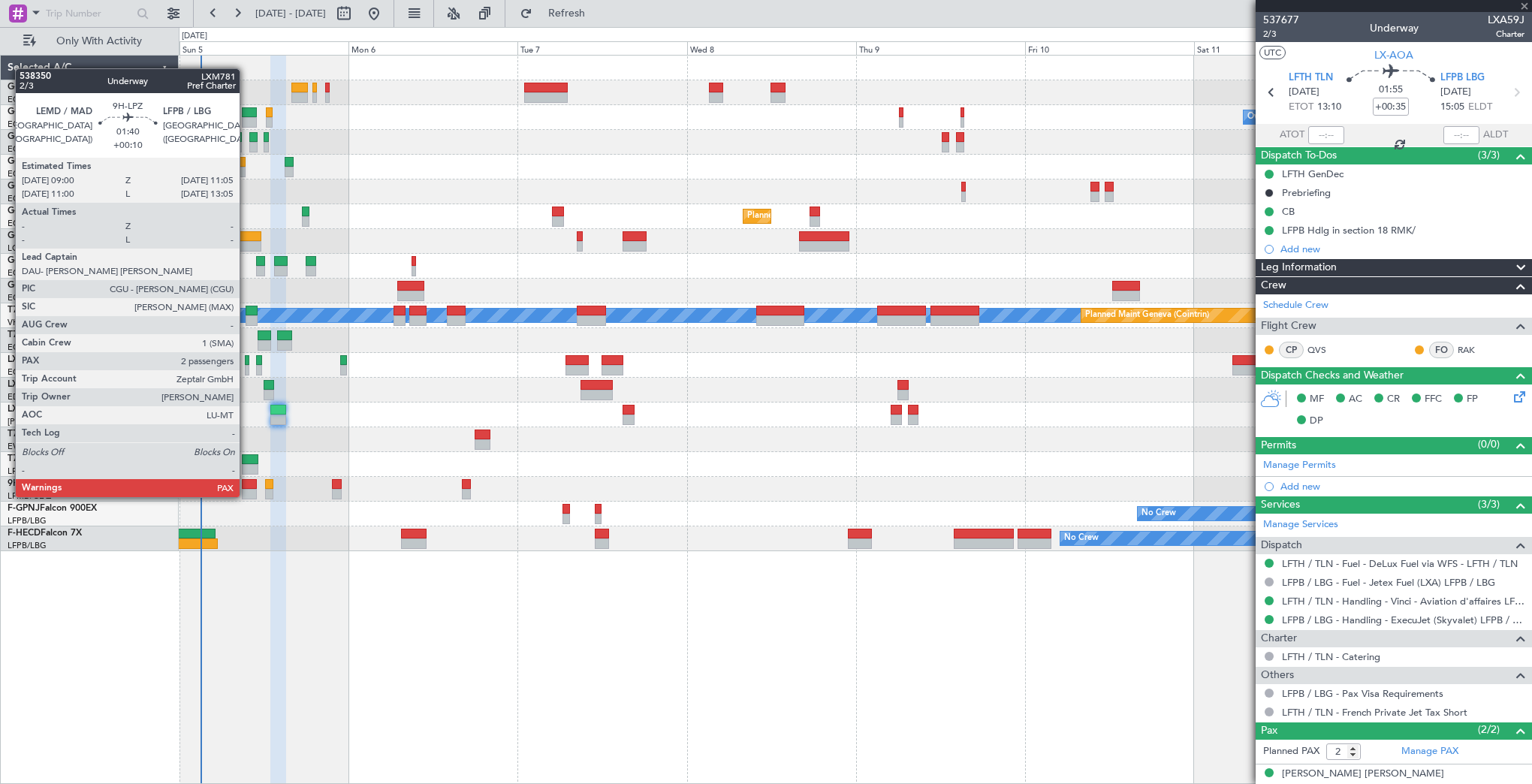
type input "+00:10"
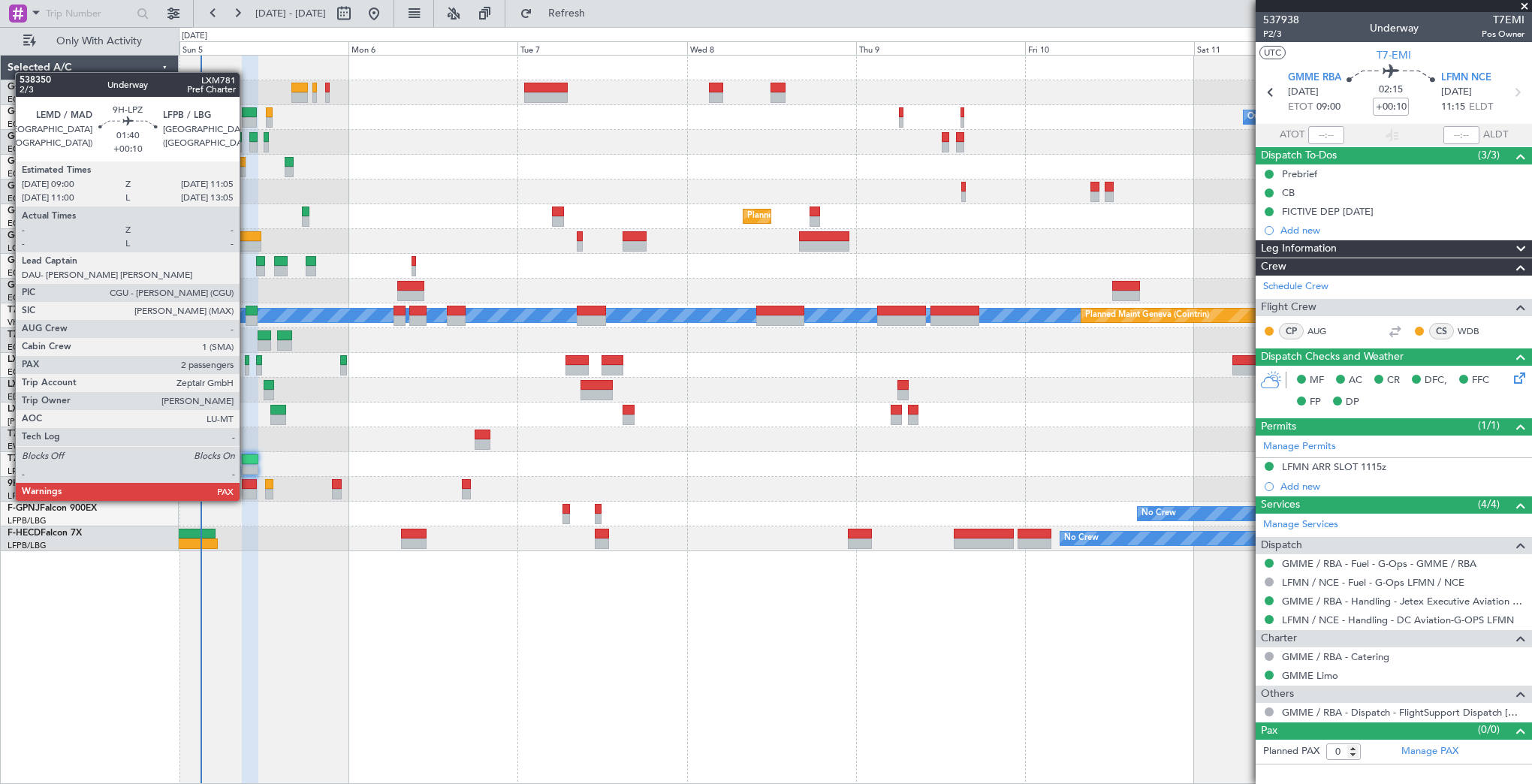
click at [246, 486] on div at bounding box center [249, 484] width 15 height 10
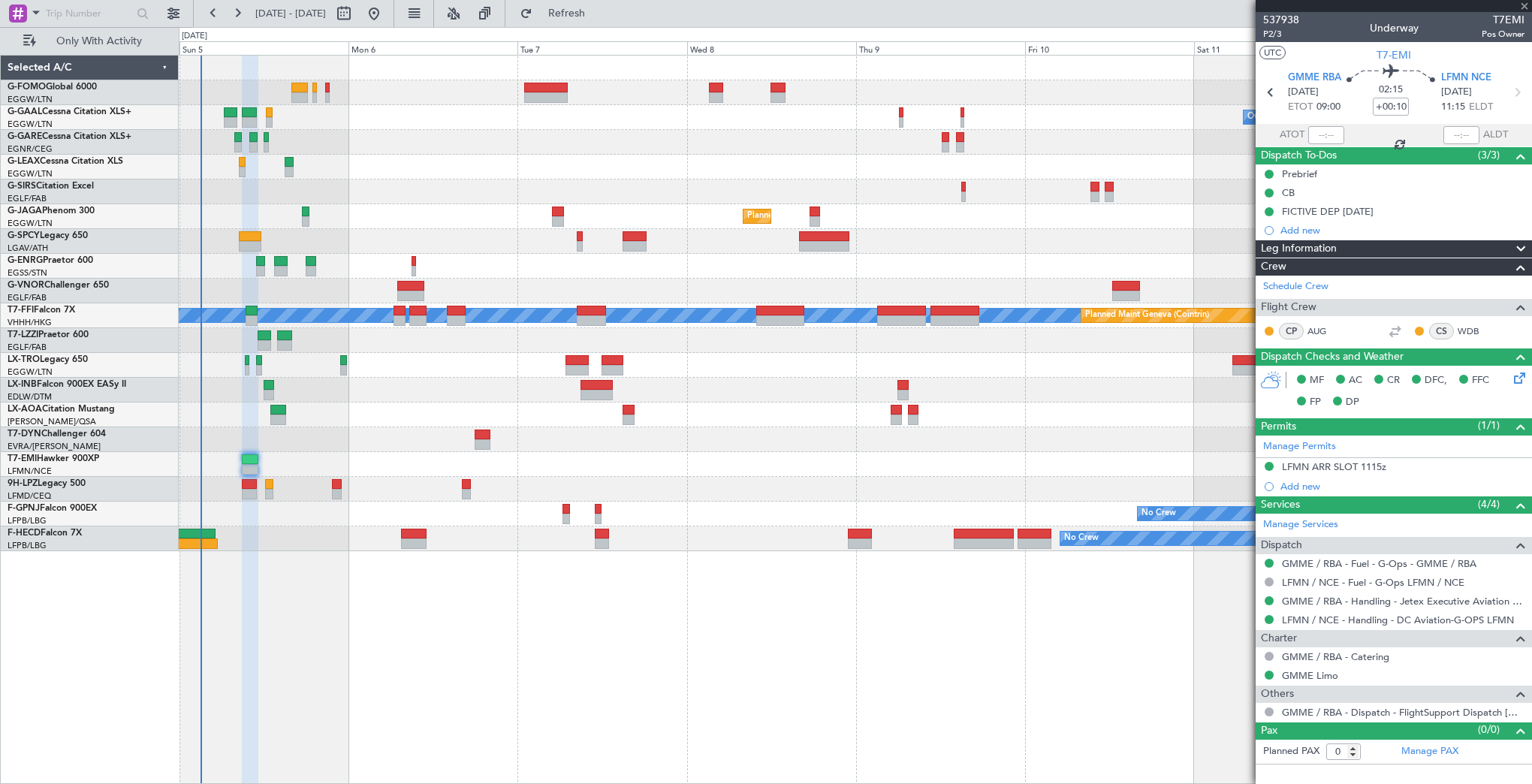
type input "4"
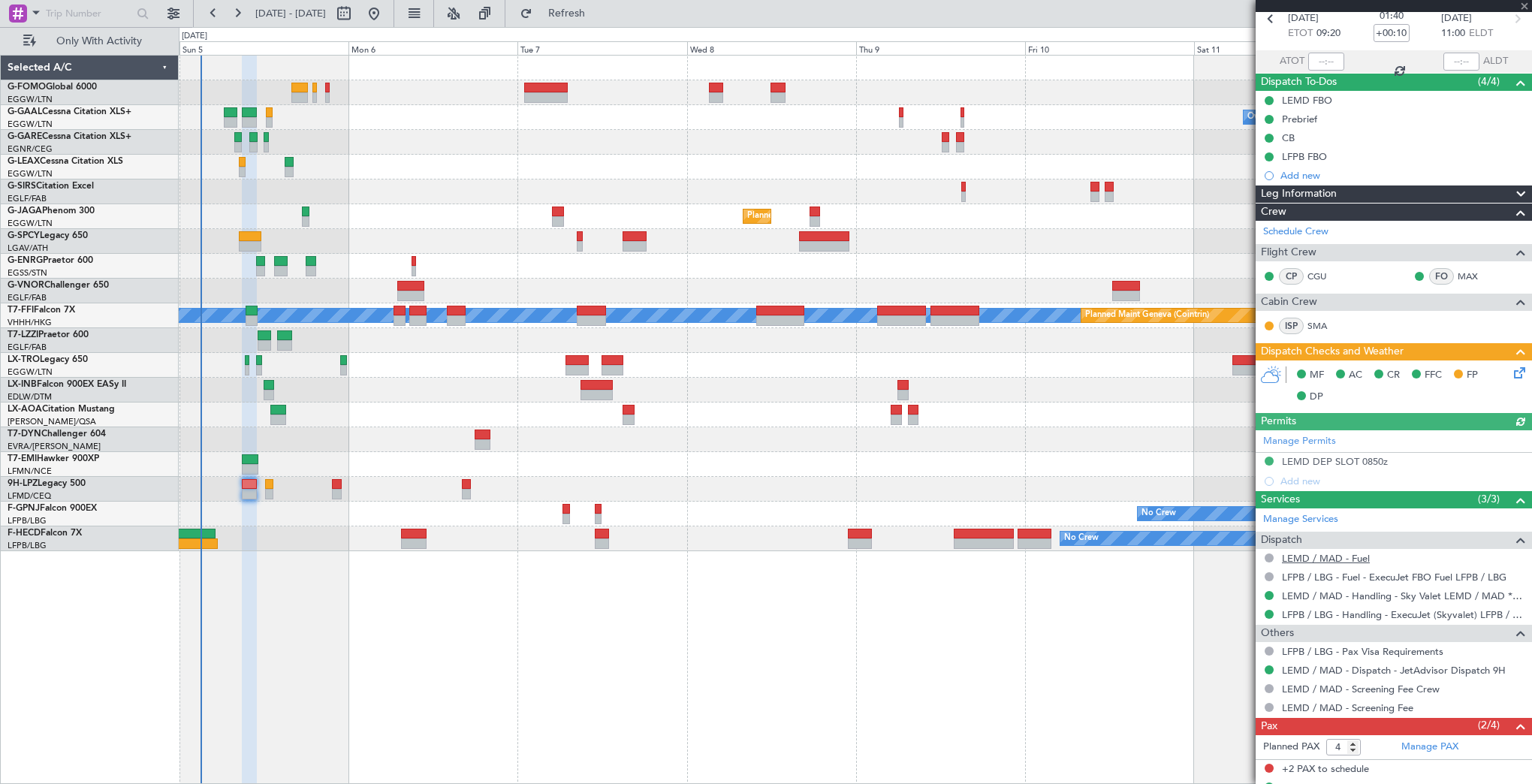
scroll to position [133, 0]
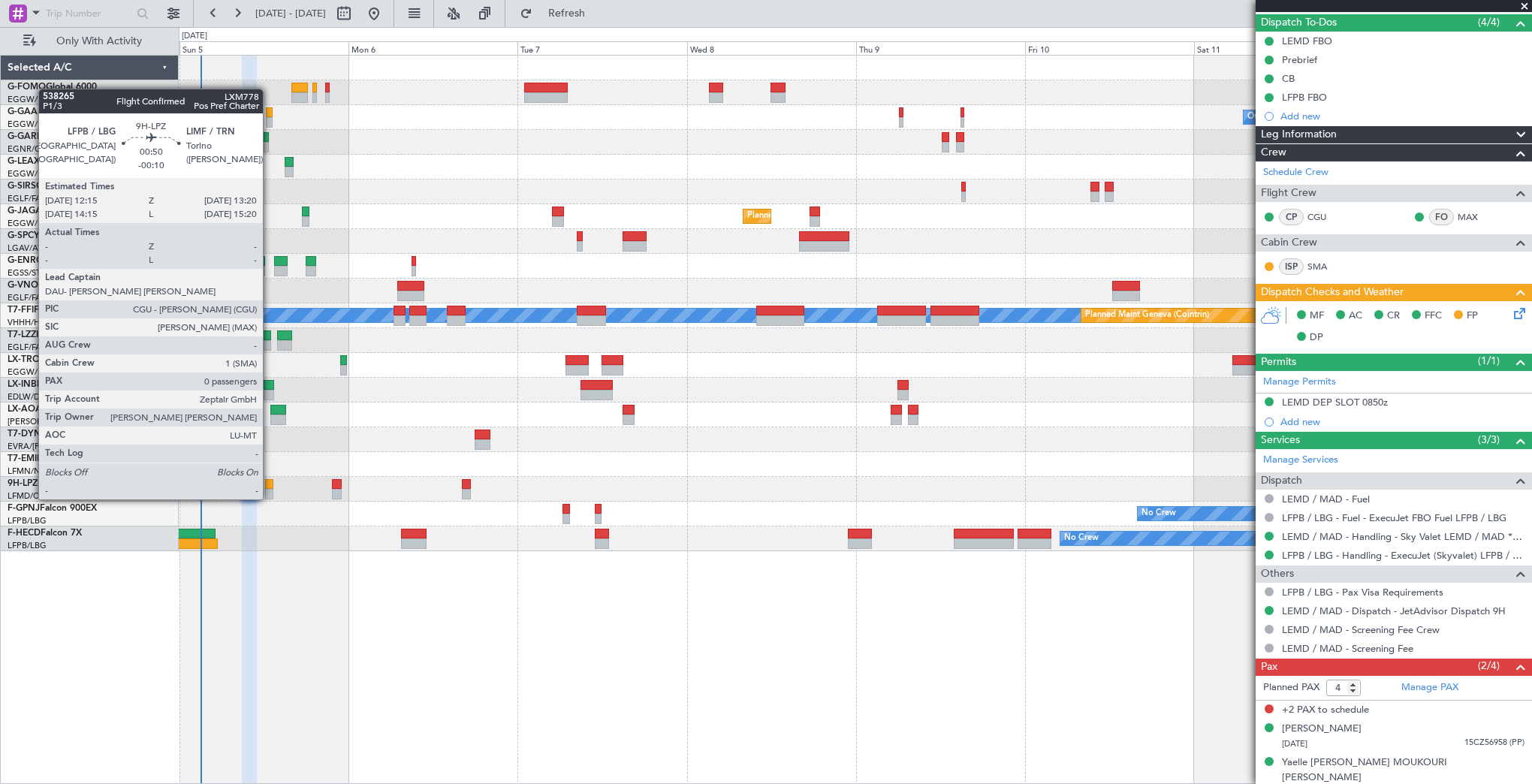
click at [270, 484] on div at bounding box center [269, 484] width 9 height 10
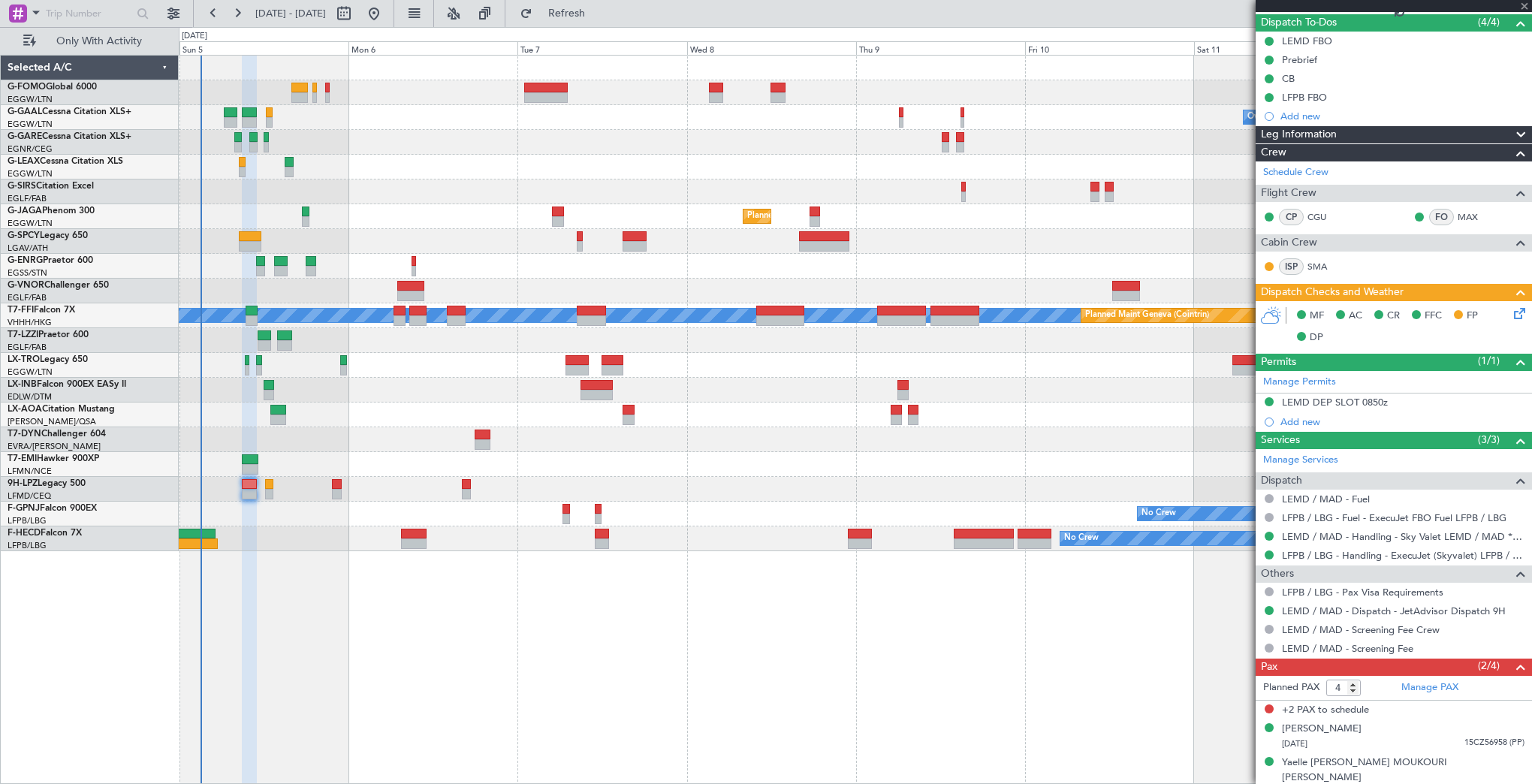
type input "-00:10"
type input "0"
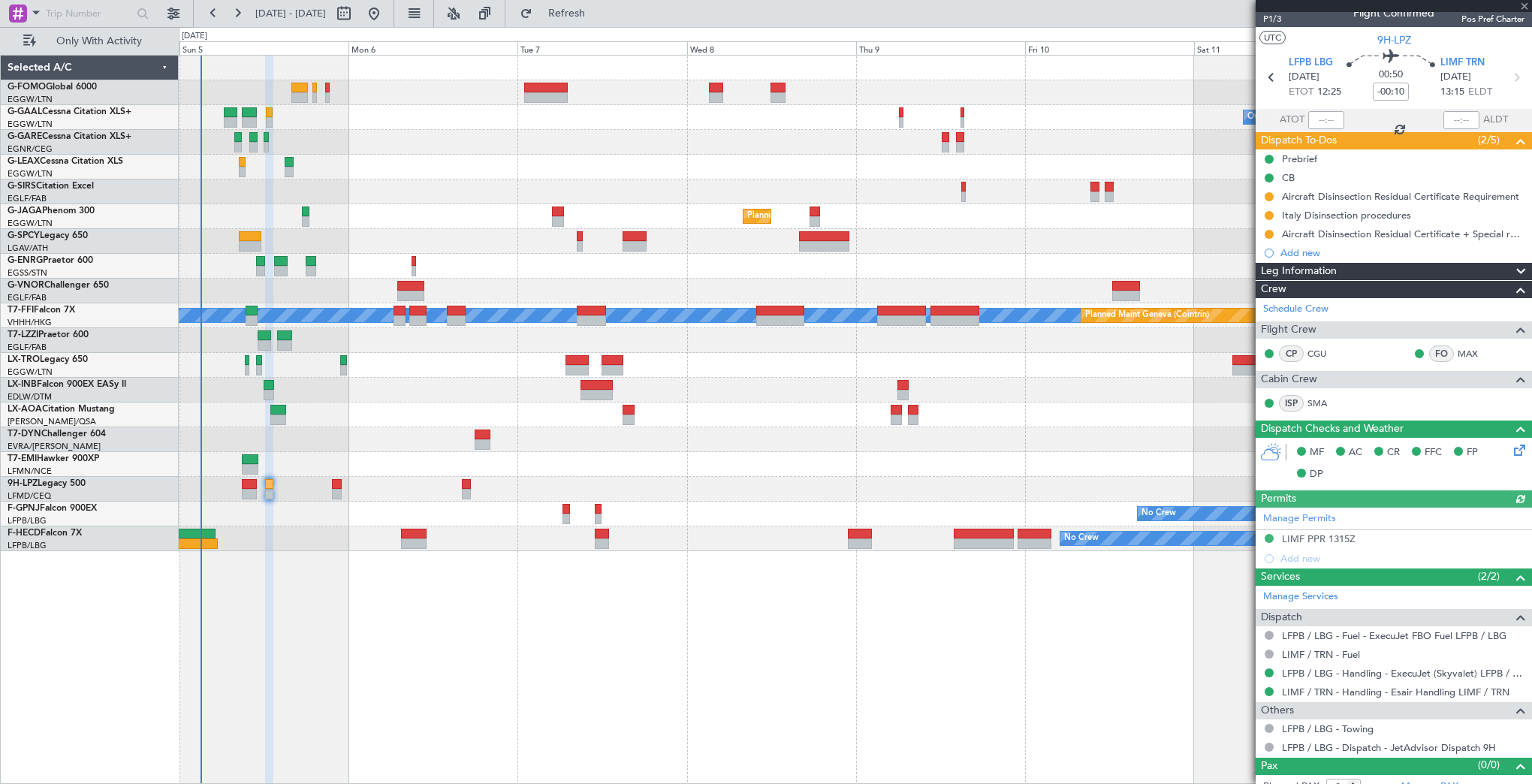
scroll to position [27, 0]
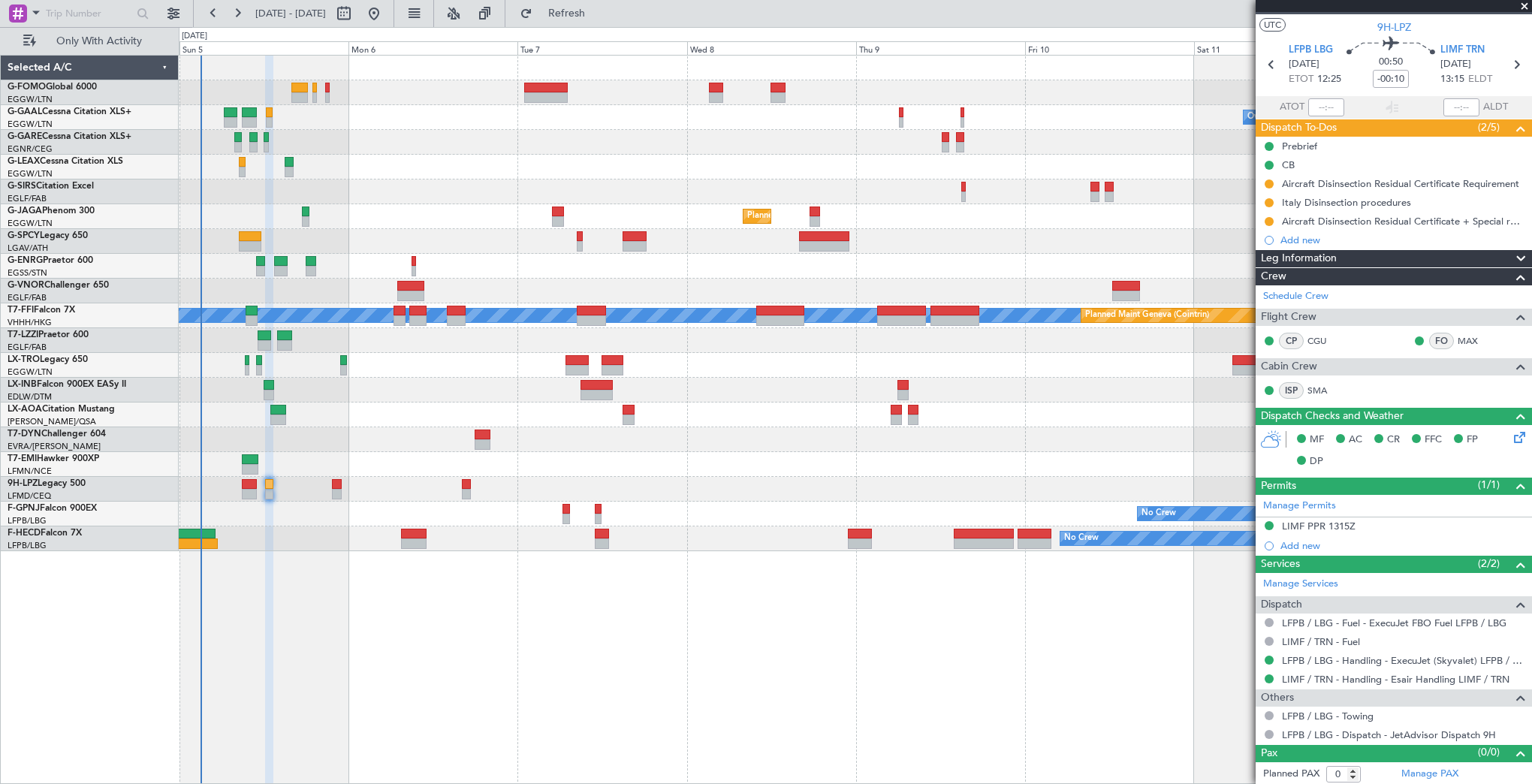
click at [327, 479] on div at bounding box center [855, 490] width 1352 height 25
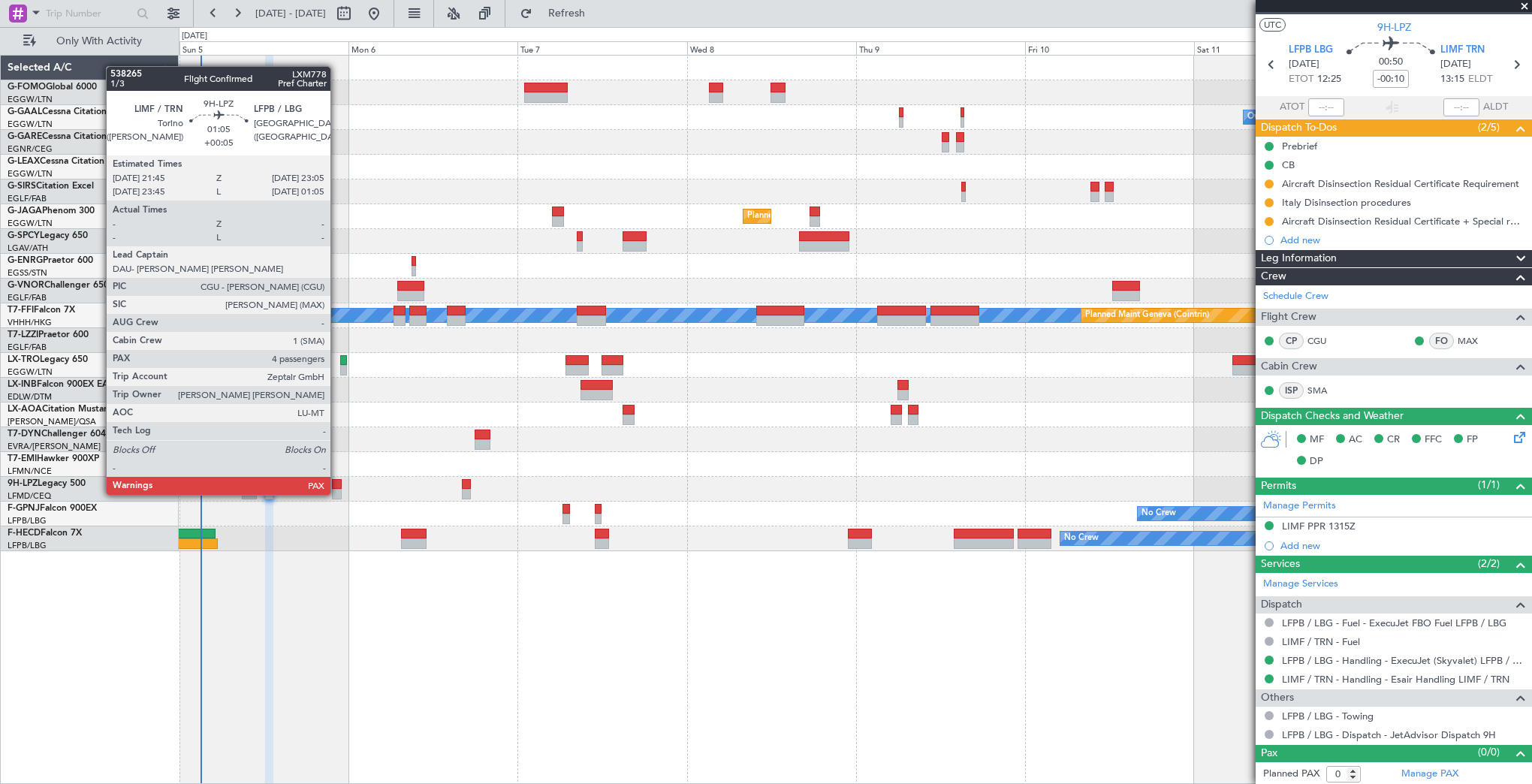
click at [337, 480] on div at bounding box center [337, 484] width 9 height 10
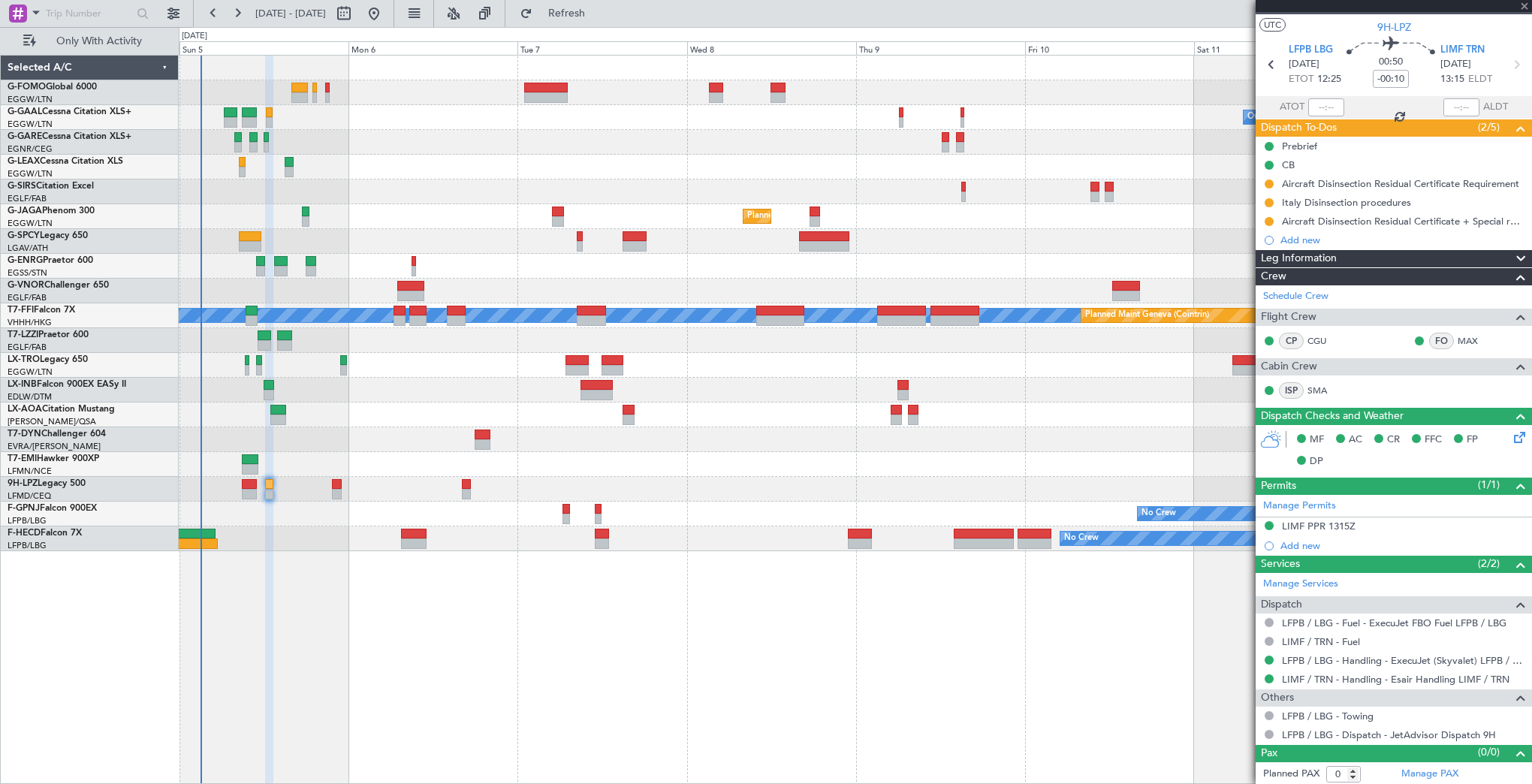
type input "+00:05"
type input "4"
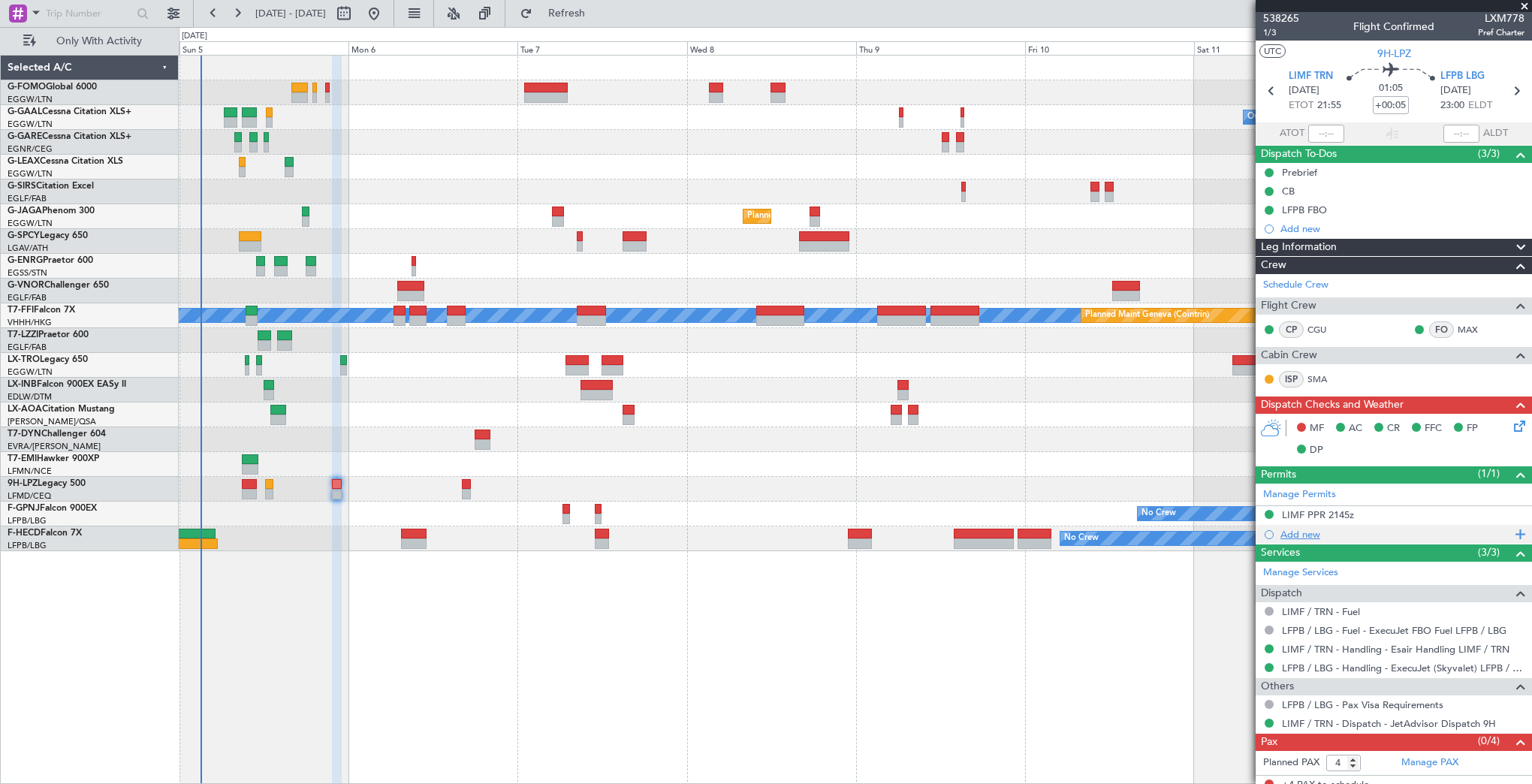
scroll to position [0, 0]
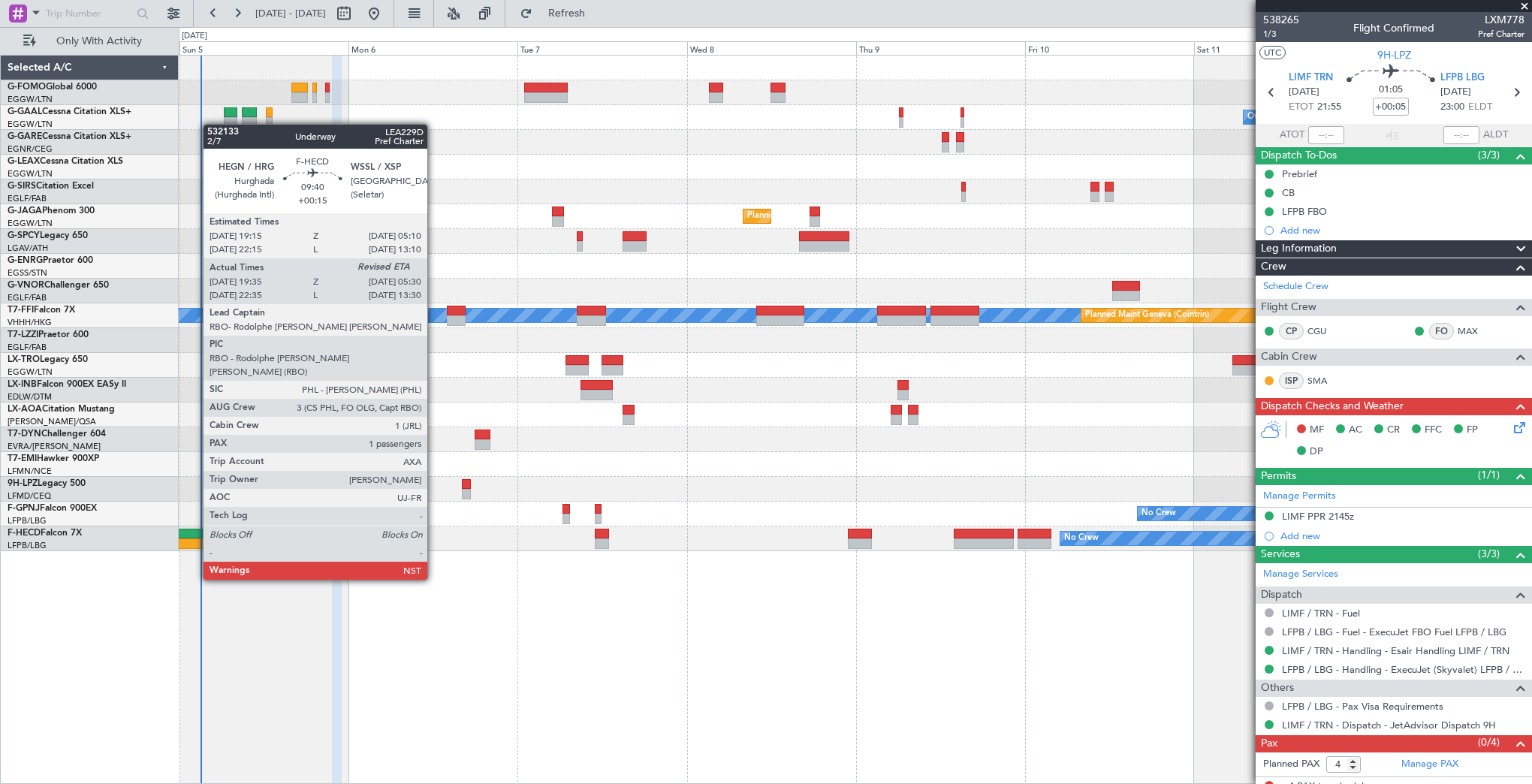
click at [195, 538] on div at bounding box center [184, 543] width 71 height 10
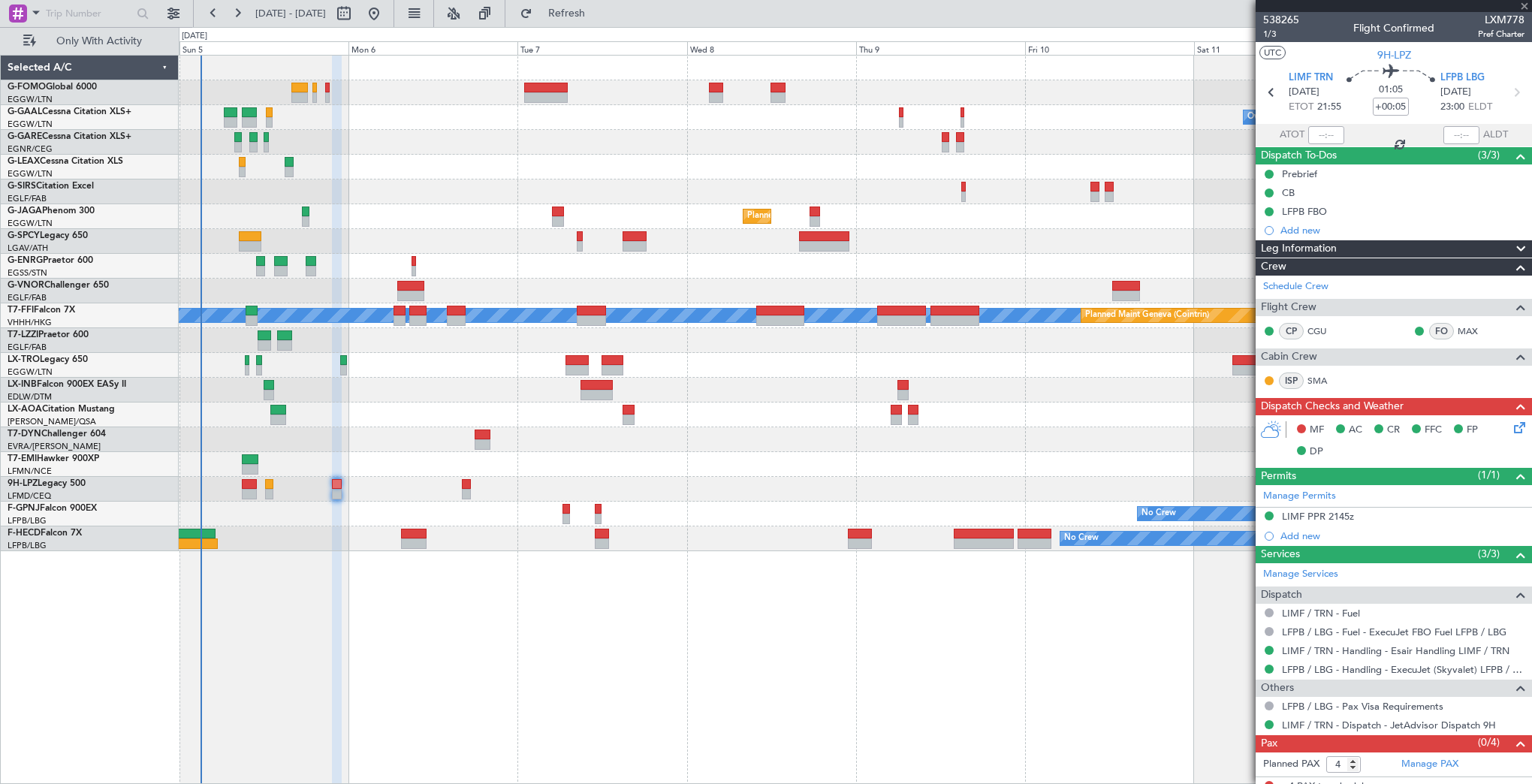
type input "+00:15"
type input "19:45"
type input "1"
